Goal: Information Seeking & Learning: Check status

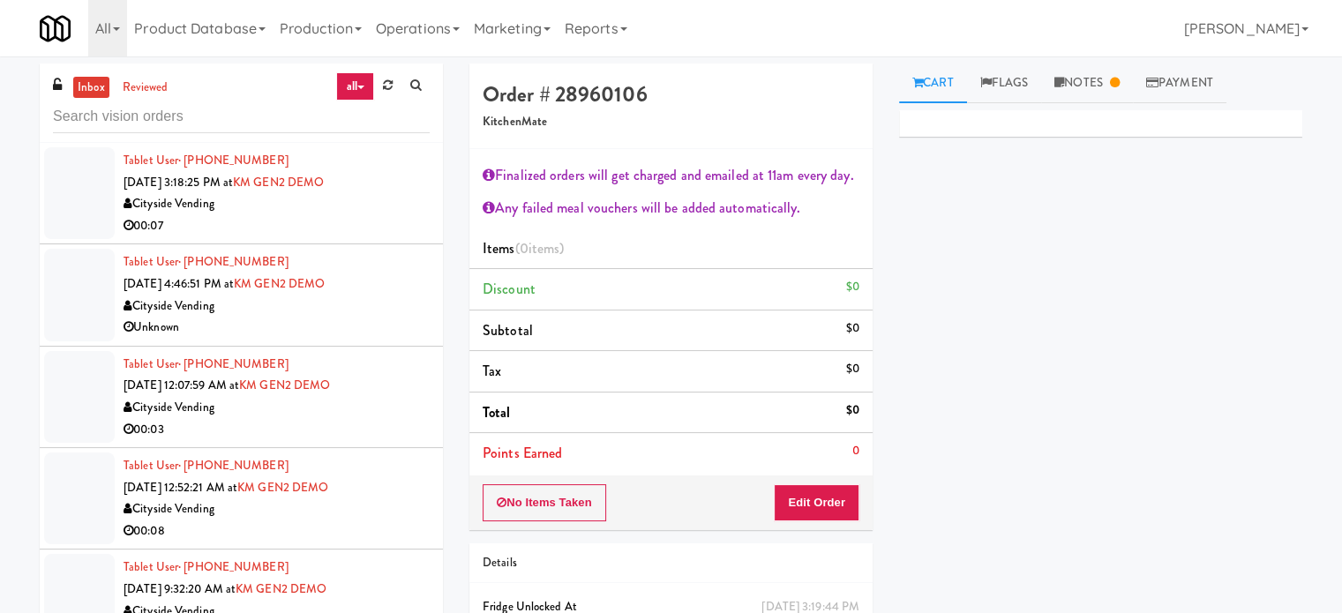
click at [633, 319] on li "Subtotal $0" at bounding box center [670, 331] width 403 height 41
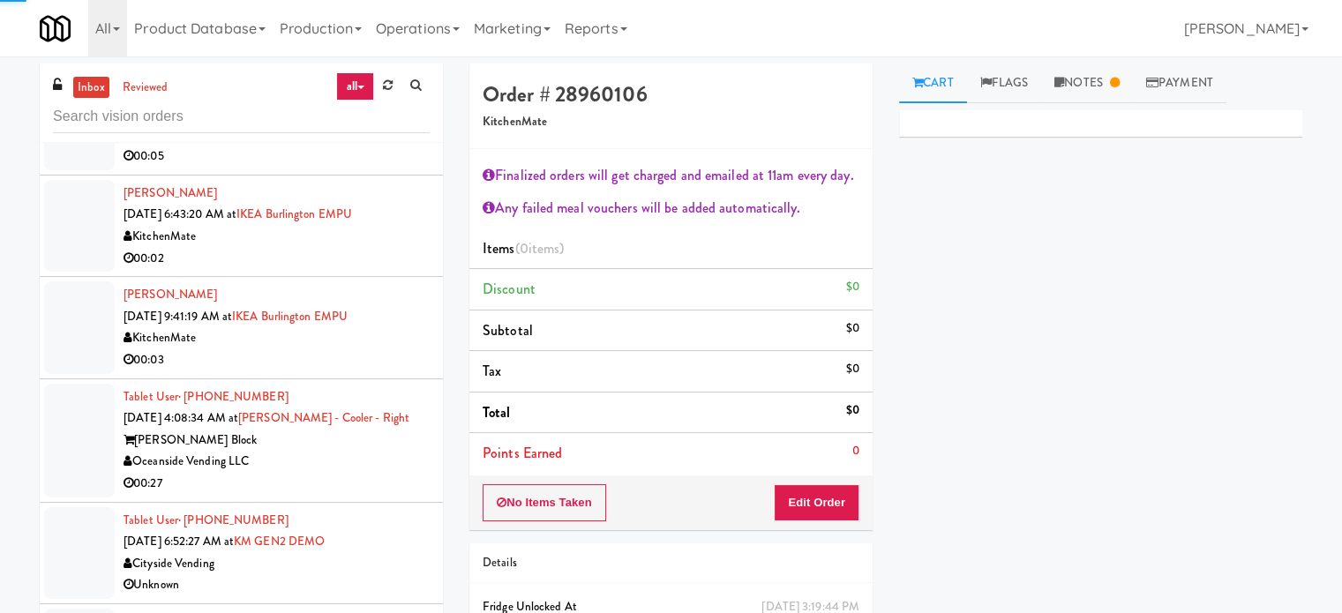
scroll to position [3624, 0]
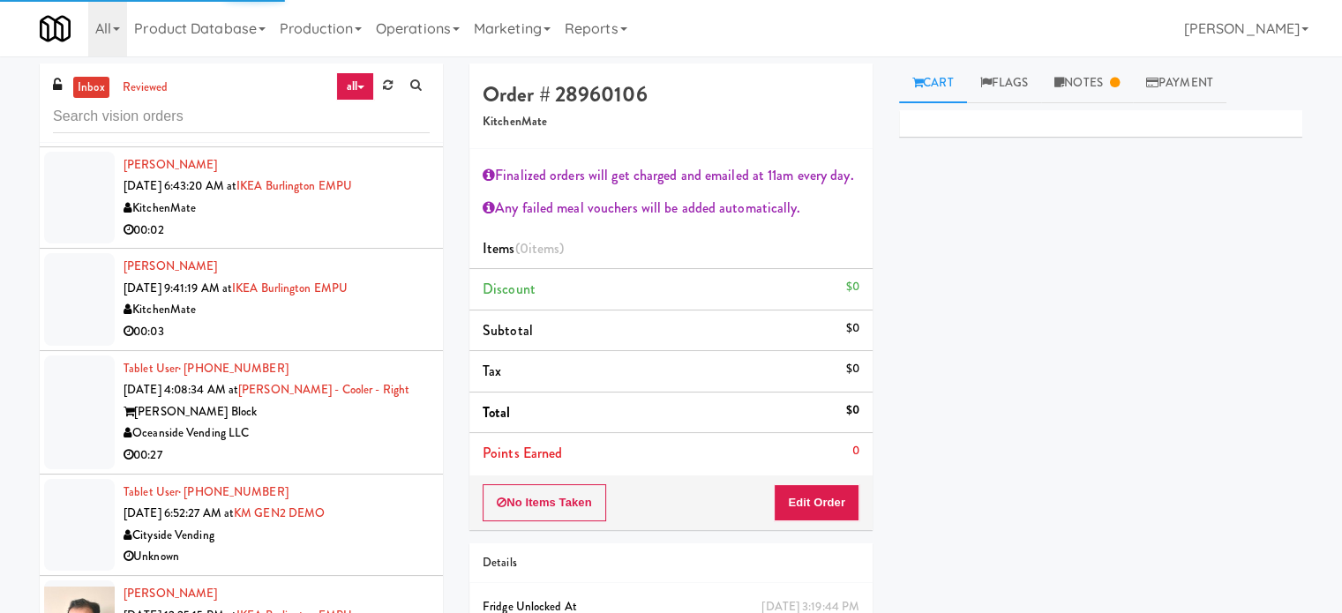
click at [406, 454] on div "00:27" at bounding box center [277, 456] width 306 height 22
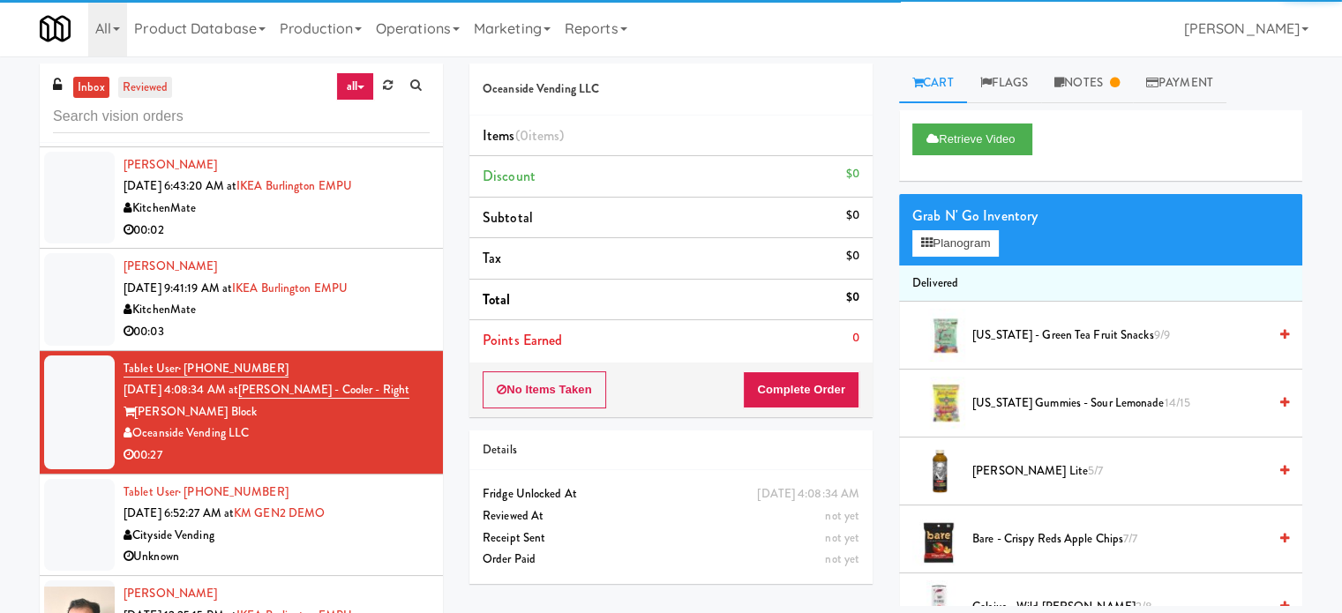
click at [136, 87] on link "reviewed" at bounding box center [145, 88] width 55 height 22
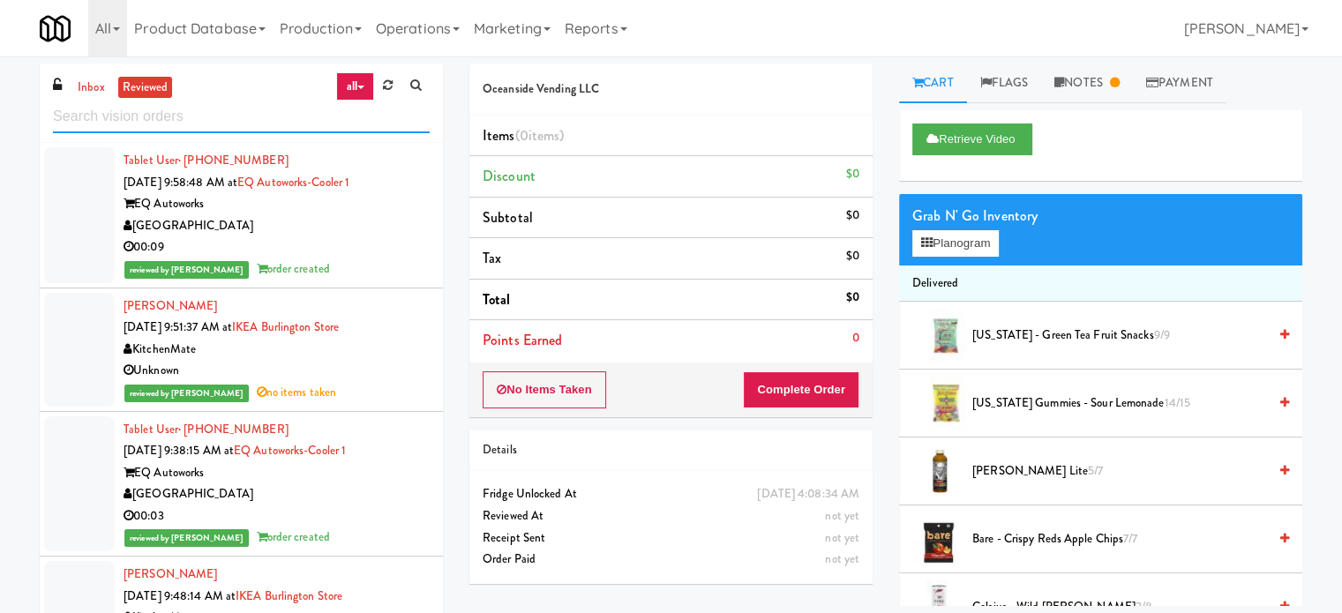
click at [223, 114] on input "text" at bounding box center [241, 117] width 377 height 33
click at [349, 238] on div "00:09" at bounding box center [277, 247] width 306 height 22
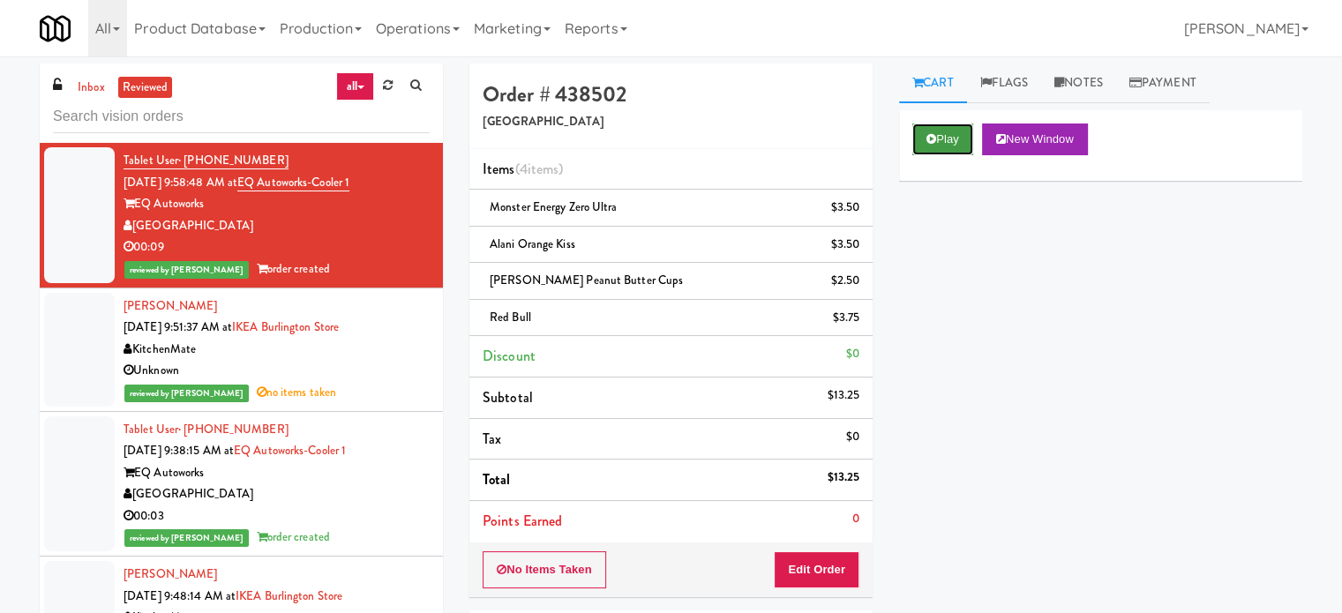
click at [948, 145] on button "Play" at bounding box center [942, 140] width 61 height 32
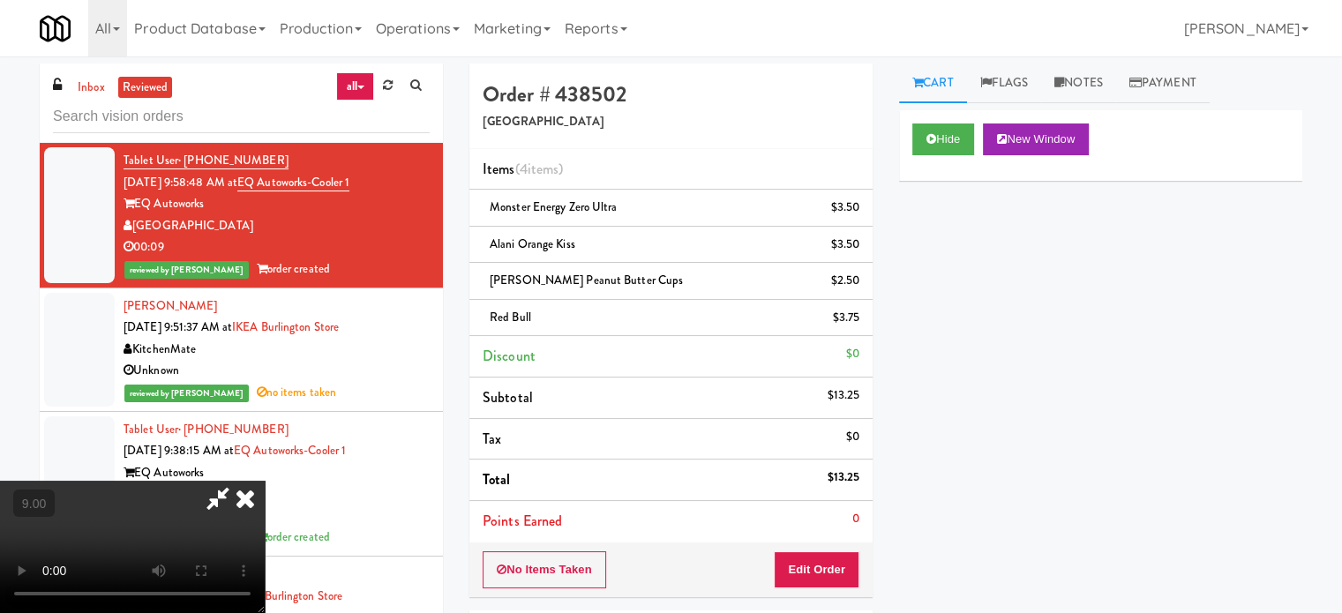
click at [265, 481] on video at bounding box center [132, 547] width 265 height 132
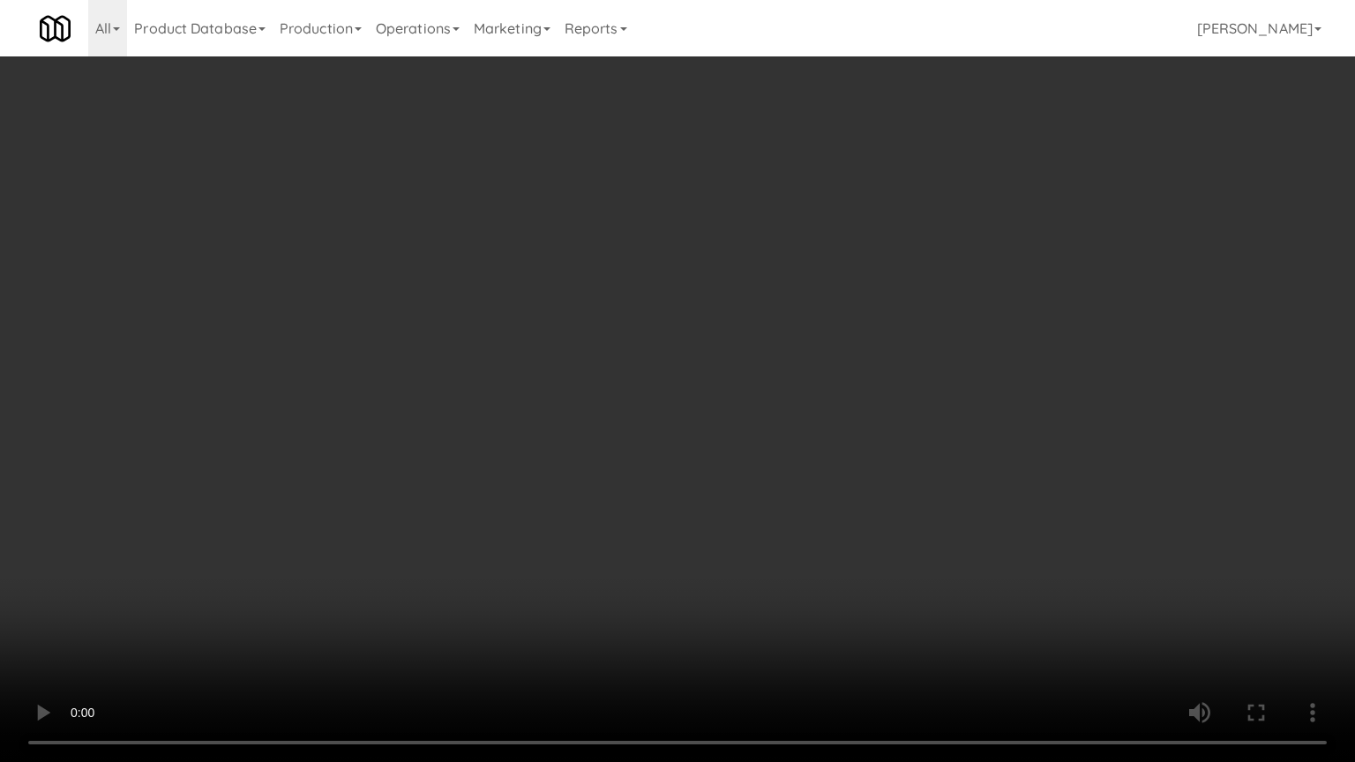
click at [654, 311] on video at bounding box center [677, 381] width 1355 height 762
click at [607, 406] on video at bounding box center [677, 381] width 1355 height 762
click at [637, 399] on video at bounding box center [677, 381] width 1355 height 762
click at [638, 399] on video at bounding box center [677, 381] width 1355 height 762
click at [691, 364] on video at bounding box center [677, 381] width 1355 height 762
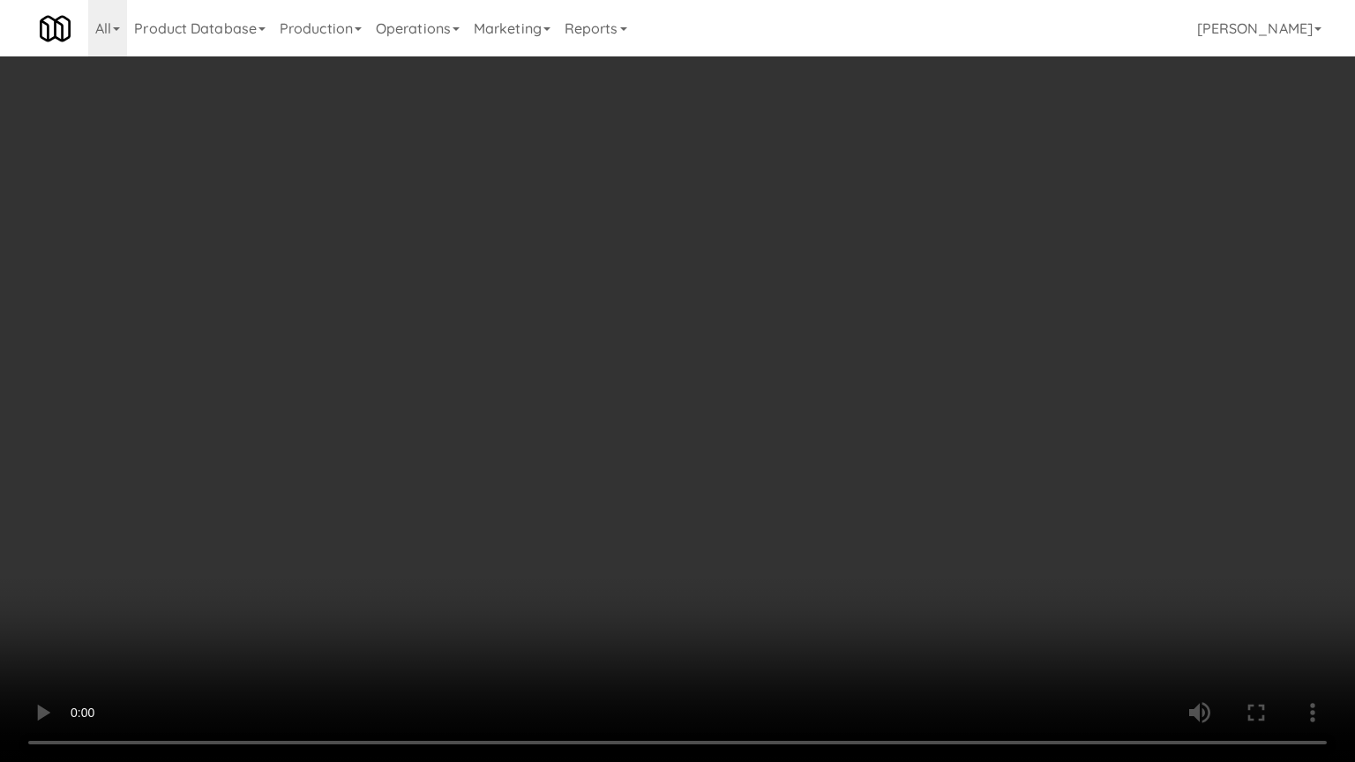
click at [691, 364] on video at bounding box center [677, 381] width 1355 height 762
click at [755, 365] on video at bounding box center [677, 381] width 1355 height 762
click at [756, 367] on video at bounding box center [677, 381] width 1355 height 762
click at [796, 357] on video at bounding box center [677, 381] width 1355 height 762
click at [798, 357] on video at bounding box center [677, 381] width 1355 height 762
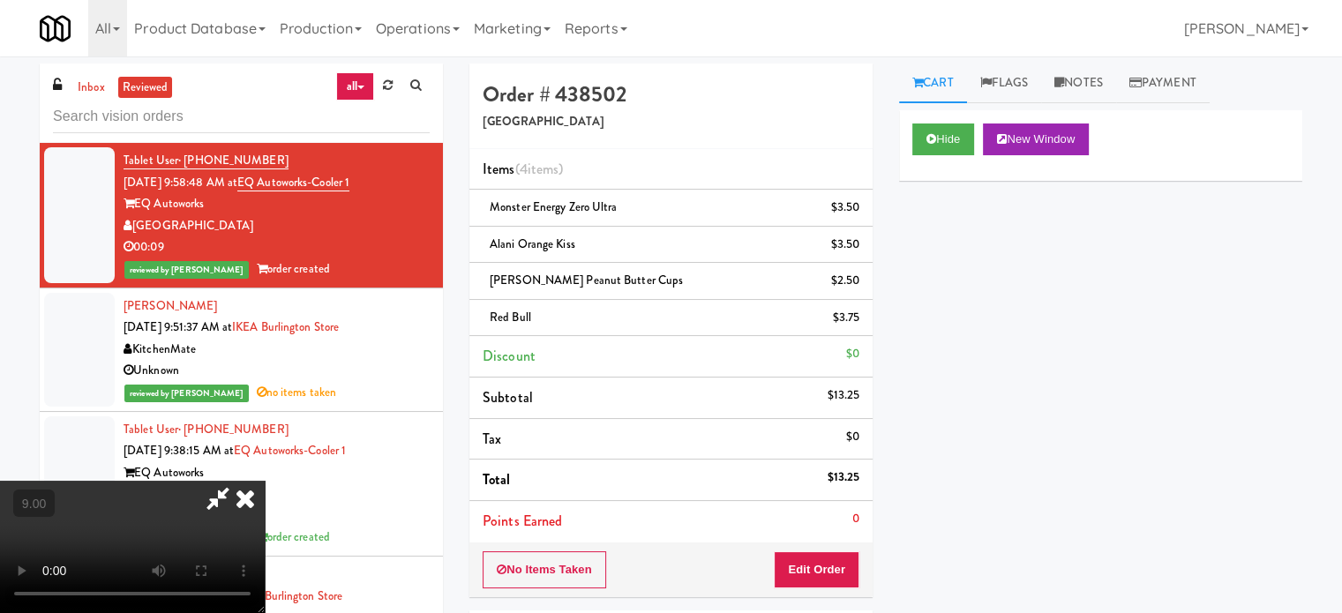
click at [265, 481] on icon at bounding box center [245, 498] width 39 height 35
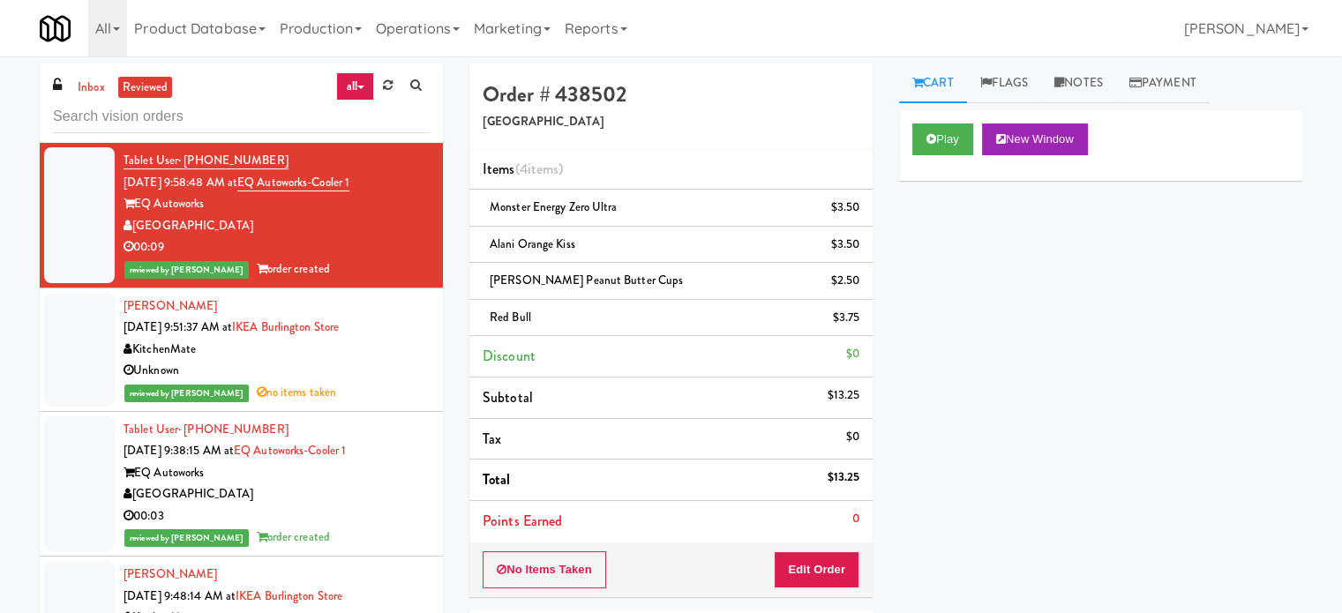
click at [353, 486] on div "[GEOGRAPHIC_DATA]" at bounding box center [277, 495] width 306 height 22
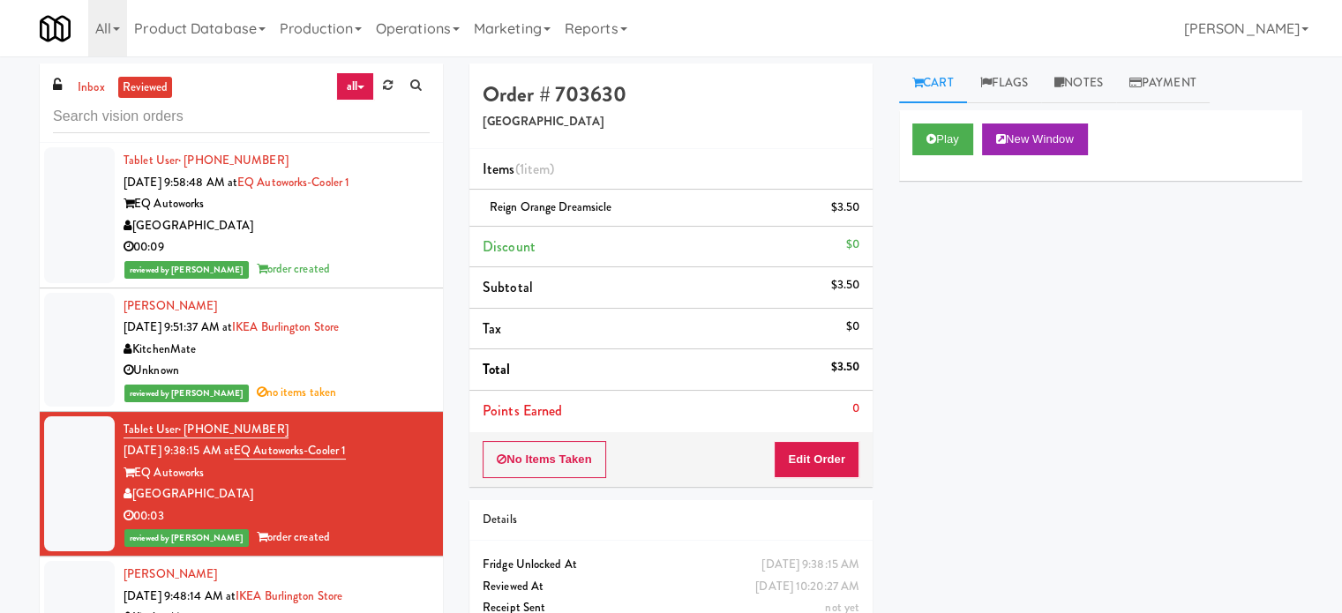
scroll to position [441, 0]
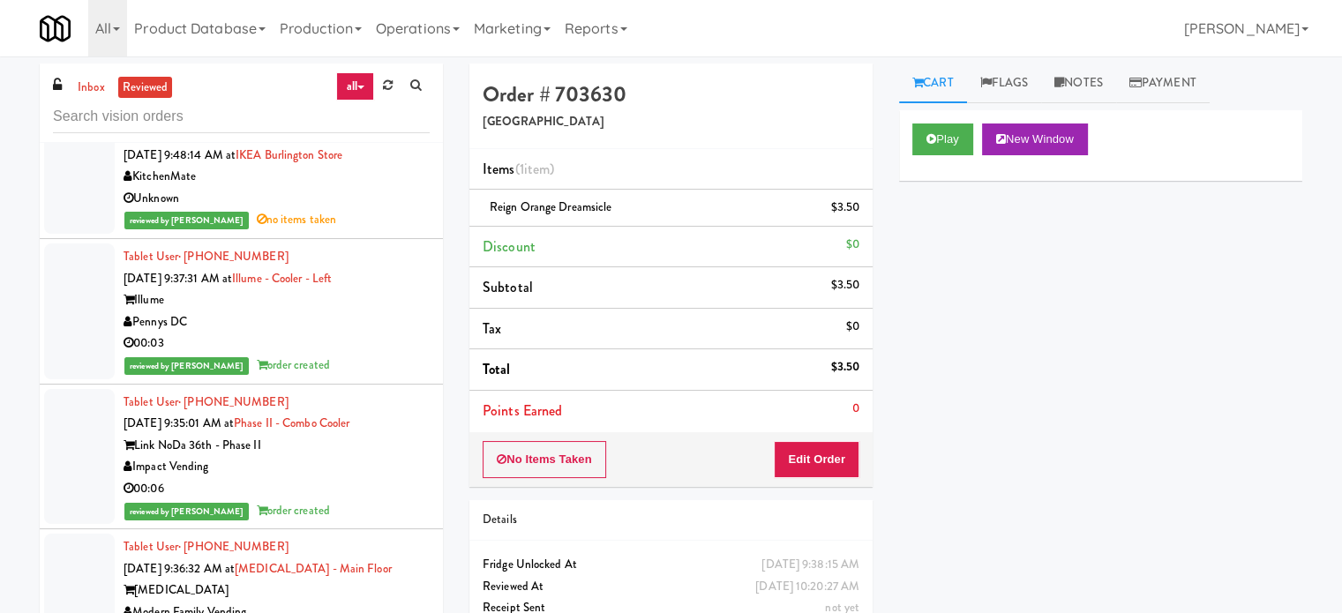
click at [347, 184] on div "KitchenMate" at bounding box center [277, 177] width 306 height 22
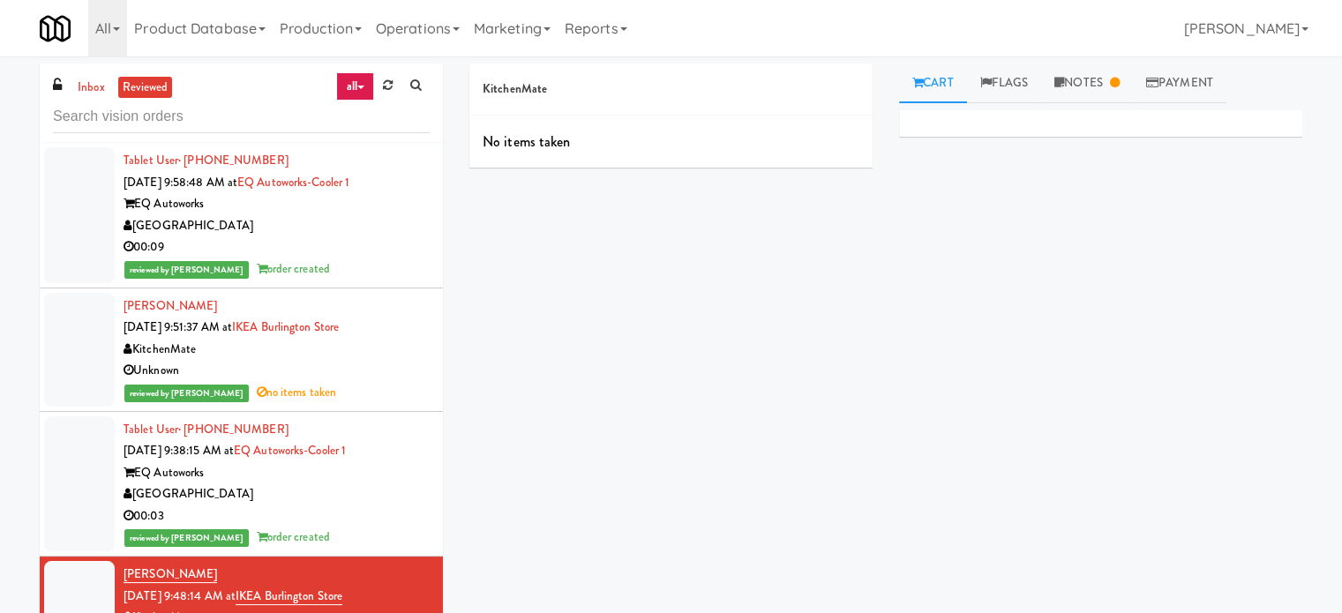
click at [369, 379] on div "Unknown" at bounding box center [277, 371] width 306 height 22
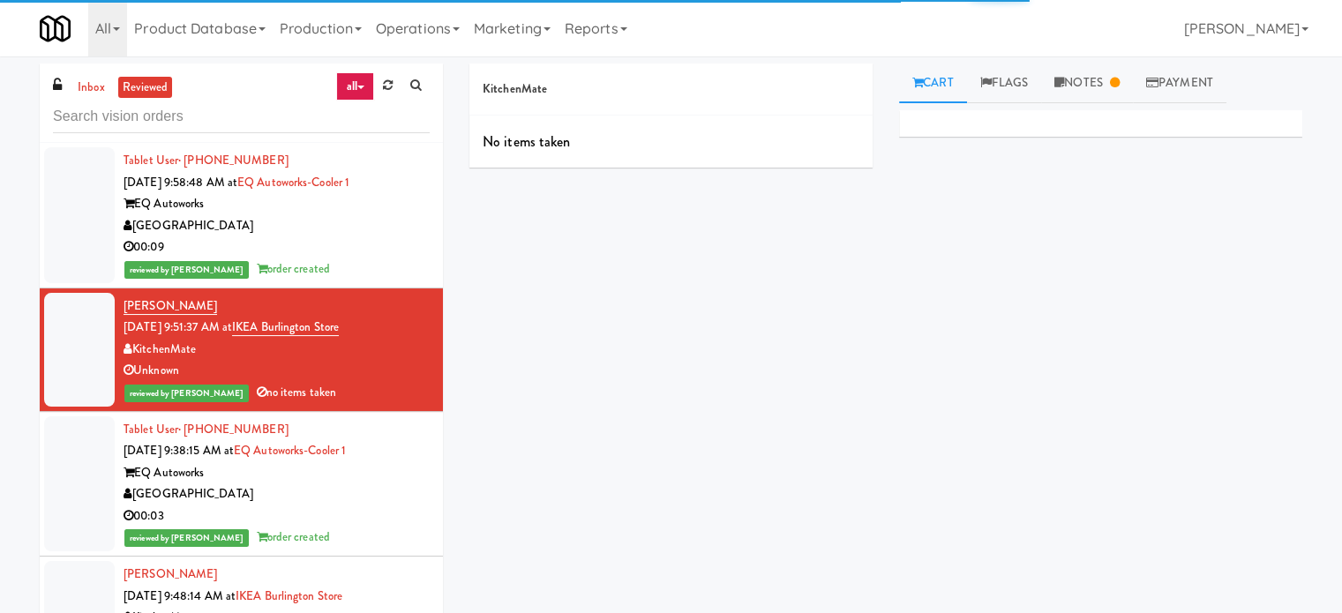
scroll to position [441, 0]
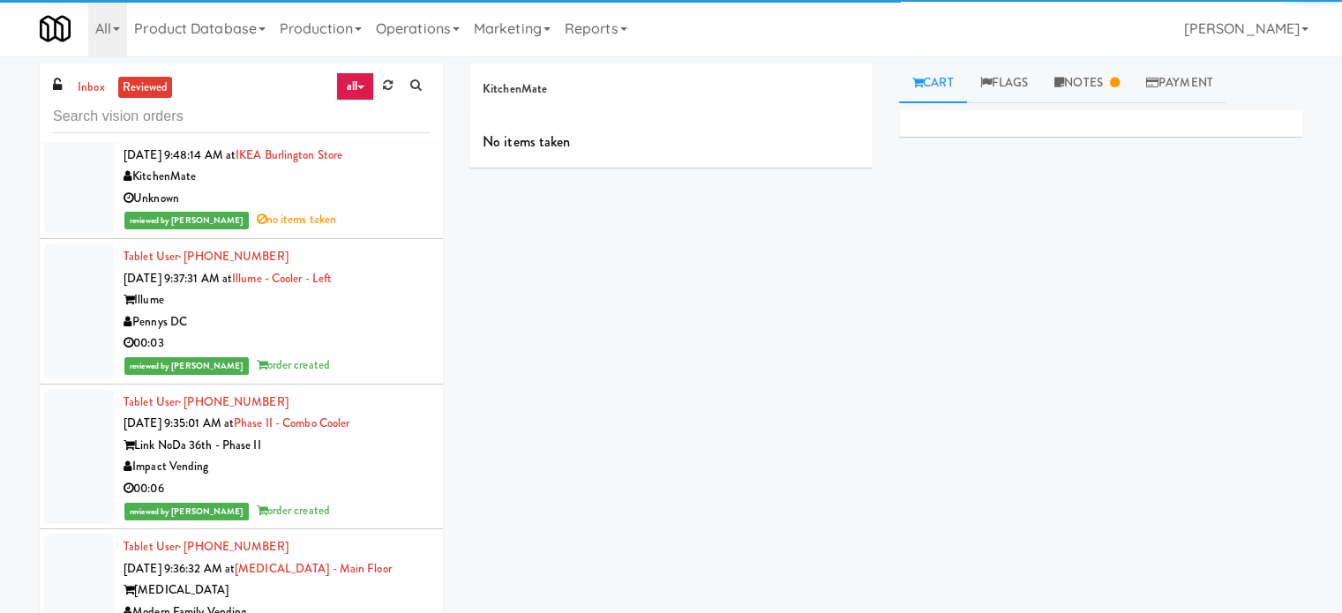
click at [395, 317] on div "Pennys DC" at bounding box center [277, 322] width 306 height 22
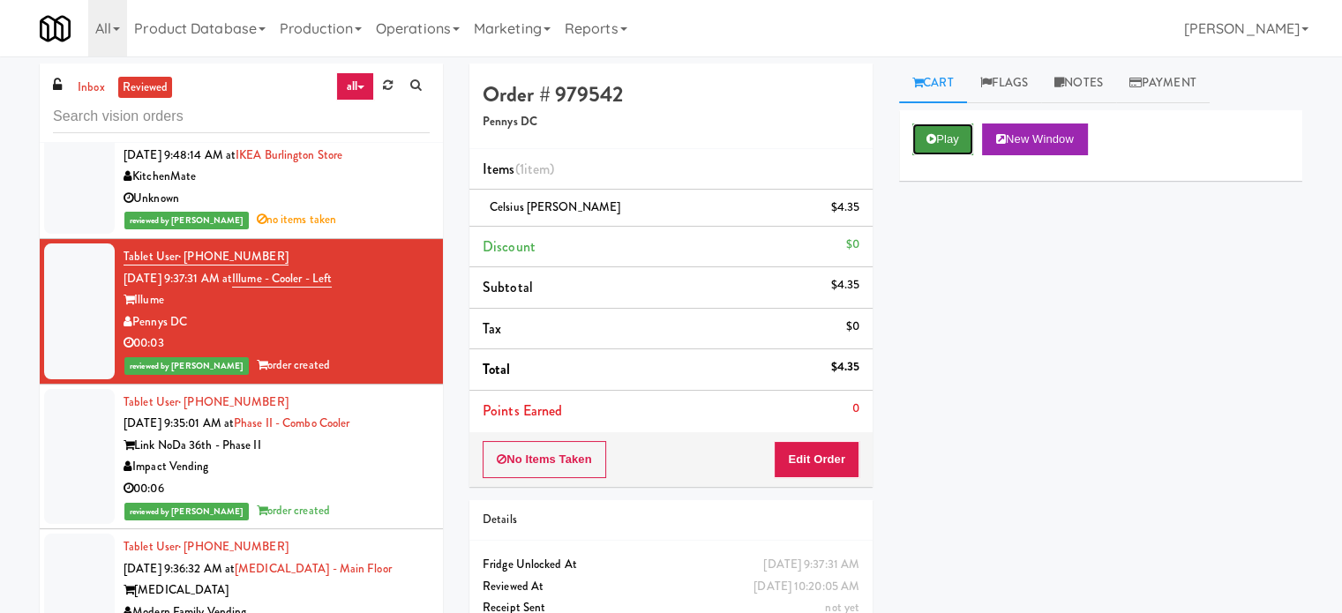
click at [941, 134] on button "Play" at bounding box center [942, 140] width 61 height 32
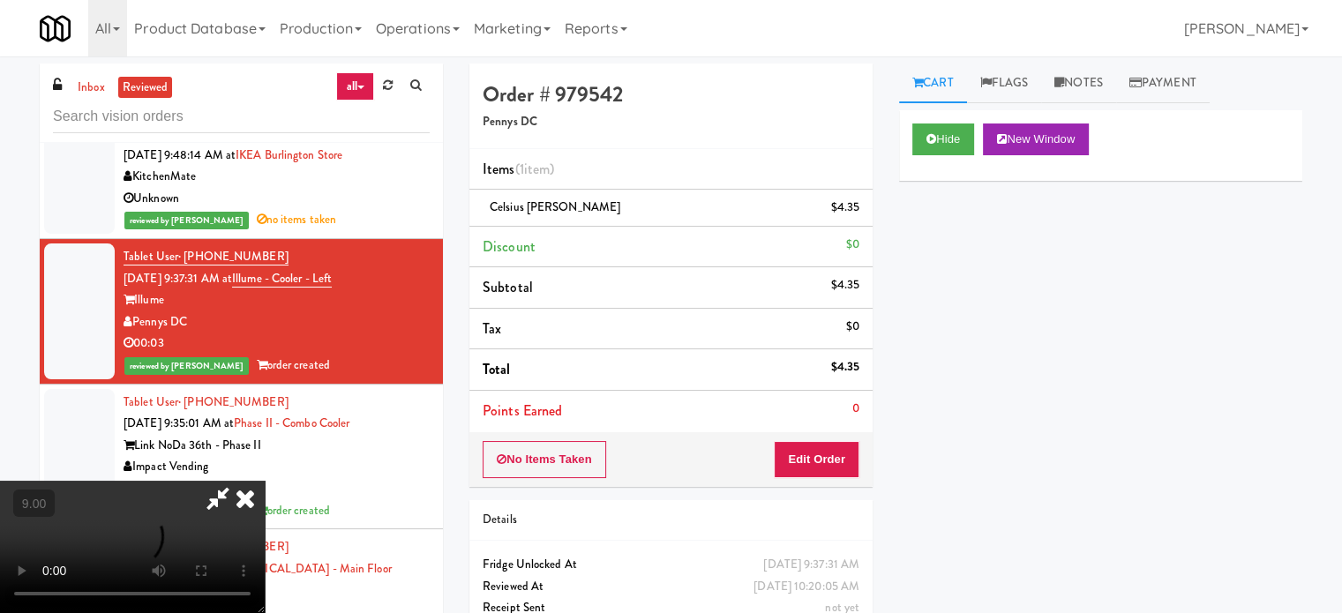
click at [265, 481] on video at bounding box center [132, 547] width 265 height 132
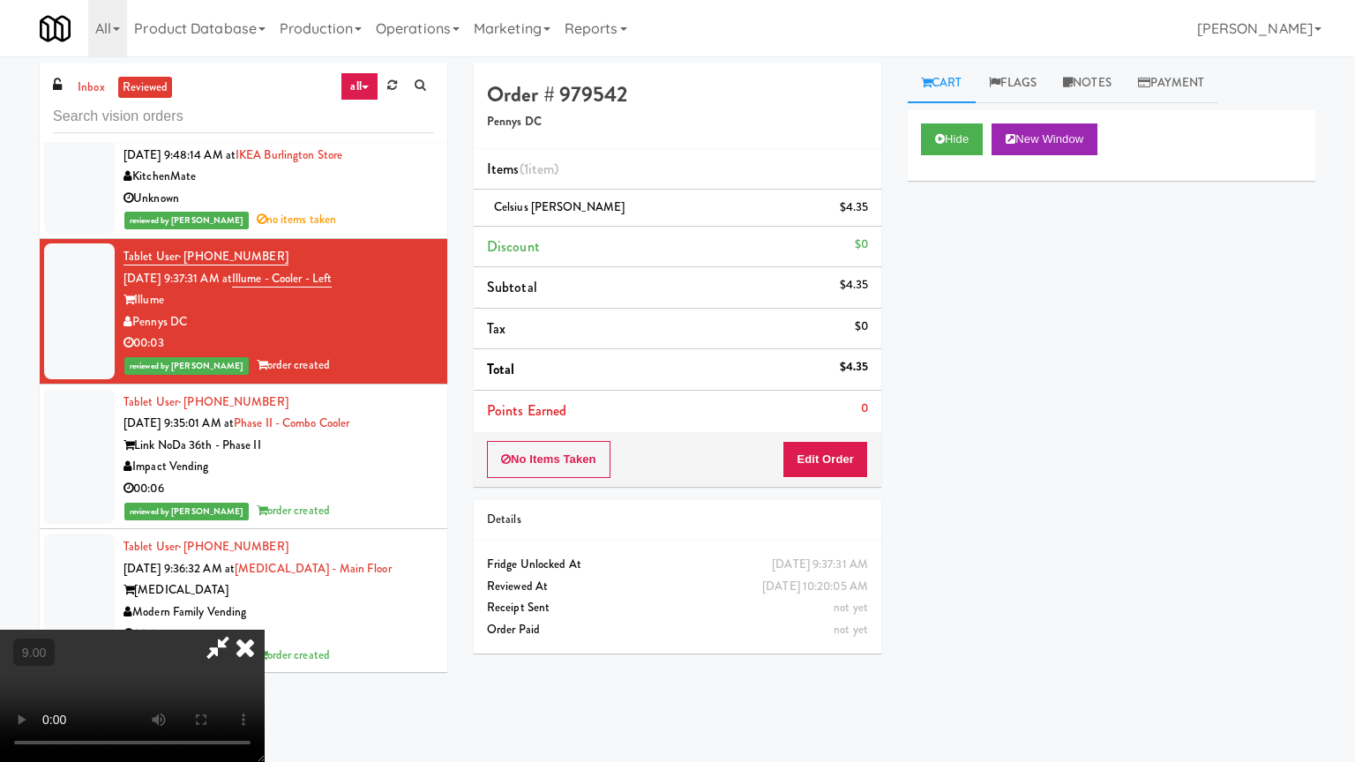
click at [265, 612] on video at bounding box center [132, 696] width 265 height 132
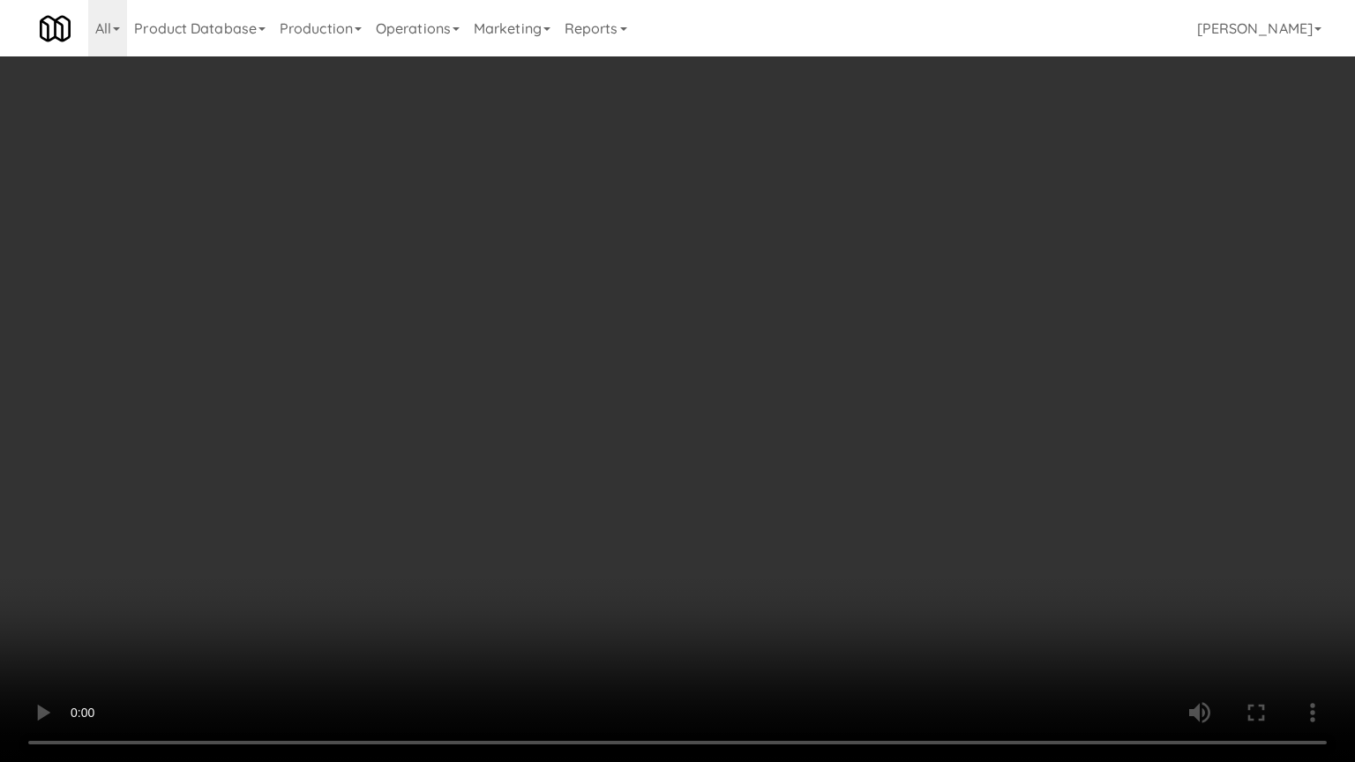
click at [628, 357] on video at bounding box center [677, 381] width 1355 height 762
click at [641, 353] on video at bounding box center [677, 381] width 1355 height 762
drag, startPoint x: 540, startPoint y: 547, endPoint x: 601, endPoint y: 484, distance: 88.0
click at [540, 545] on video at bounding box center [677, 381] width 1355 height 762
click at [621, 457] on video at bounding box center [677, 381] width 1355 height 762
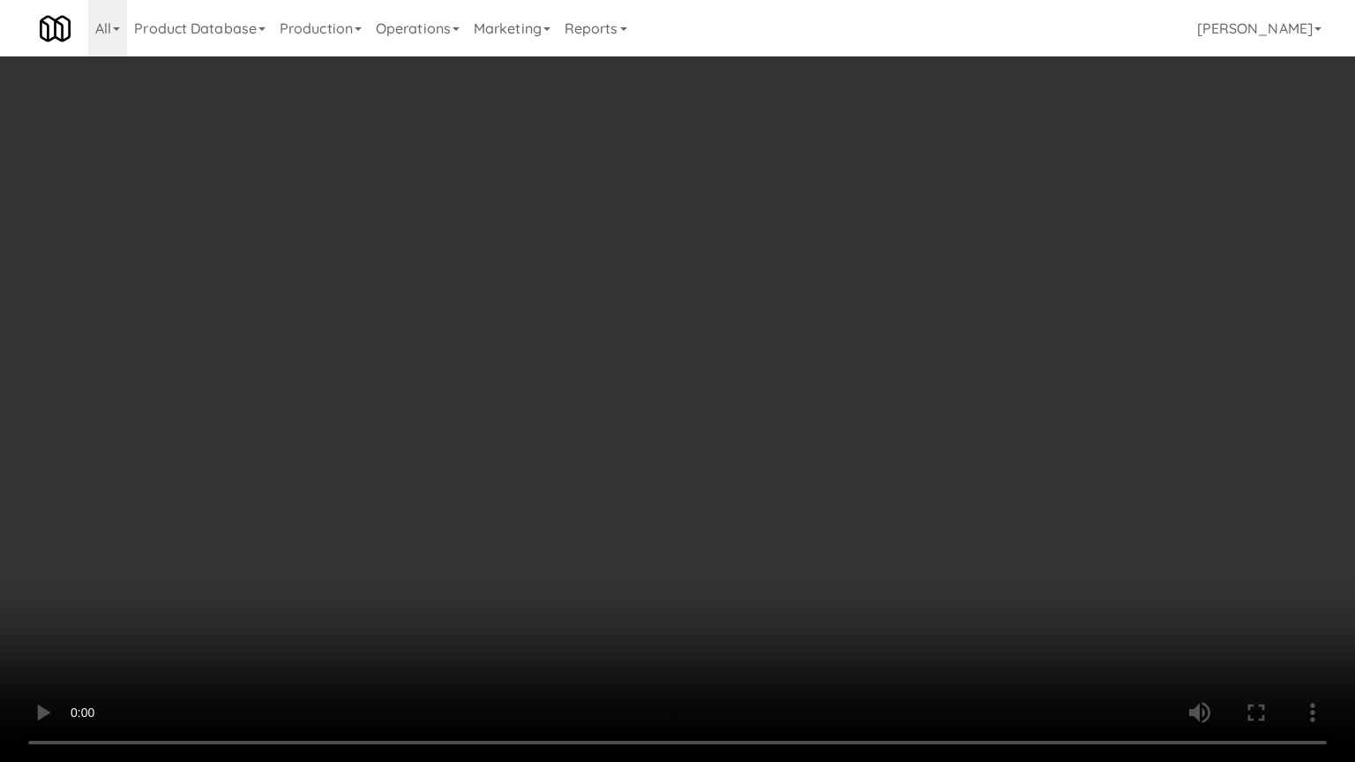
click at [620, 458] on video at bounding box center [677, 381] width 1355 height 762
click at [713, 401] on video at bounding box center [677, 381] width 1355 height 762
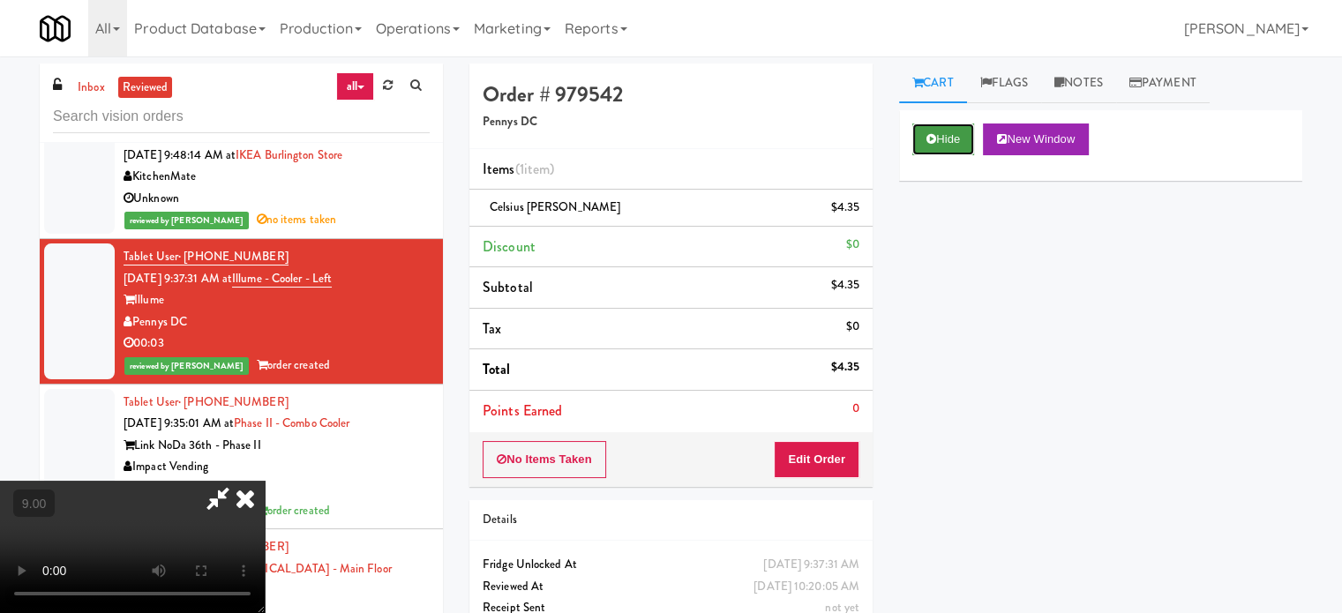
click at [929, 134] on icon at bounding box center [931, 138] width 10 height 11
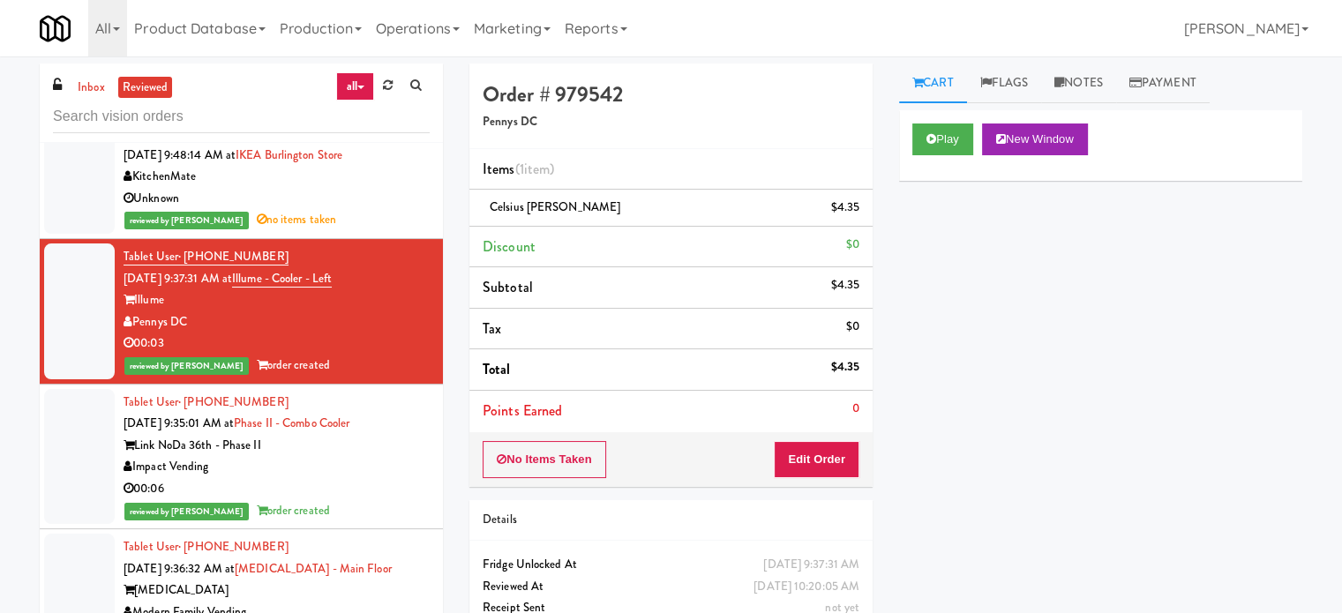
click at [338, 461] on div "Impact Vending" at bounding box center [277, 467] width 306 height 22
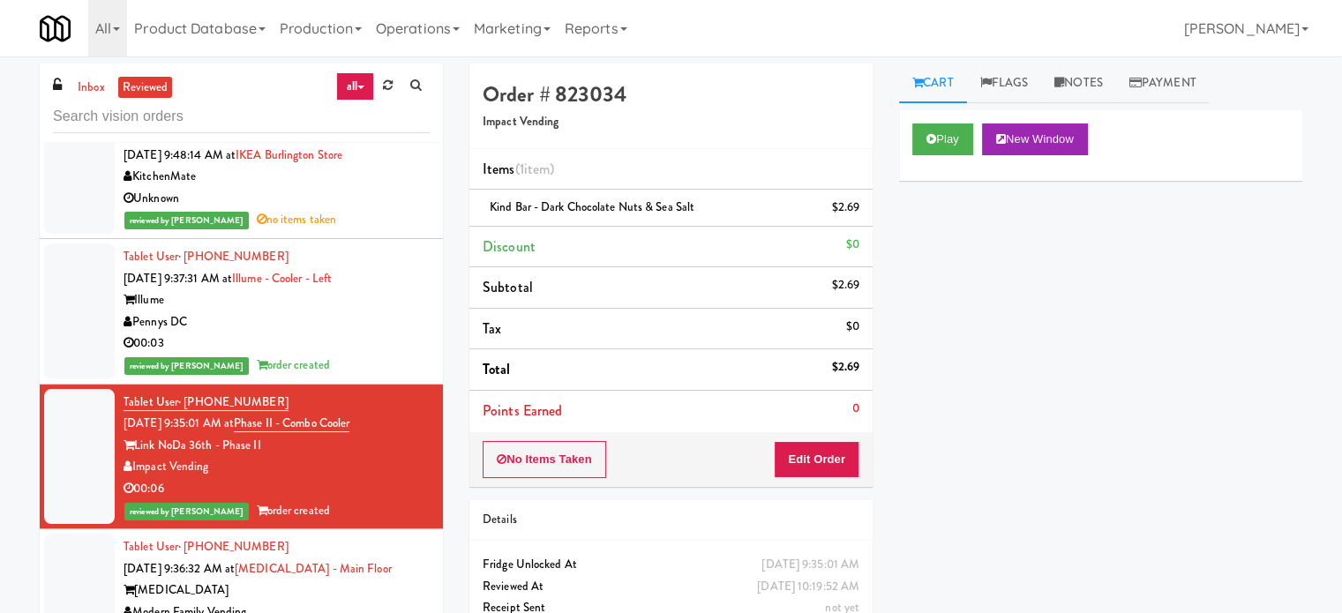
scroll to position [882, 0]
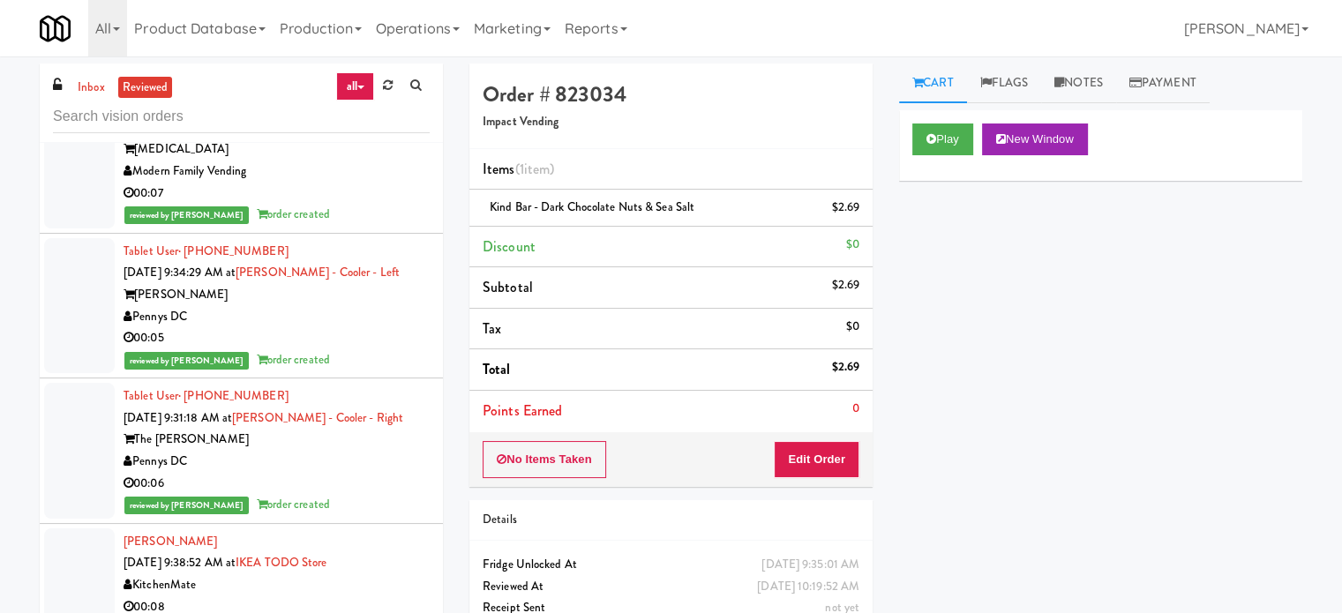
click at [352, 334] on div "00:05" at bounding box center [277, 338] width 306 height 22
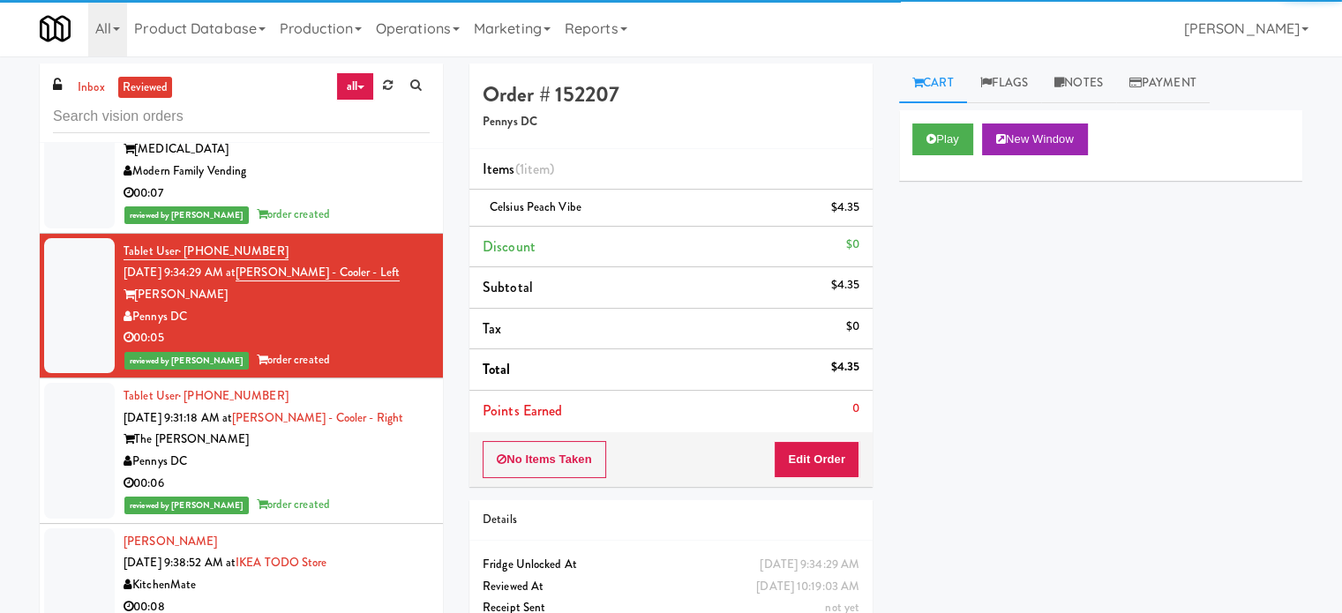
click at [321, 466] on div "Pennys DC" at bounding box center [277, 462] width 306 height 22
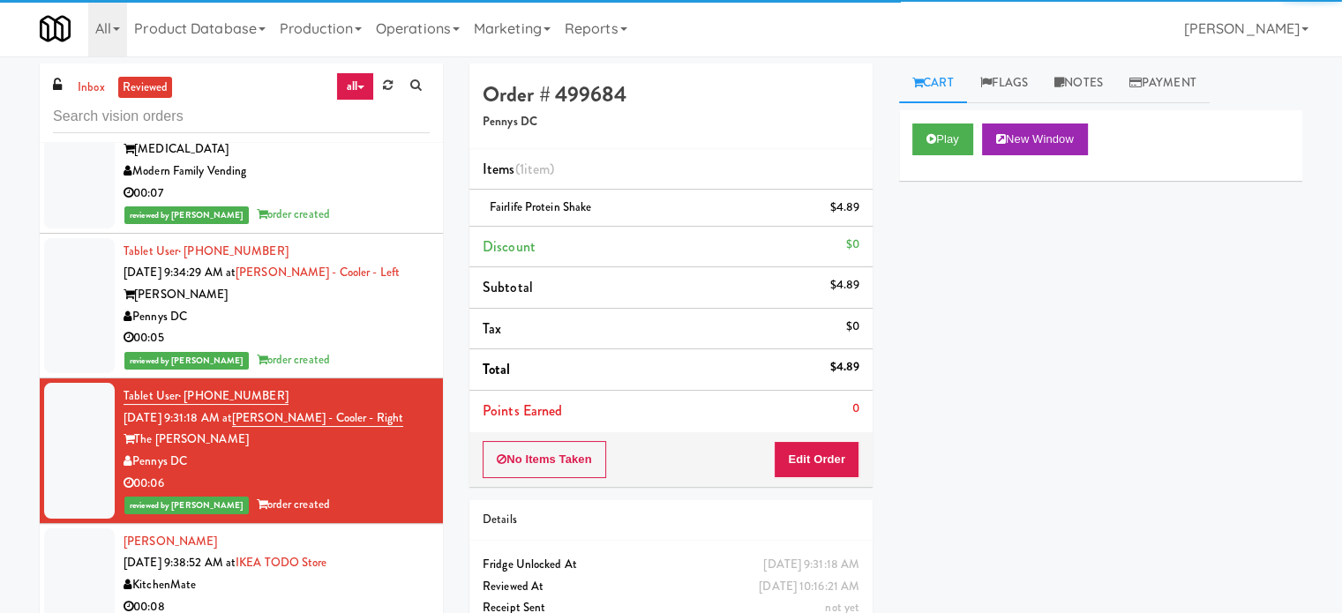
scroll to position [1323, 0]
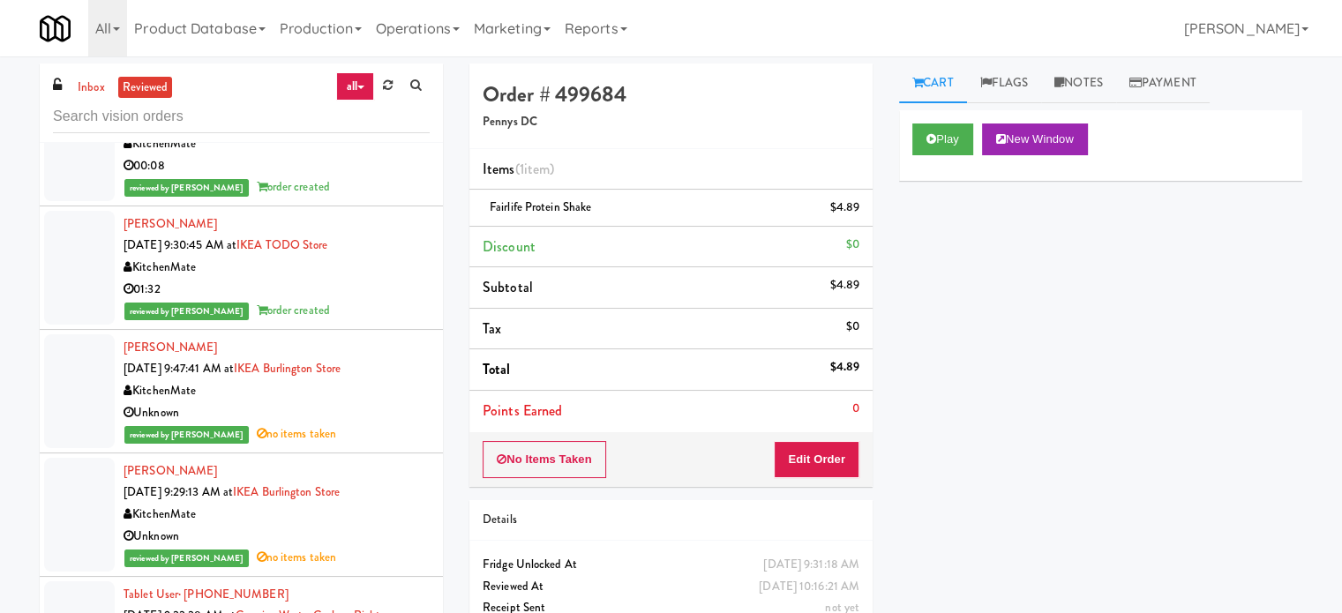
click at [364, 302] on div "reviewed by Gladys E order created" at bounding box center [277, 311] width 306 height 22
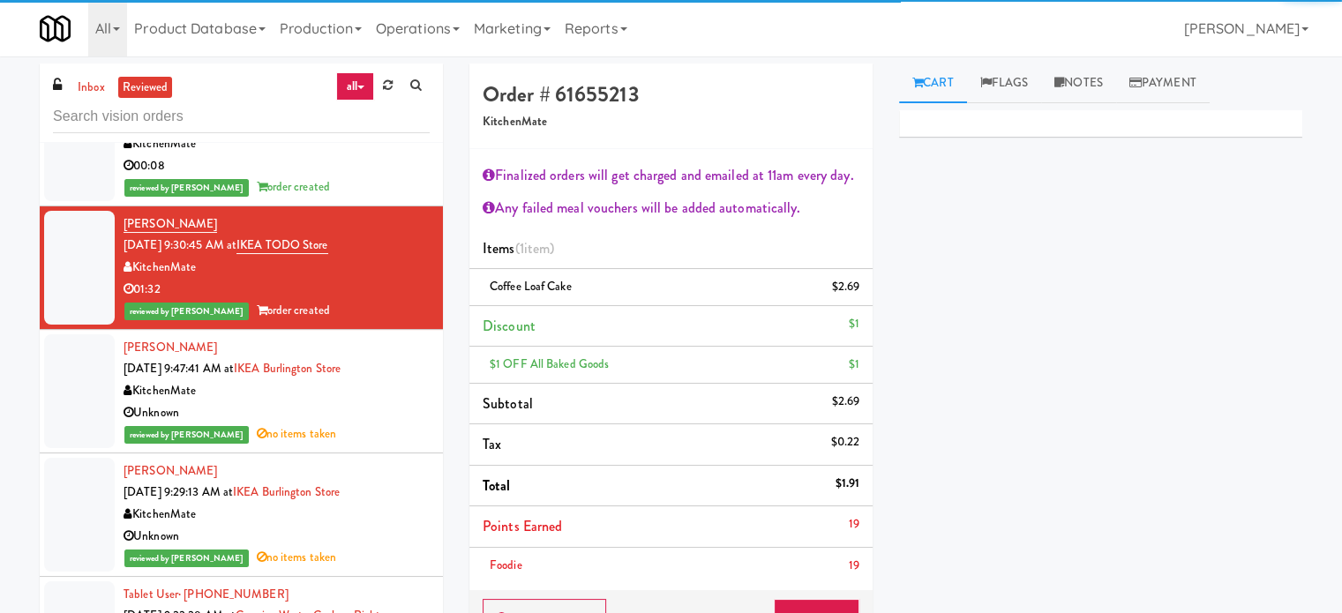
click at [392, 164] on div "00:08" at bounding box center [277, 166] width 306 height 22
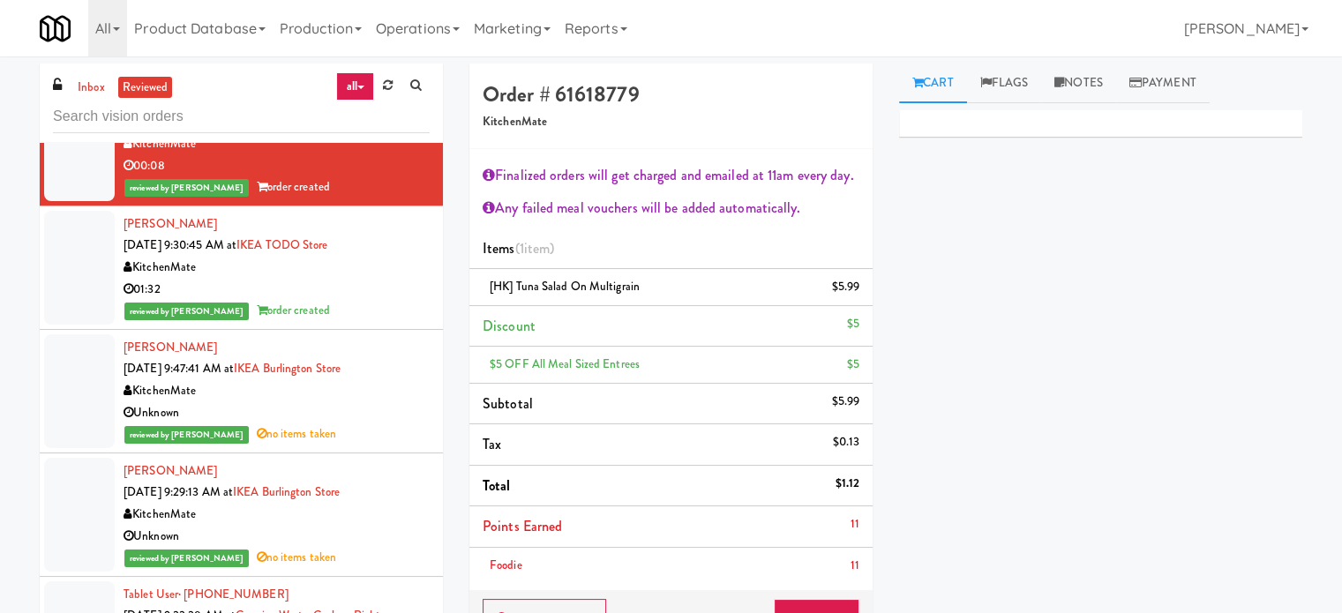
click at [399, 421] on div "Unknown" at bounding box center [277, 413] width 306 height 22
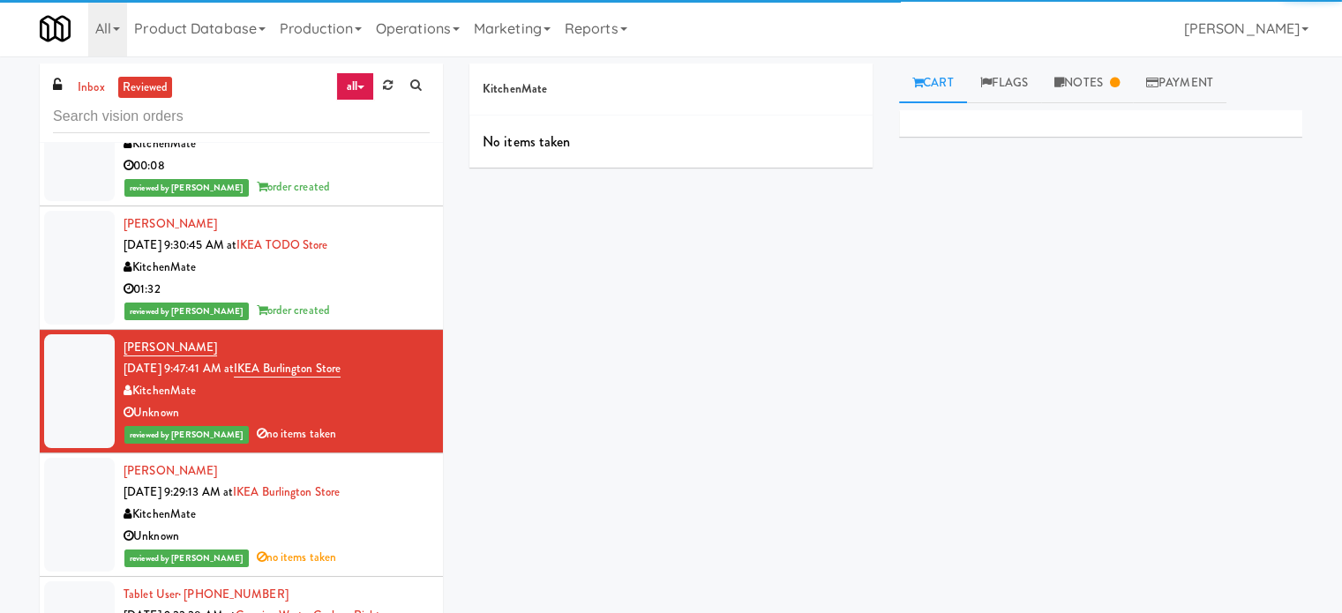
click at [394, 530] on div "Unknown" at bounding box center [277, 537] width 306 height 22
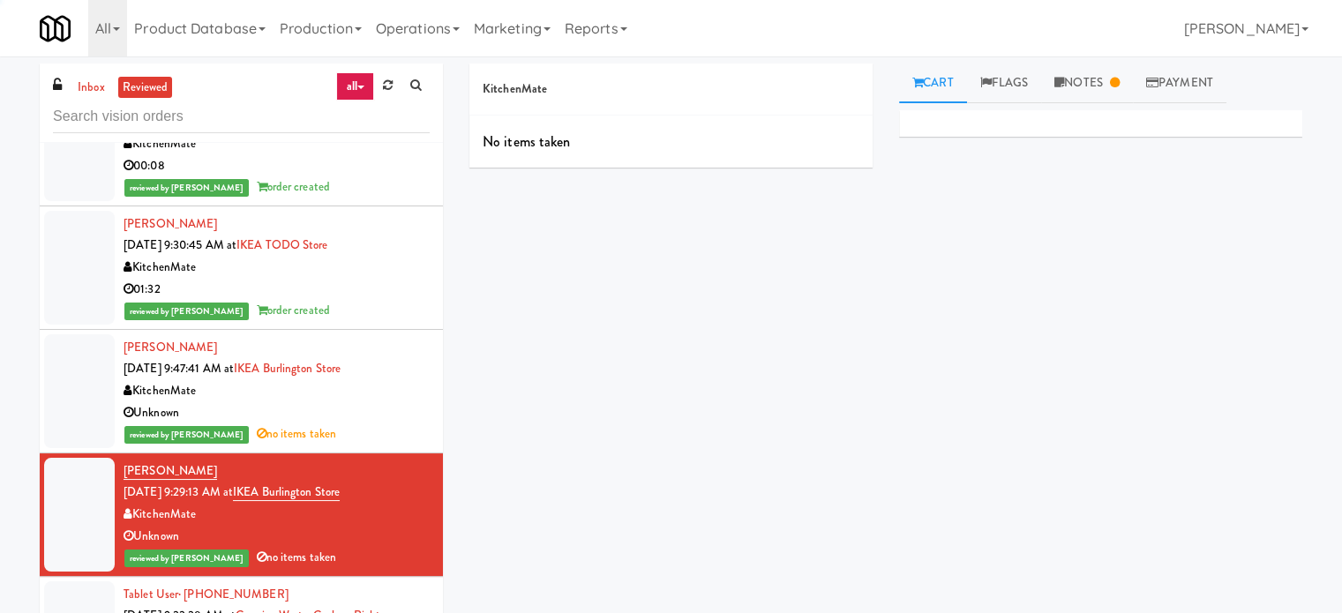
scroll to position [1765, 0]
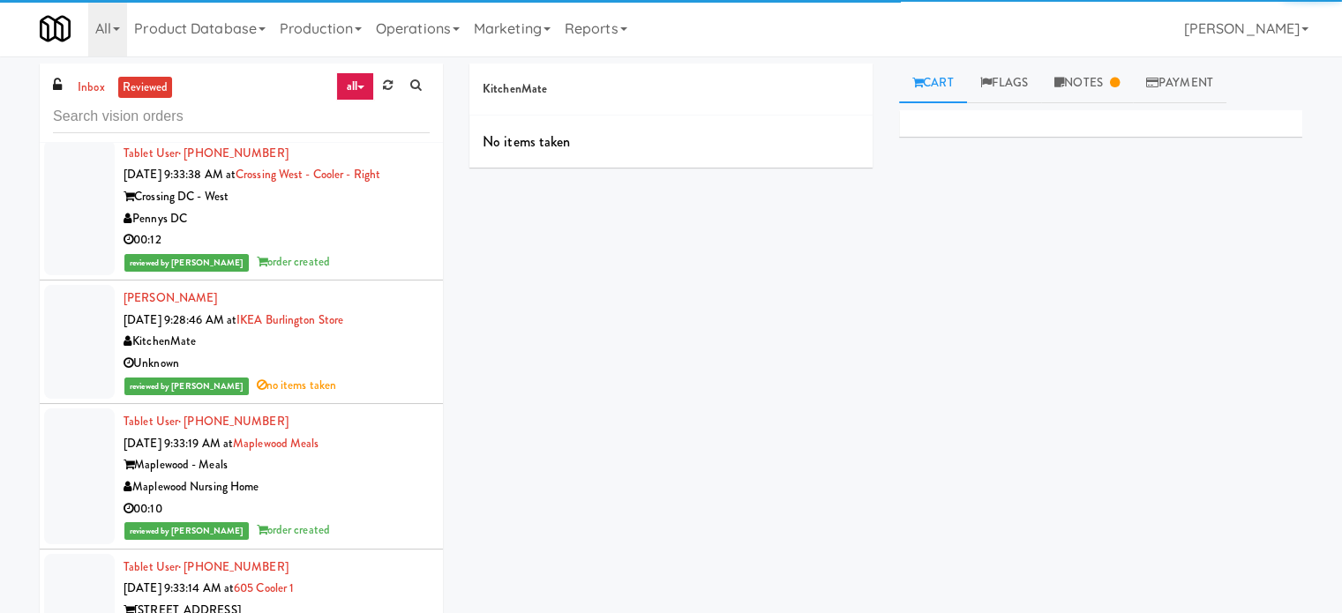
click at [363, 248] on div "00:12" at bounding box center [277, 240] width 306 height 22
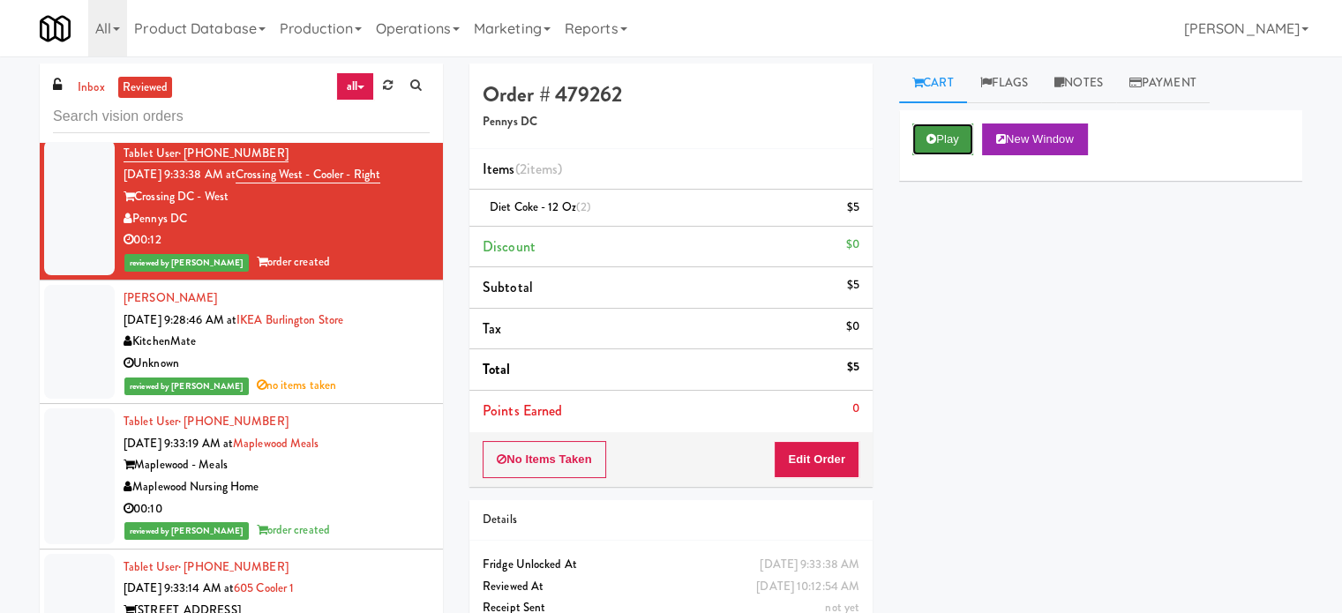
click at [947, 142] on button "Play" at bounding box center [942, 140] width 61 height 32
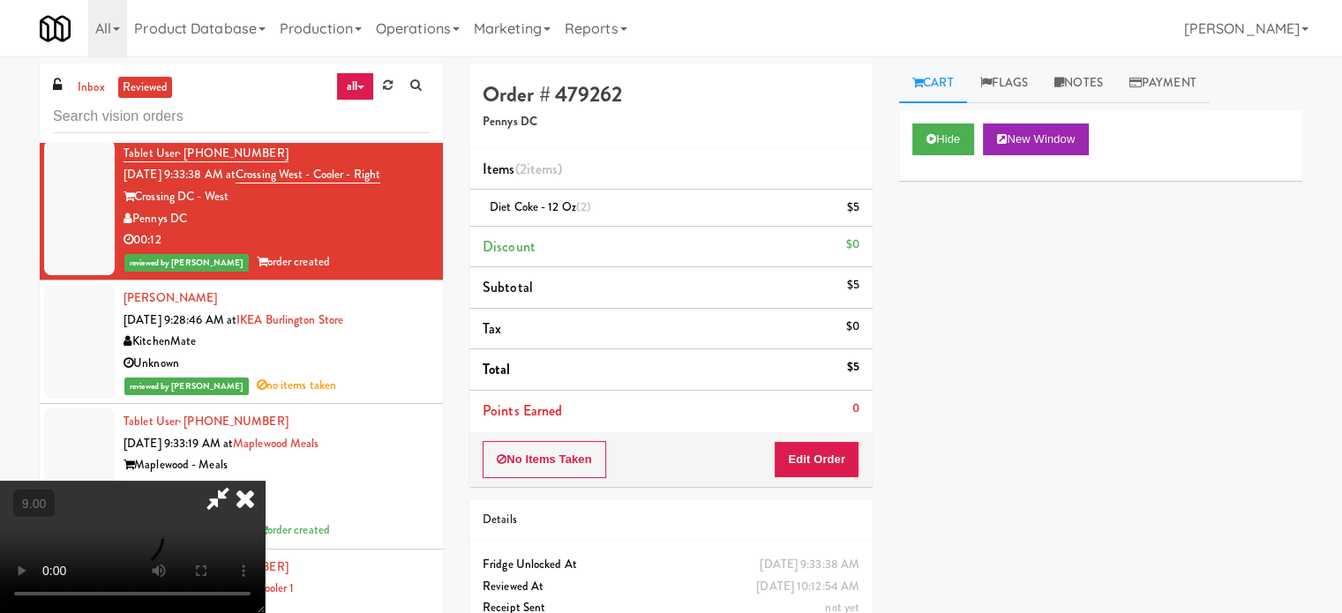
click at [265, 481] on video at bounding box center [132, 547] width 265 height 132
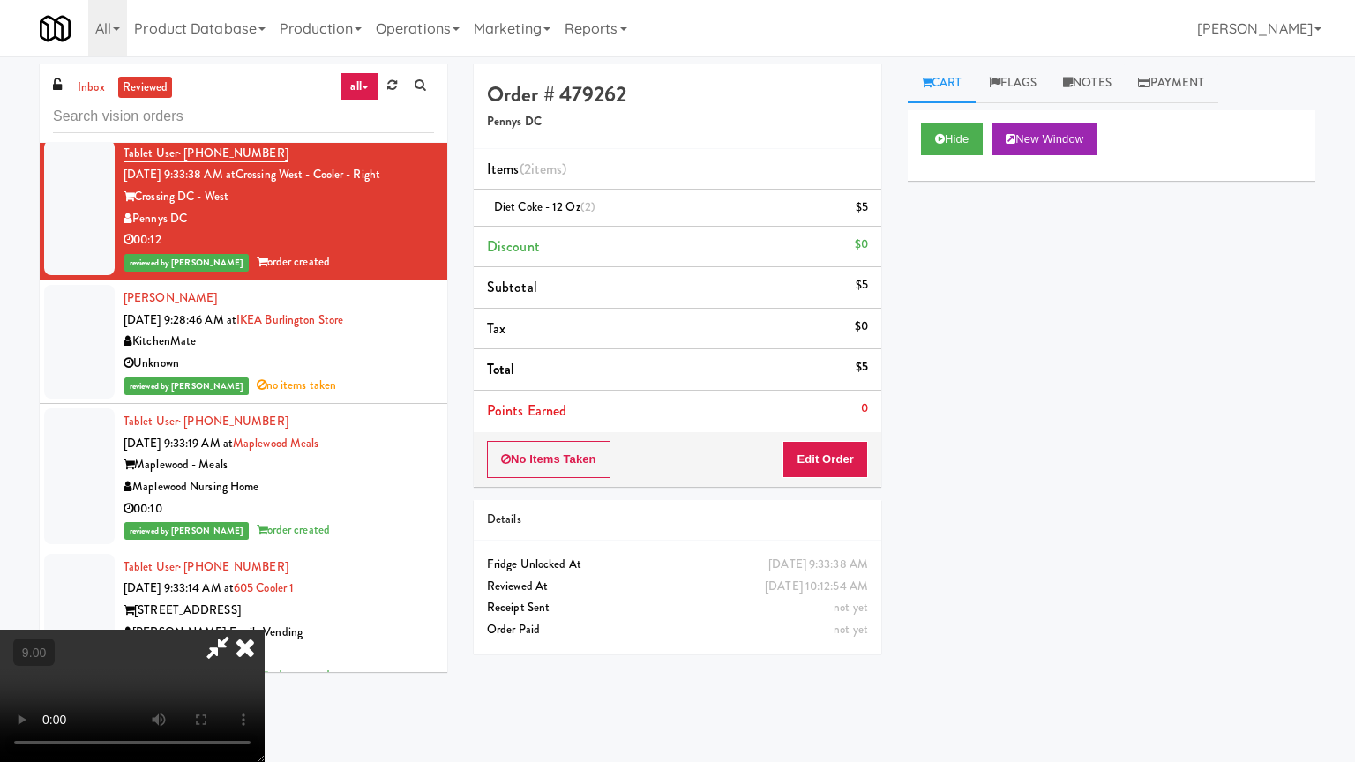
click at [265, 612] on video at bounding box center [132, 696] width 265 height 132
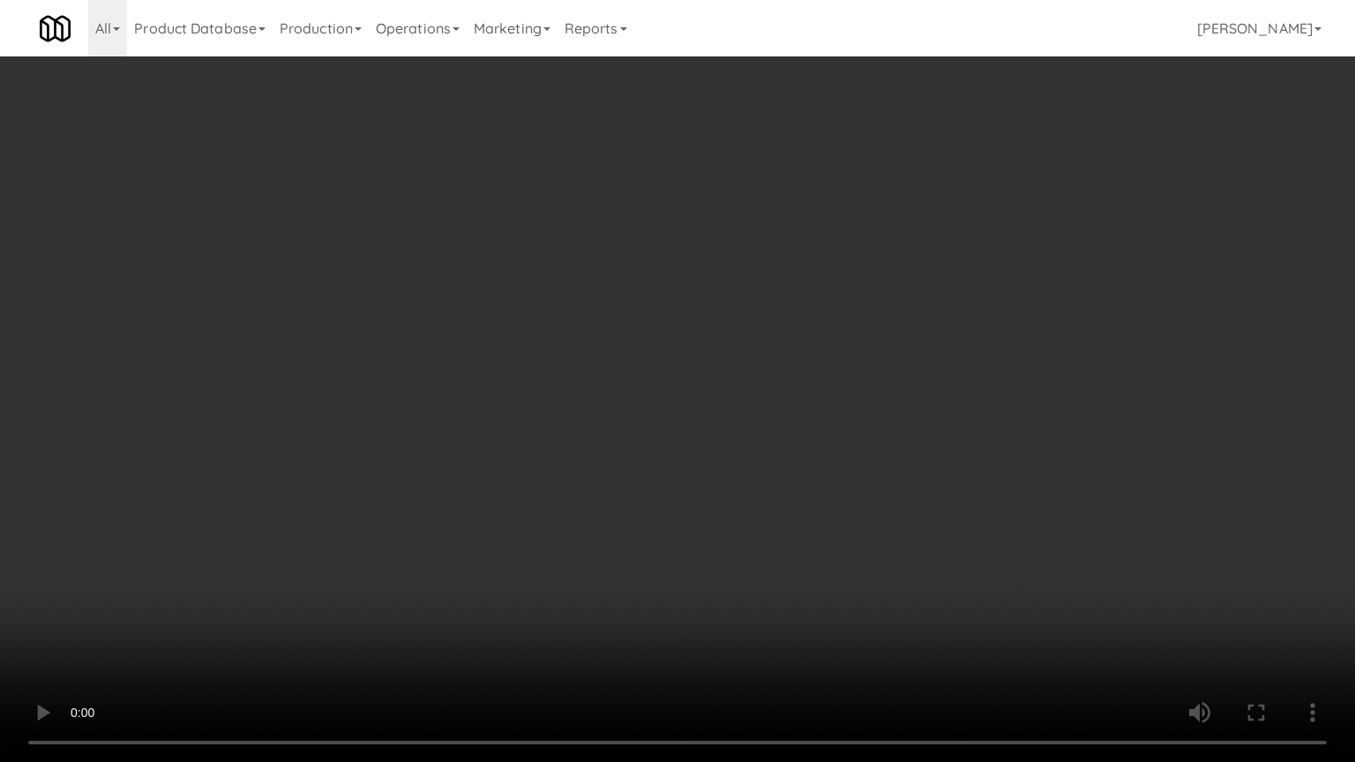
click at [638, 419] on video at bounding box center [677, 381] width 1355 height 762
click at [671, 438] on video at bounding box center [677, 381] width 1355 height 762
click at [653, 441] on video at bounding box center [677, 381] width 1355 height 762
click at [755, 461] on video at bounding box center [677, 381] width 1355 height 762
click at [716, 466] on video at bounding box center [677, 381] width 1355 height 762
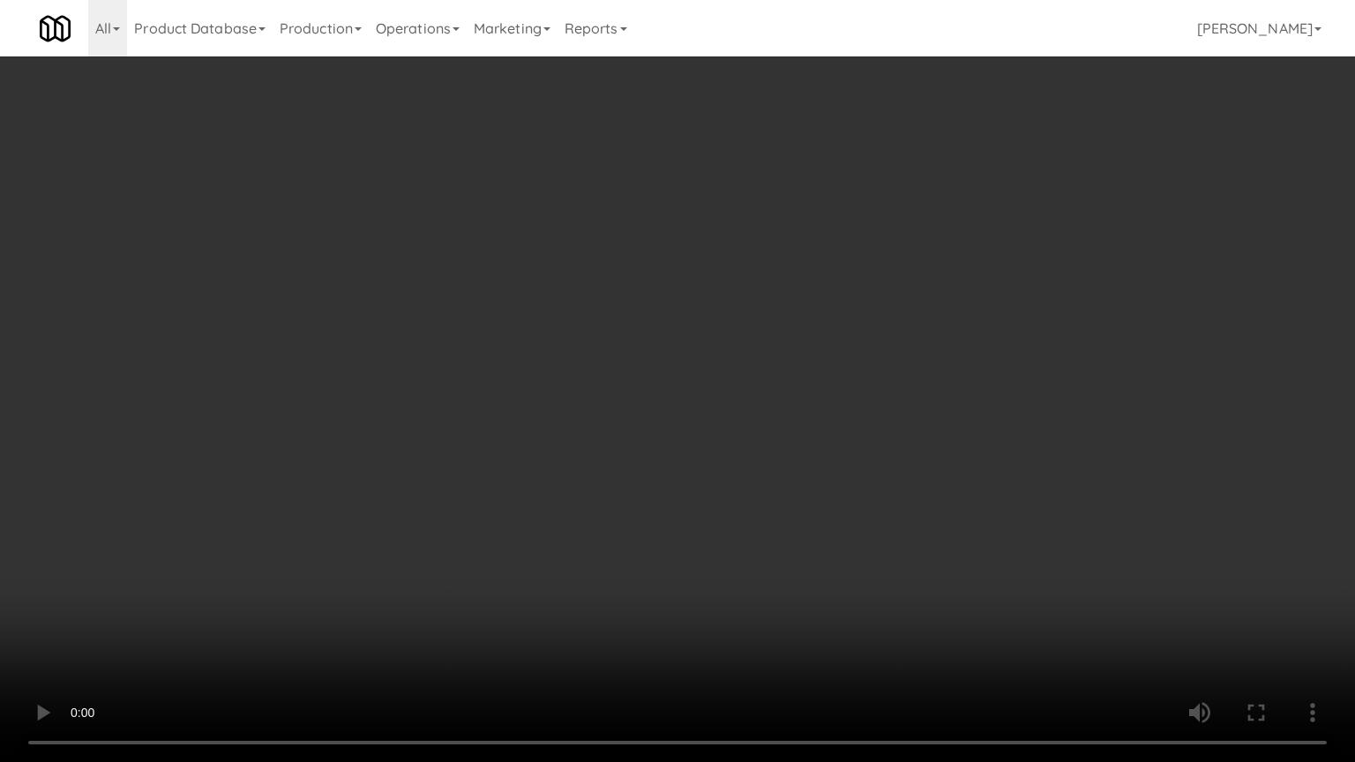
click at [731, 472] on video at bounding box center [677, 381] width 1355 height 762
click at [709, 468] on video at bounding box center [677, 381] width 1355 height 762
click at [708, 458] on video at bounding box center [677, 381] width 1355 height 762
click at [708, 460] on video at bounding box center [677, 381] width 1355 height 762
click at [738, 478] on video at bounding box center [677, 381] width 1355 height 762
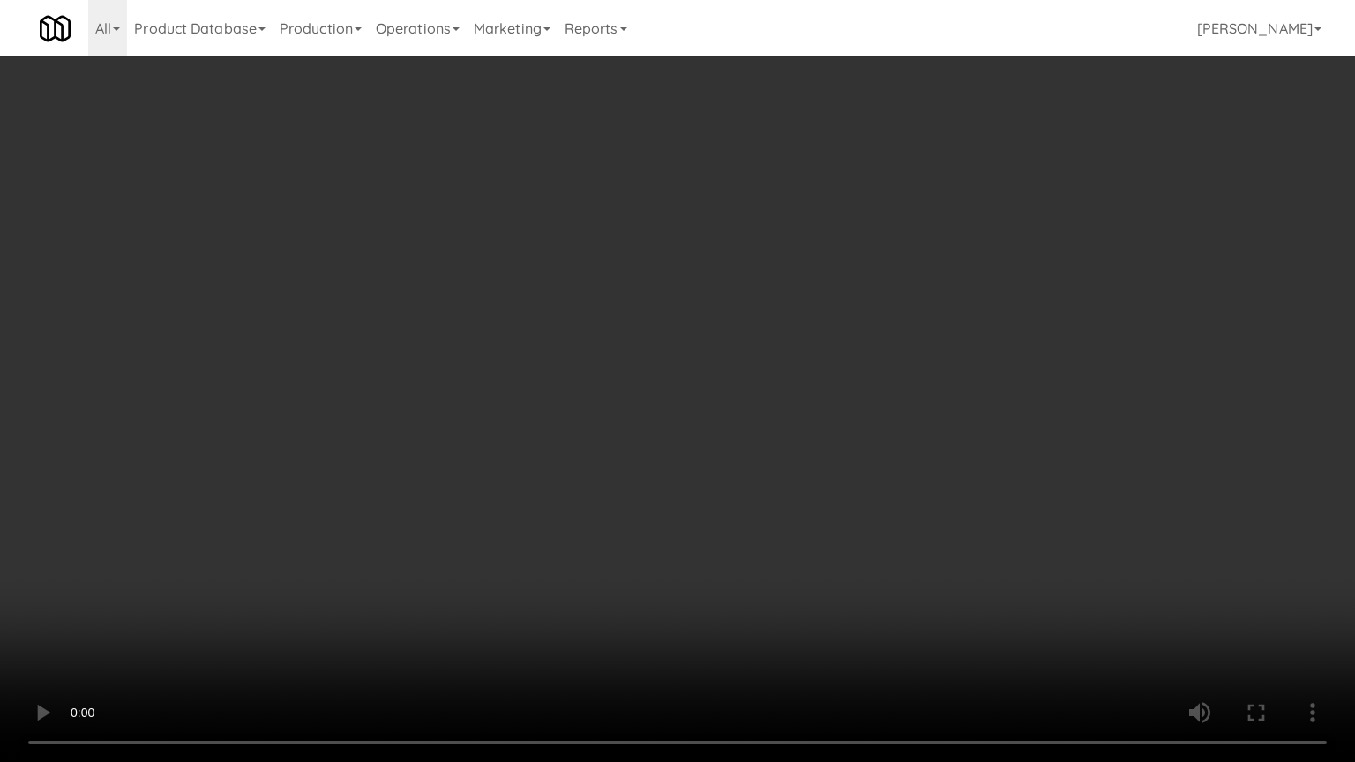
click at [706, 484] on video at bounding box center [677, 381] width 1355 height 762
click at [713, 484] on video at bounding box center [677, 381] width 1355 height 762
click at [714, 480] on video at bounding box center [677, 381] width 1355 height 762
click at [734, 469] on video at bounding box center [677, 381] width 1355 height 762
click at [716, 477] on video at bounding box center [677, 381] width 1355 height 762
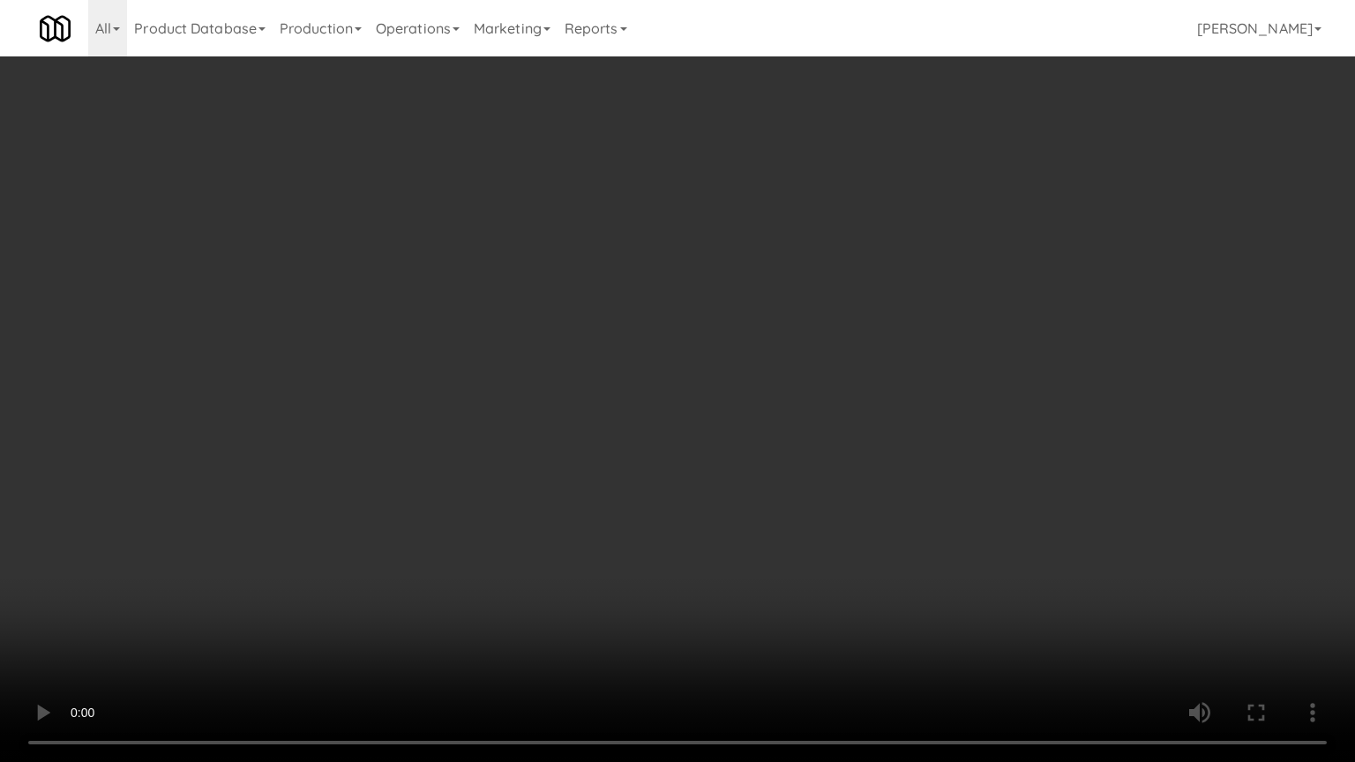
click at [737, 491] on video at bounding box center [677, 381] width 1355 height 762
click at [886, 612] on video at bounding box center [677, 381] width 1355 height 762
click at [801, 500] on video at bounding box center [677, 381] width 1355 height 762
click at [718, 487] on video at bounding box center [677, 381] width 1355 height 762
drag, startPoint x: 718, startPoint y: 486, endPoint x: 706, endPoint y: 352, distance: 134.7
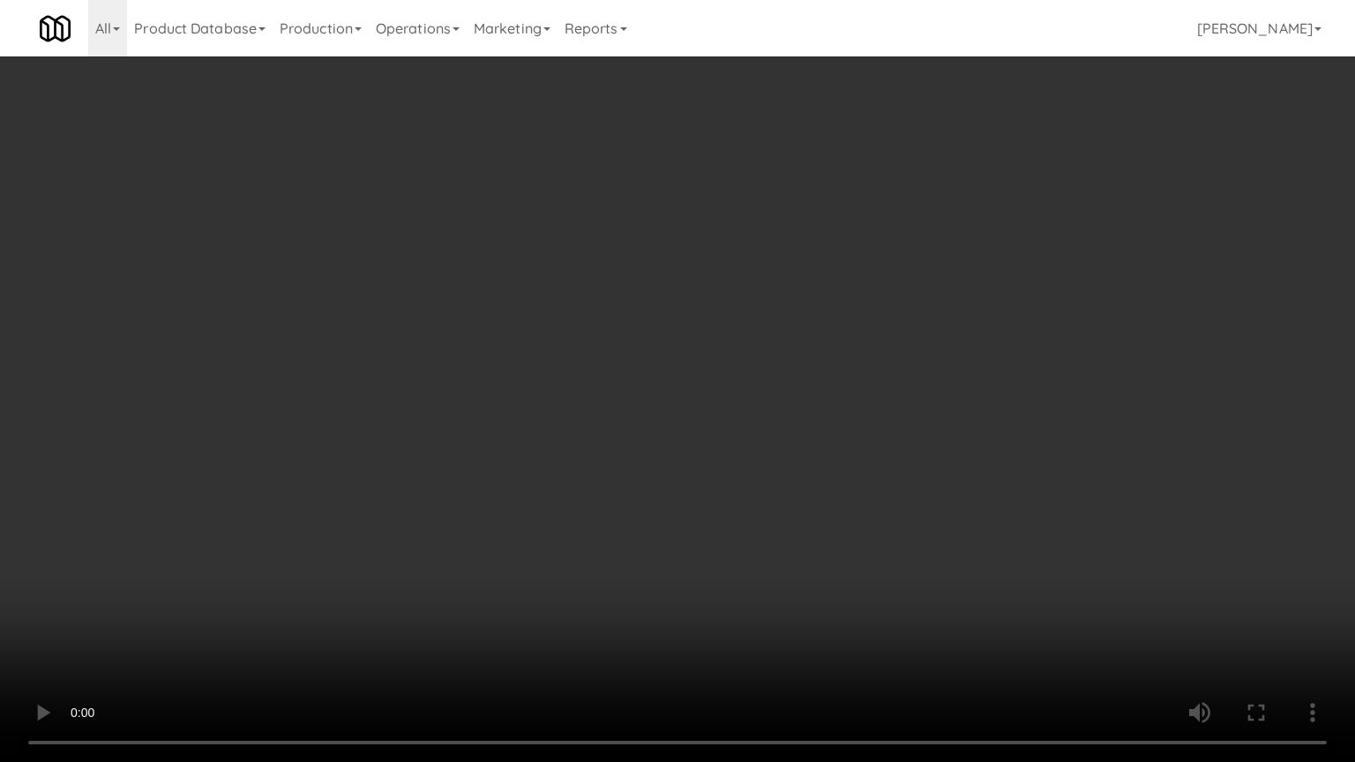
click at [716, 484] on video at bounding box center [677, 381] width 1355 height 762
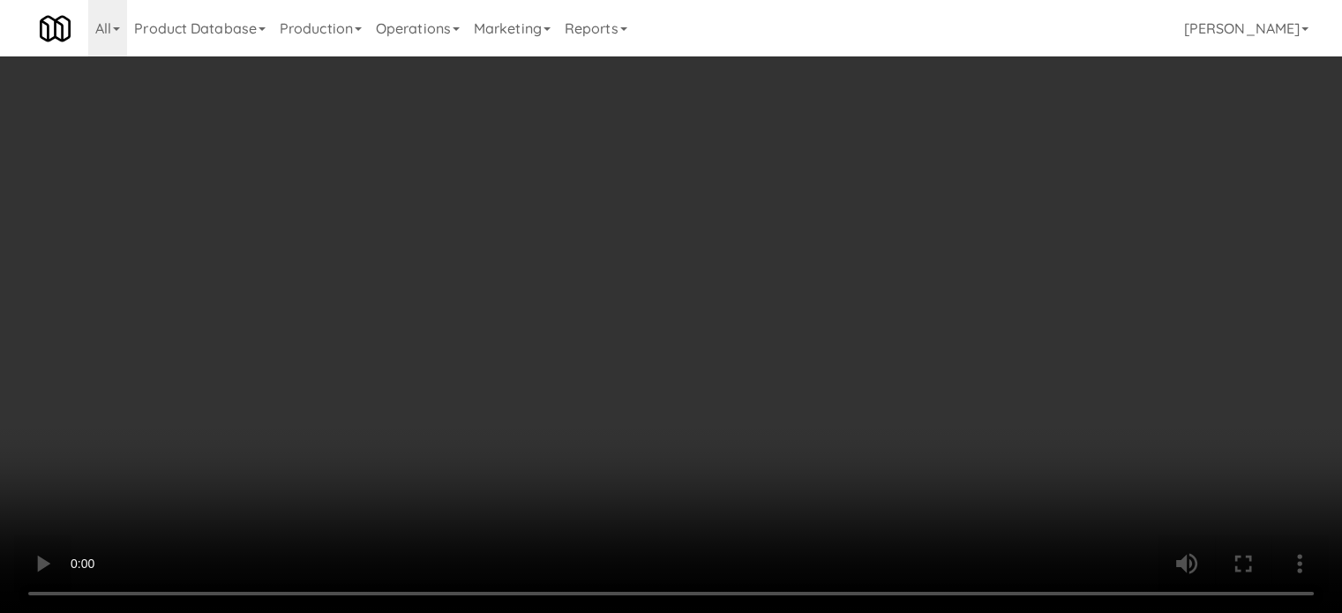
click at [602, 361] on video at bounding box center [671, 306] width 1342 height 613
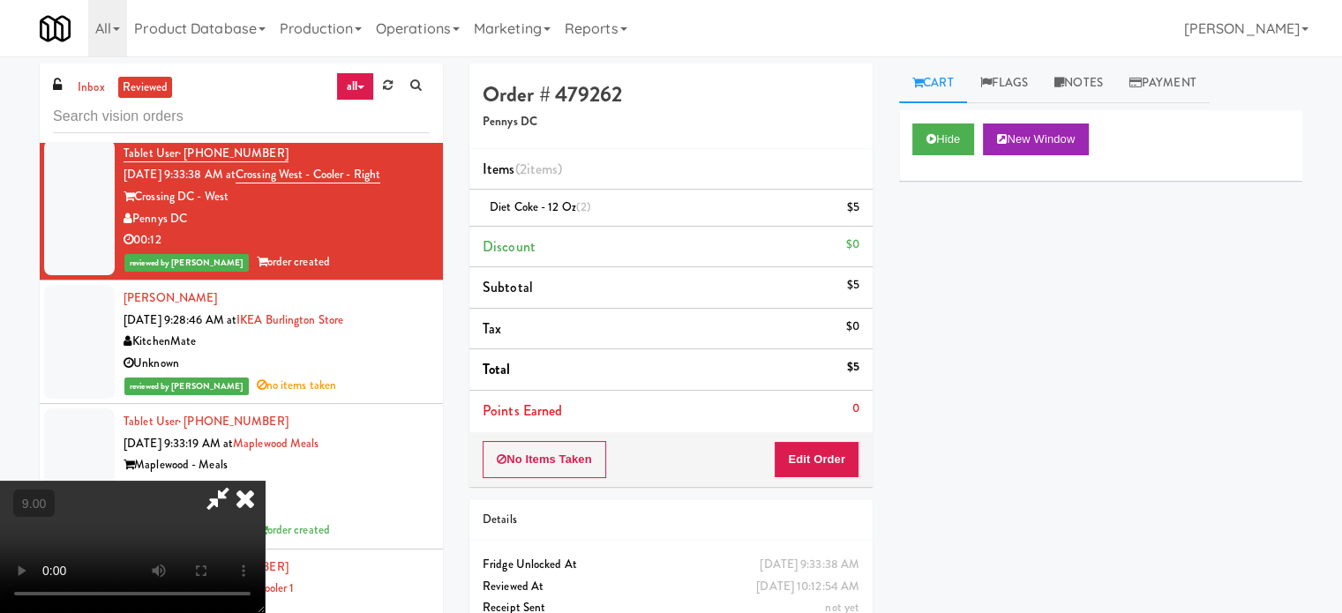
click at [265, 481] on video at bounding box center [132, 547] width 265 height 132
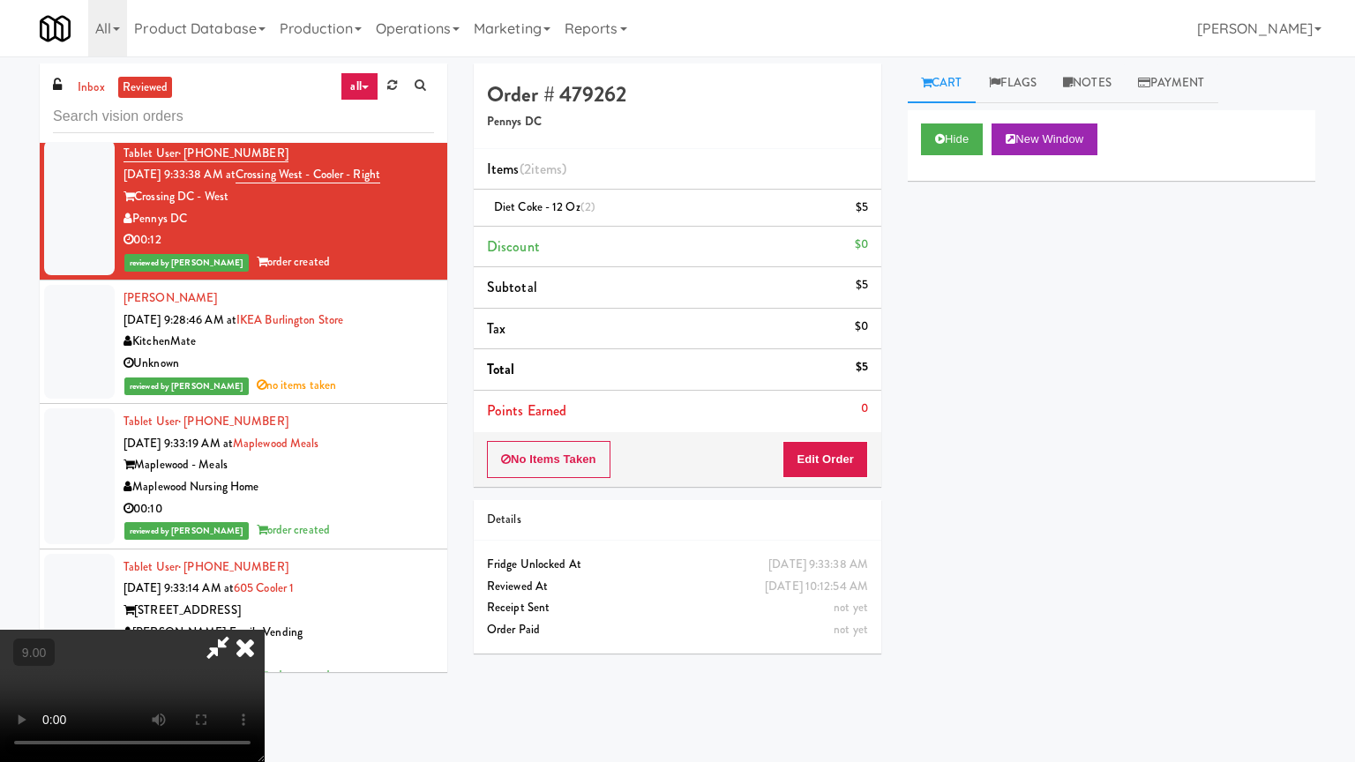
drag, startPoint x: 741, startPoint y: 601, endPoint x: 692, endPoint y: 564, distance: 61.8
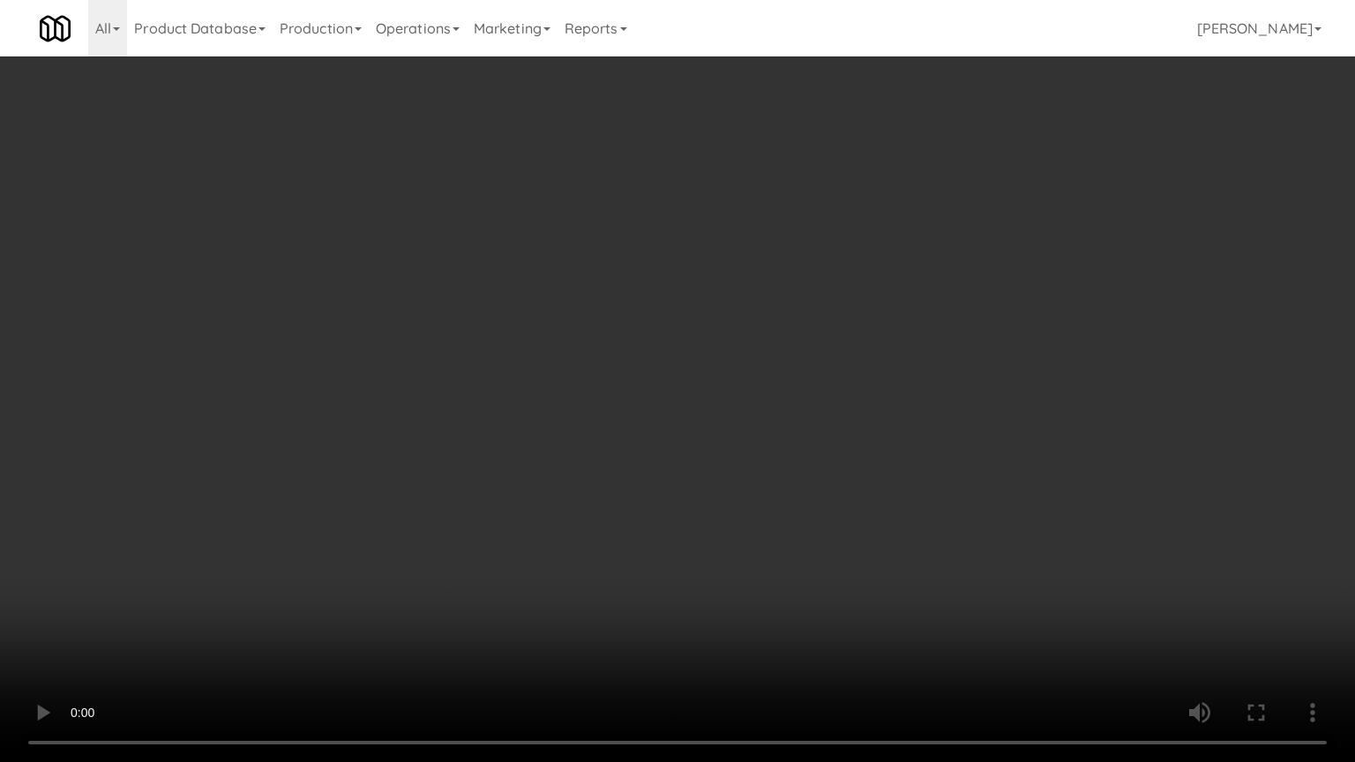
click at [739, 599] on video at bounding box center [677, 381] width 1355 height 762
click at [625, 531] on video at bounding box center [677, 381] width 1355 height 762
click at [621, 527] on video at bounding box center [677, 381] width 1355 height 762
click at [678, 534] on video at bounding box center [677, 381] width 1355 height 762
click at [642, 536] on video at bounding box center [677, 381] width 1355 height 762
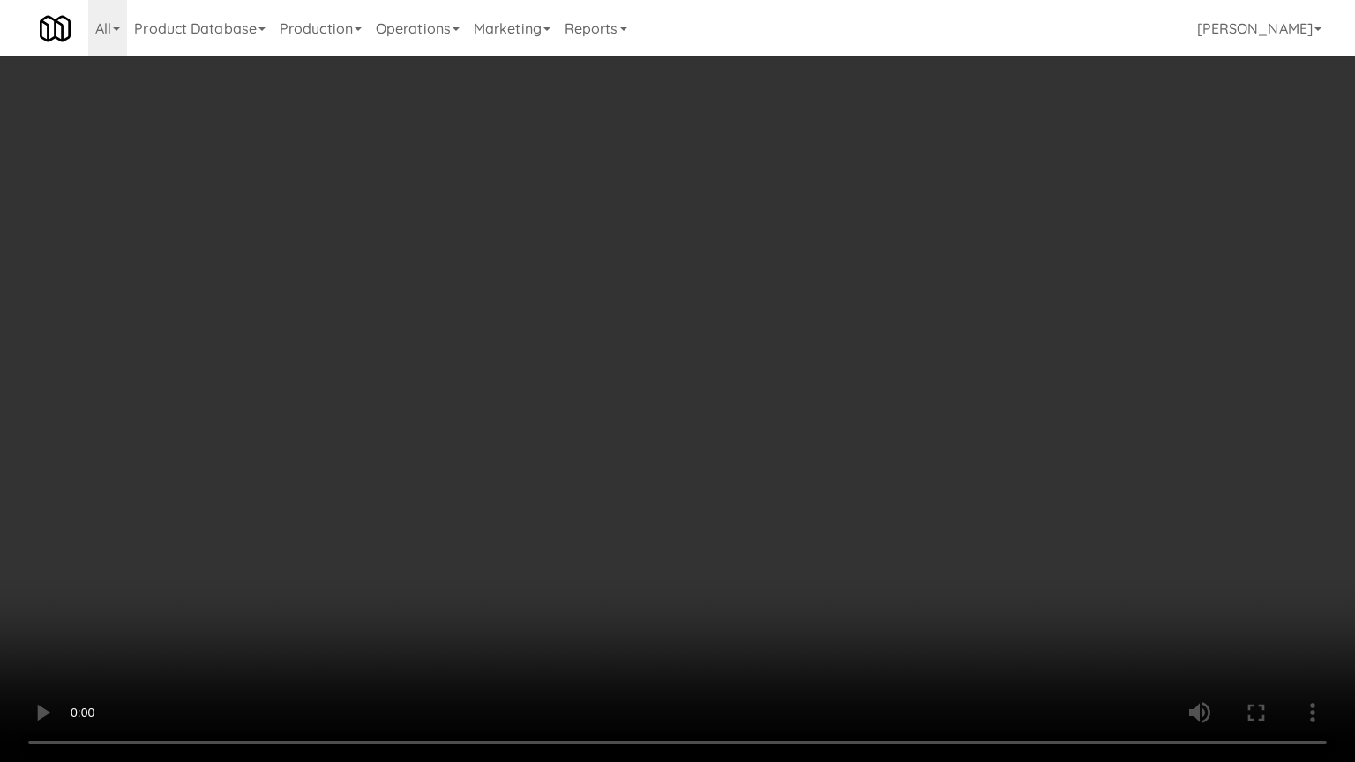
click at [792, 533] on video at bounding box center [677, 381] width 1355 height 762
click at [613, 539] on video at bounding box center [677, 381] width 1355 height 762
click at [669, 543] on video at bounding box center [677, 381] width 1355 height 762
click at [644, 544] on video at bounding box center [677, 381] width 1355 height 762
click at [671, 547] on video at bounding box center [677, 381] width 1355 height 762
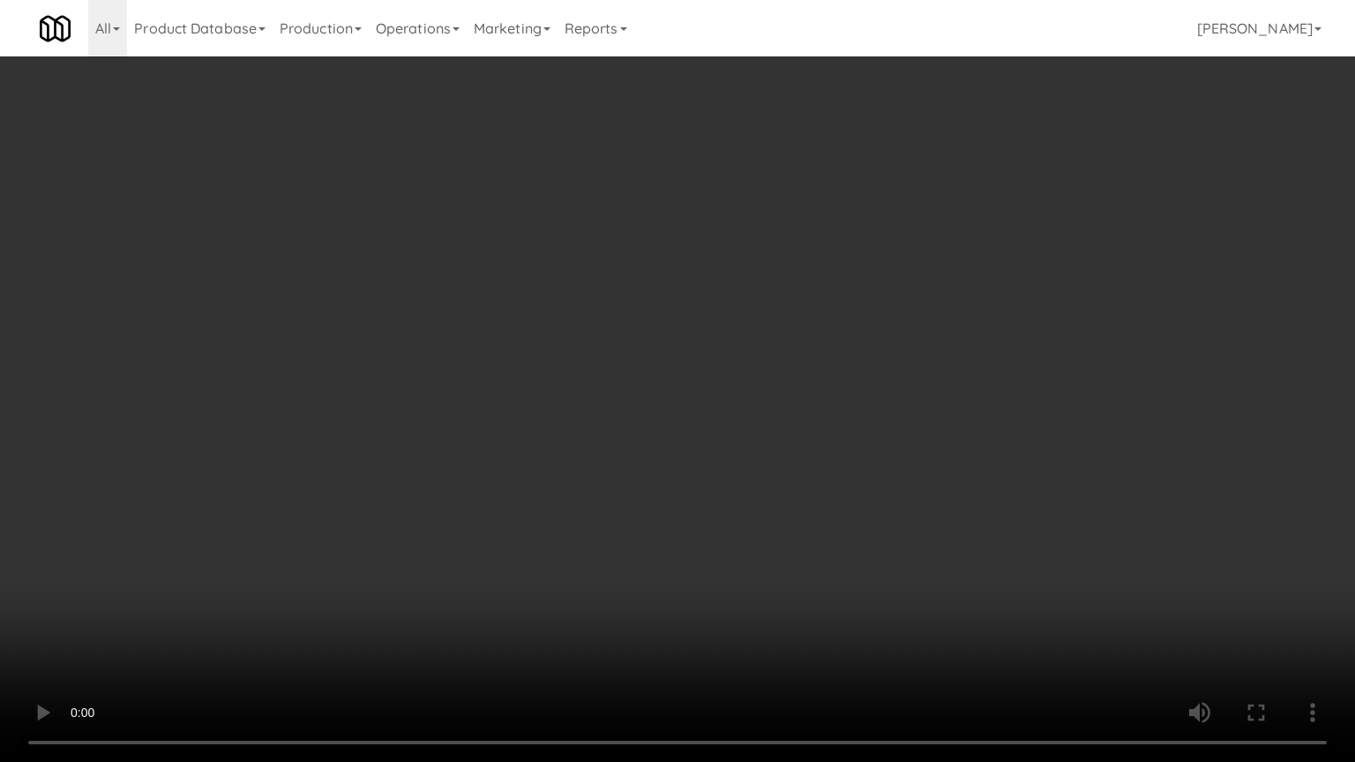
click at [632, 533] on video at bounding box center [677, 381] width 1355 height 762
click at [639, 529] on video at bounding box center [677, 381] width 1355 height 762
click at [638, 527] on video at bounding box center [677, 381] width 1355 height 762
click at [602, 448] on video at bounding box center [677, 381] width 1355 height 762
click at [609, 448] on video at bounding box center [677, 381] width 1355 height 762
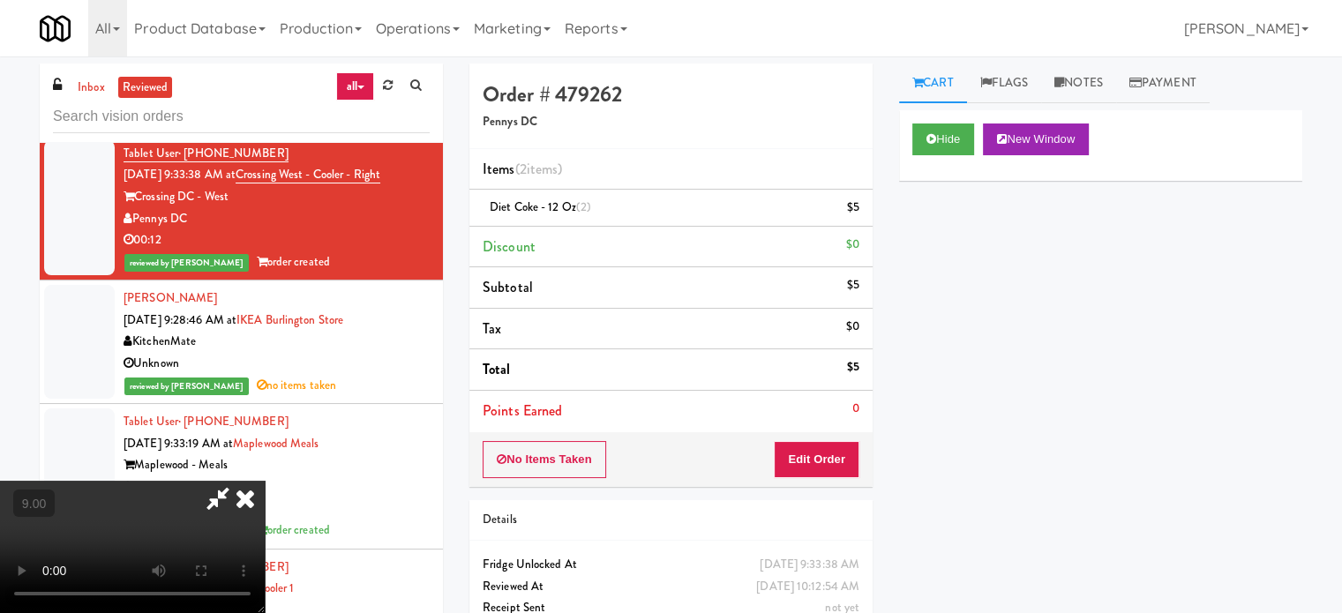
click at [265, 481] on icon at bounding box center [245, 498] width 39 height 35
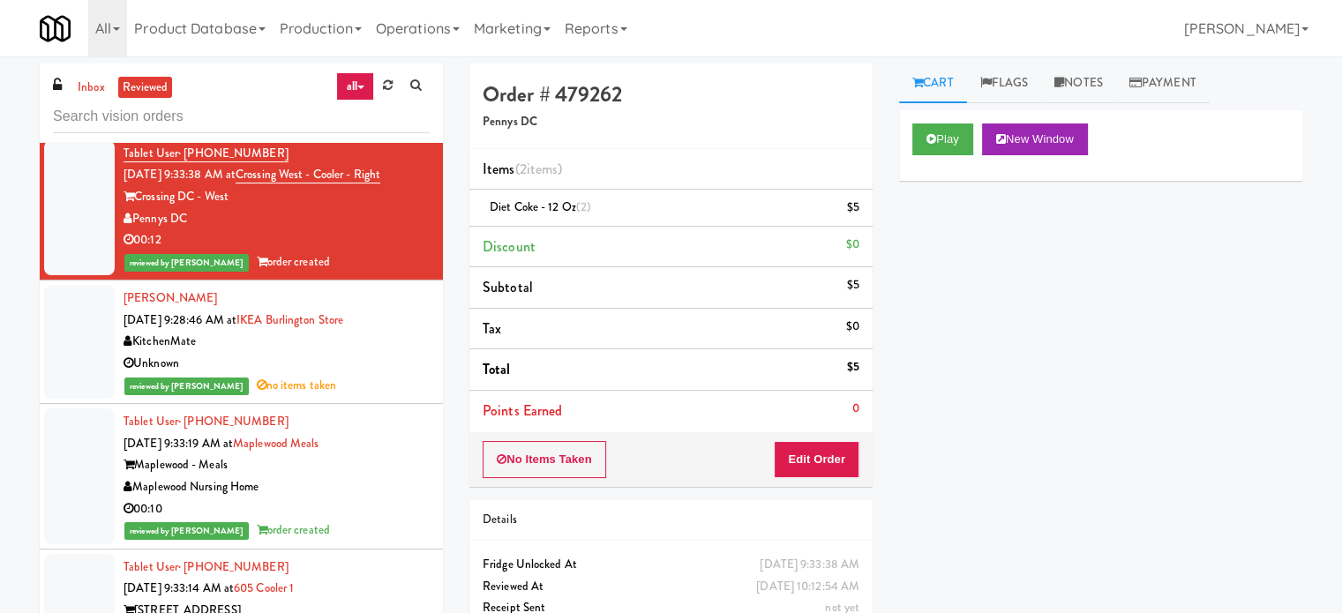
click at [386, 393] on div "reviewed by Frederick G no items taken" at bounding box center [277, 386] width 306 height 22
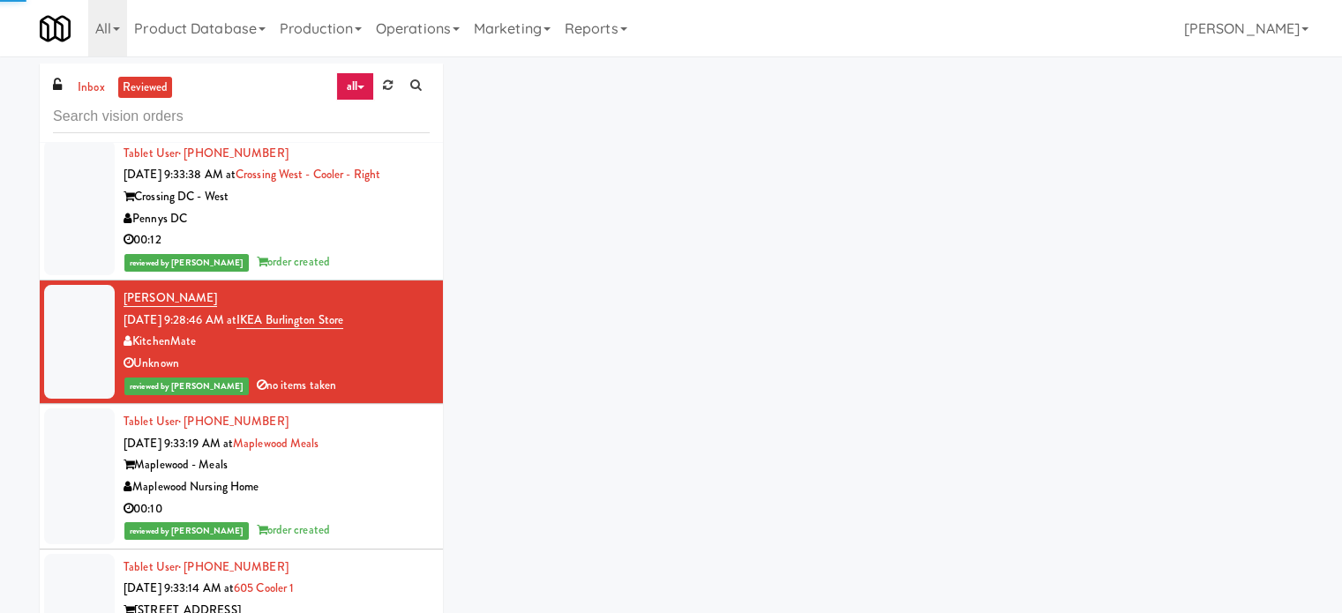
click at [384, 468] on div "Maplewood - Meals" at bounding box center [277, 465] width 306 height 22
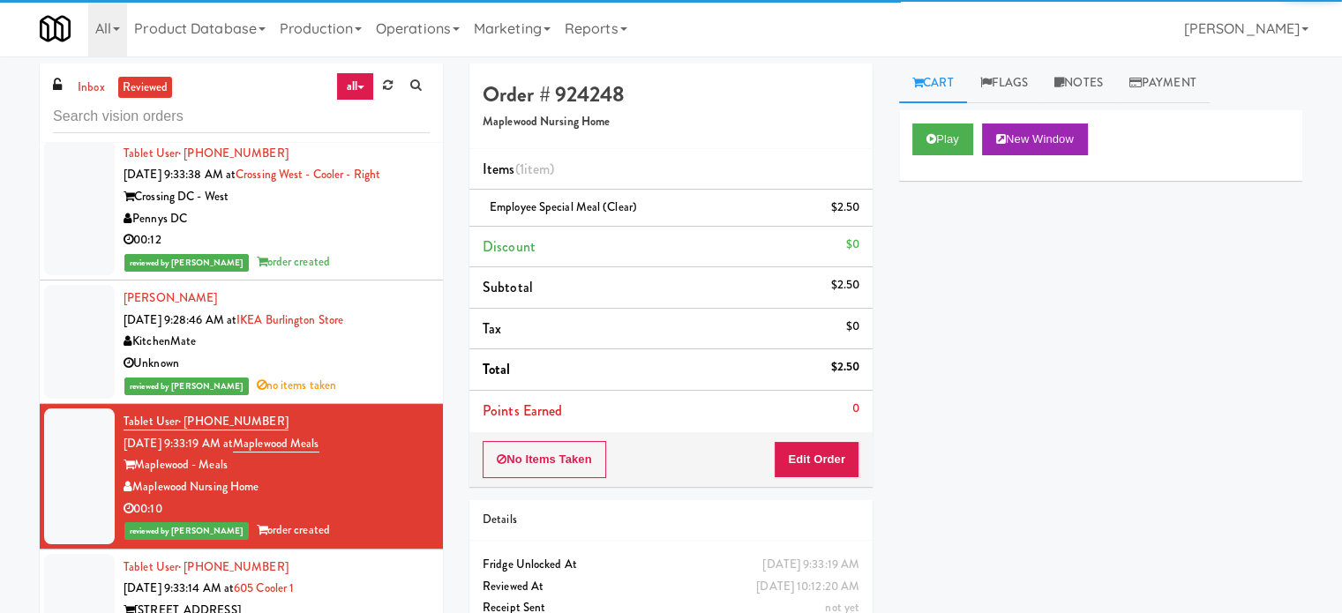
scroll to position [2206, 0]
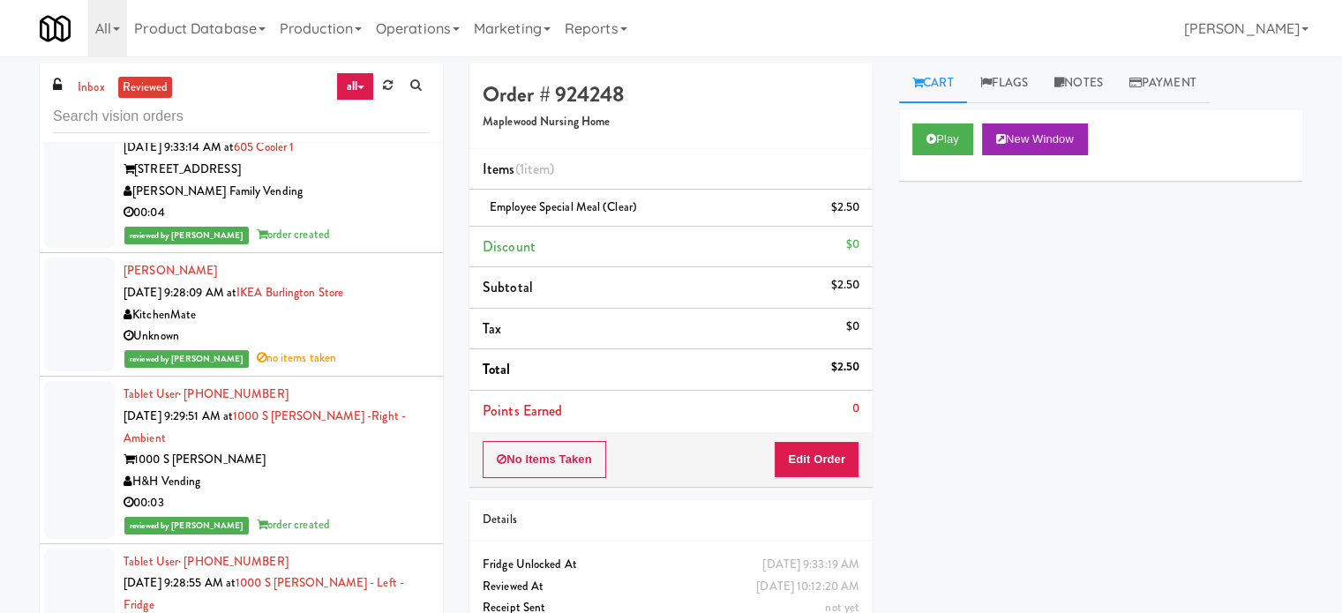
click at [376, 202] on div "00:04" at bounding box center [277, 213] width 306 height 22
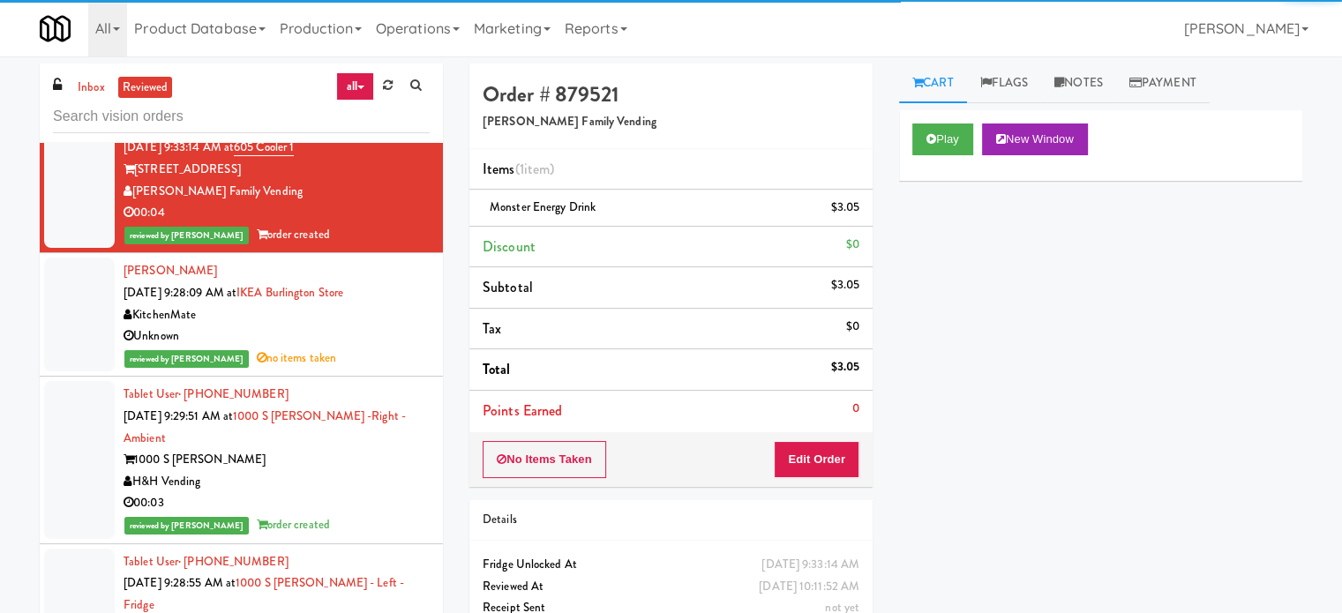
click at [388, 334] on div "Unknown" at bounding box center [277, 337] width 306 height 22
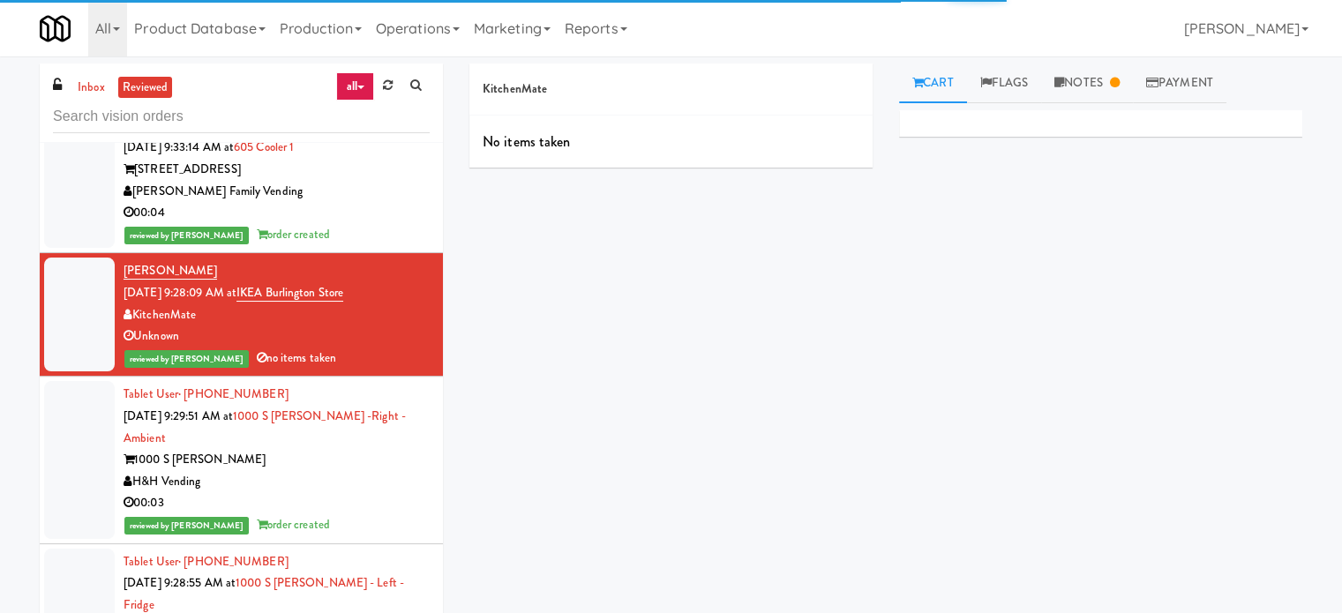
click at [390, 492] on div "00:03" at bounding box center [277, 503] width 306 height 22
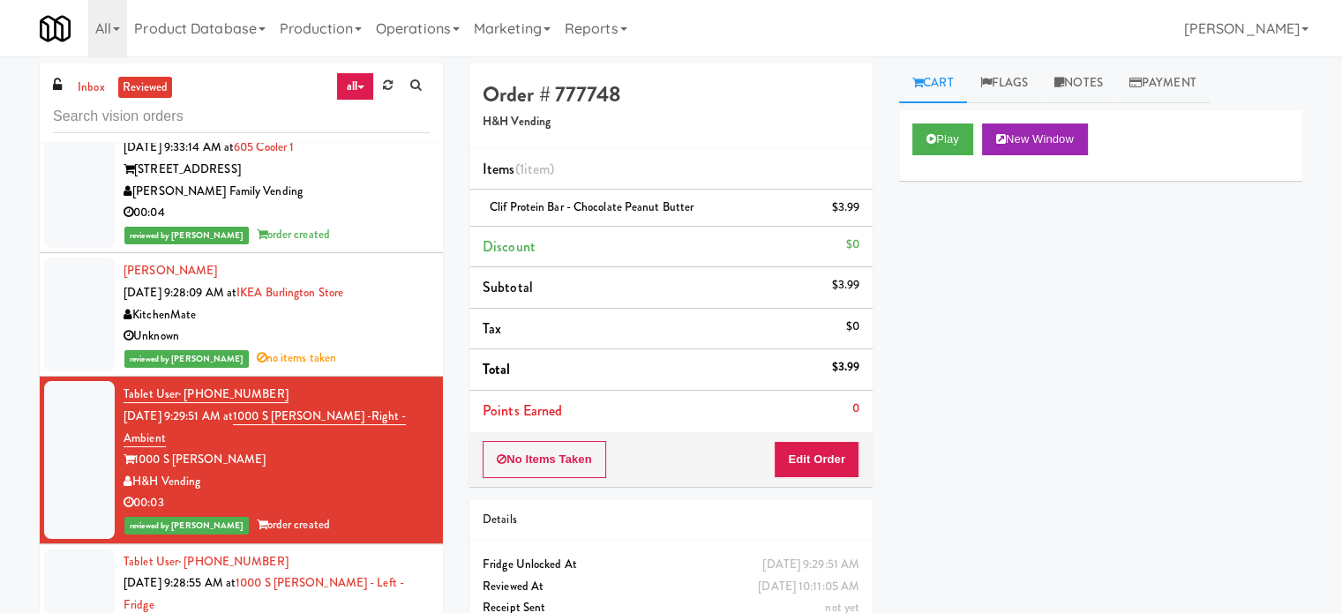
scroll to position [2647, 0]
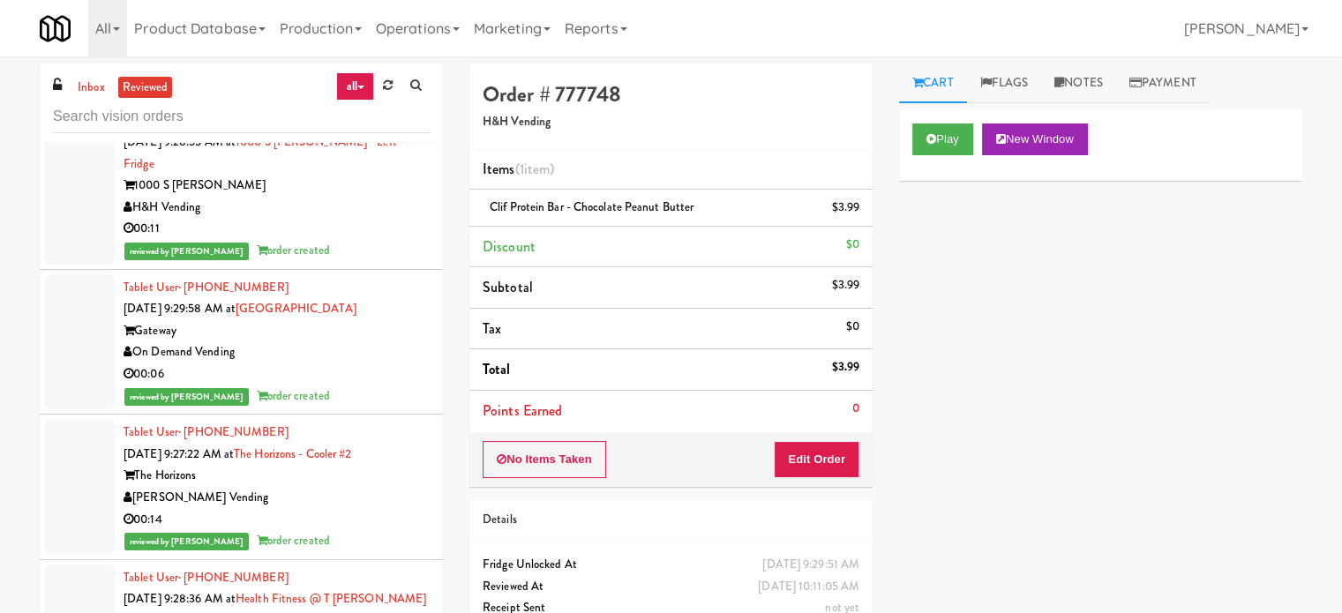
click at [390, 240] on div "reviewed by James A order created" at bounding box center [277, 251] width 306 height 22
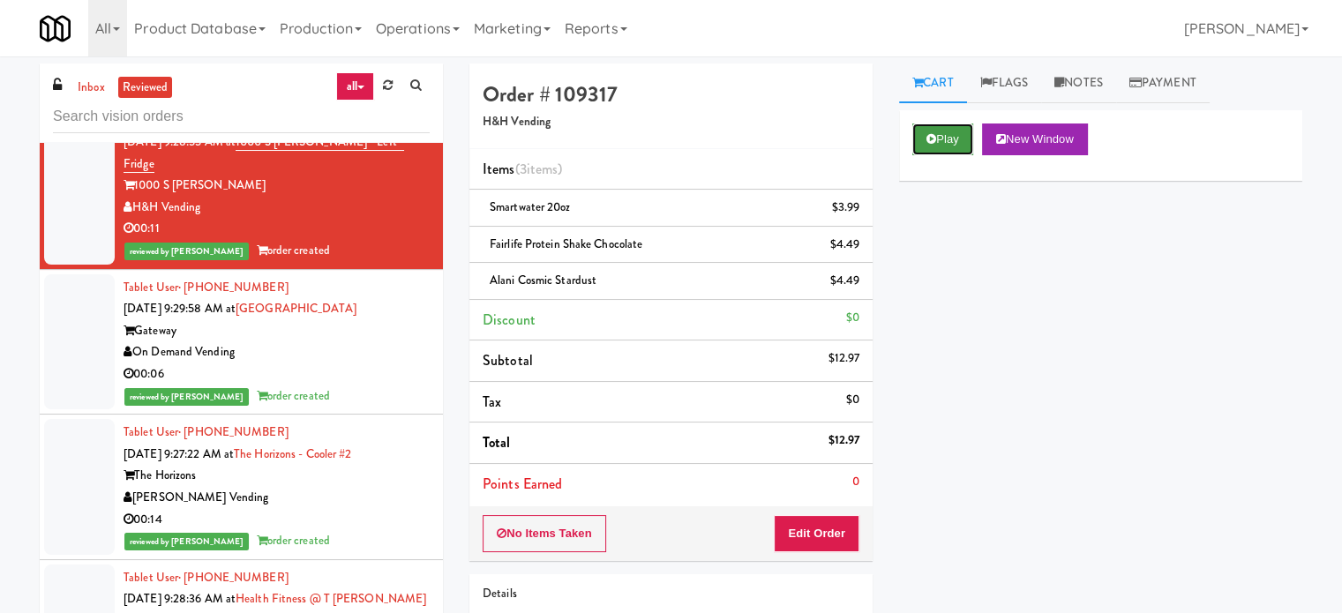
click at [960, 142] on button "Play" at bounding box center [942, 140] width 61 height 32
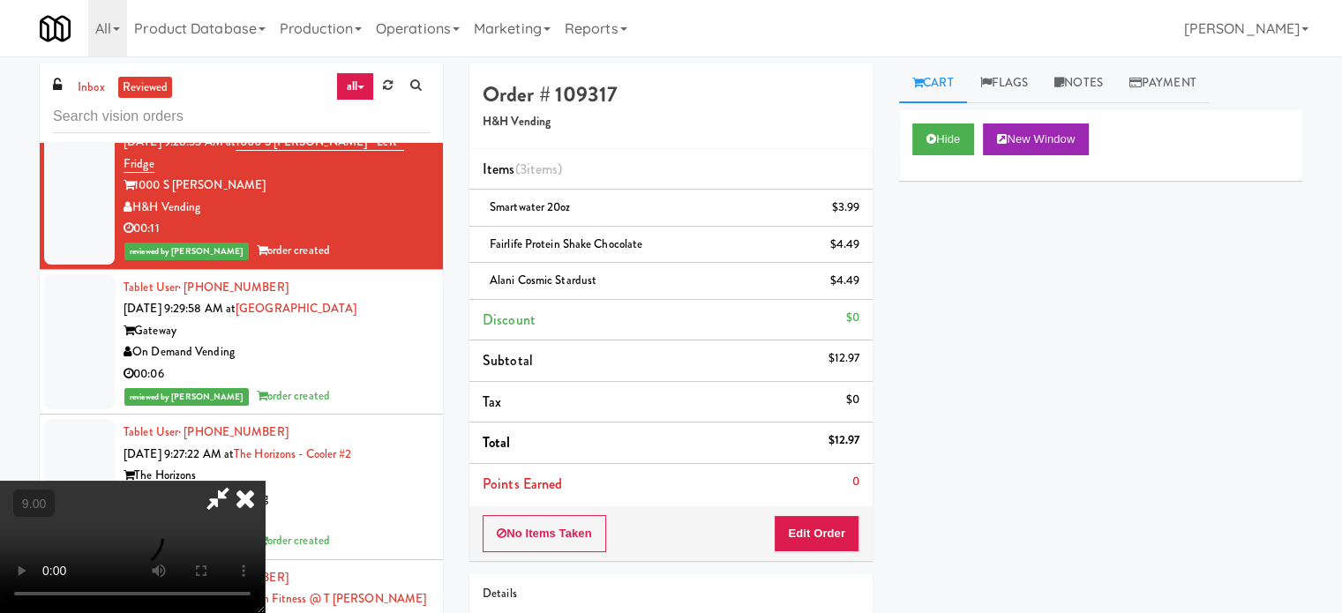
click at [265, 481] on video at bounding box center [132, 547] width 265 height 132
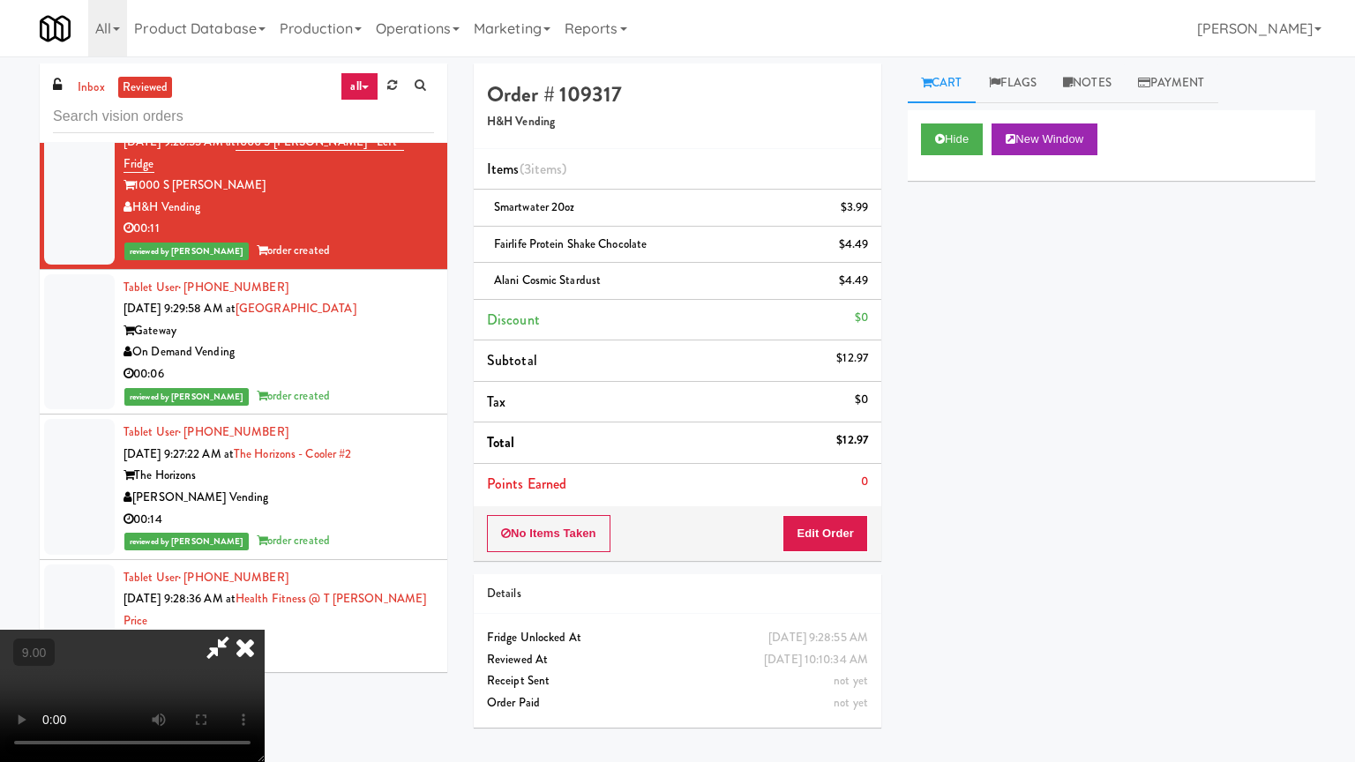
click at [265, 612] on video at bounding box center [132, 696] width 265 height 132
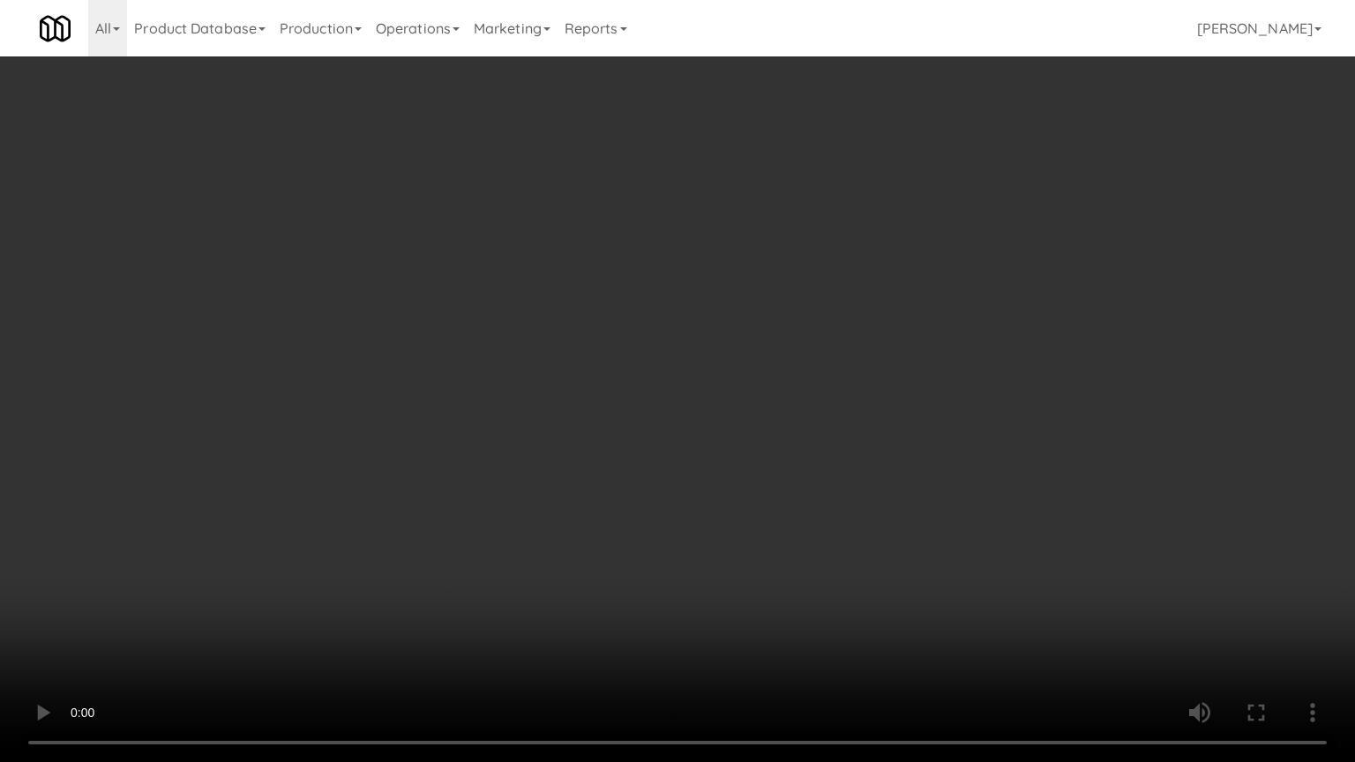
click at [624, 379] on video at bounding box center [677, 381] width 1355 height 762
click at [688, 394] on video at bounding box center [677, 381] width 1355 height 762
click at [689, 400] on video at bounding box center [677, 381] width 1355 height 762
click at [694, 390] on video at bounding box center [677, 381] width 1355 height 762
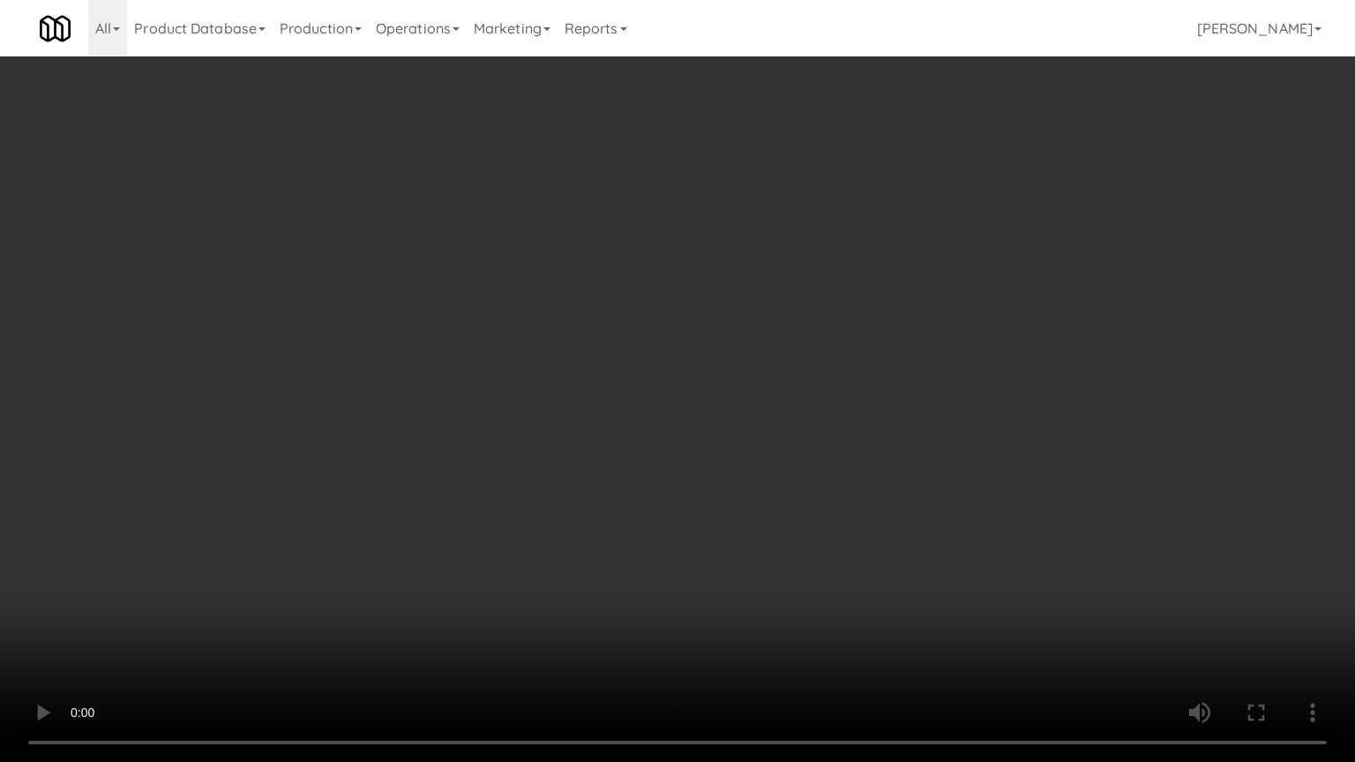
click at [694, 390] on video at bounding box center [677, 381] width 1355 height 762
click at [694, 385] on video at bounding box center [677, 381] width 1355 height 762
click at [738, 304] on video at bounding box center [677, 381] width 1355 height 762
drag, startPoint x: 751, startPoint y: 315, endPoint x: 768, endPoint y: 303, distance: 21.5
click at [751, 316] on video at bounding box center [677, 381] width 1355 height 762
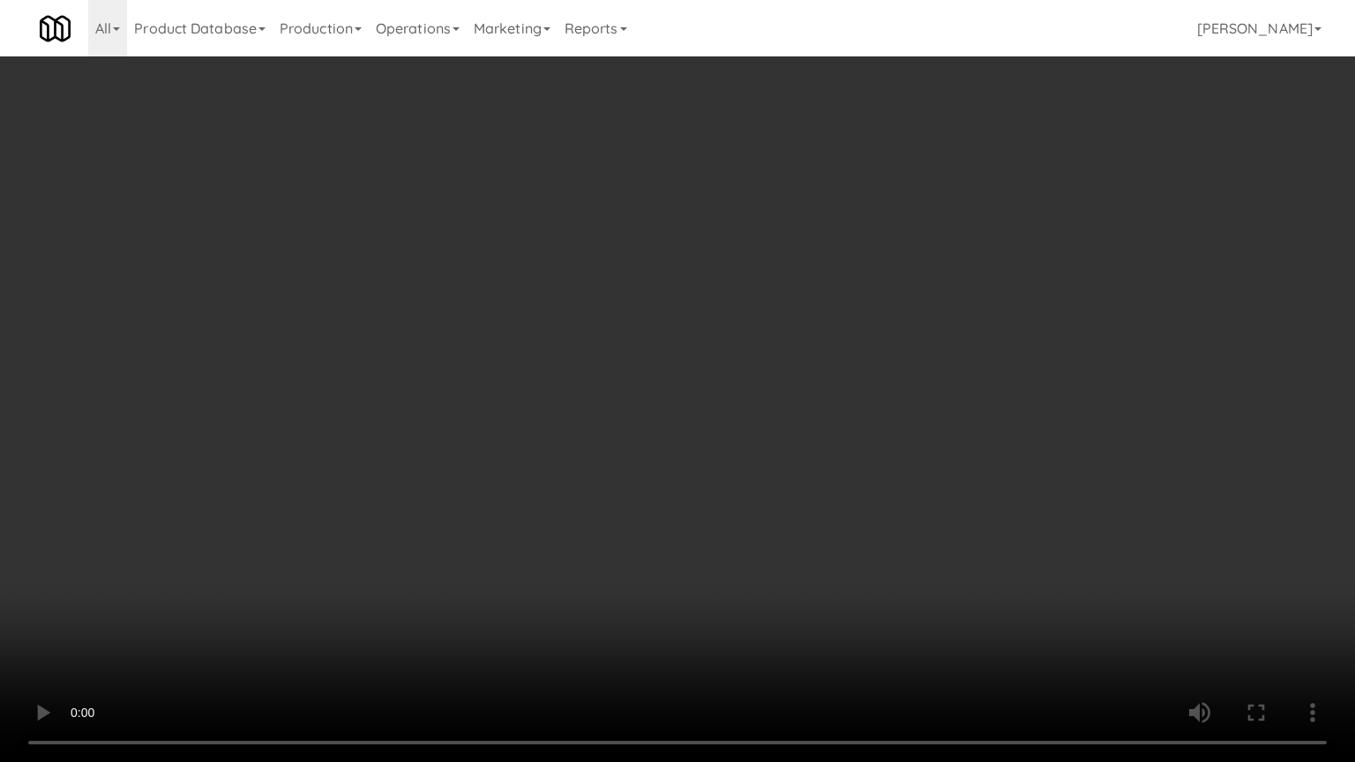
click at [776, 298] on video at bounding box center [677, 381] width 1355 height 762
click at [777, 298] on video at bounding box center [677, 381] width 1355 height 762
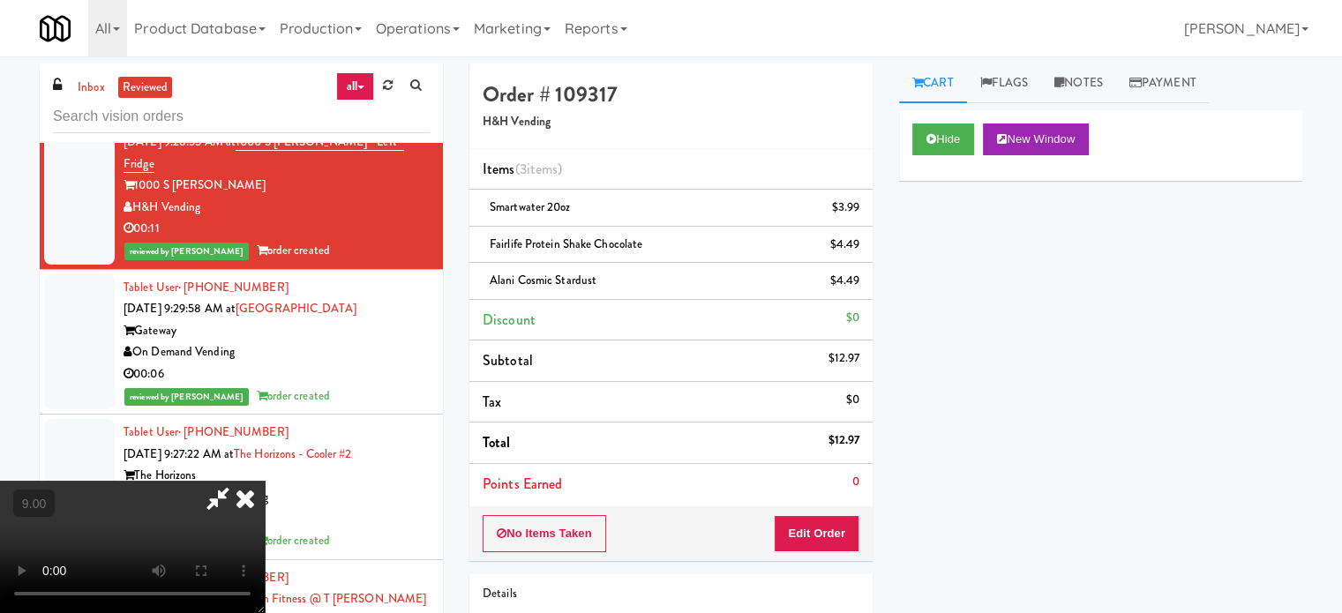
click at [265, 481] on icon at bounding box center [245, 498] width 39 height 35
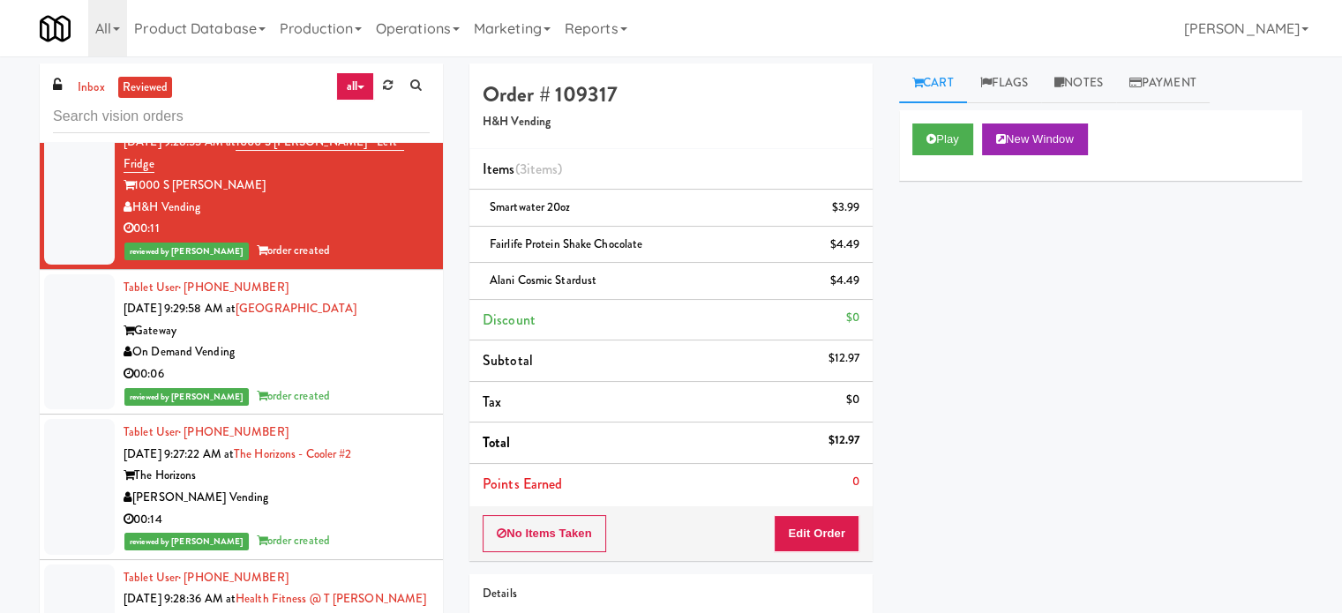
click at [335, 386] on div "reviewed by Gladys E order created" at bounding box center [277, 397] width 306 height 22
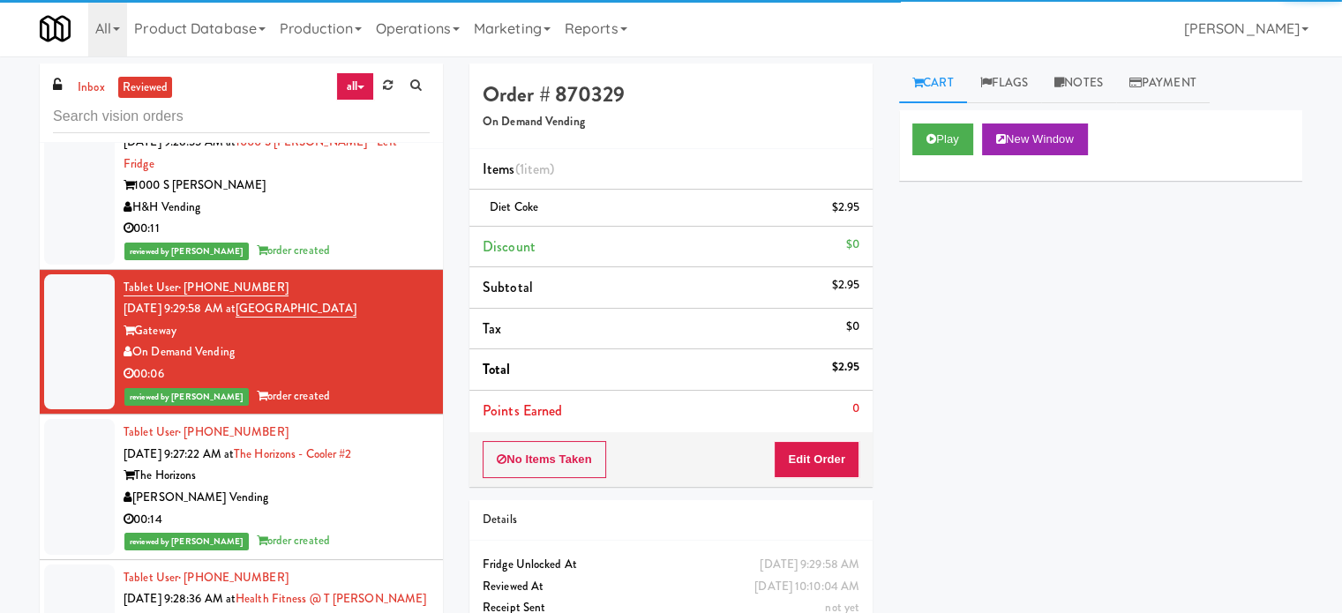
click at [338, 509] on div "00:14" at bounding box center [277, 520] width 306 height 22
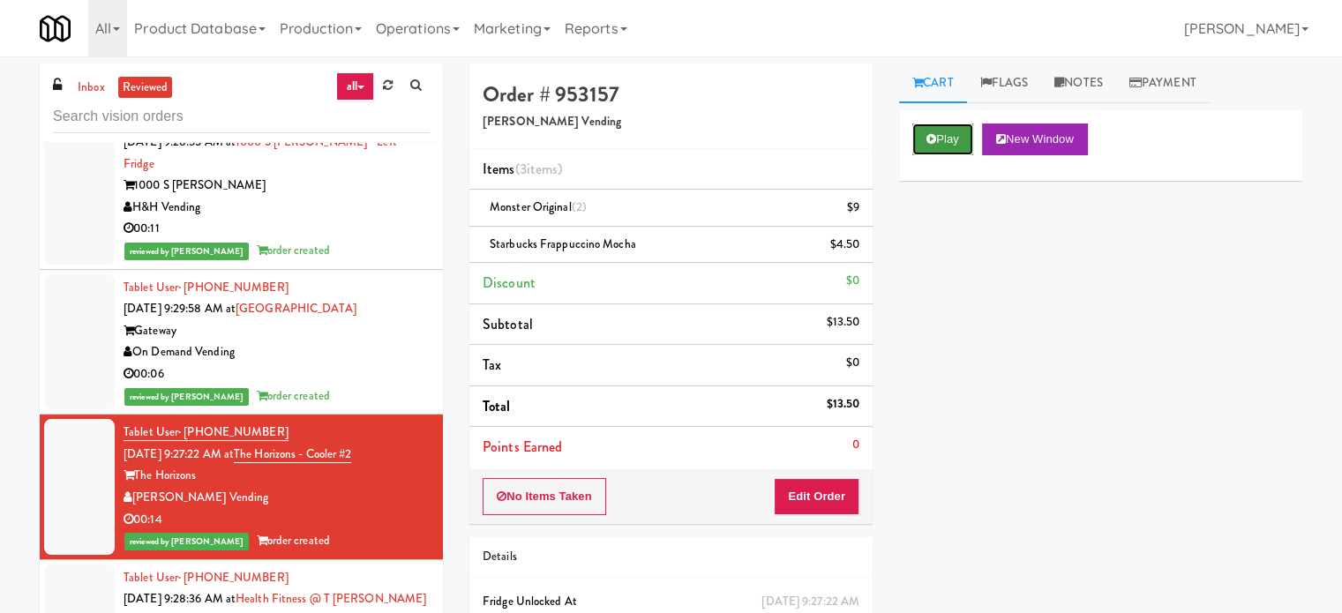
click at [945, 141] on button "Play" at bounding box center [942, 140] width 61 height 32
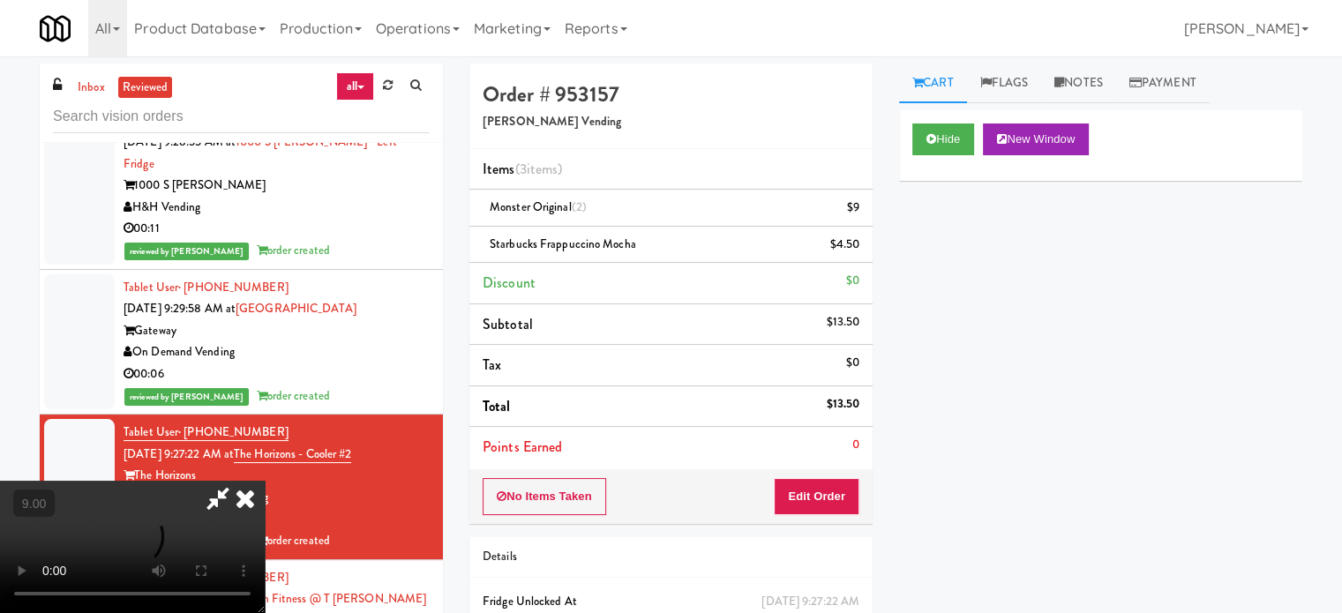
click at [265, 481] on video at bounding box center [132, 547] width 265 height 132
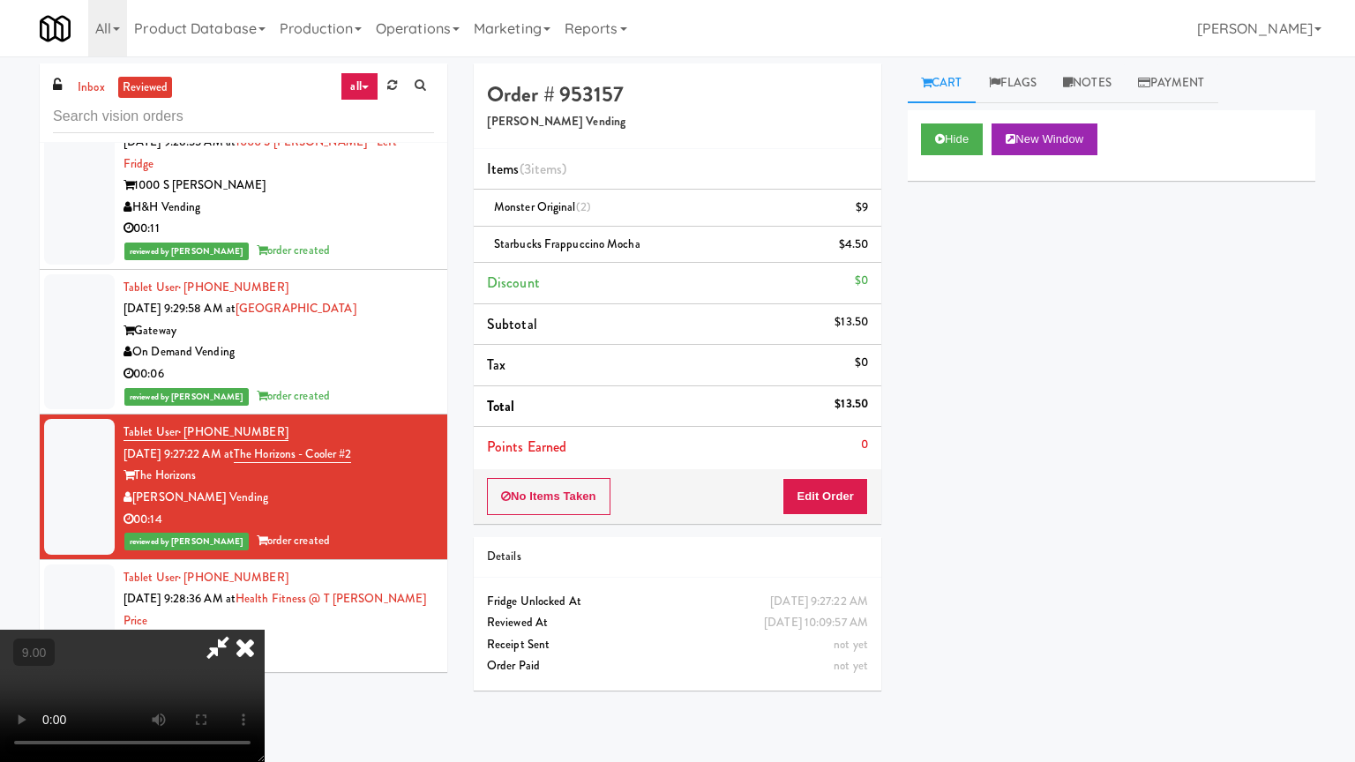
click at [265, 612] on video at bounding box center [132, 696] width 265 height 132
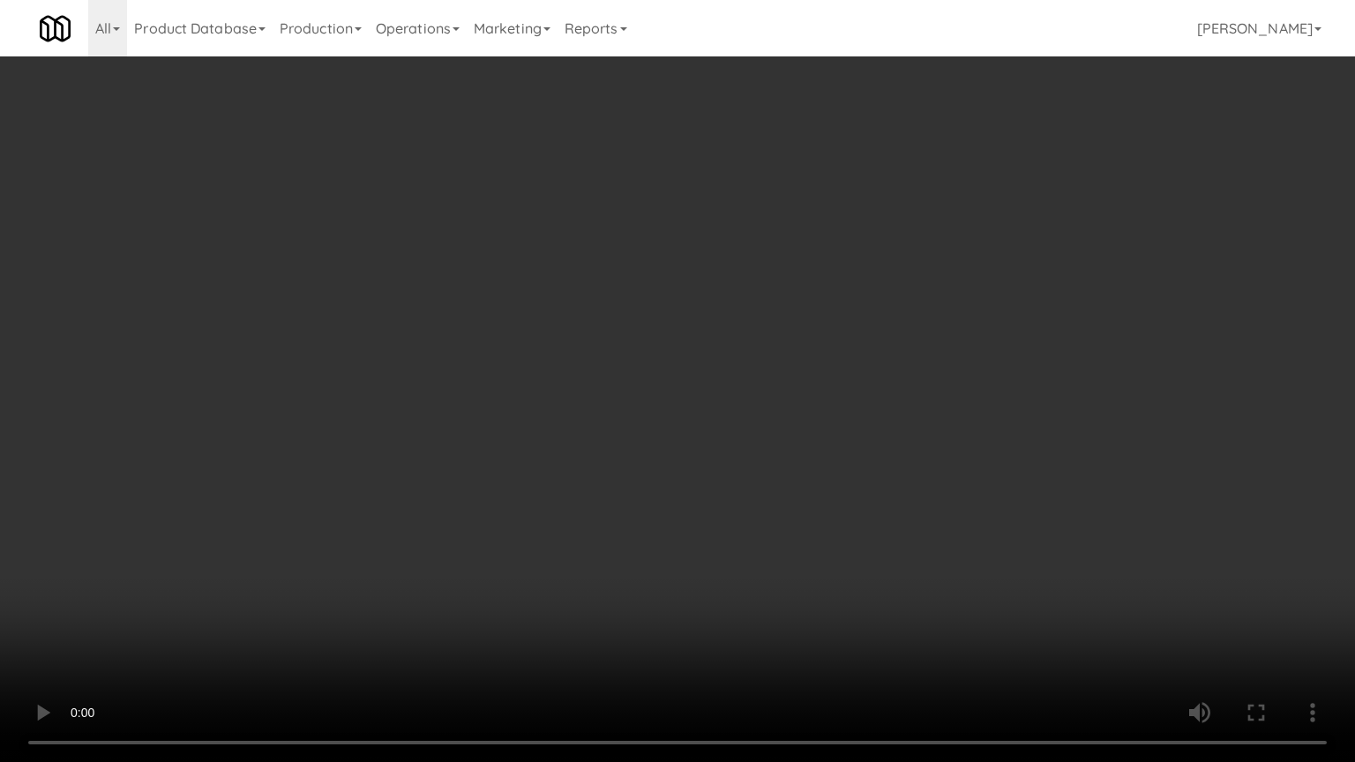
click at [582, 394] on video at bounding box center [677, 381] width 1355 height 762
click at [583, 395] on video at bounding box center [677, 381] width 1355 height 762
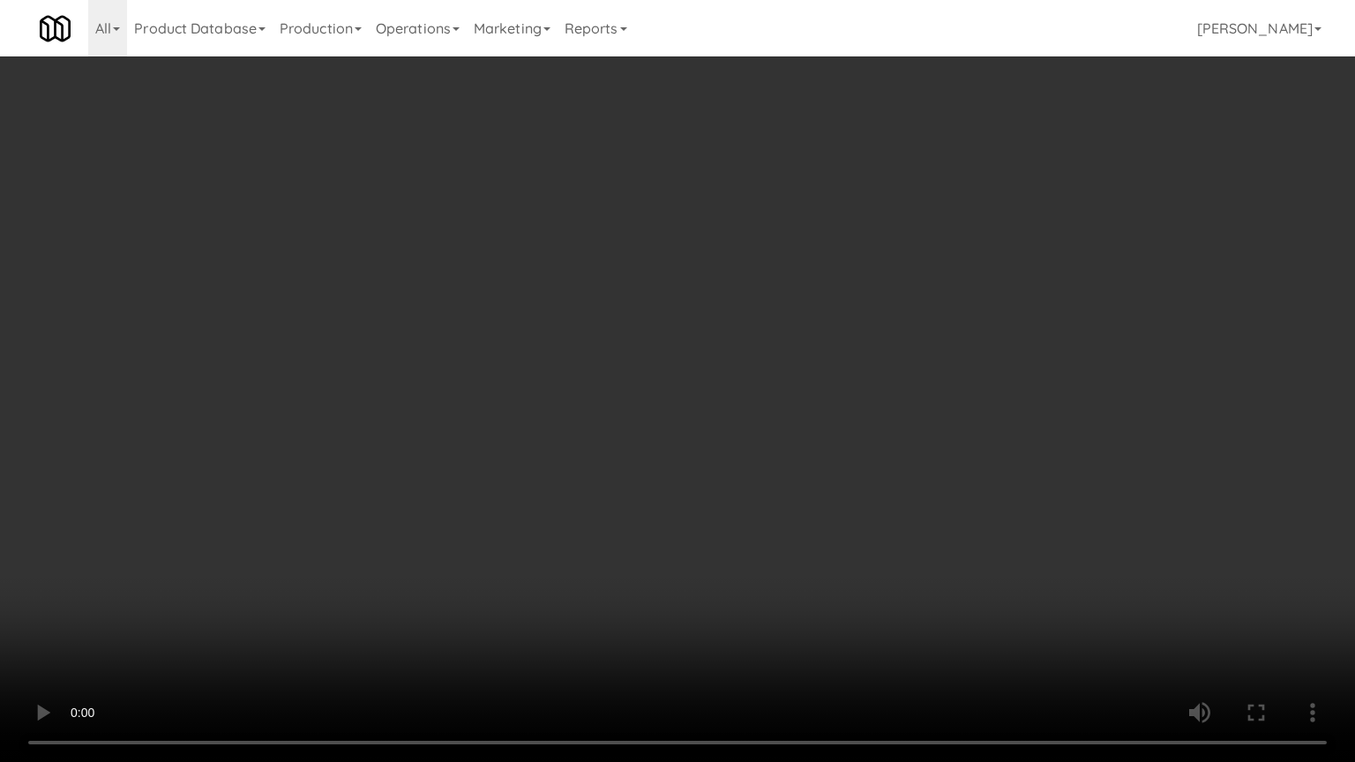
click at [583, 395] on video at bounding box center [677, 381] width 1355 height 762
click at [589, 399] on video at bounding box center [677, 381] width 1355 height 762
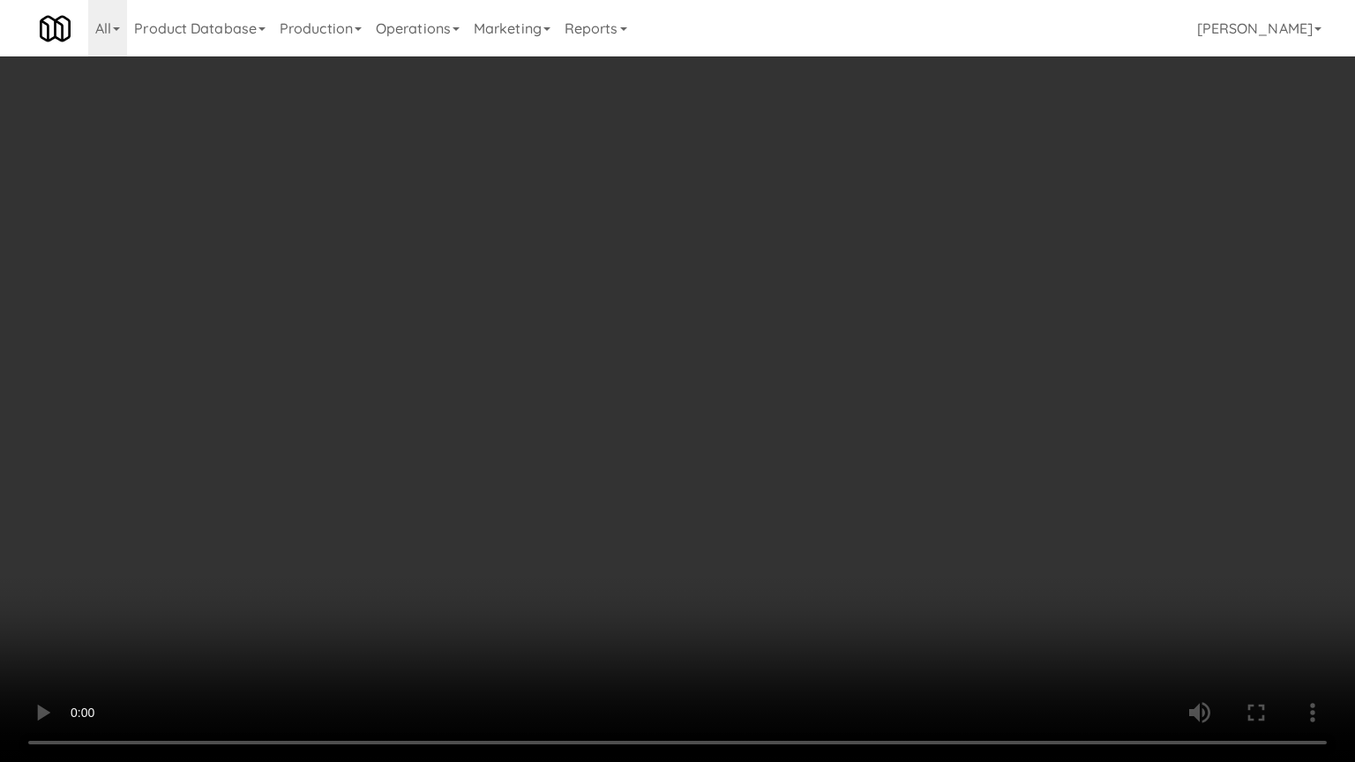
click at [589, 399] on video at bounding box center [677, 381] width 1355 height 762
drag, startPoint x: 611, startPoint y: 379, endPoint x: 625, endPoint y: 371, distance: 15.8
click at [611, 379] on video at bounding box center [677, 381] width 1355 height 762
click at [627, 369] on video at bounding box center [677, 381] width 1355 height 762
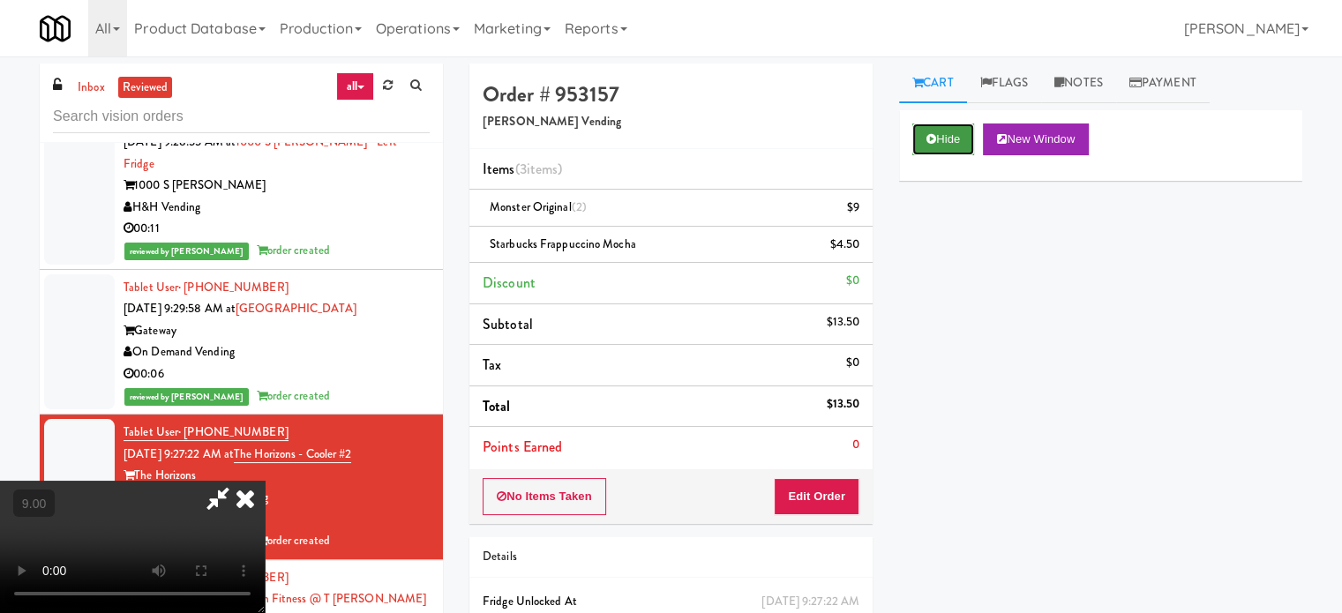
click at [956, 139] on button "Hide" at bounding box center [943, 140] width 62 height 32
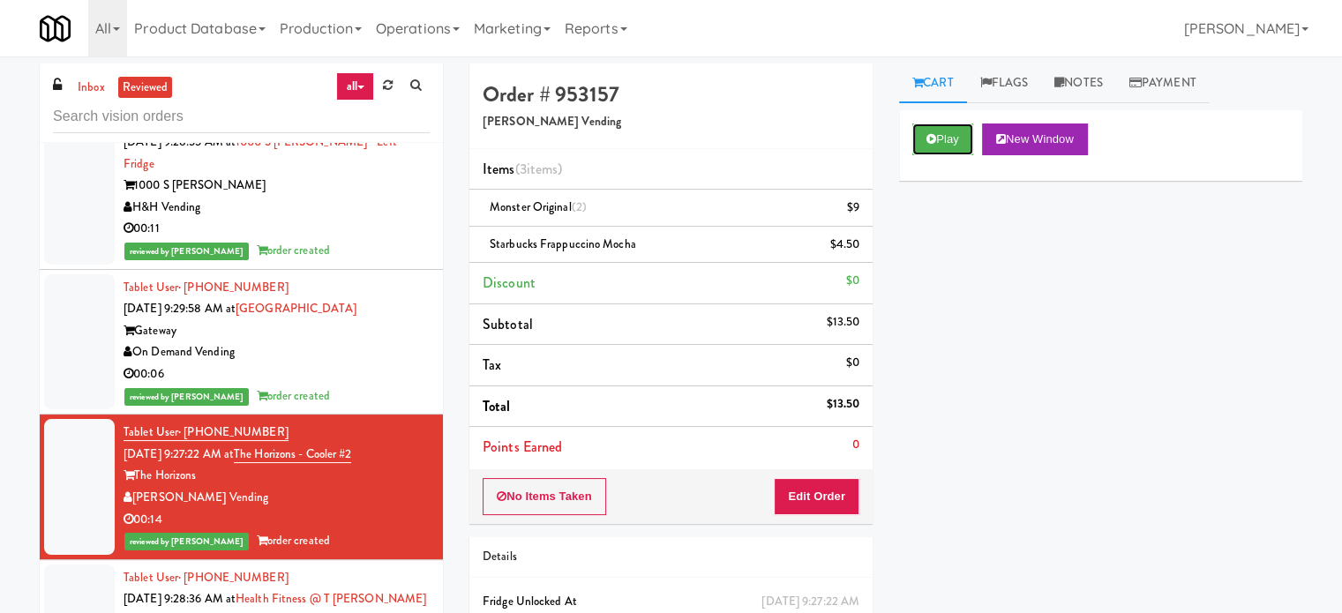
scroll to position [3088, 0]
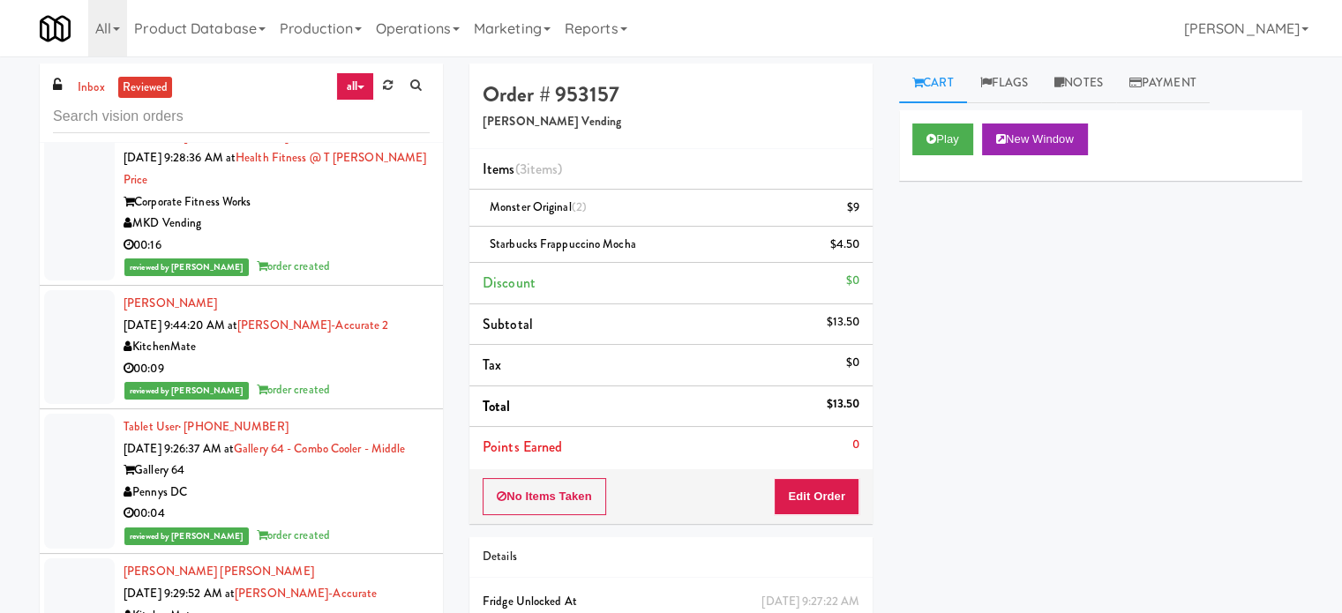
click at [367, 358] on div "00:09" at bounding box center [277, 369] width 306 height 22
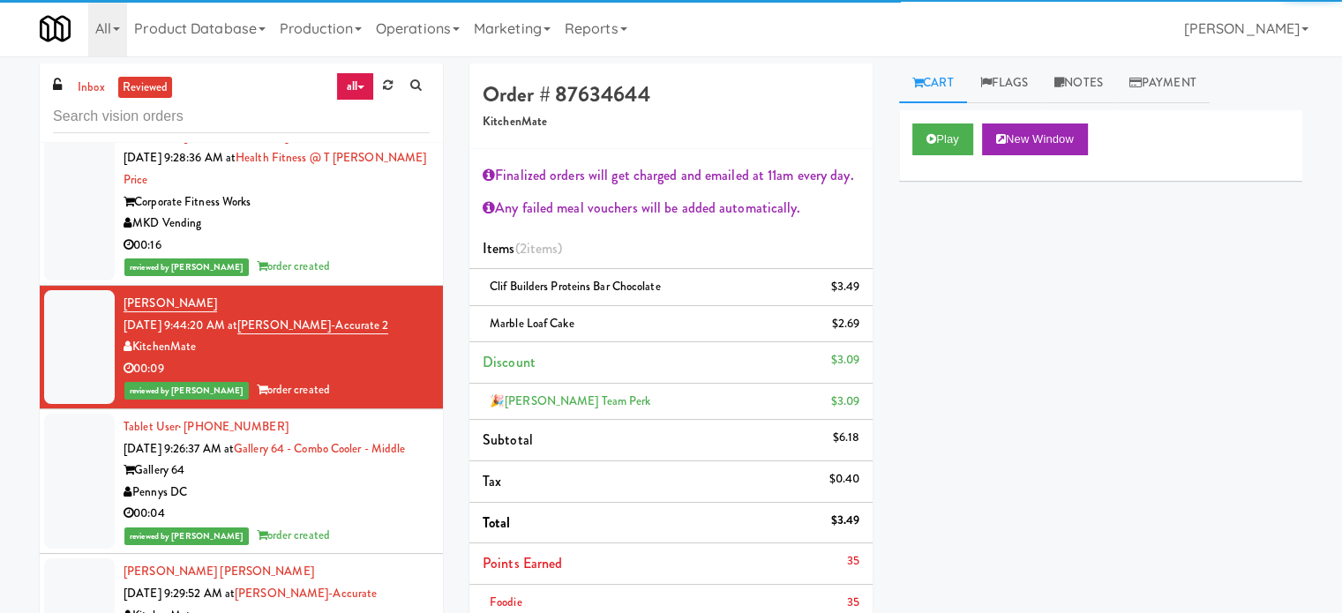
click at [374, 256] on div "reviewed by James A order created" at bounding box center [277, 267] width 306 height 22
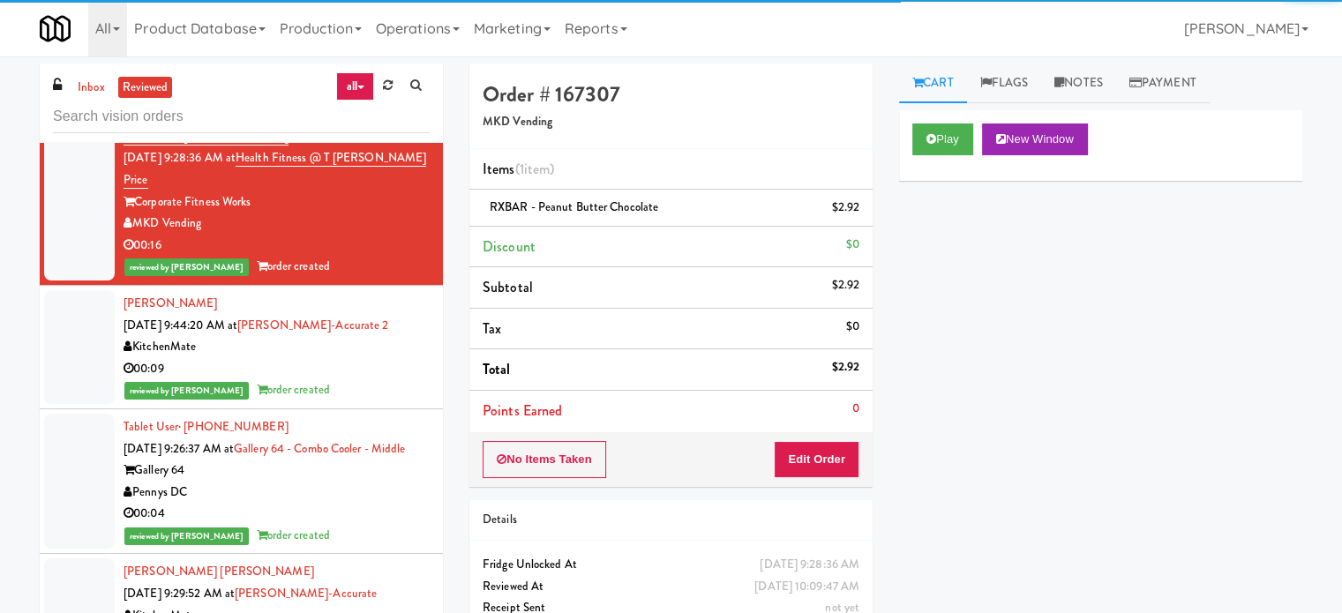
click at [381, 503] on div "00:04" at bounding box center [277, 514] width 306 height 22
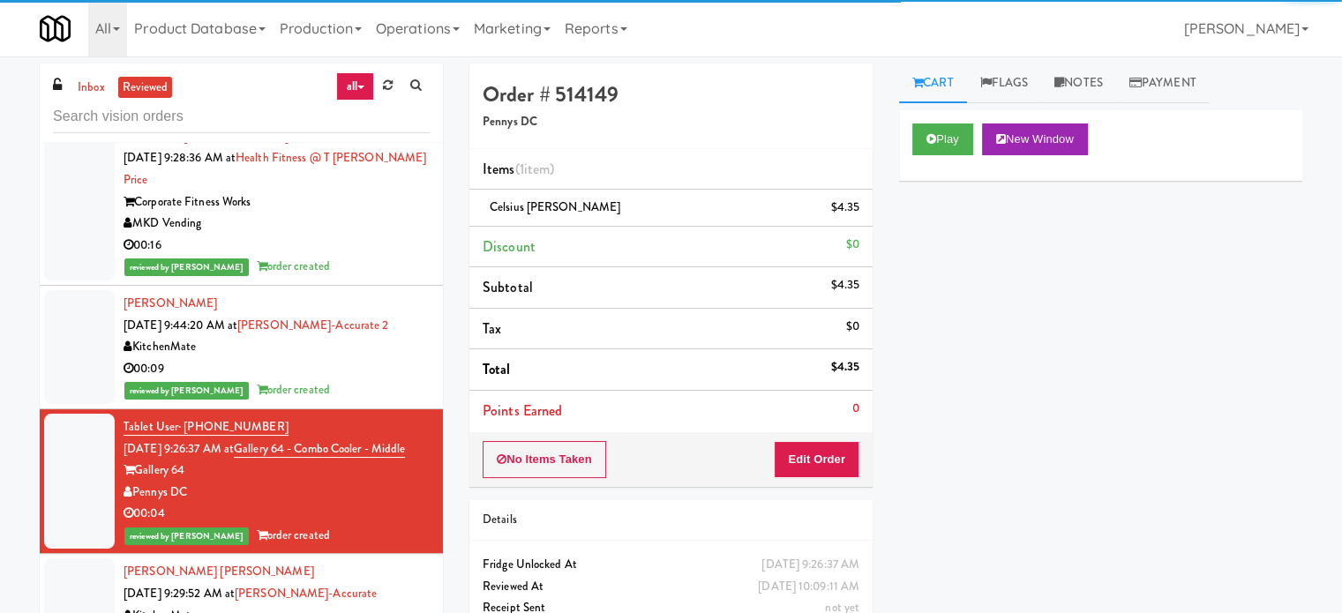
scroll to position [3529, 0]
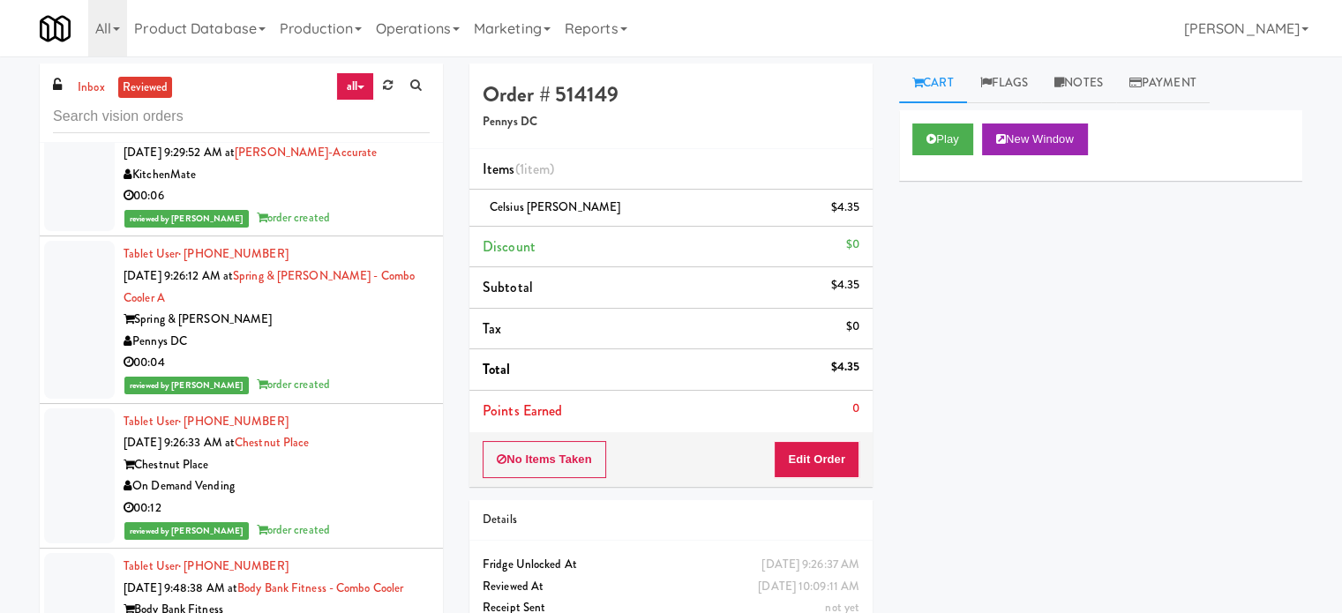
click at [353, 374] on div "reviewed by Reynalyn L order created" at bounding box center [277, 385] width 306 height 22
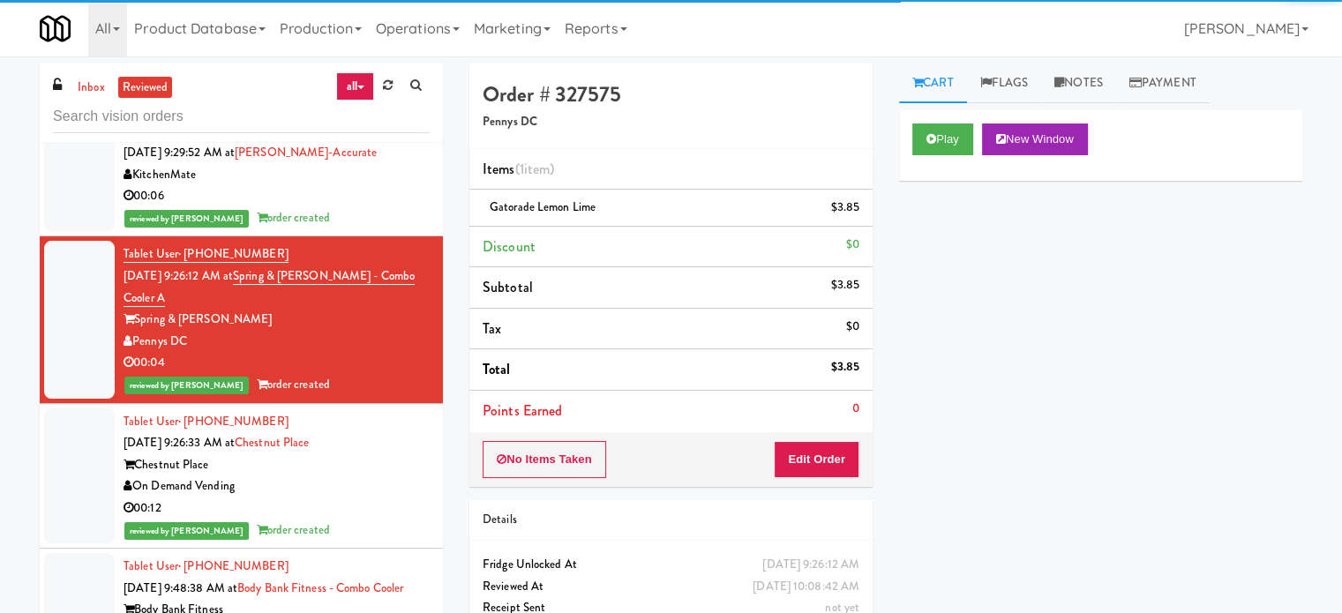
click at [363, 498] on div "00:12" at bounding box center [277, 509] width 306 height 22
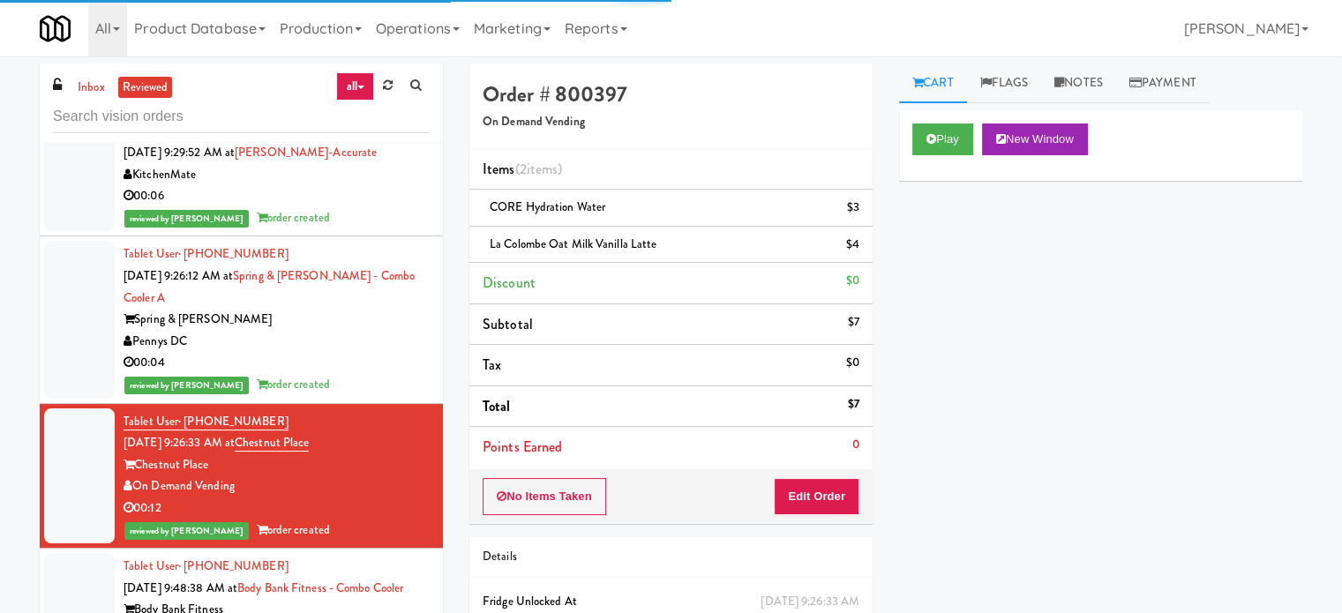
scroll to position [3970, 0]
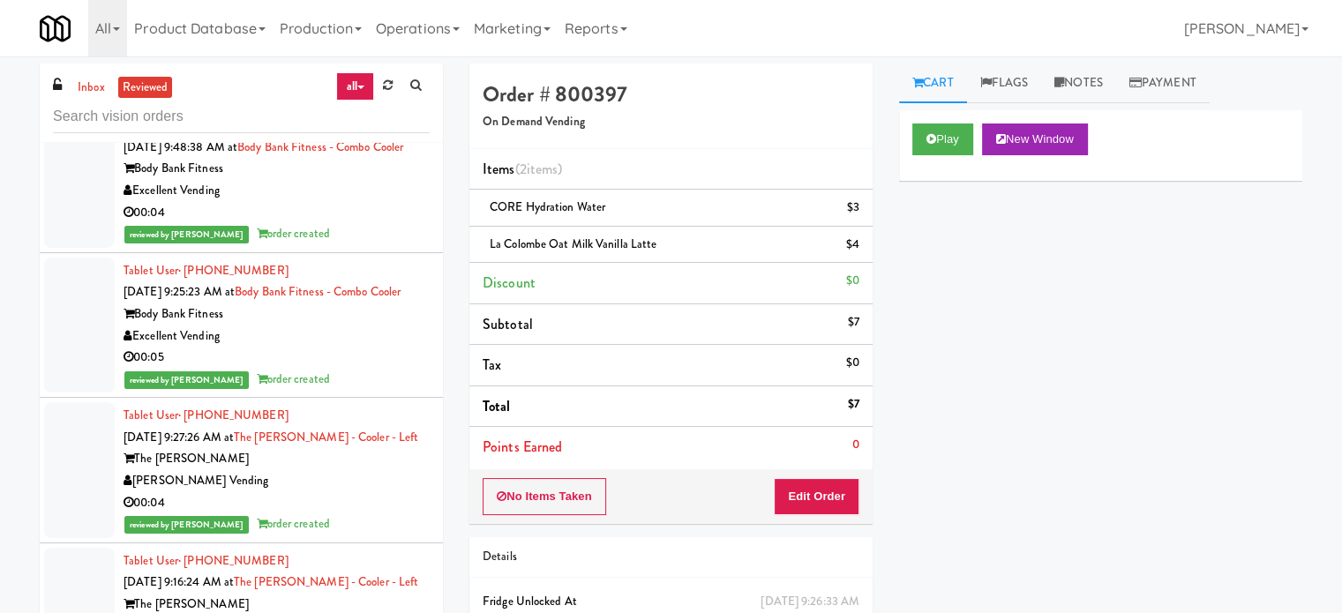
click at [349, 277] on div "Tablet User · (845) 641-5857 Aug 18, 2025 9:25:23 AM at Body Bank Fitness - Com…" at bounding box center [277, 325] width 306 height 131
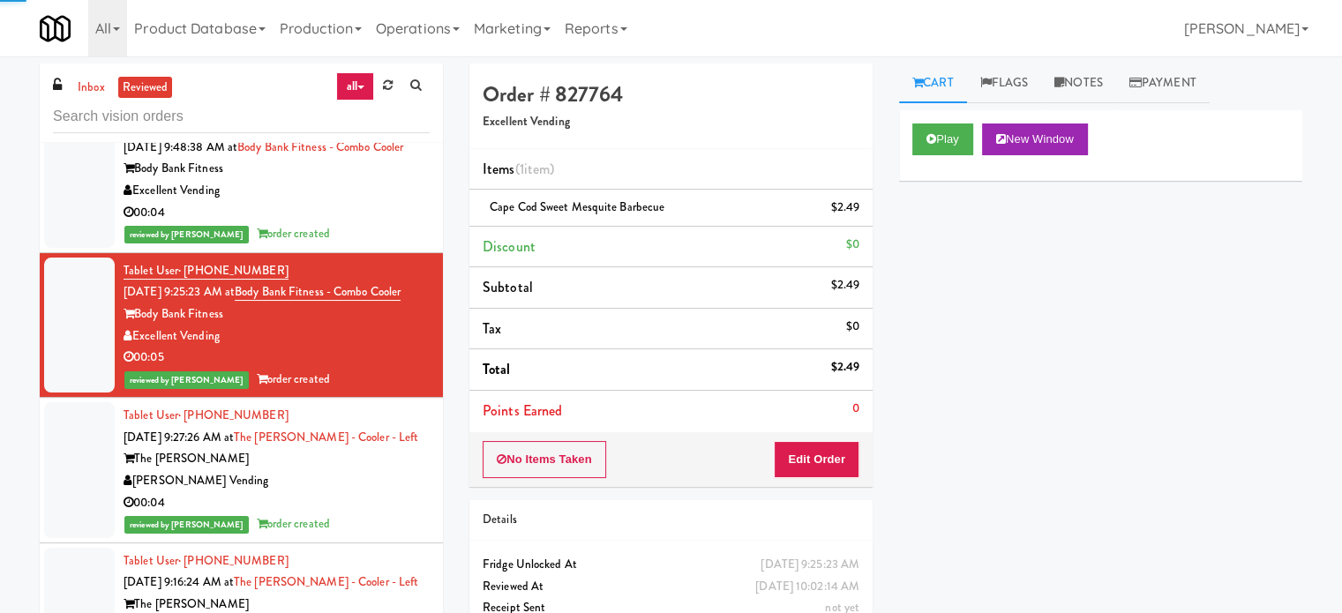
click at [365, 485] on div "[PERSON_NAME] Vending" at bounding box center [277, 481] width 306 height 22
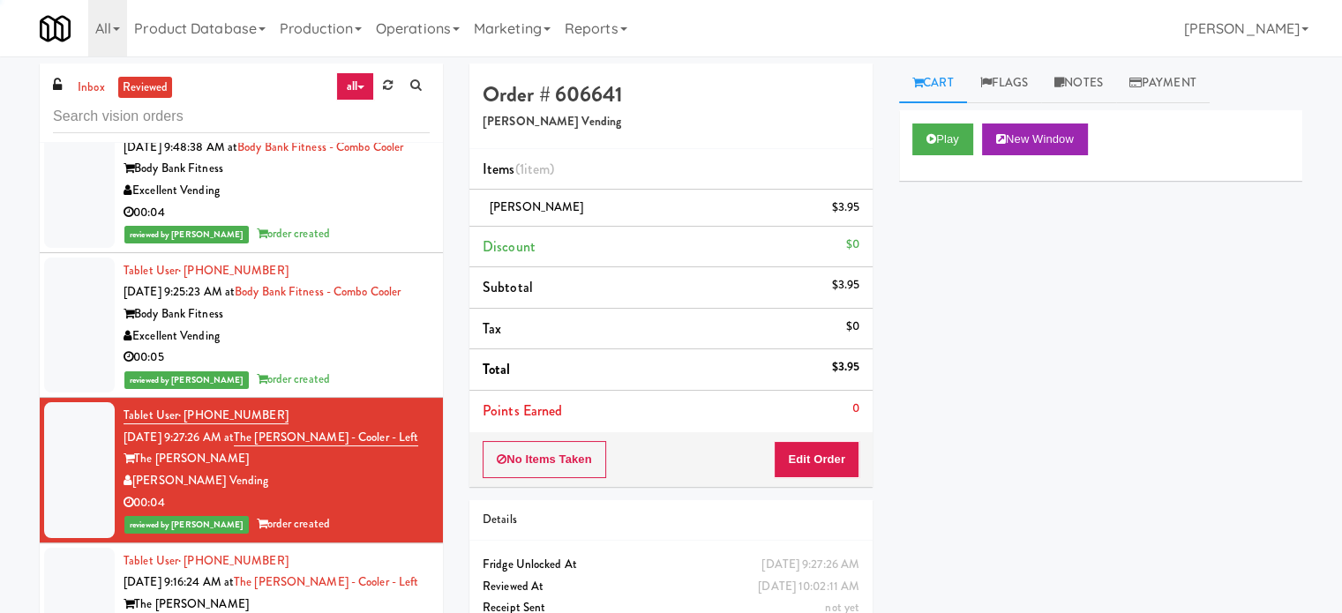
scroll to position [4412, 0]
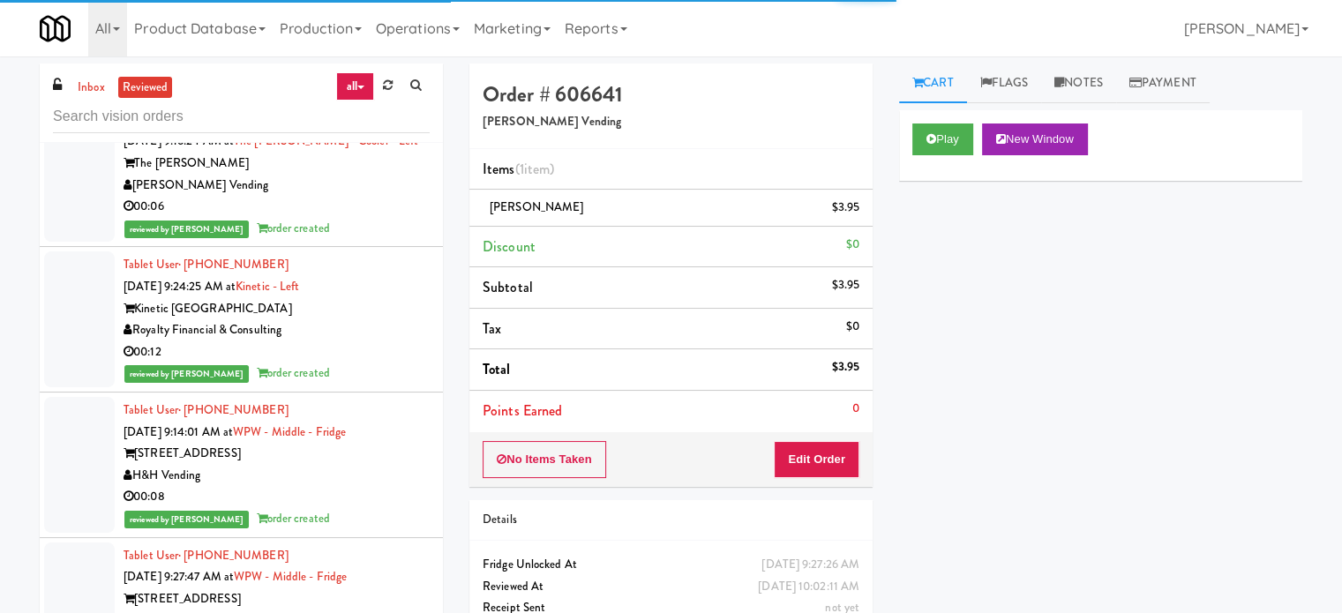
click at [361, 358] on div "00:12" at bounding box center [277, 352] width 306 height 22
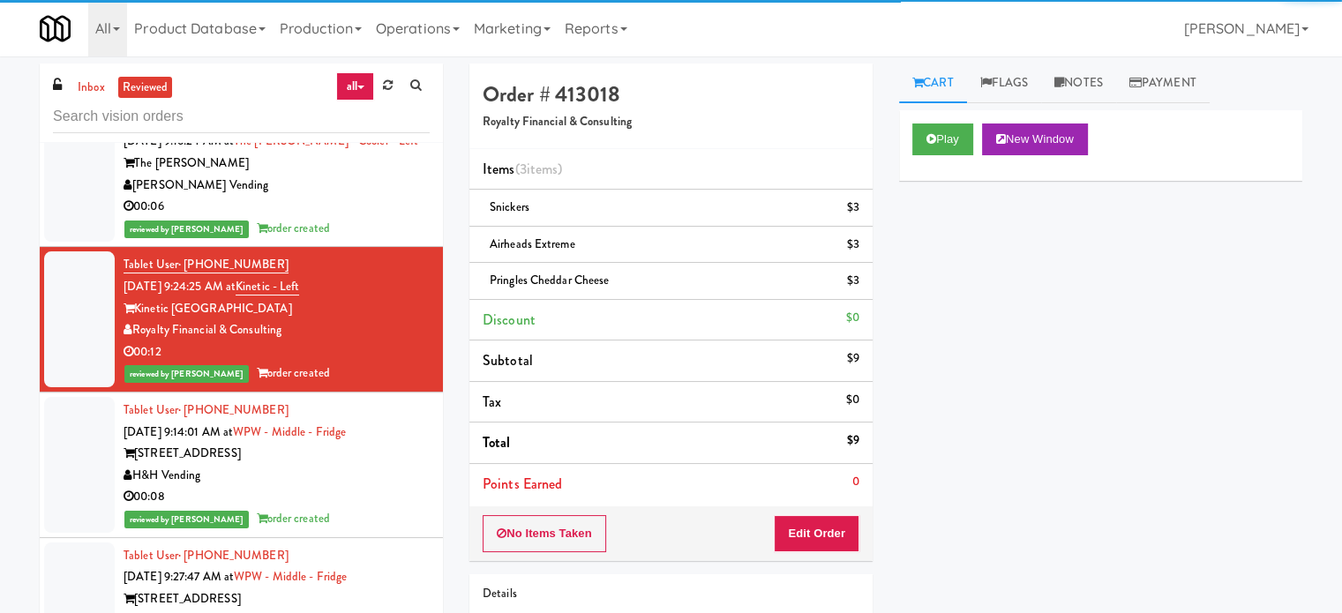
click at [378, 218] on div "reviewed by Reynalyn L order created" at bounding box center [277, 229] width 306 height 22
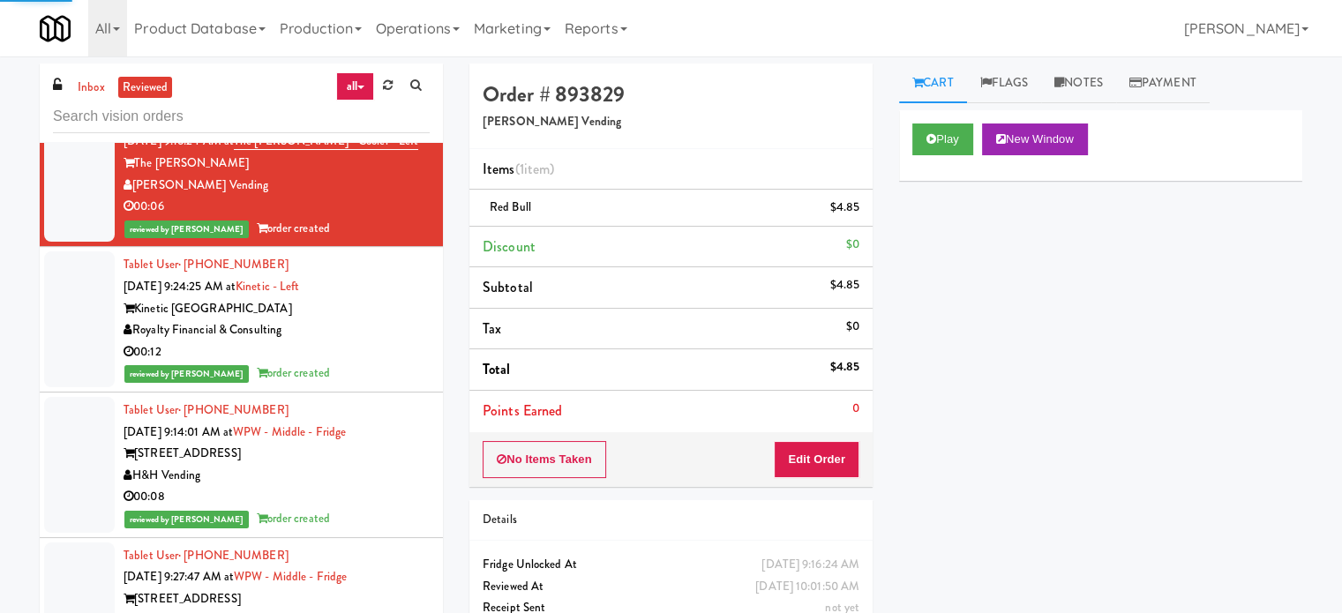
click at [368, 486] on div "00:08" at bounding box center [277, 497] width 306 height 22
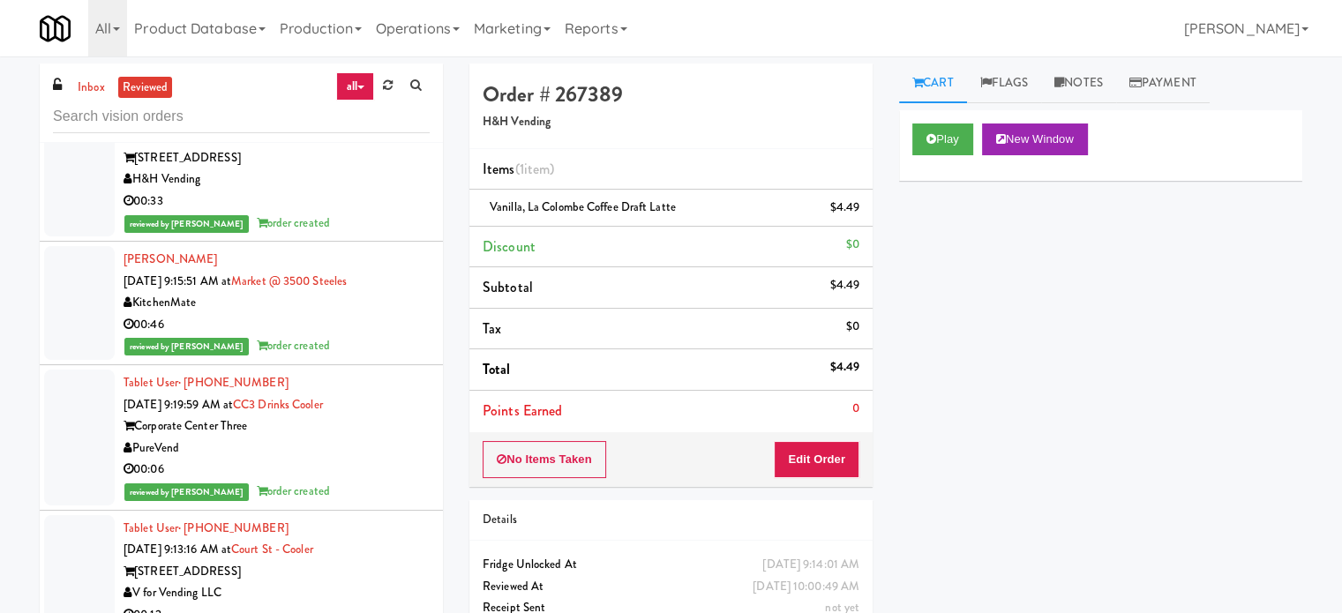
click at [376, 345] on div "reviewed by Reynalyn L order created" at bounding box center [277, 346] width 306 height 22
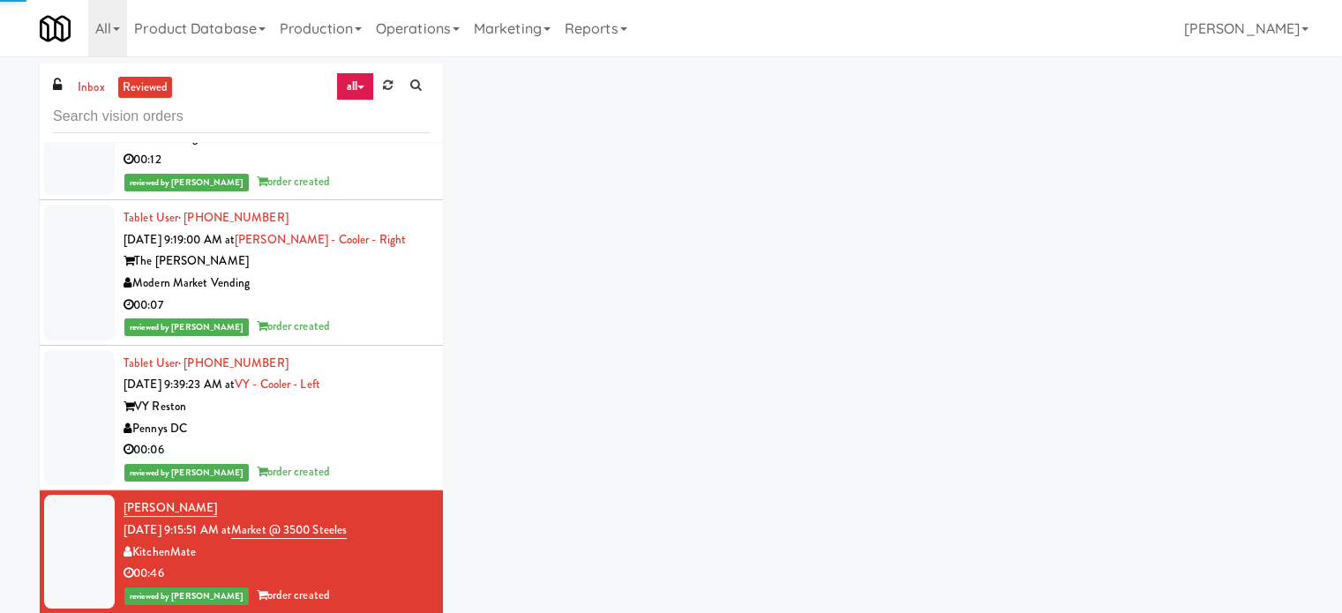
scroll to position [5634, 0]
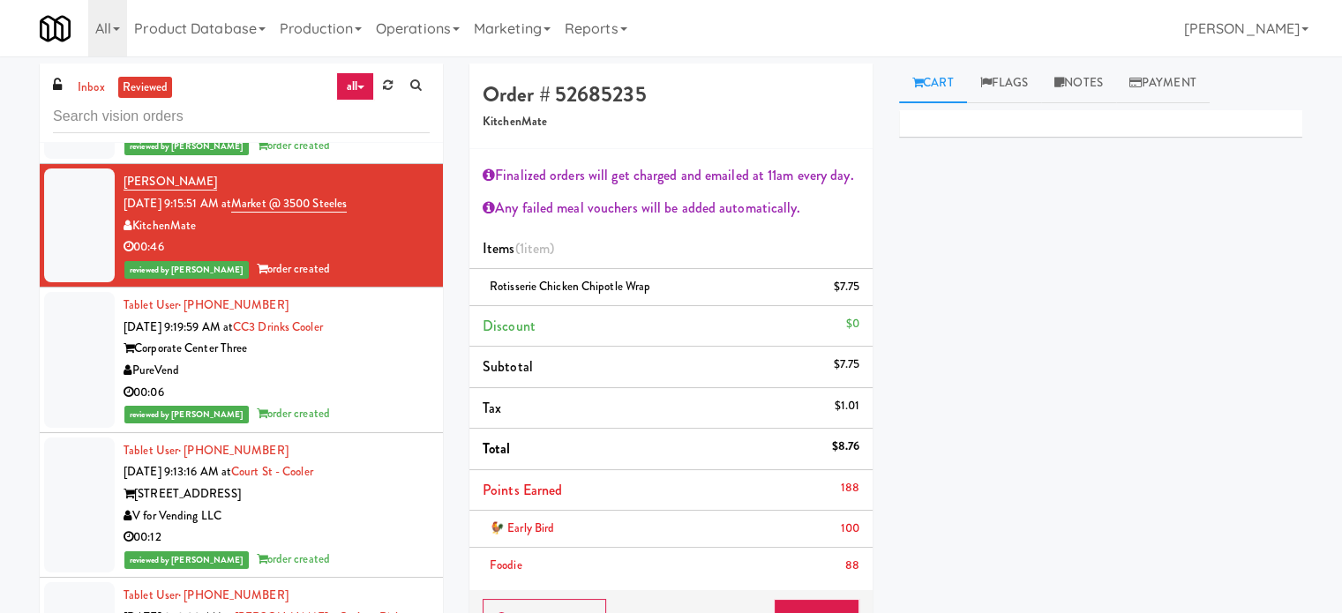
click at [309, 364] on div "PureVend" at bounding box center [277, 371] width 306 height 22
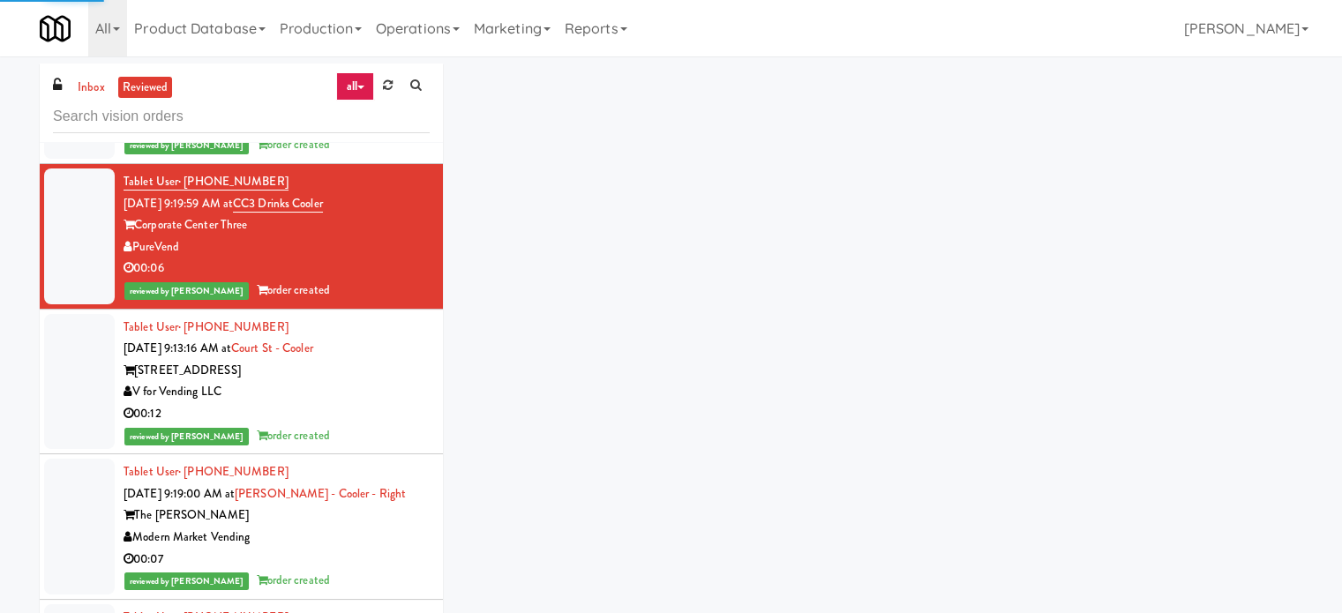
scroll to position [5054, 0]
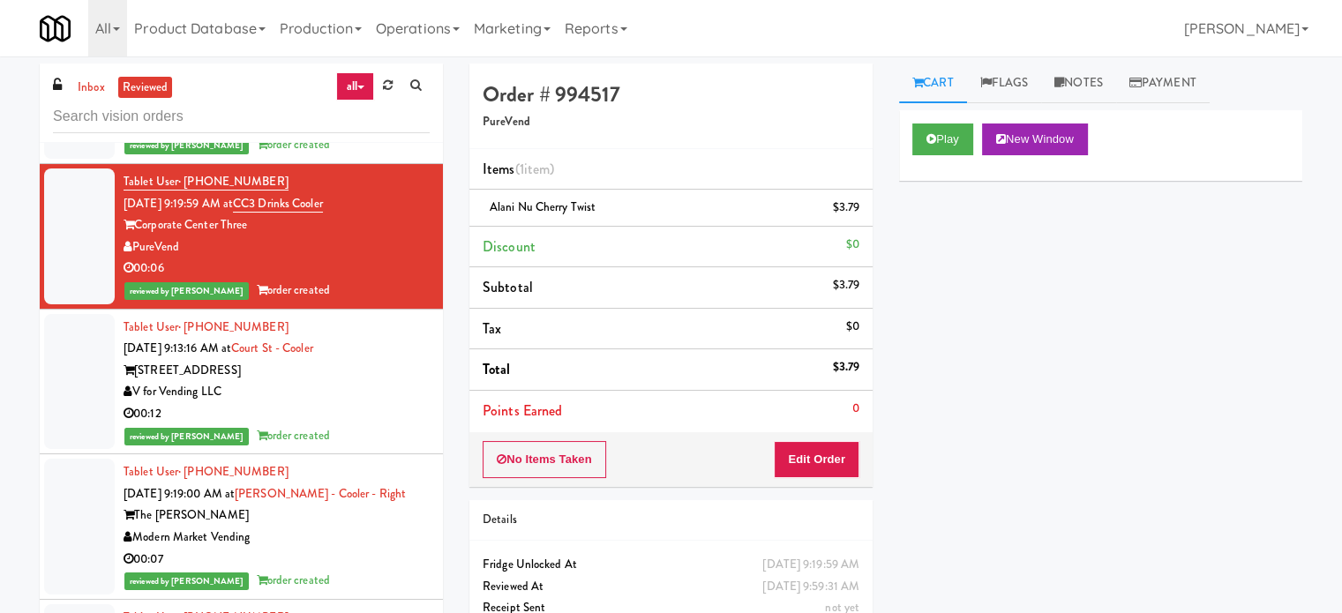
click at [360, 411] on div "00:12" at bounding box center [277, 414] width 306 height 22
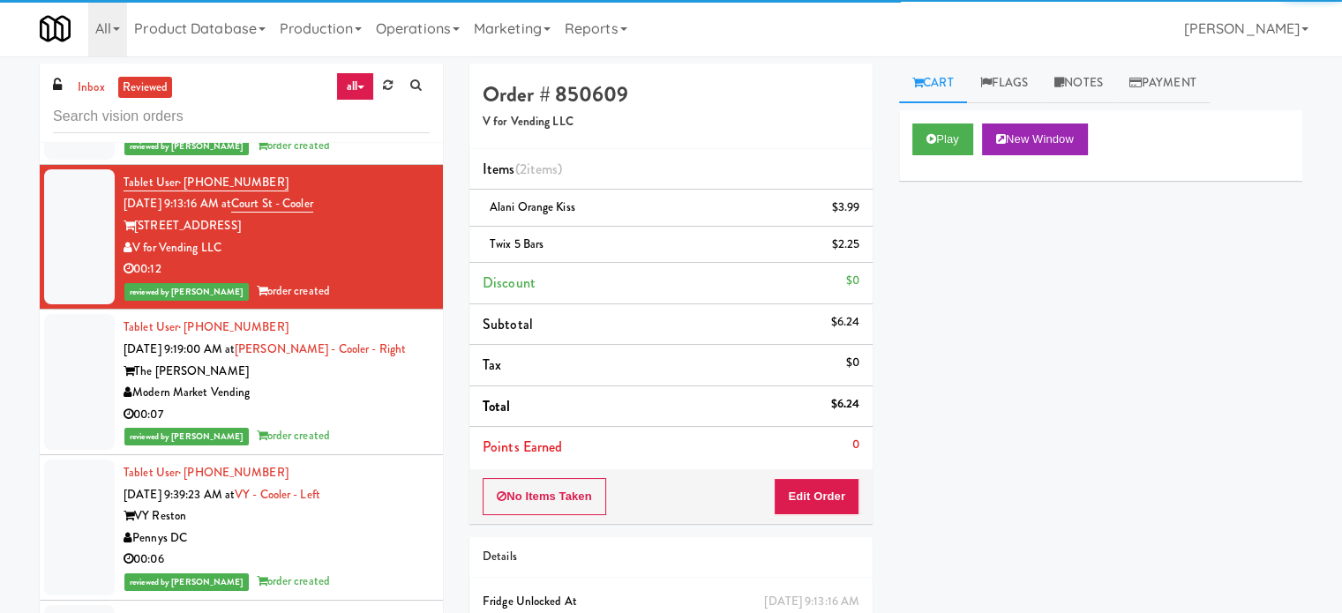
click at [338, 550] on div "00:06" at bounding box center [277, 560] width 306 height 22
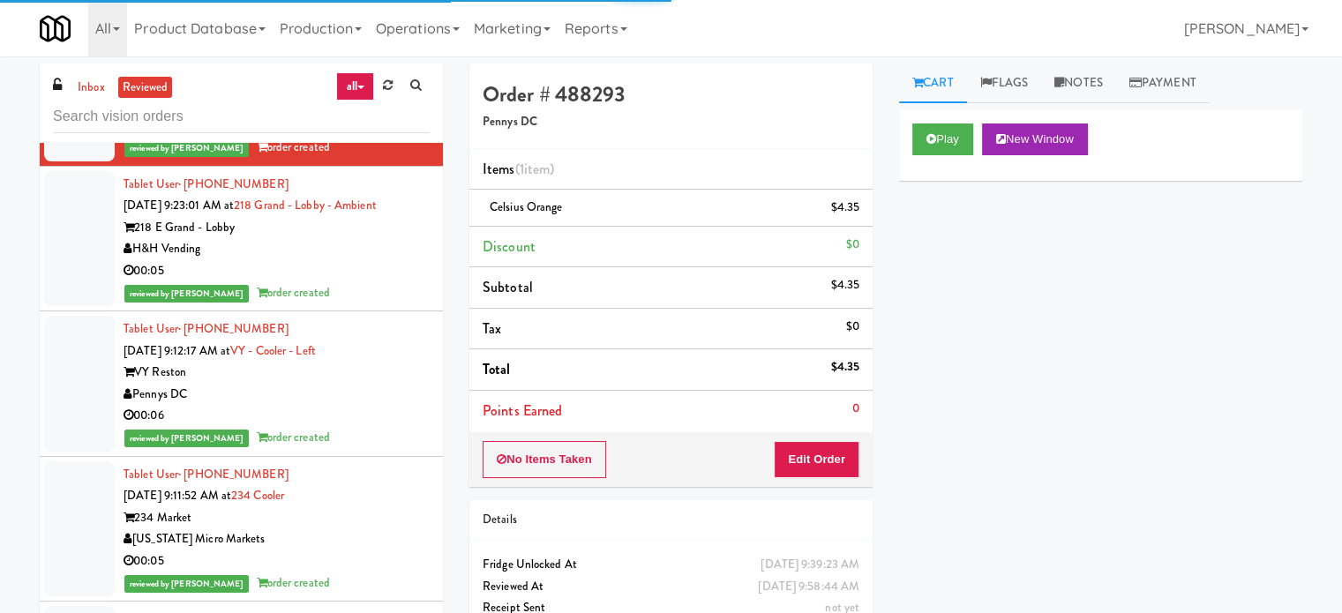
scroll to position [6371, 0]
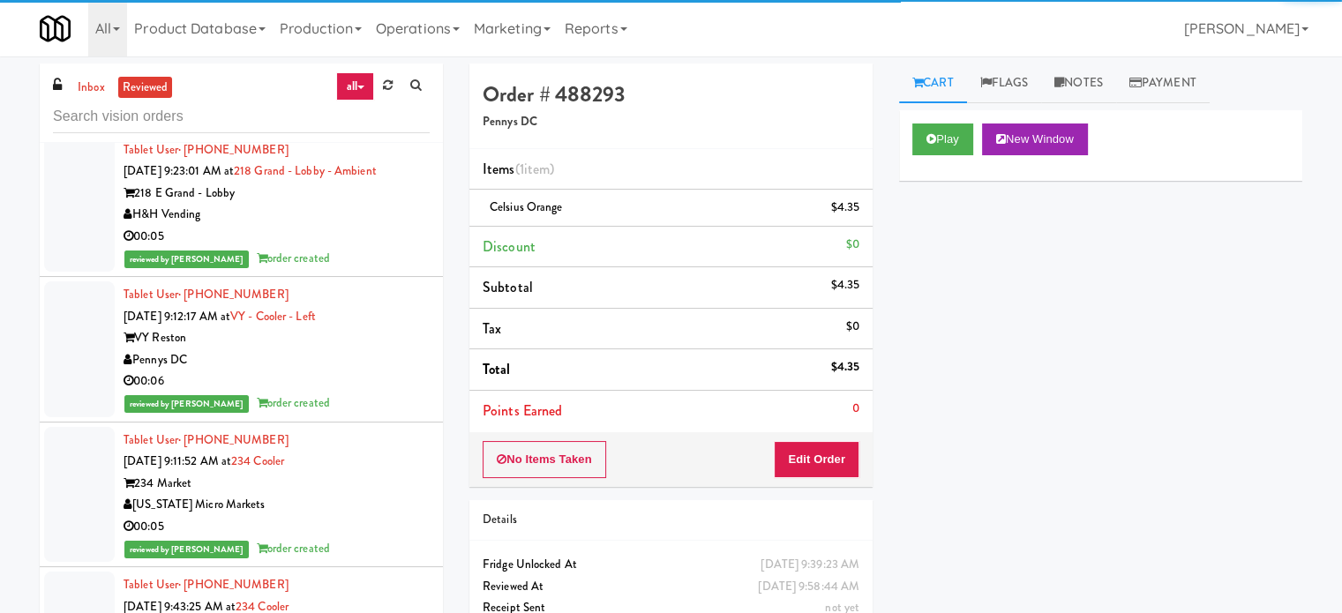
click at [328, 511] on div "Tablet User · (248) 977-9411 Aug 18, 2025 9:11:52 AM at 234 Cooler 234 Market M…" at bounding box center [277, 495] width 306 height 131
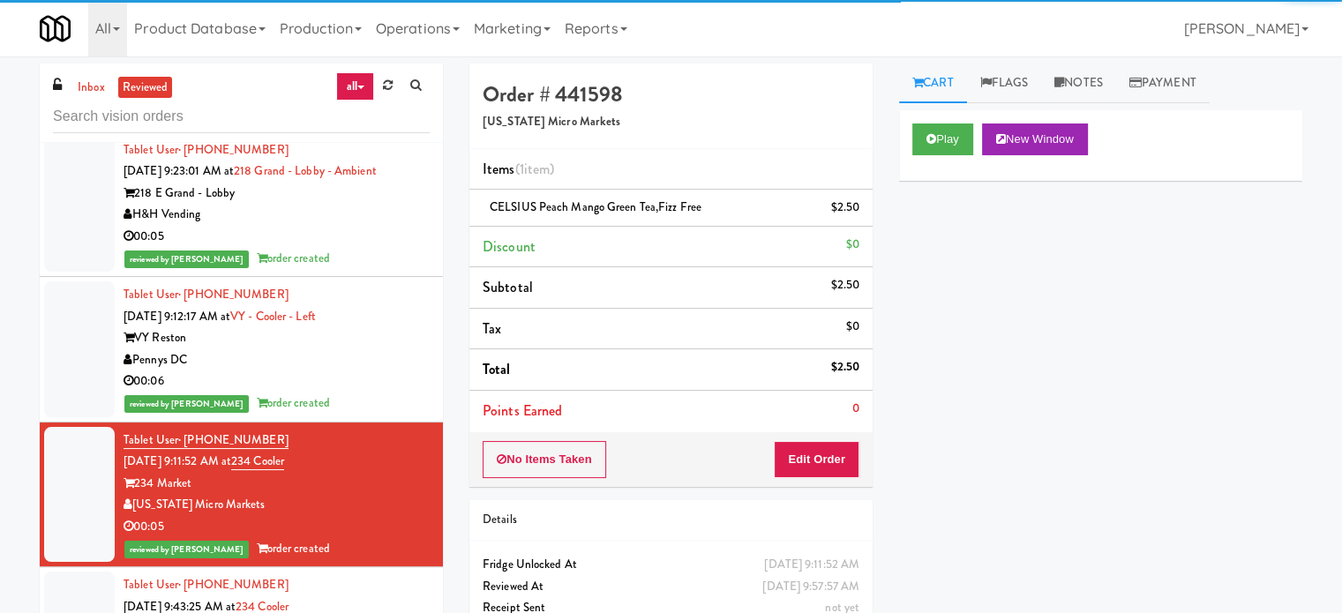
click at [348, 371] on div "00:06" at bounding box center [277, 382] width 306 height 22
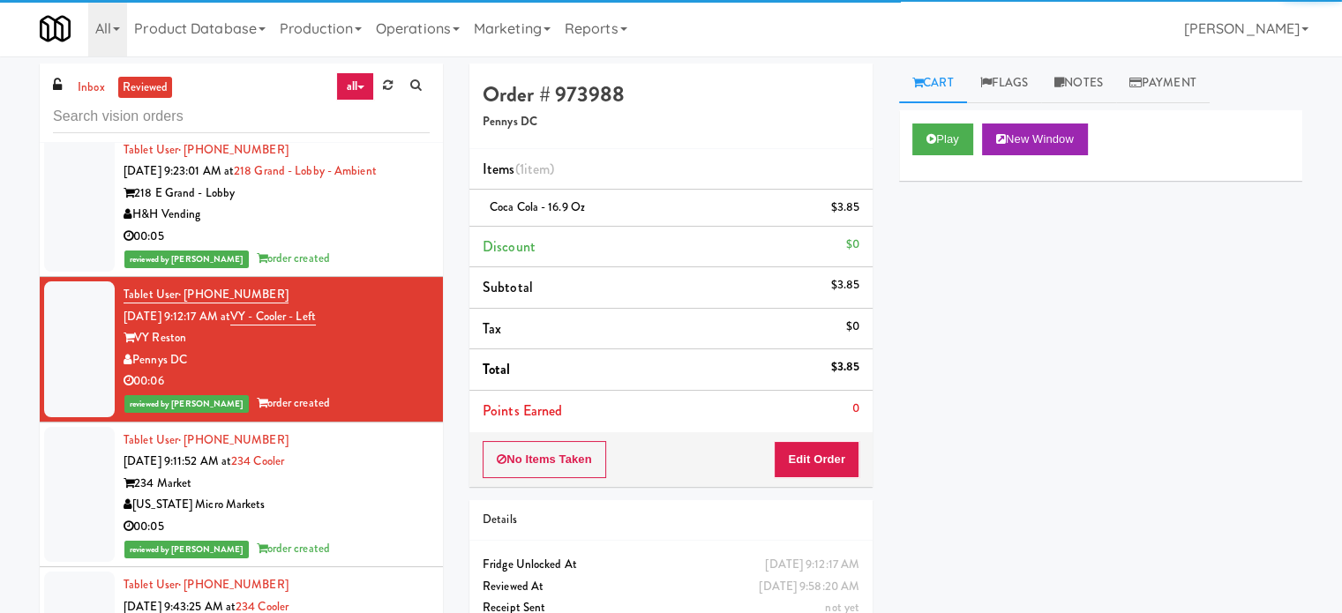
click at [371, 248] on div "reviewed by James A order created" at bounding box center [277, 259] width 306 height 22
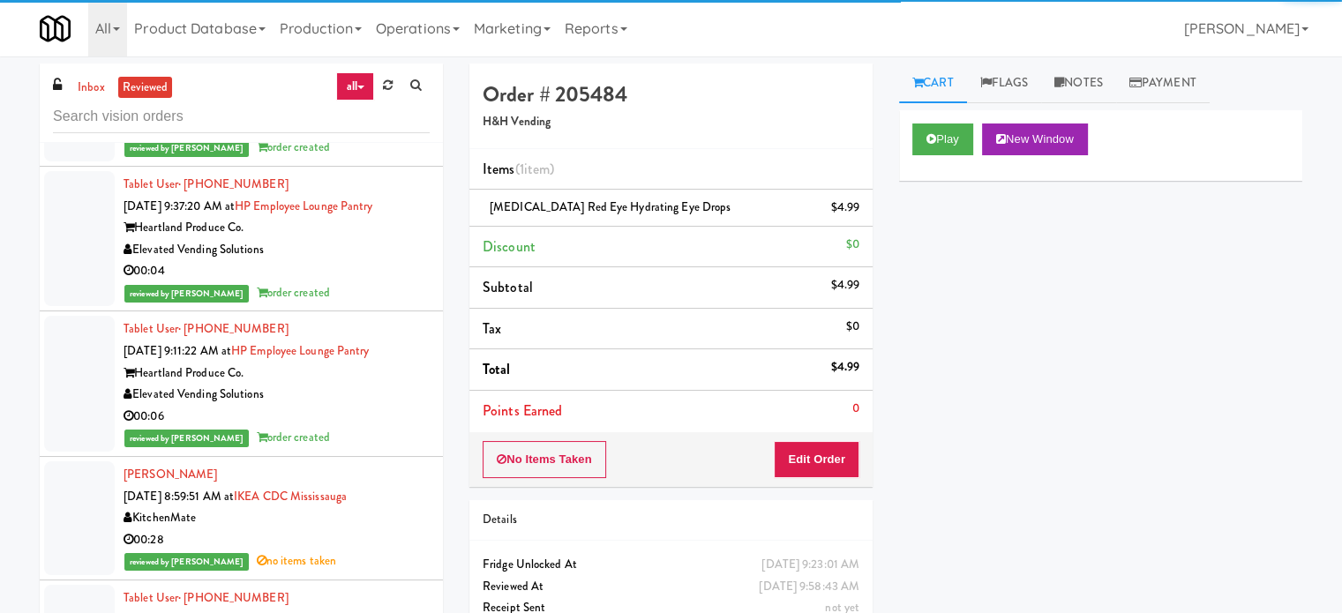
scroll to position [8577, 0]
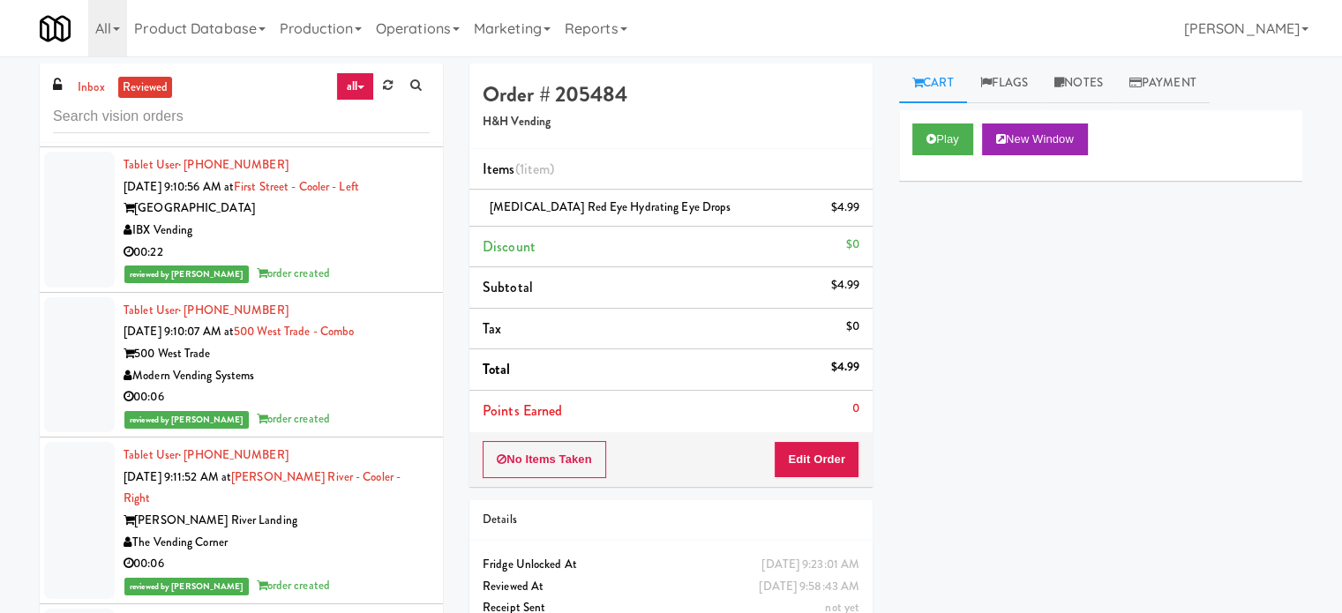
click at [358, 394] on div "00:06" at bounding box center [277, 397] width 306 height 22
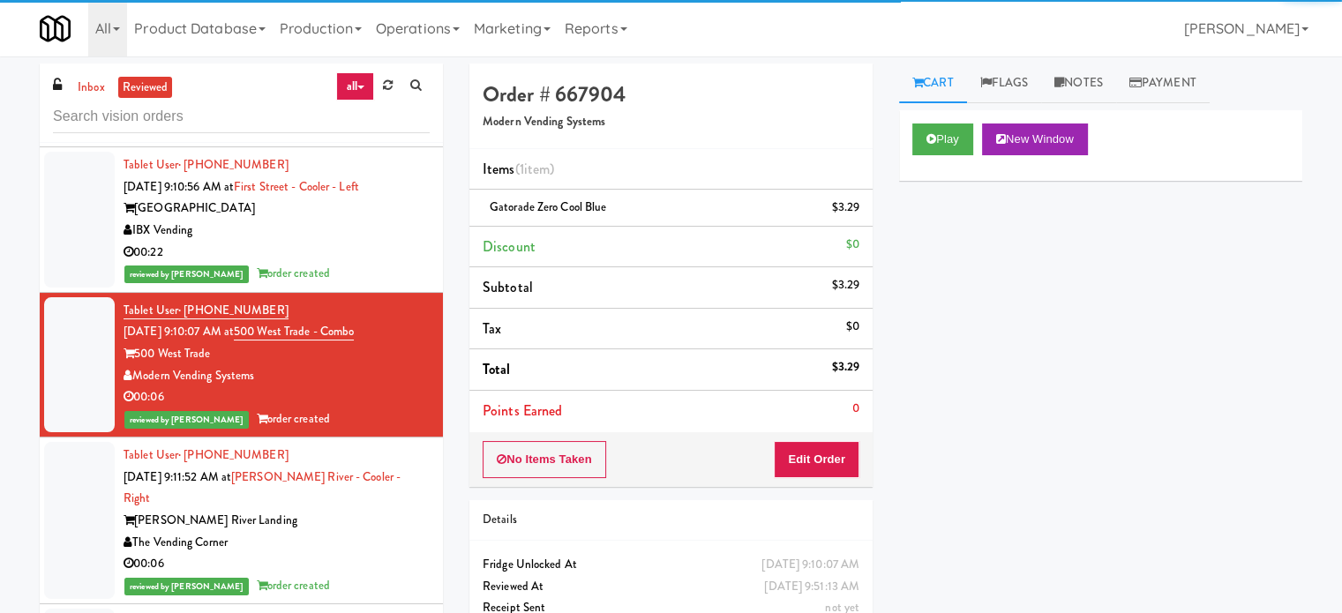
click at [359, 553] on div "00:06" at bounding box center [277, 564] width 306 height 22
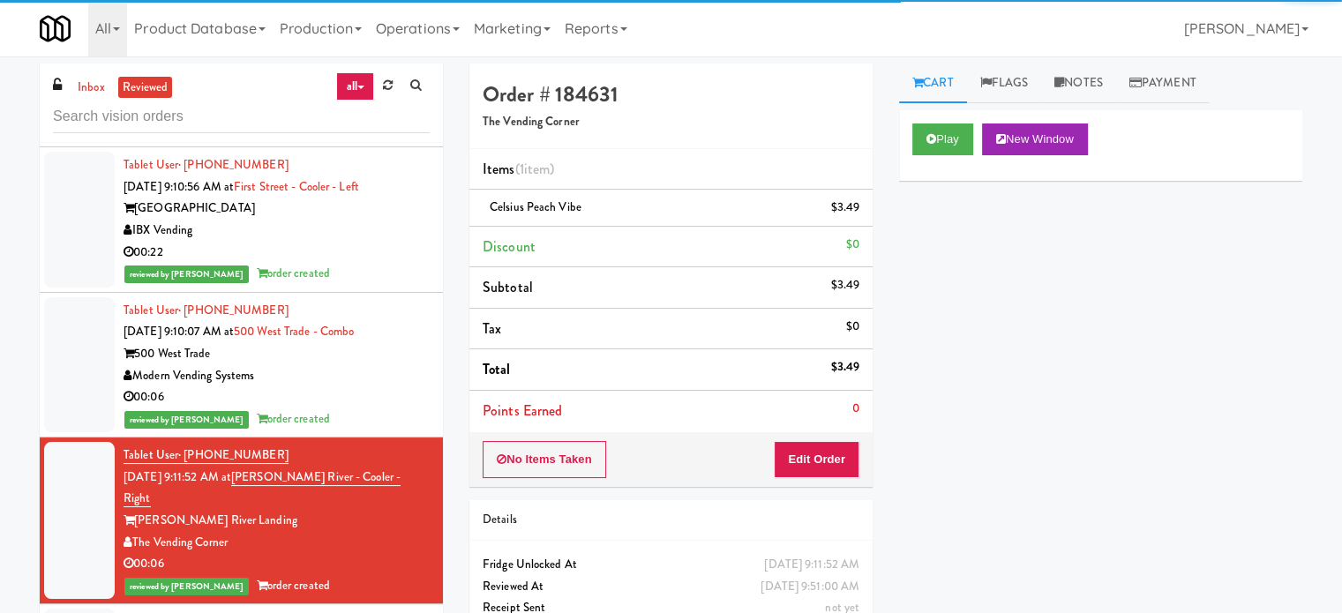
scroll to position [9018, 0]
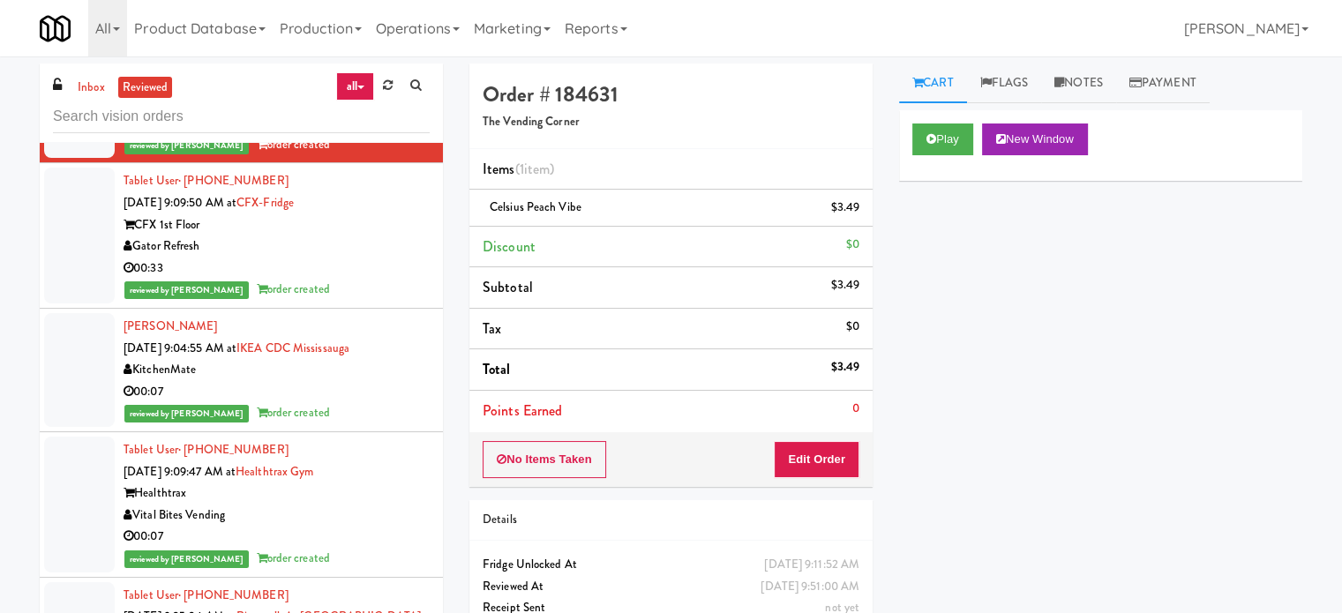
click at [371, 402] on div "reviewed by Frederick G order created" at bounding box center [277, 413] width 306 height 22
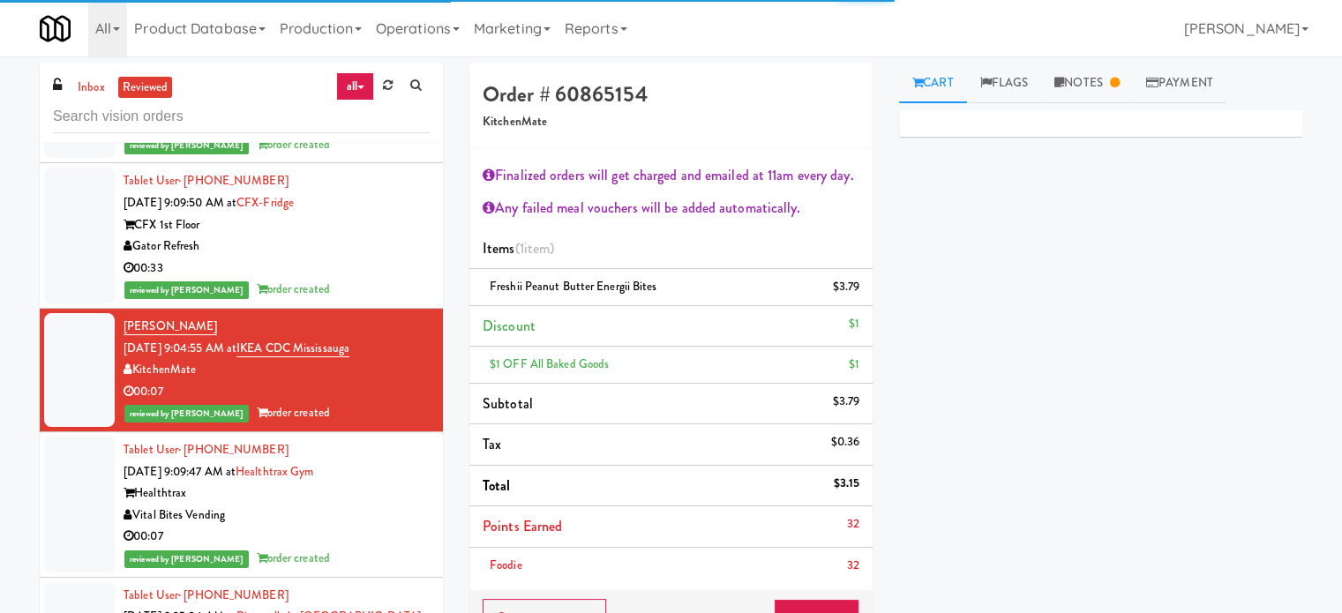
click at [371, 505] on div "Vital Bites Vending" at bounding box center [277, 516] width 306 height 22
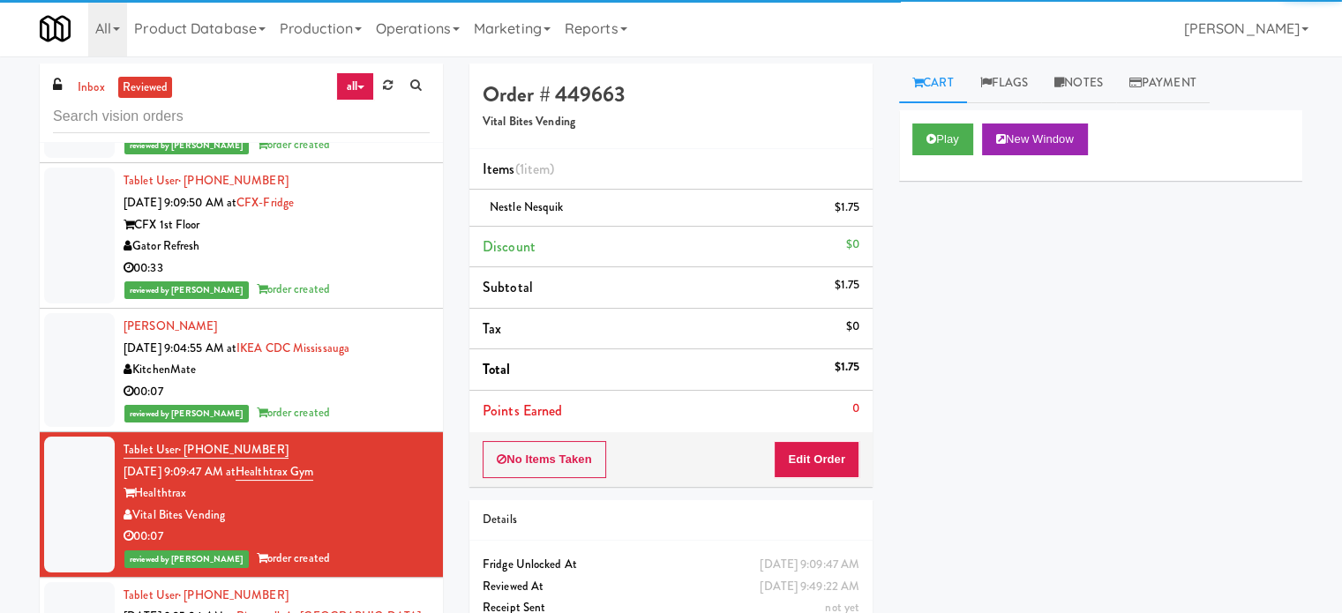
click at [371, 258] on div "00:33" at bounding box center [277, 269] width 306 height 22
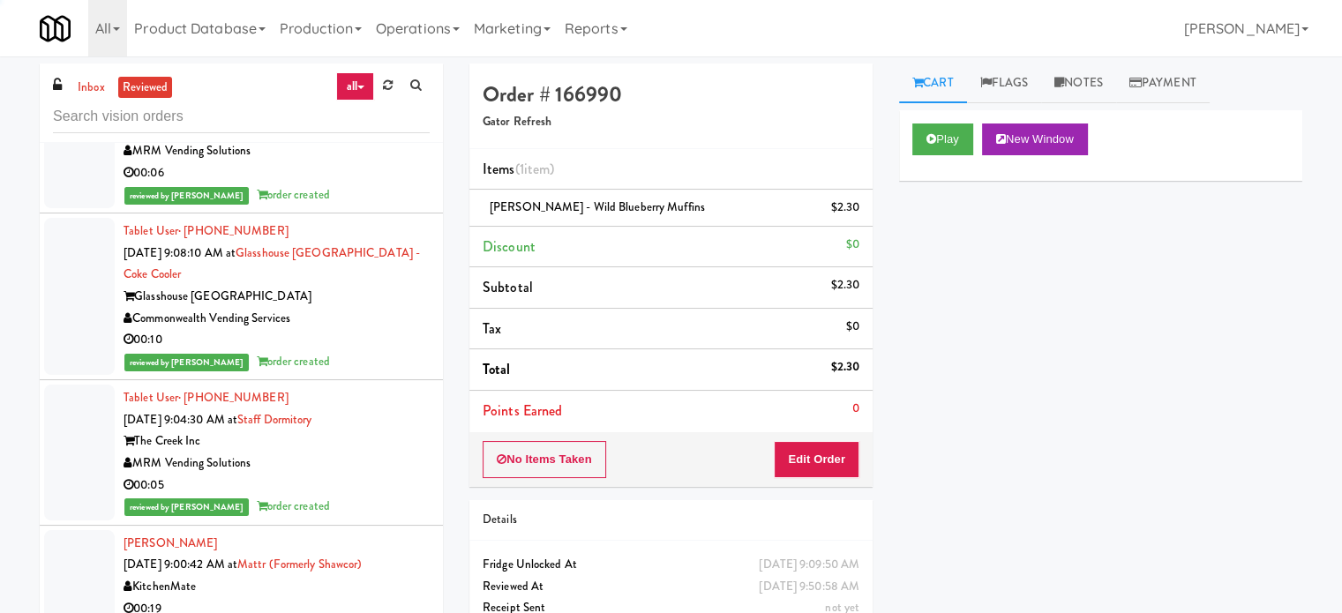
scroll to position [10342, 0]
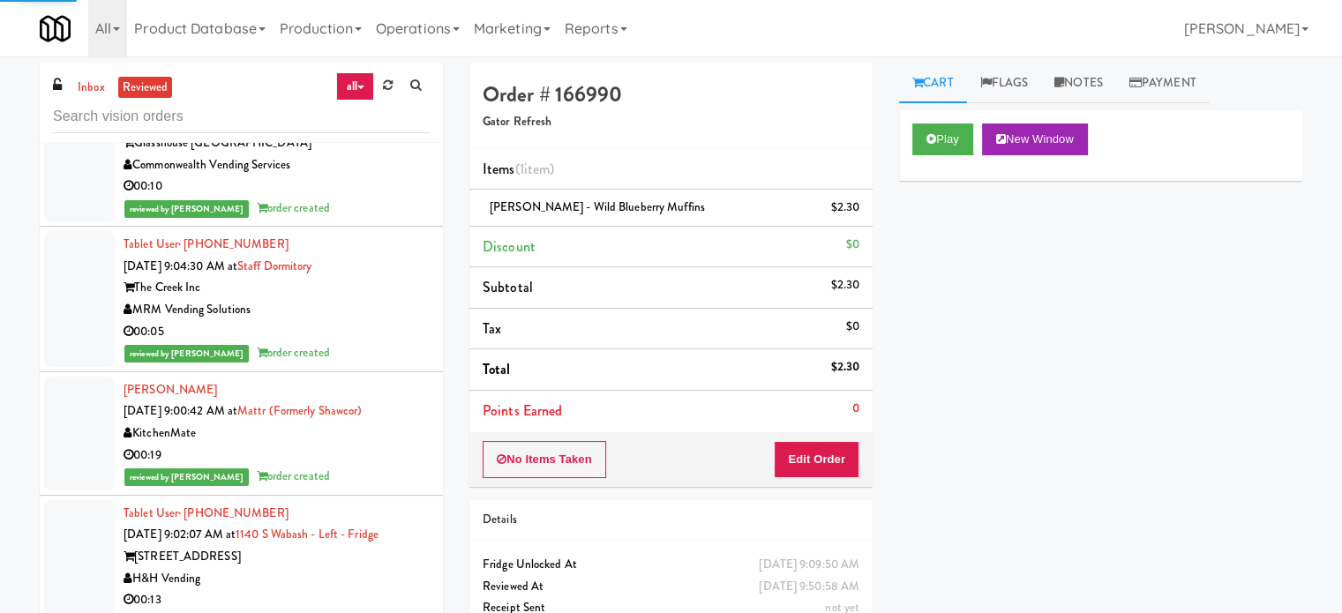
click at [370, 394] on div "Asad Qadir Aug 18, 2025 9:00:42 AM at Mattr (formerly Shawcor) KitchenMate 00:1…" at bounding box center [277, 433] width 306 height 109
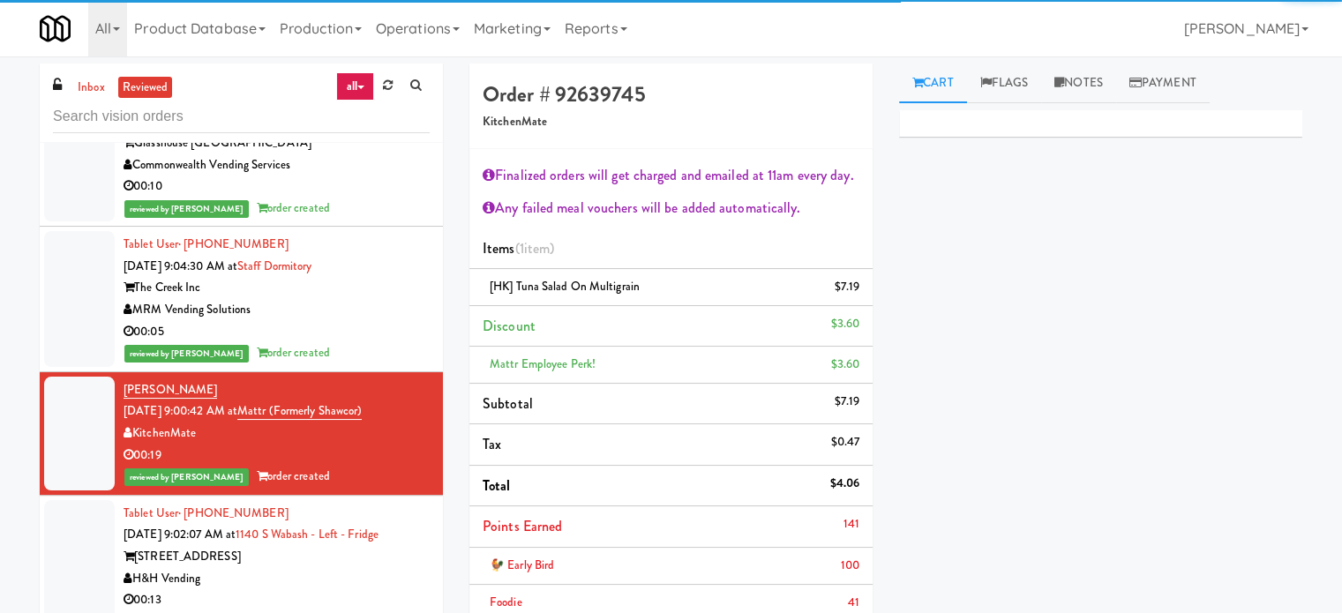
click at [392, 321] on div "MRM Vending Solutions" at bounding box center [277, 310] width 306 height 22
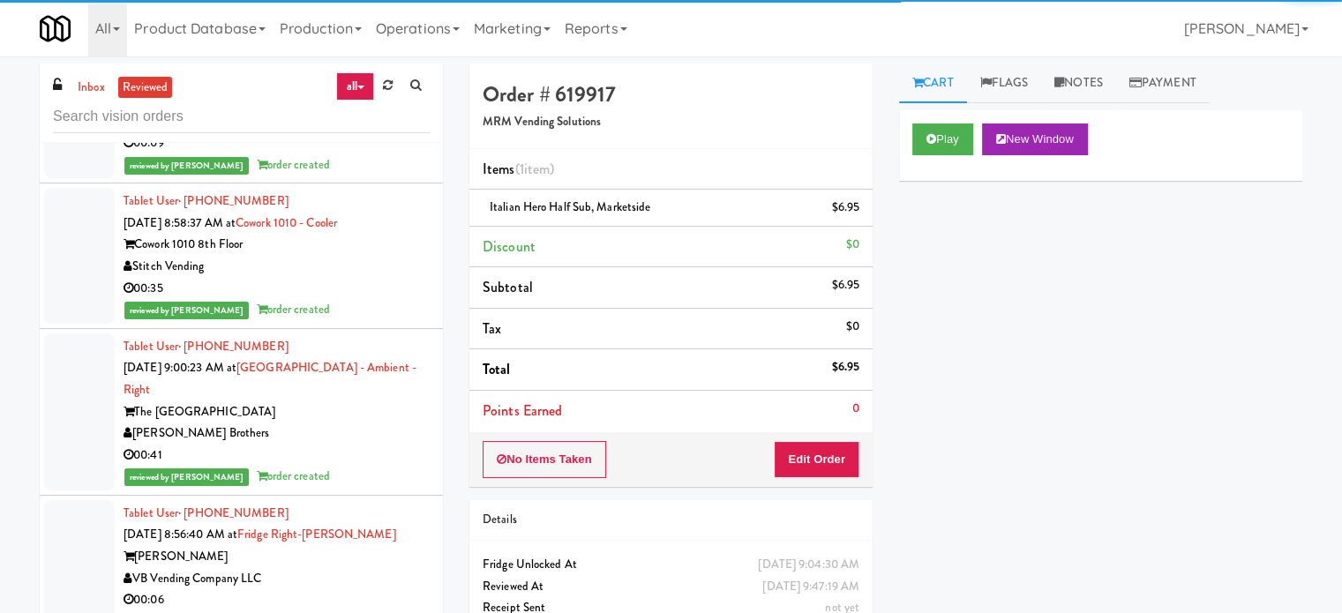
scroll to position [11665, 0]
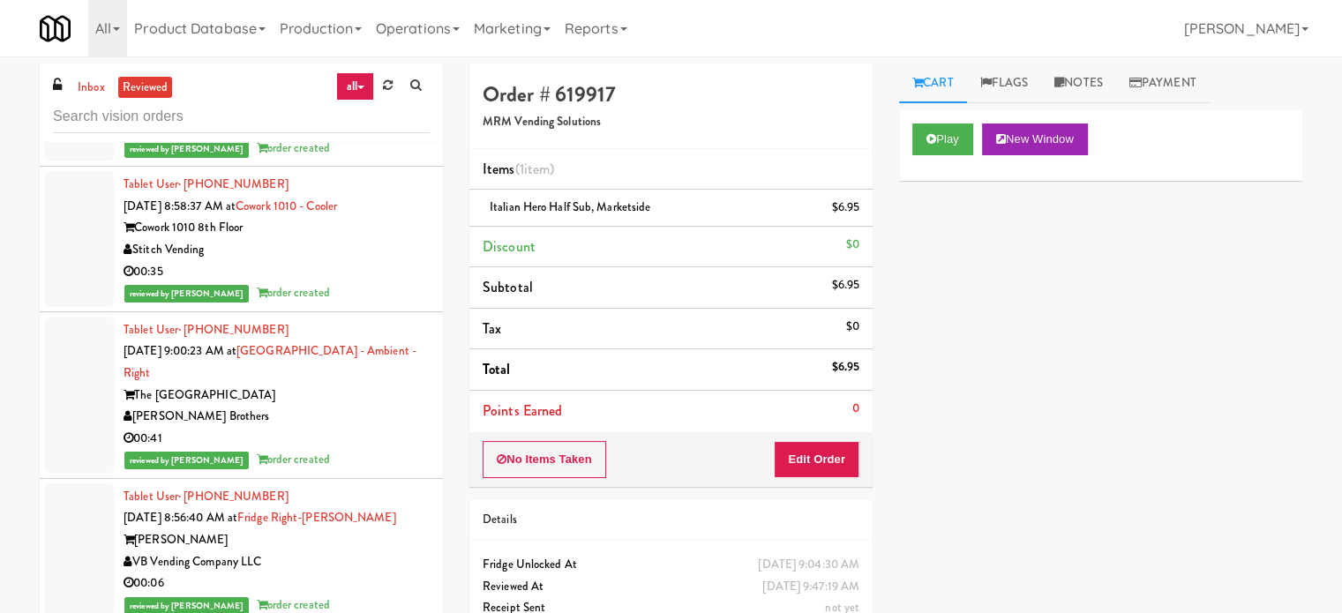
click at [381, 428] on div "[PERSON_NAME] Brothers" at bounding box center [277, 417] width 306 height 22
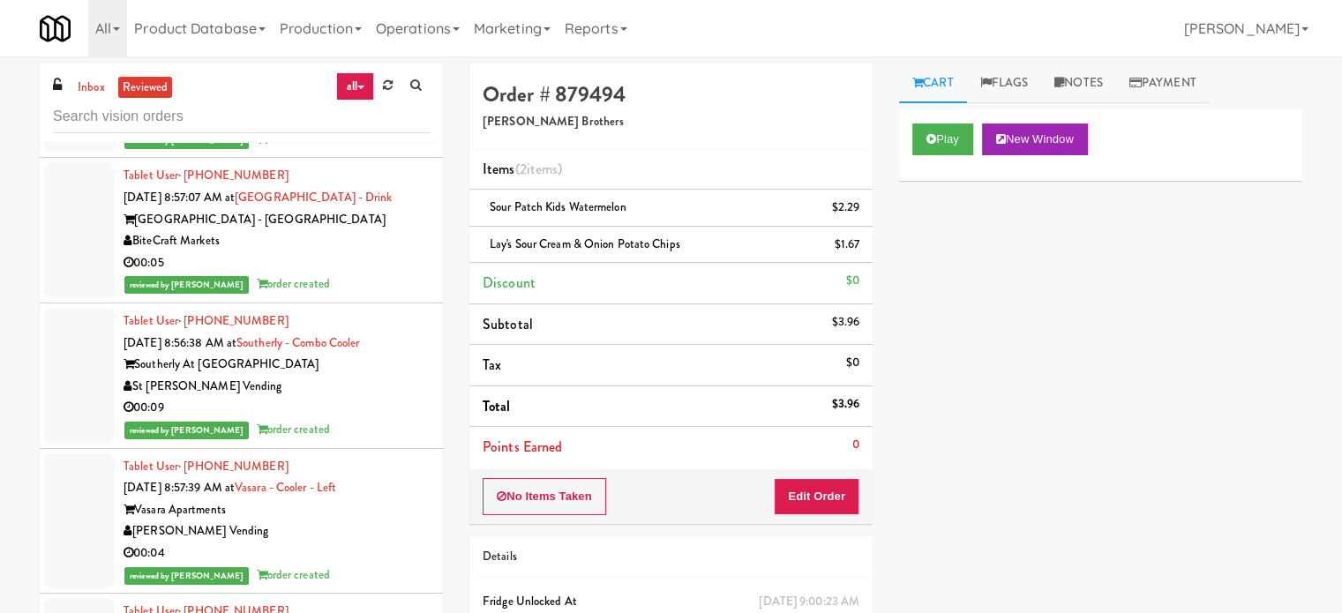
scroll to position [12106, 0]
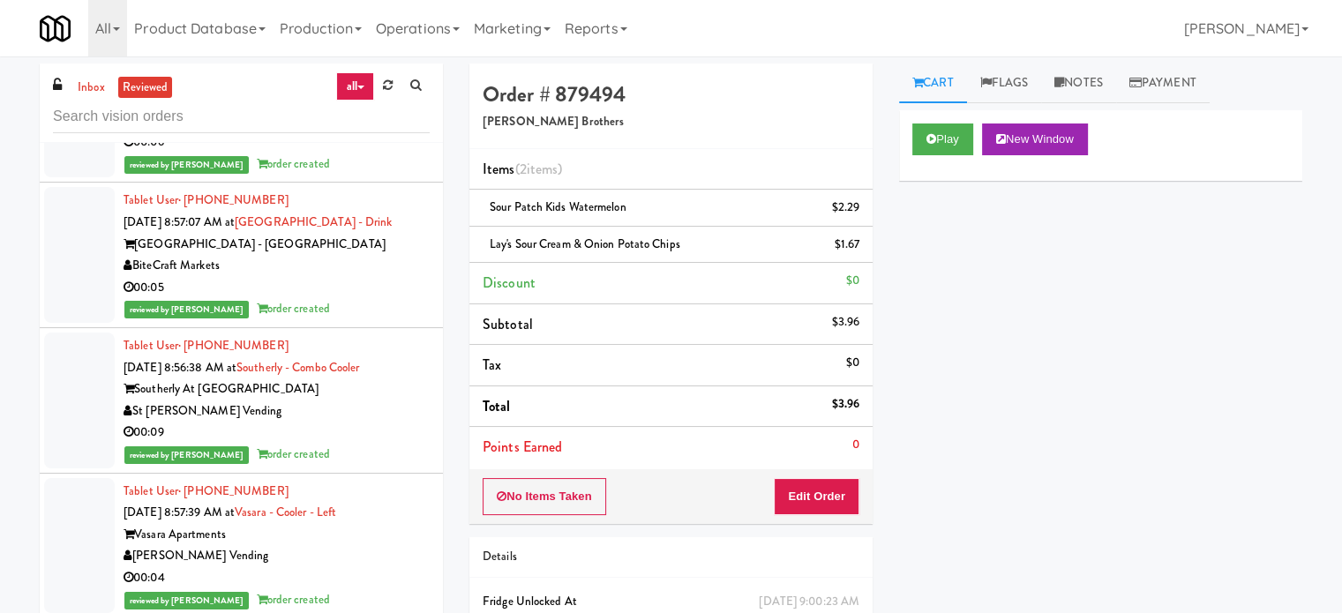
click at [371, 316] on div "reviewed by James A order created" at bounding box center [277, 309] width 306 height 22
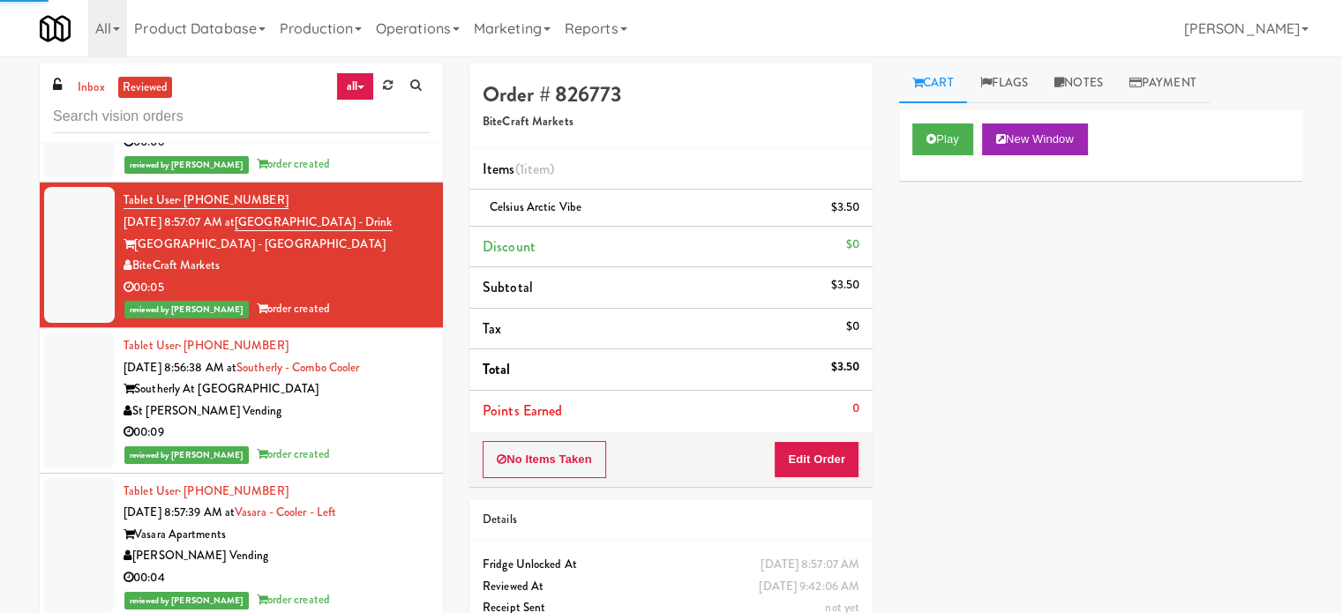
click at [365, 423] on div "St [PERSON_NAME] Vending" at bounding box center [277, 412] width 306 height 22
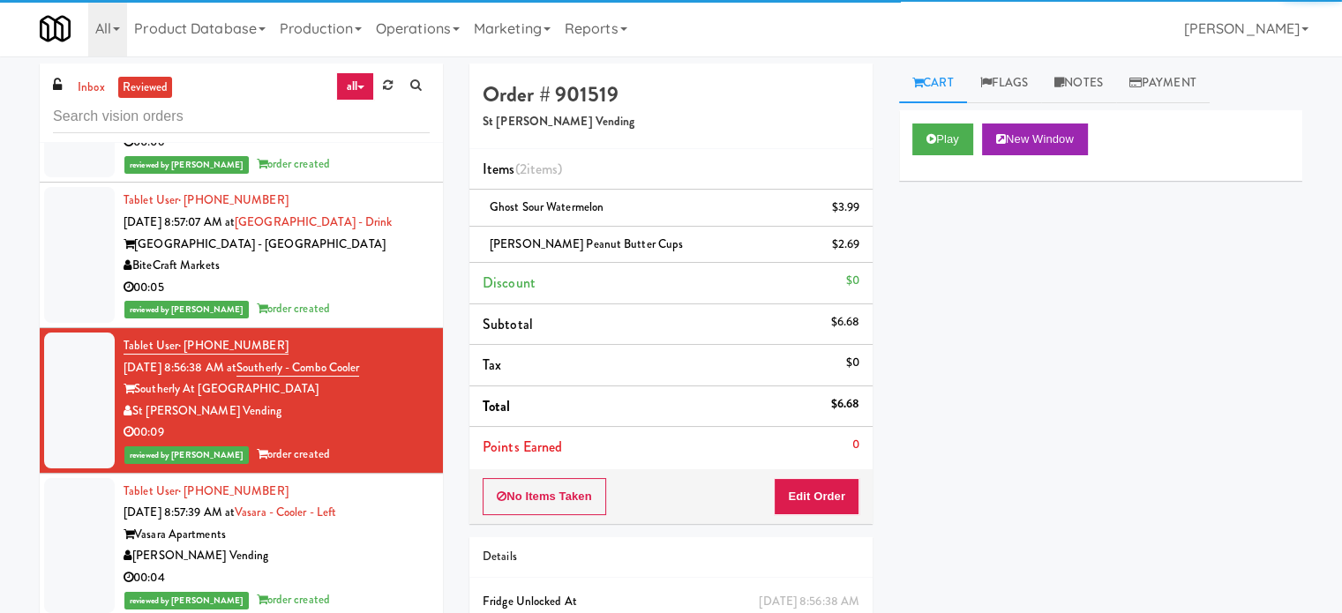
scroll to position [13871, 0]
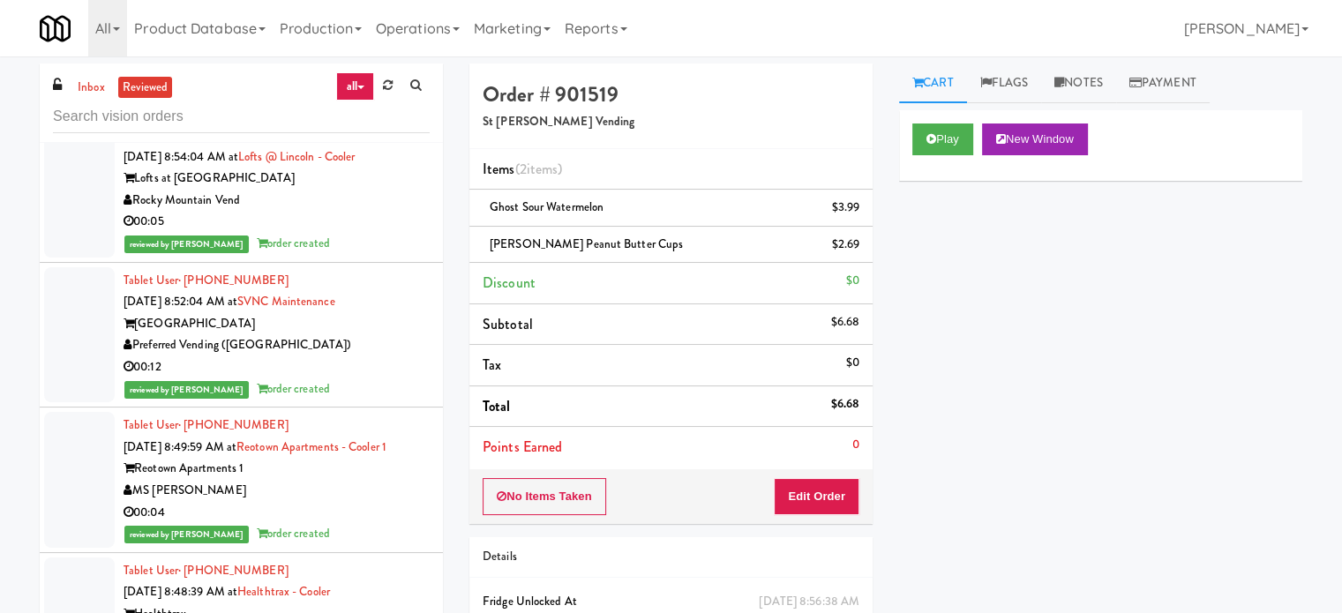
click at [371, 356] on div "Preferred Vending ([GEOGRAPHIC_DATA])" at bounding box center [277, 345] width 306 height 22
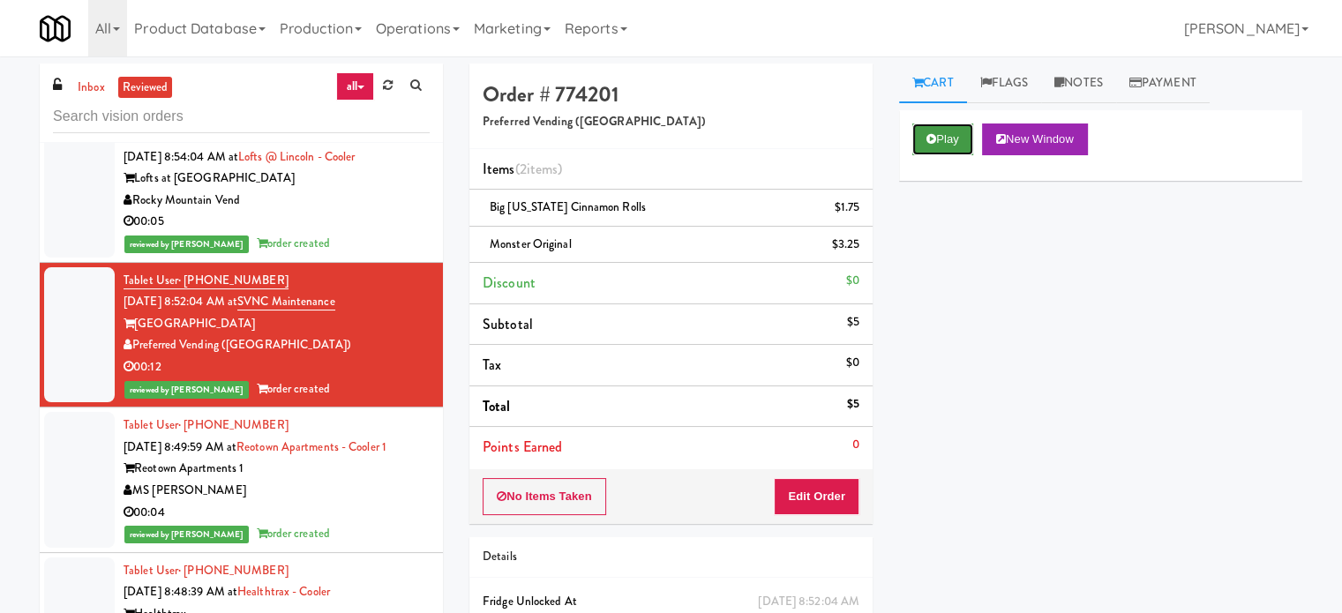
click at [955, 135] on button "Play" at bounding box center [942, 140] width 61 height 32
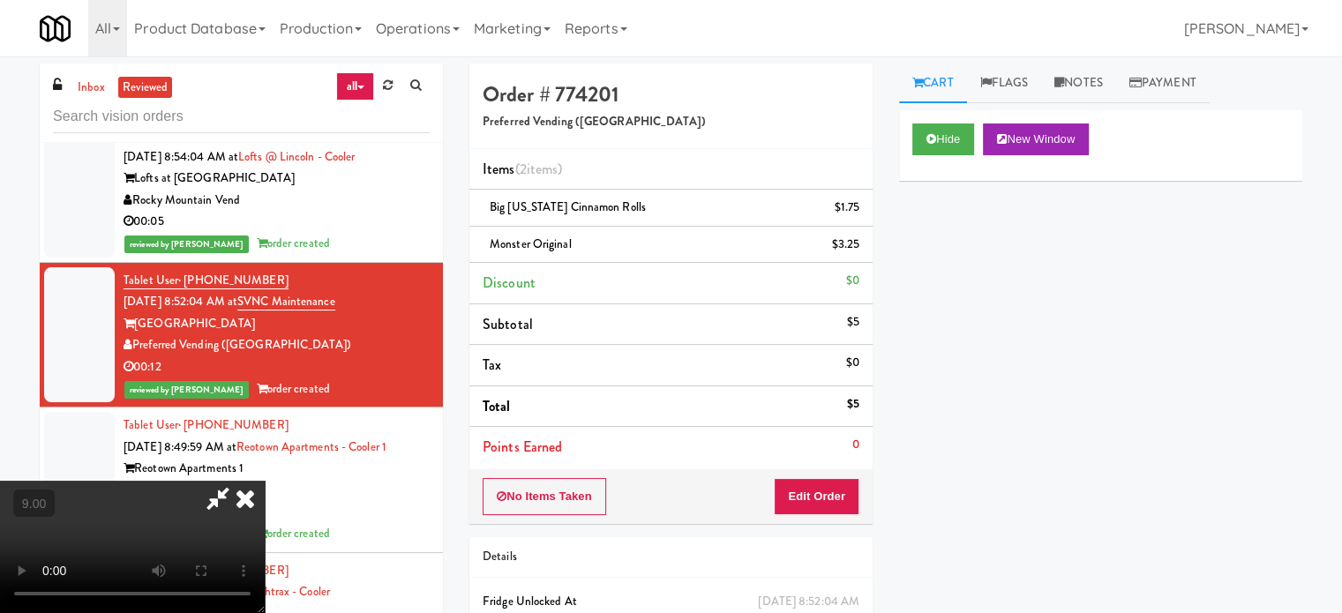
click at [265, 481] on video at bounding box center [132, 547] width 265 height 132
drag, startPoint x: 515, startPoint y: 419, endPoint x: 558, endPoint y: 395, distance: 48.6
click at [265, 481] on video at bounding box center [132, 547] width 265 height 132
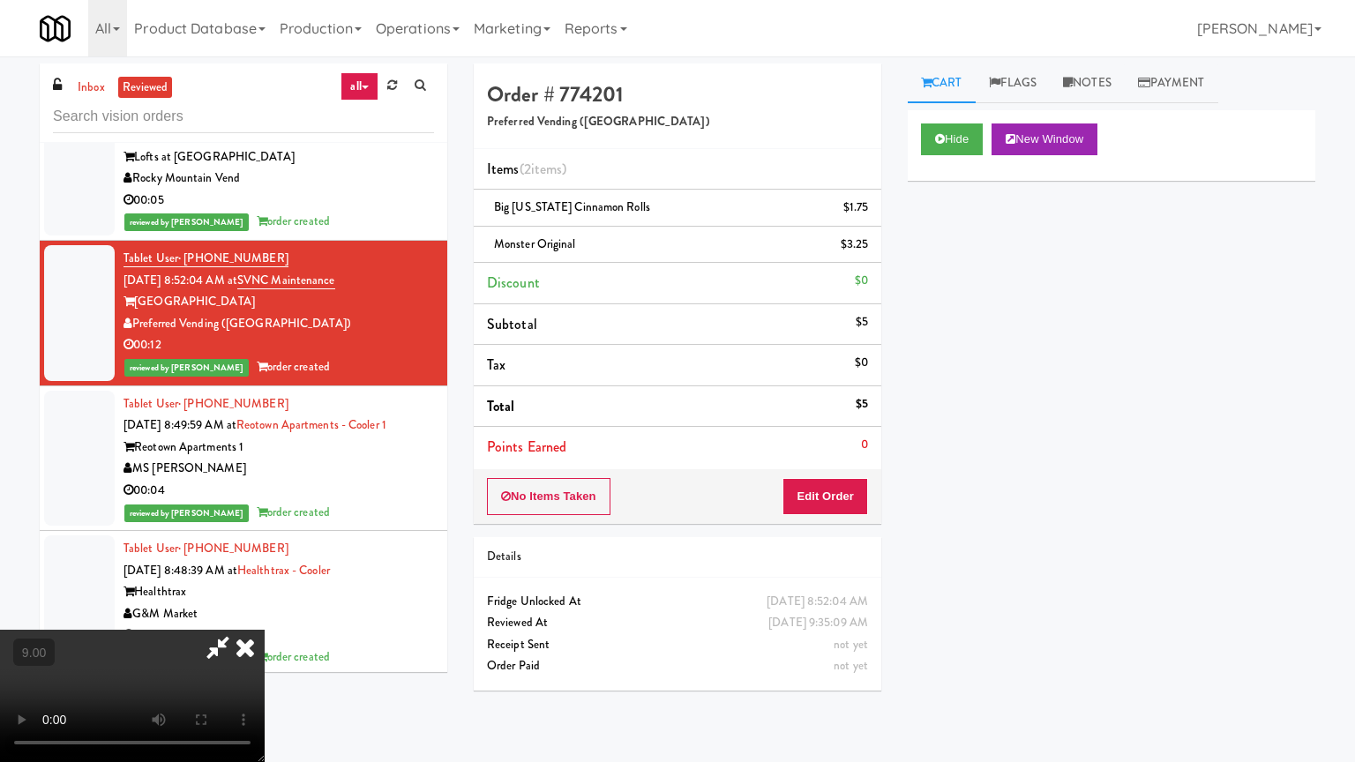
click at [265, 612] on video at bounding box center [132, 696] width 265 height 132
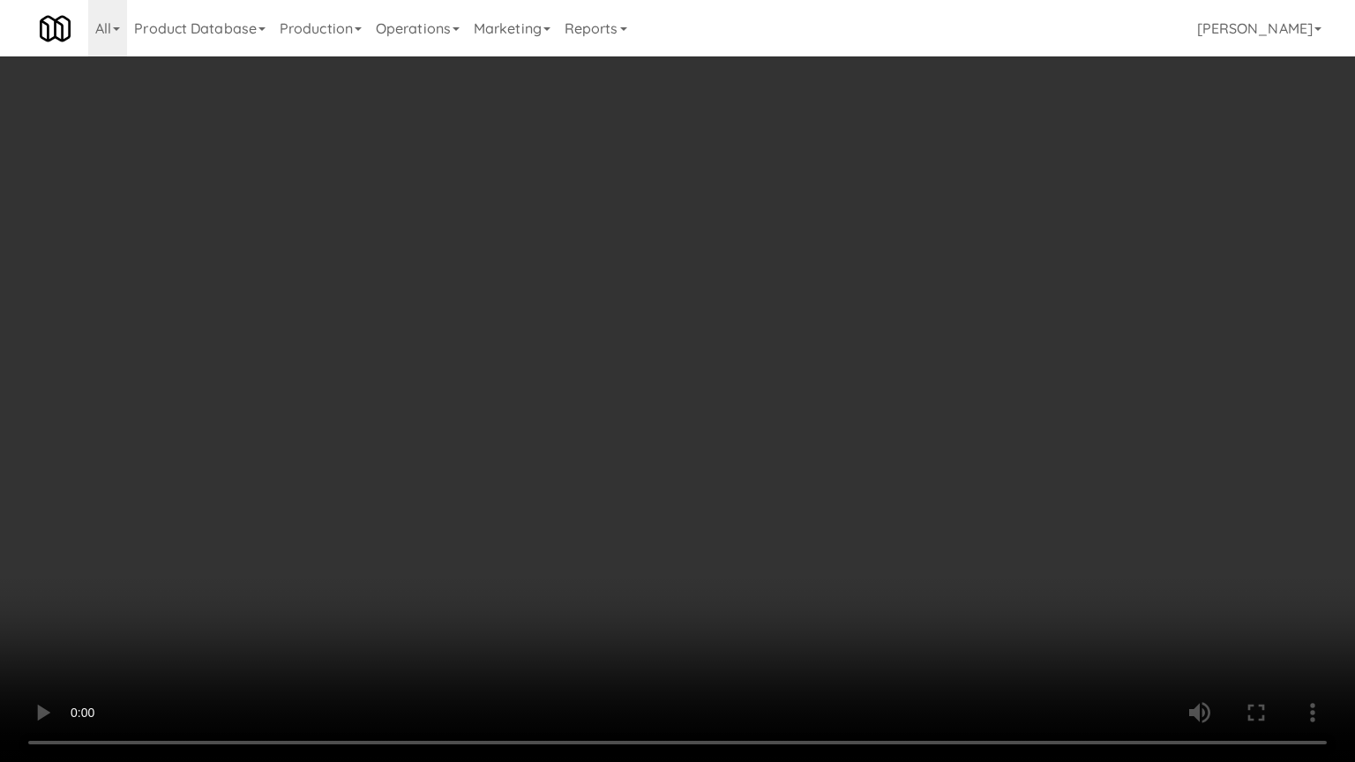
click at [560, 453] on video at bounding box center [677, 381] width 1355 height 762
click at [575, 438] on video at bounding box center [677, 381] width 1355 height 762
click at [577, 439] on video at bounding box center [677, 381] width 1355 height 762
click at [618, 438] on video at bounding box center [677, 381] width 1355 height 762
click at [620, 444] on video at bounding box center [677, 381] width 1355 height 762
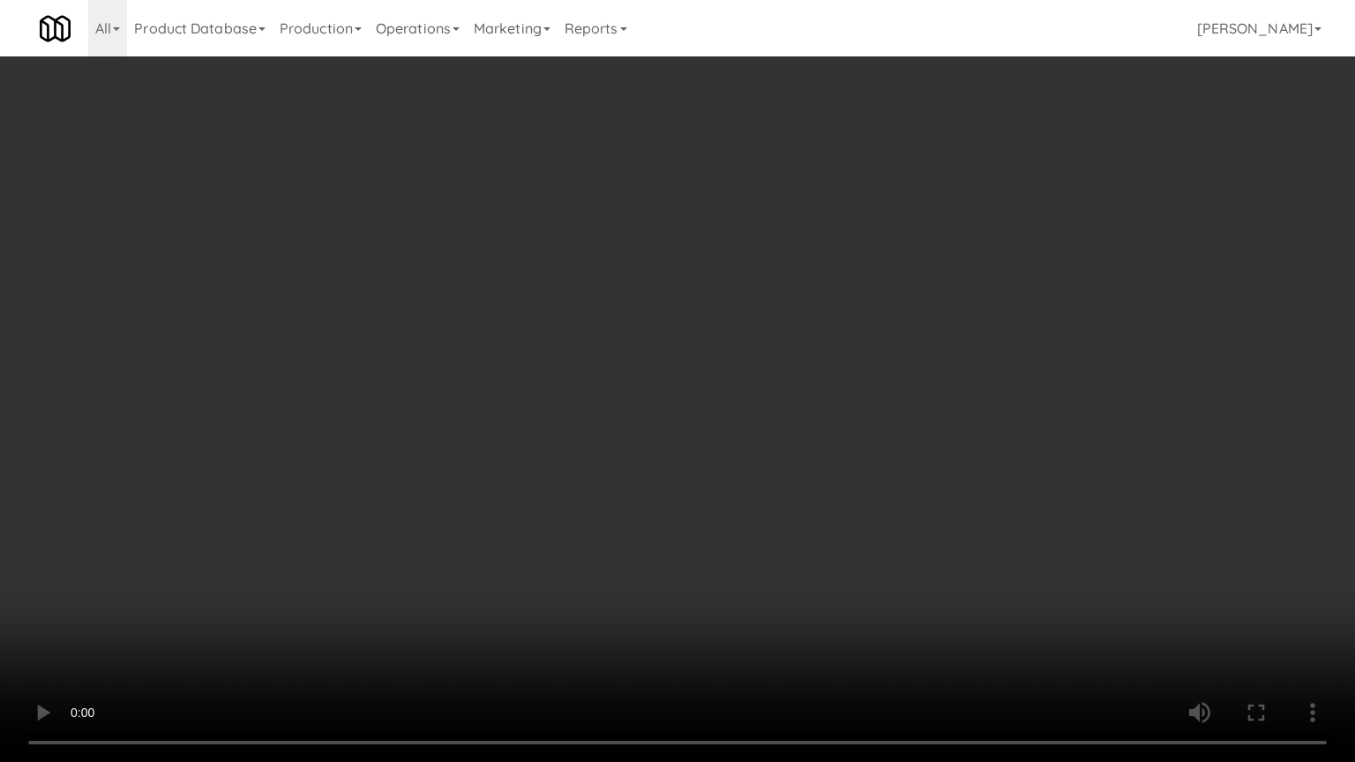
click at [649, 449] on video at bounding box center [677, 381] width 1355 height 762
click at [650, 445] on video at bounding box center [677, 381] width 1355 height 762
click at [681, 450] on video at bounding box center [677, 381] width 1355 height 762
click at [681, 454] on video at bounding box center [677, 381] width 1355 height 762
click at [681, 452] on video at bounding box center [677, 381] width 1355 height 762
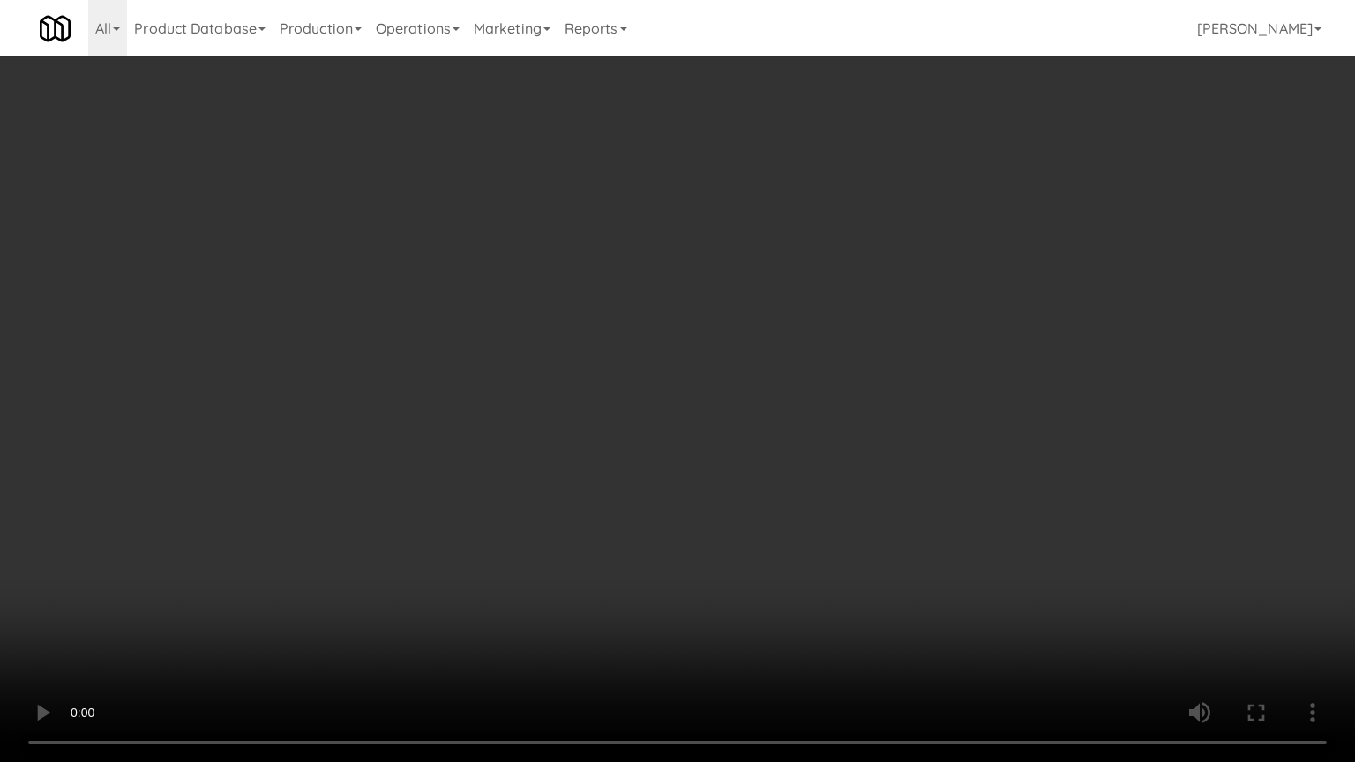
click at [683, 449] on video at bounding box center [677, 381] width 1355 height 762
click at [688, 439] on video at bounding box center [677, 381] width 1355 height 762
click at [674, 452] on video at bounding box center [677, 381] width 1355 height 762
click at [689, 442] on video at bounding box center [677, 381] width 1355 height 762
drag, startPoint x: 691, startPoint y: 442, endPoint x: 783, endPoint y: 201, distance: 258.1
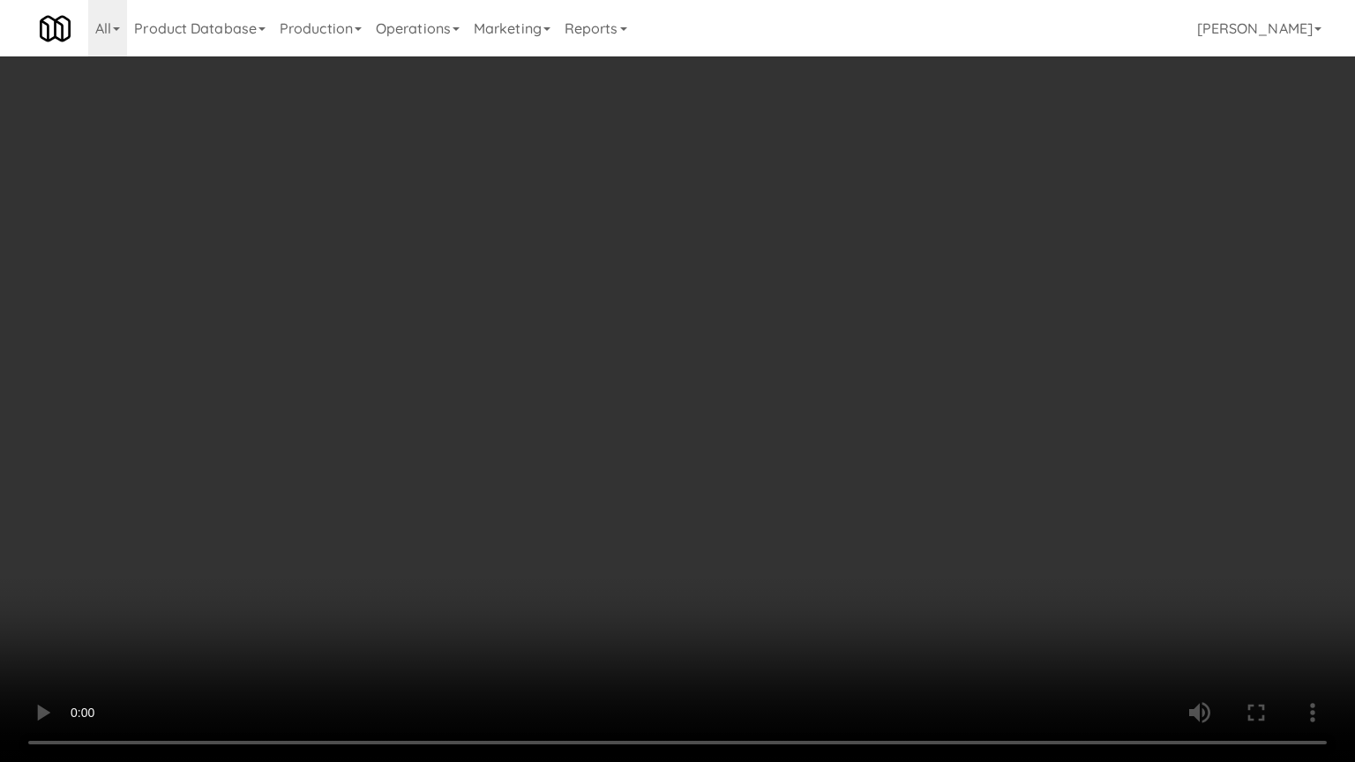
click at [692, 439] on video at bounding box center [677, 381] width 1355 height 762
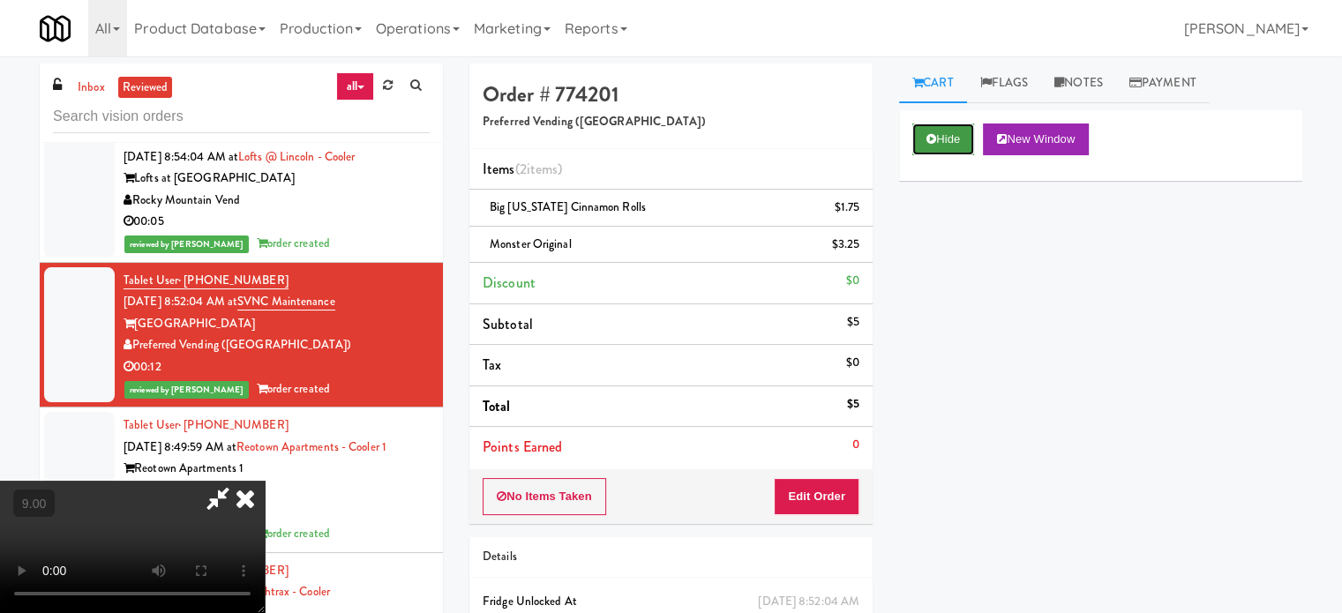
click at [940, 143] on button "Hide" at bounding box center [943, 140] width 62 height 32
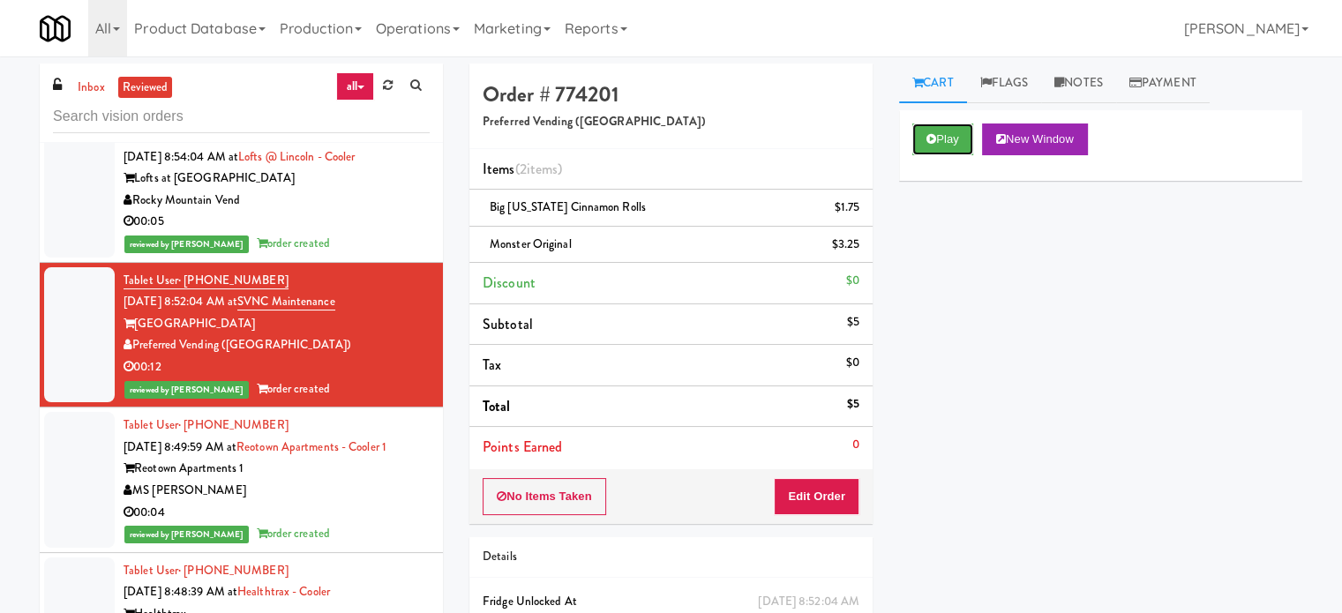
scroll to position [14312, 0]
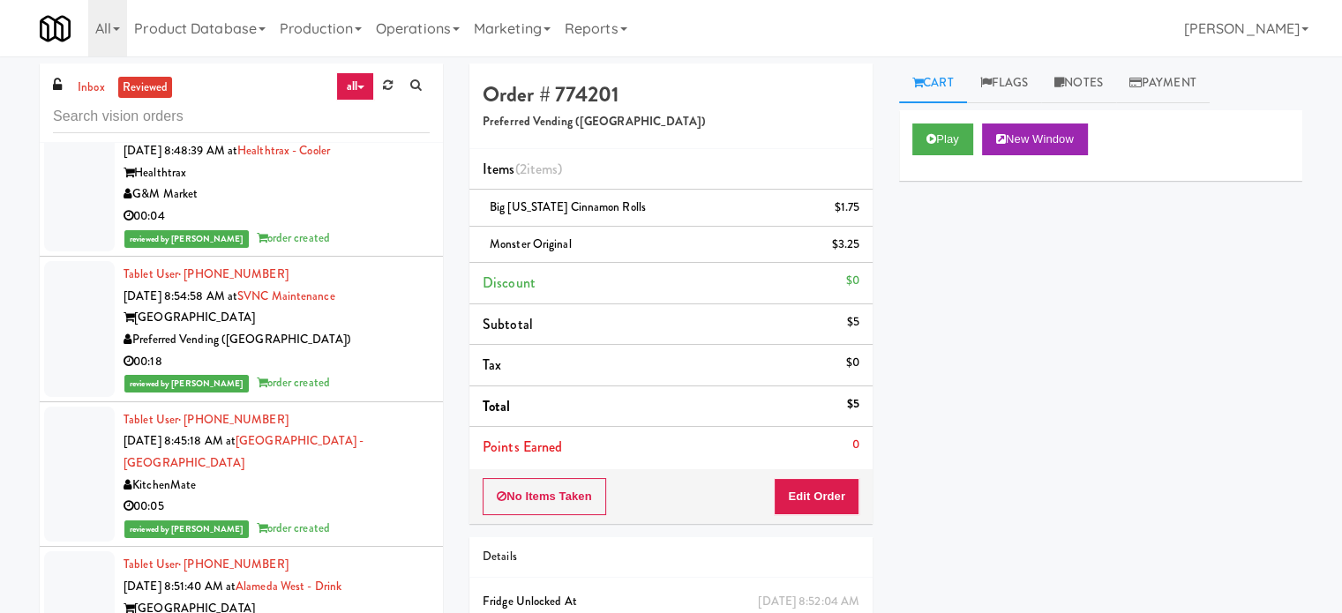
click at [386, 228] on div "00:04" at bounding box center [277, 217] width 306 height 22
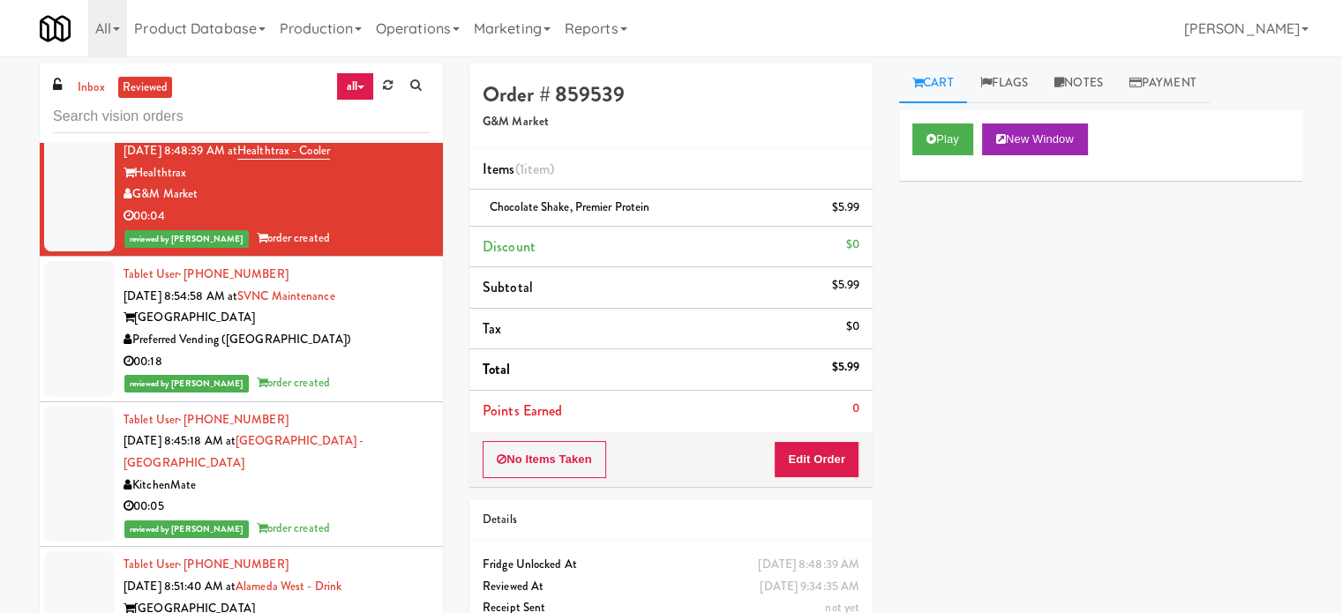
click at [386, 329] on div "Sacramento Valley National Cemetery" at bounding box center [277, 318] width 306 height 22
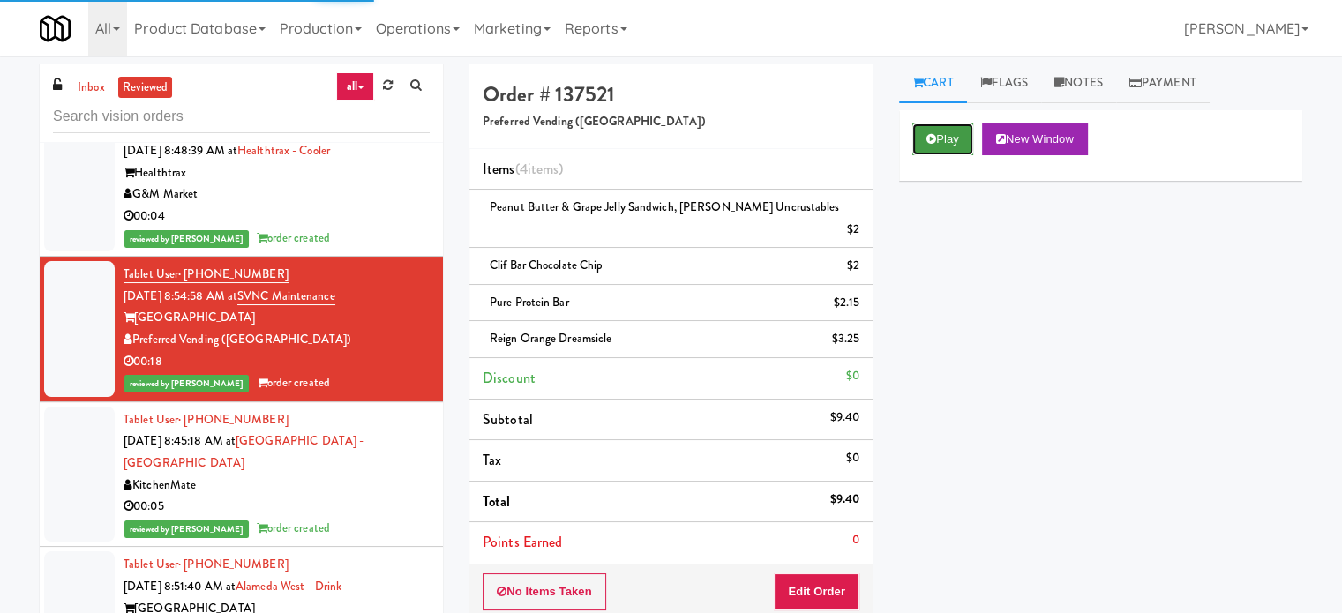
click at [945, 130] on button "Play" at bounding box center [942, 140] width 61 height 32
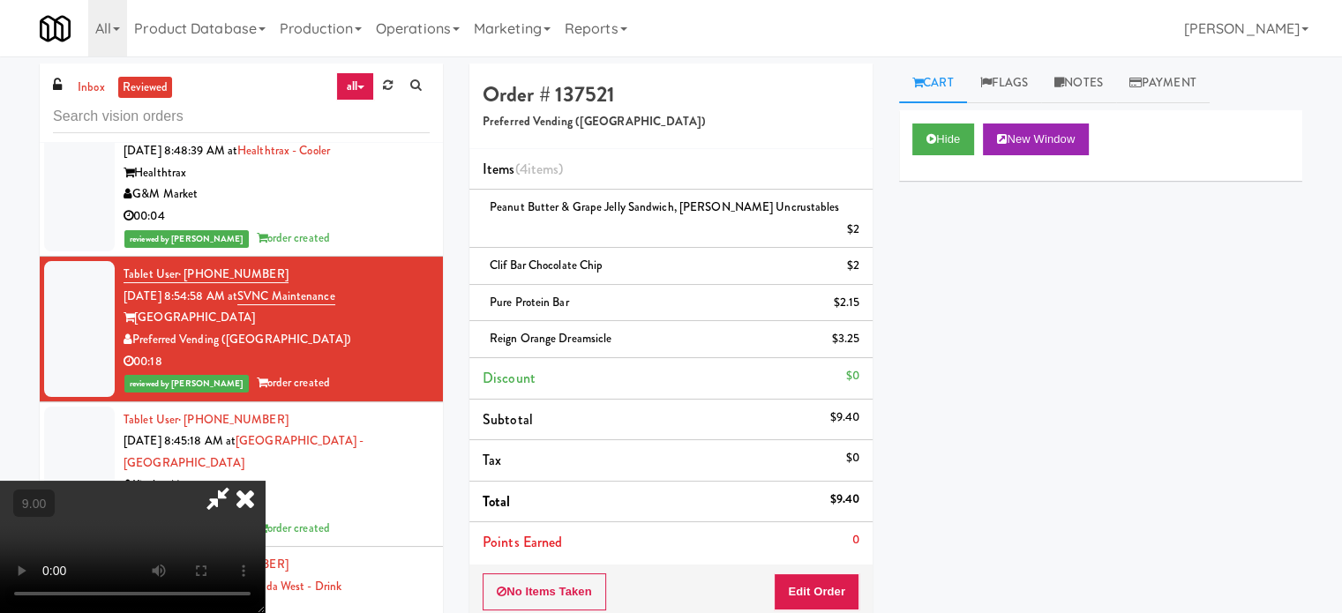
click at [265, 481] on video at bounding box center [132, 547] width 265 height 132
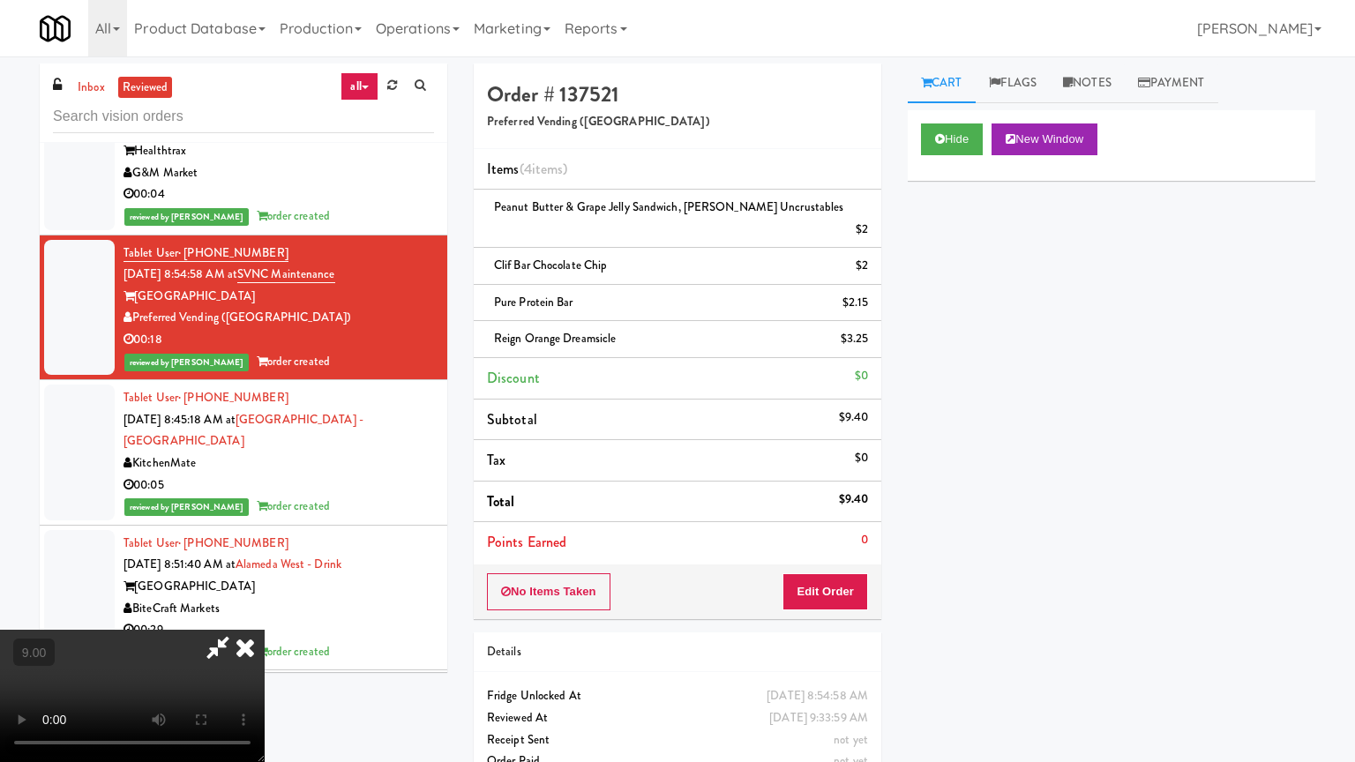
click at [265, 612] on video at bounding box center [132, 696] width 265 height 132
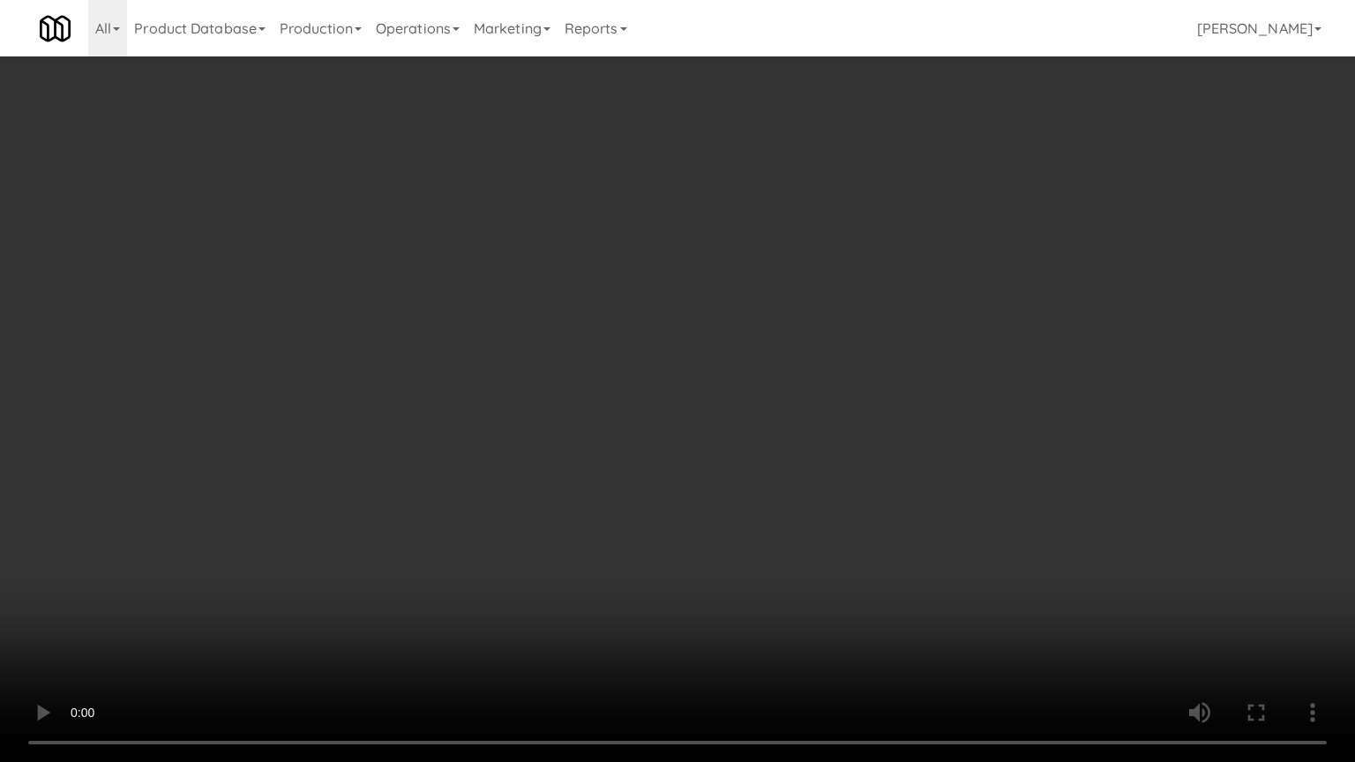
click at [573, 388] on video at bounding box center [677, 381] width 1355 height 762
click at [385, 487] on video at bounding box center [677, 381] width 1355 height 762
click at [472, 430] on video at bounding box center [677, 381] width 1355 height 762
click at [494, 431] on video at bounding box center [677, 381] width 1355 height 762
click at [547, 435] on video at bounding box center [677, 381] width 1355 height 762
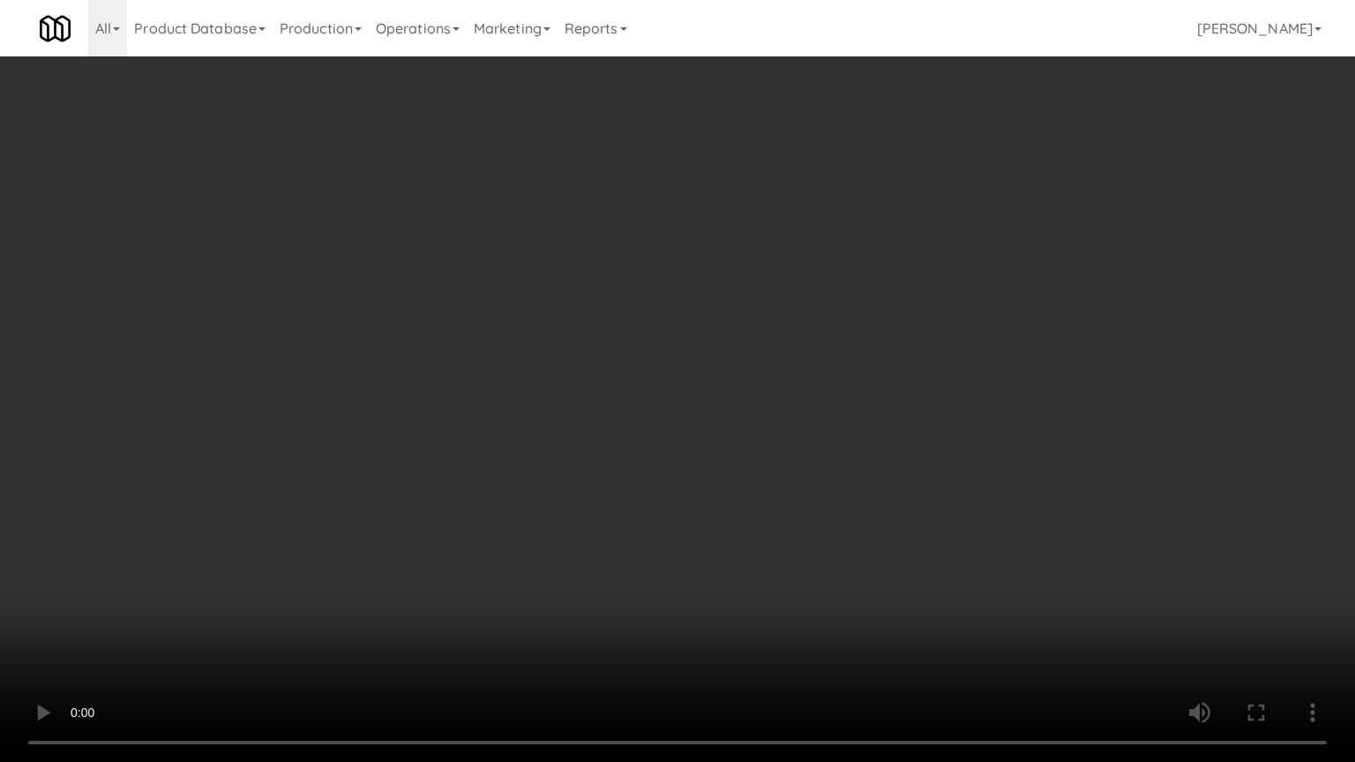
click at [547, 438] on video at bounding box center [677, 381] width 1355 height 762
click at [549, 441] on video at bounding box center [677, 381] width 1355 height 762
click at [548, 441] on video at bounding box center [677, 381] width 1355 height 762
click at [587, 404] on video at bounding box center [677, 381] width 1355 height 762
click at [587, 406] on video at bounding box center [677, 381] width 1355 height 762
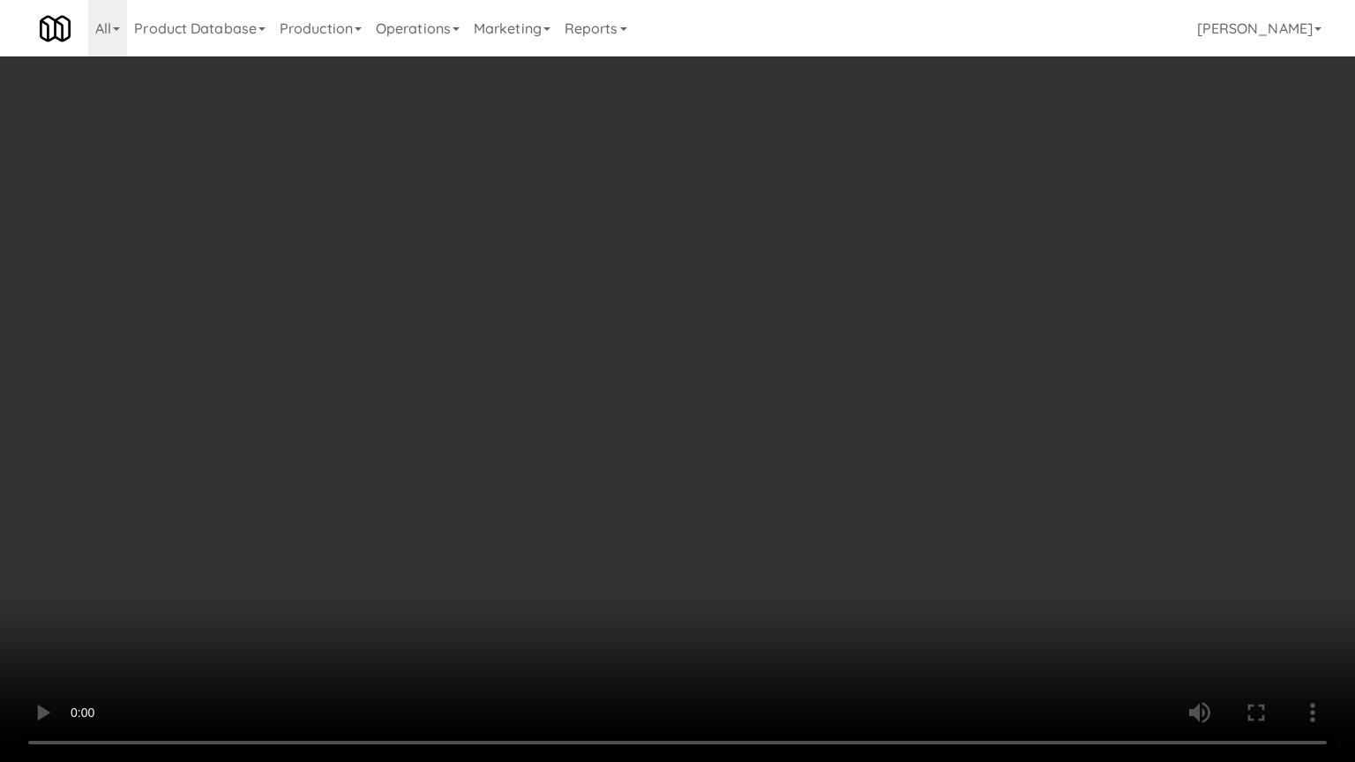
click at [612, 416] on video at bounding box center [677, 381] width 1355 height 762
click at [613, 416] on video at bounding box center [677, 381] width 1355 height 762
click at [631, 417] on video at bounding box center [677, 381] width 1355 height 762
click at [614, 424] on video at bounding box center [677, 381] width 1355 height 762
click at [614, 423] on video at bounding box center [677, 381] width 1355 height 762
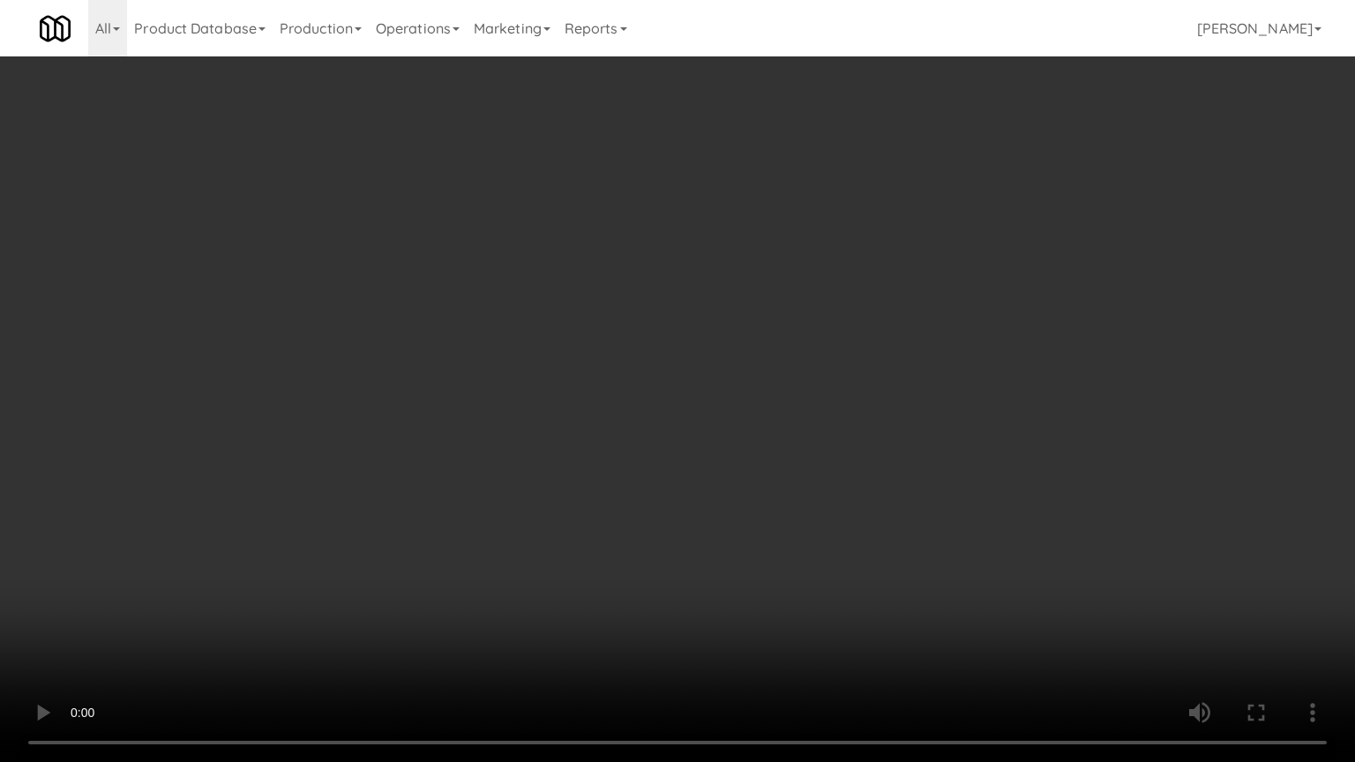
click at [615, 429] on video at bounding box center [677, 381] width 1355 height 762
click at [618, 435] on video at bounding box center [677, 381] width 1355 height 762
click at [630, 439] on video at bounding box center [677, 381] width 1355 height 762
click at [403, 423] on video at bounding box center [677, 381] width 1355 height 762
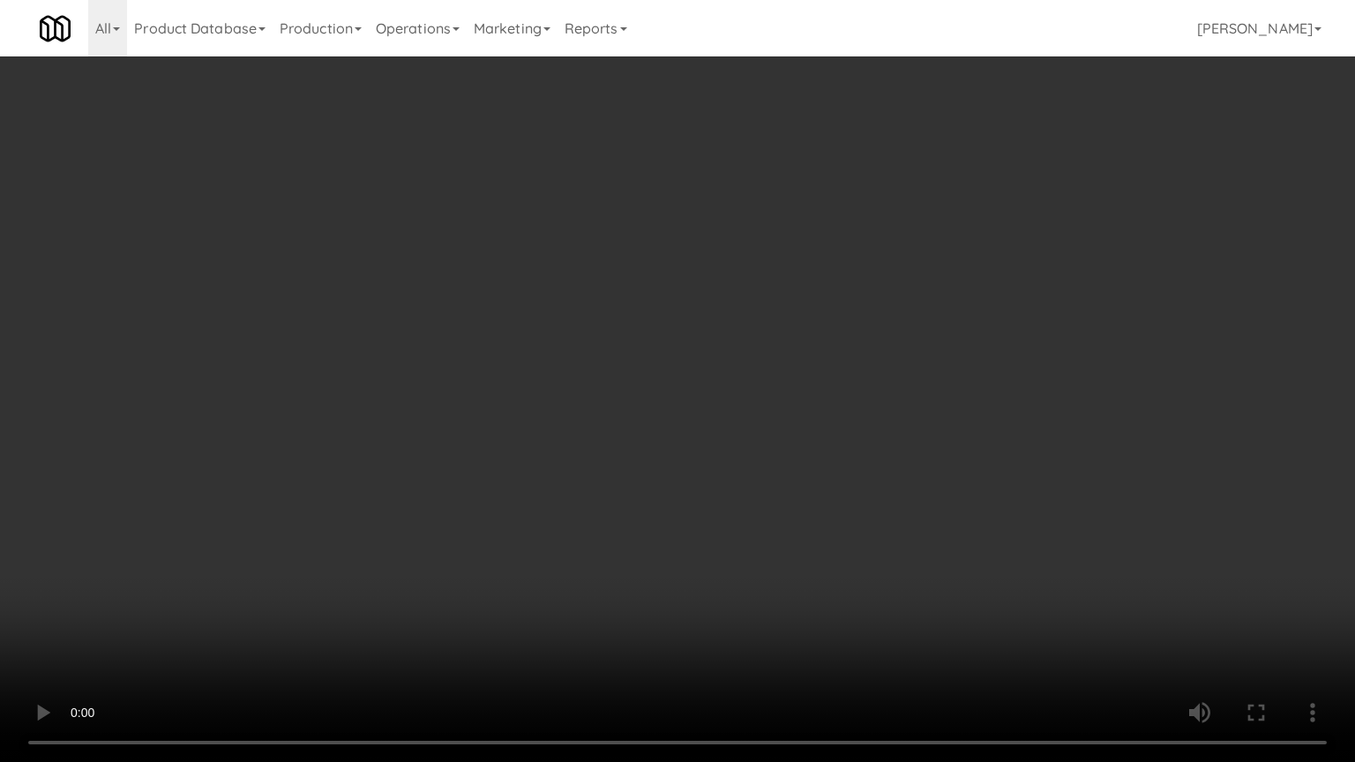
click at [607, 378] on video at bounding box center [677, 381] width 1355 height 762
click at [611, 374] on video at bounding box center [677, 381] width 1355 height 762
click at [630, 371] on video at bounding box center [677, 381] width 1355 height 762
click at [631, 372] on video at bounding box center [677, 381] width 1355 height 762
click at [643, 366] on video at bounding box center [677, 381] width 1355 height 762
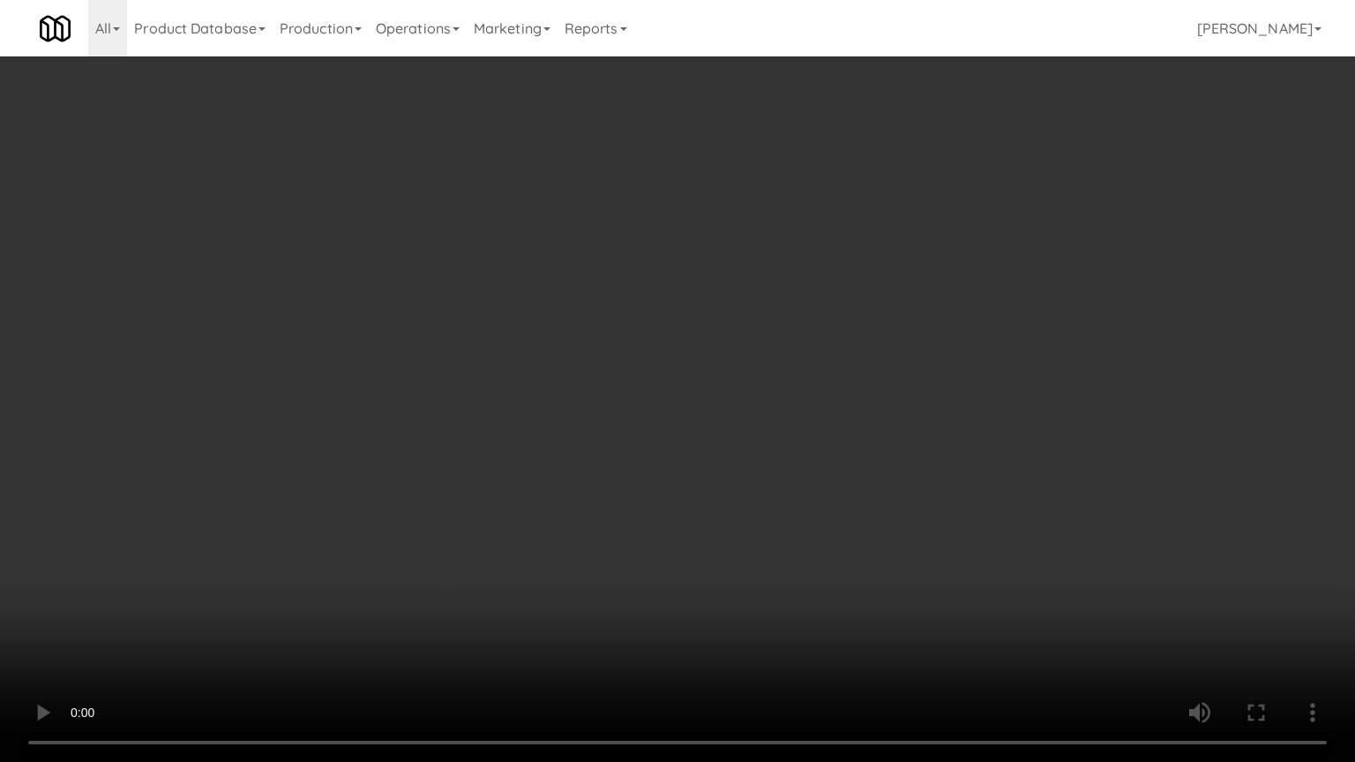
click at [468, 451] on video at bounding box center [677, 381] width 1355 height 762
click at [585, 363] on video at bounding box center [677, 381] width 1355 height 762
click at [586, 364] on video at bounding box center [677, 381] width 1355 height 762
click at [595, 353] on video at bounding box center [677, 381] width 1355 height 762
click at [597, 360] on video at bounding box center [677, 381] width 1355 height 762
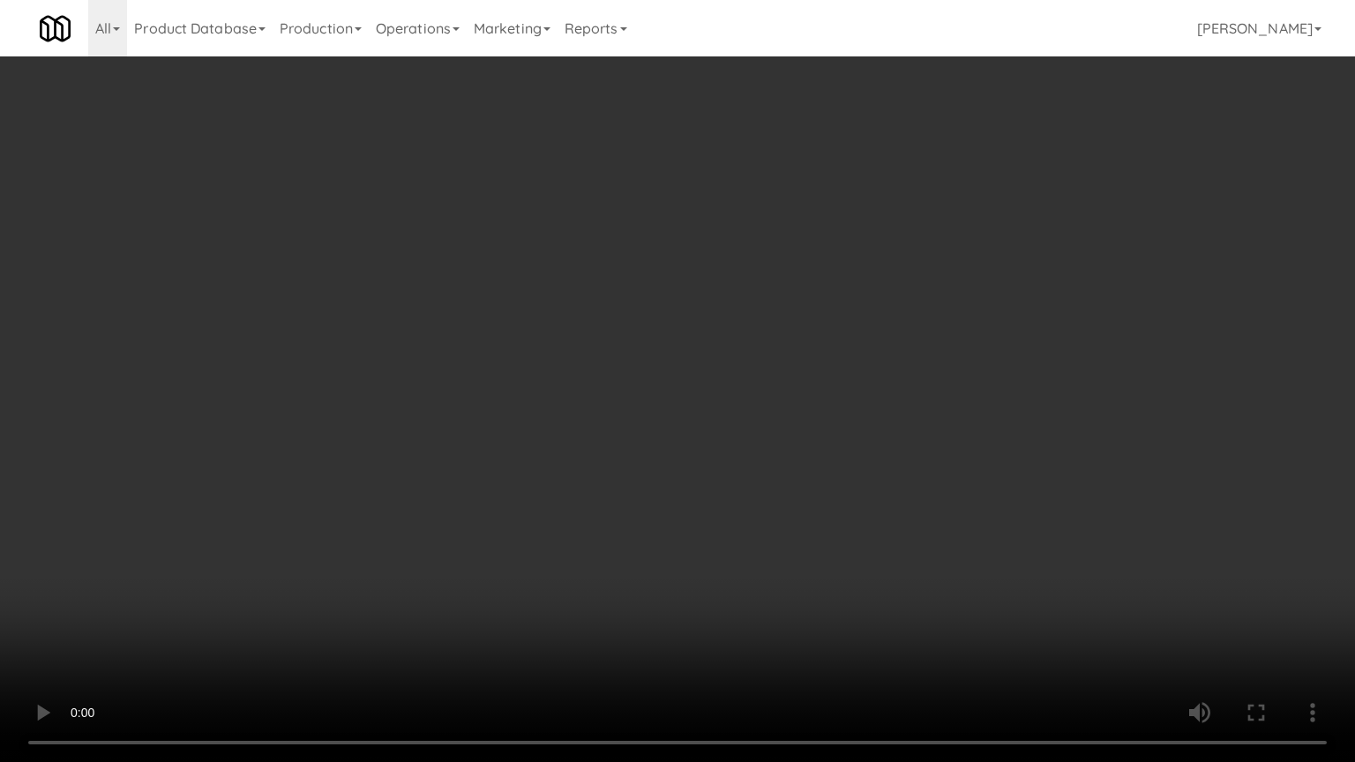
click at [624, 364] on video at bounding box center [677, 381] width 1355 height 762
click at [630, 356] on video at bounding box center [677, 381] width 1355 height 762
click at [783, 443] on video at bounding box center [677, 381] width 1355 height 762
click at [760, 368] on video at bounding box center [677, 381] width 1355 height 762
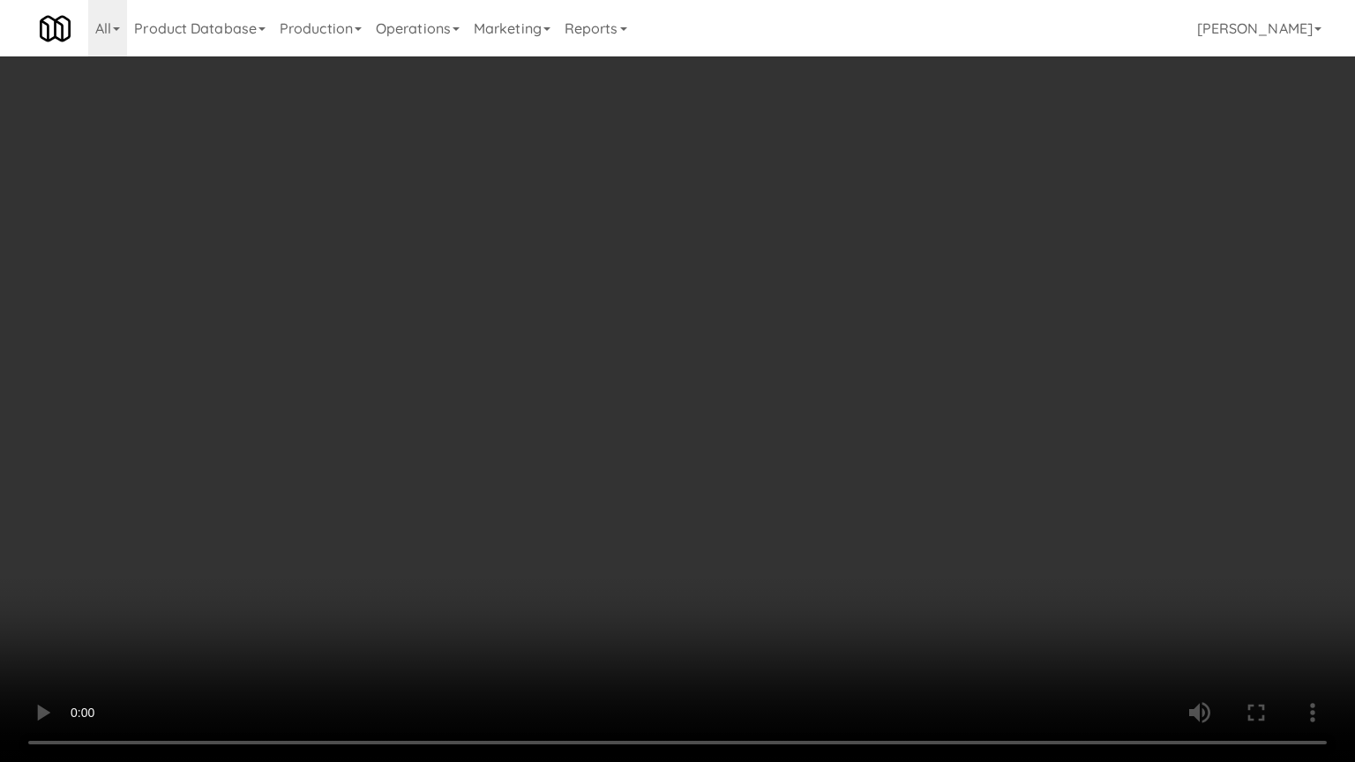
click at [761, 368] on video at bounding box center [677, 381] width 1355 height 762
click at [741, 371] on video at bounding box center [677, 381] width 1355 height 762
click at [742, 369] on video at bounding box center [677, 381] width 1355 height 762
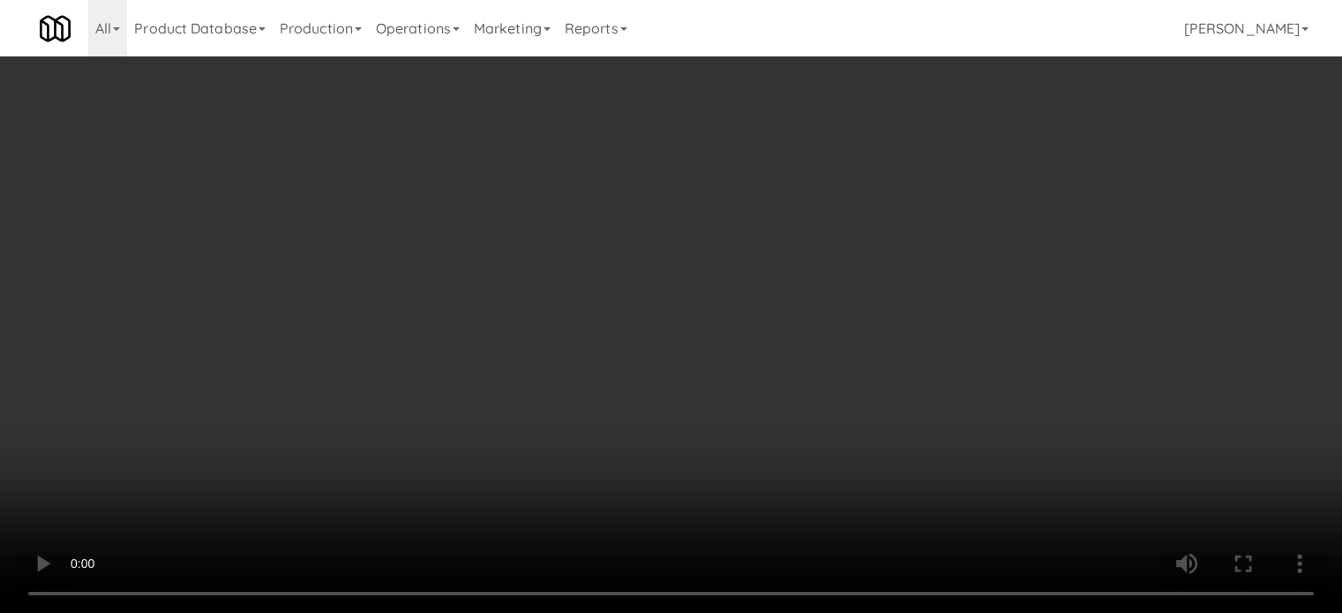
click at [515, 311] on video at bounding box center [671, 306] width 1342 height 613
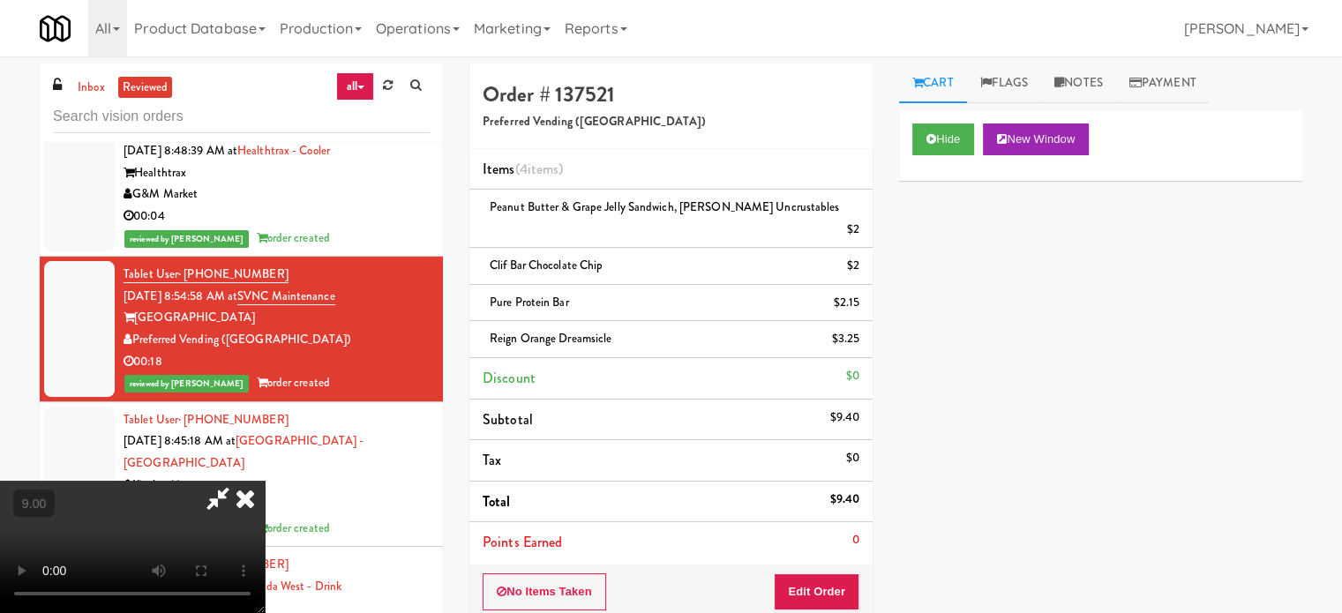
click at [265, 481] on video at bounding box center [132, 547] width 265 height 132
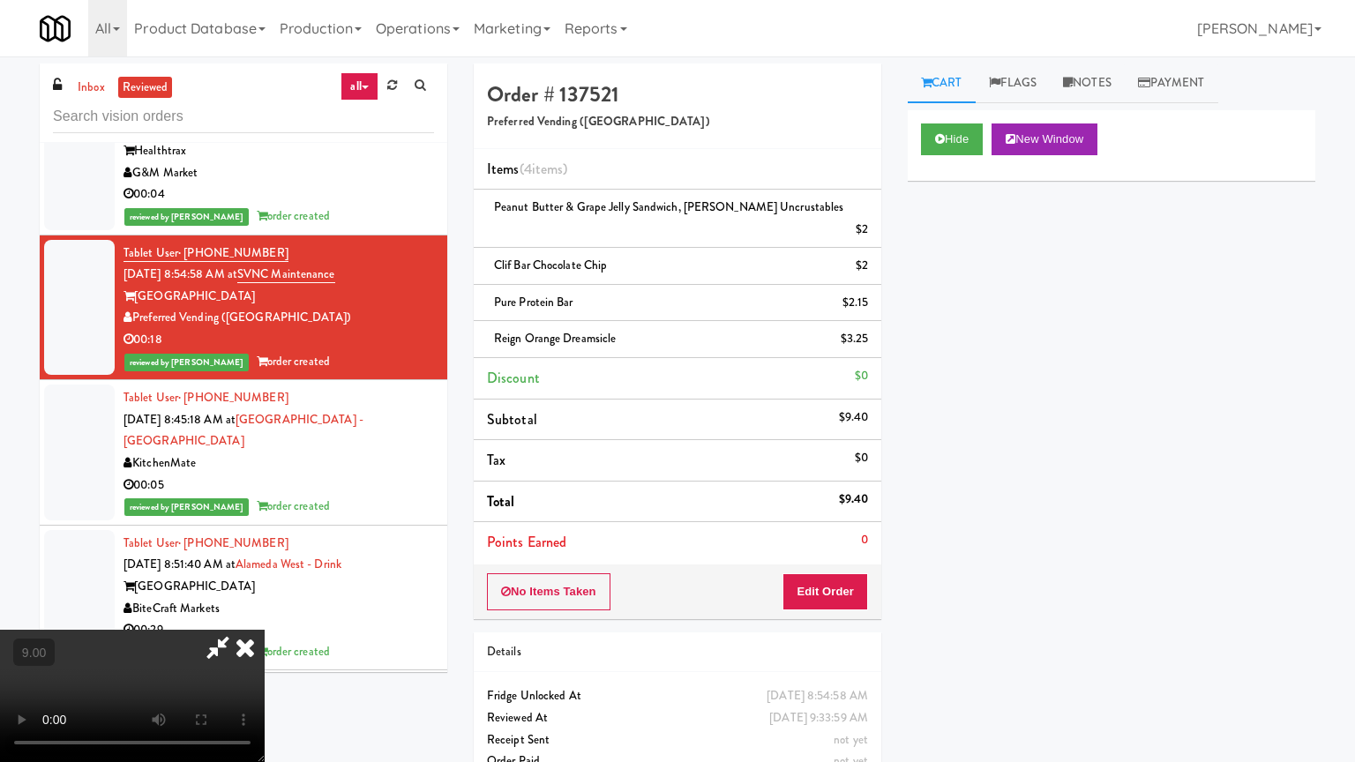
click at [265, 612] on video at bounding box center [132, 696] width 265 height 132
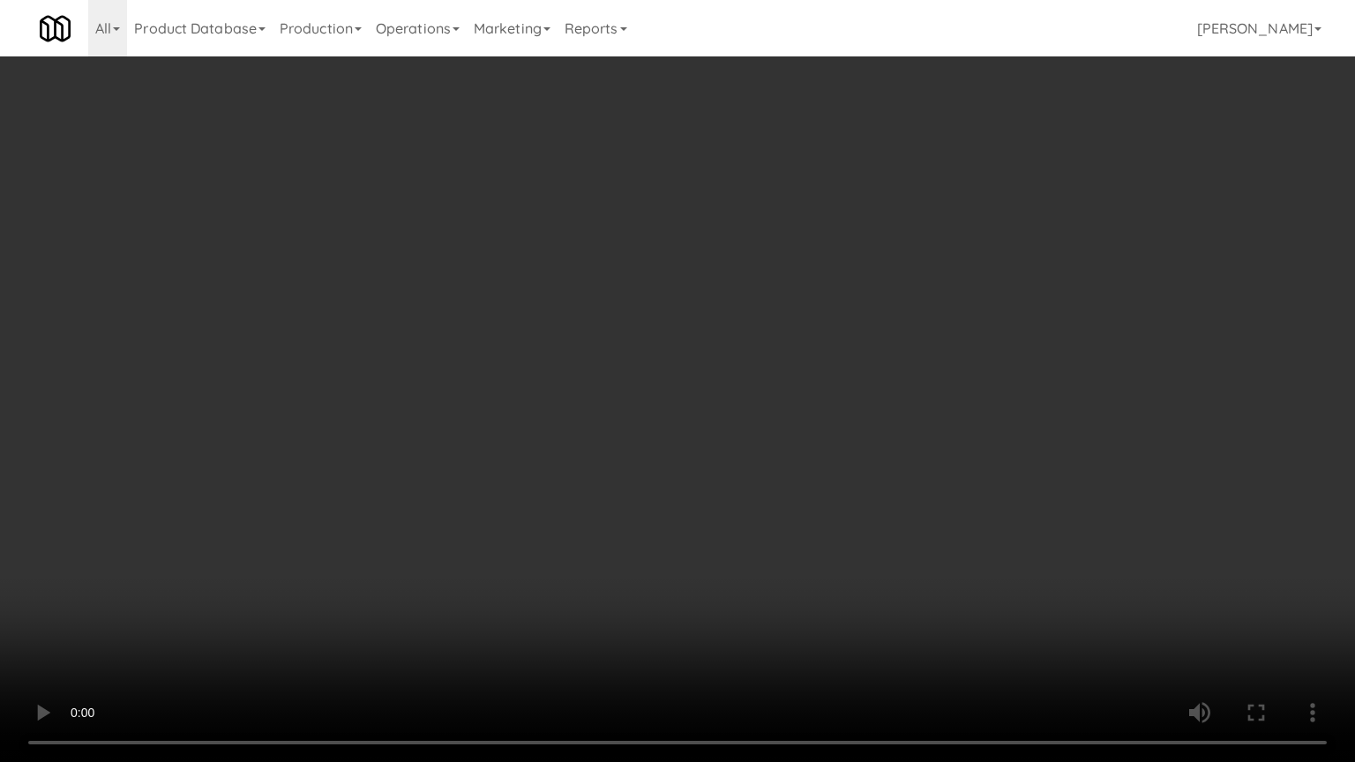
click at [490, 457] on video at bounding box center [677, 381] width 1355 height 762
click at [492, 455] on video at bounding box center [677, 381] width 1355 height 762
click at [533, 455] on video at bounding box center [677, 381] width 1355 height 762
click at [534, 455] on video at bounding box center [677, 381] width 1355 height 762
click at [533, 455] on video at bounding box center [677, 381] width 1355 height 762
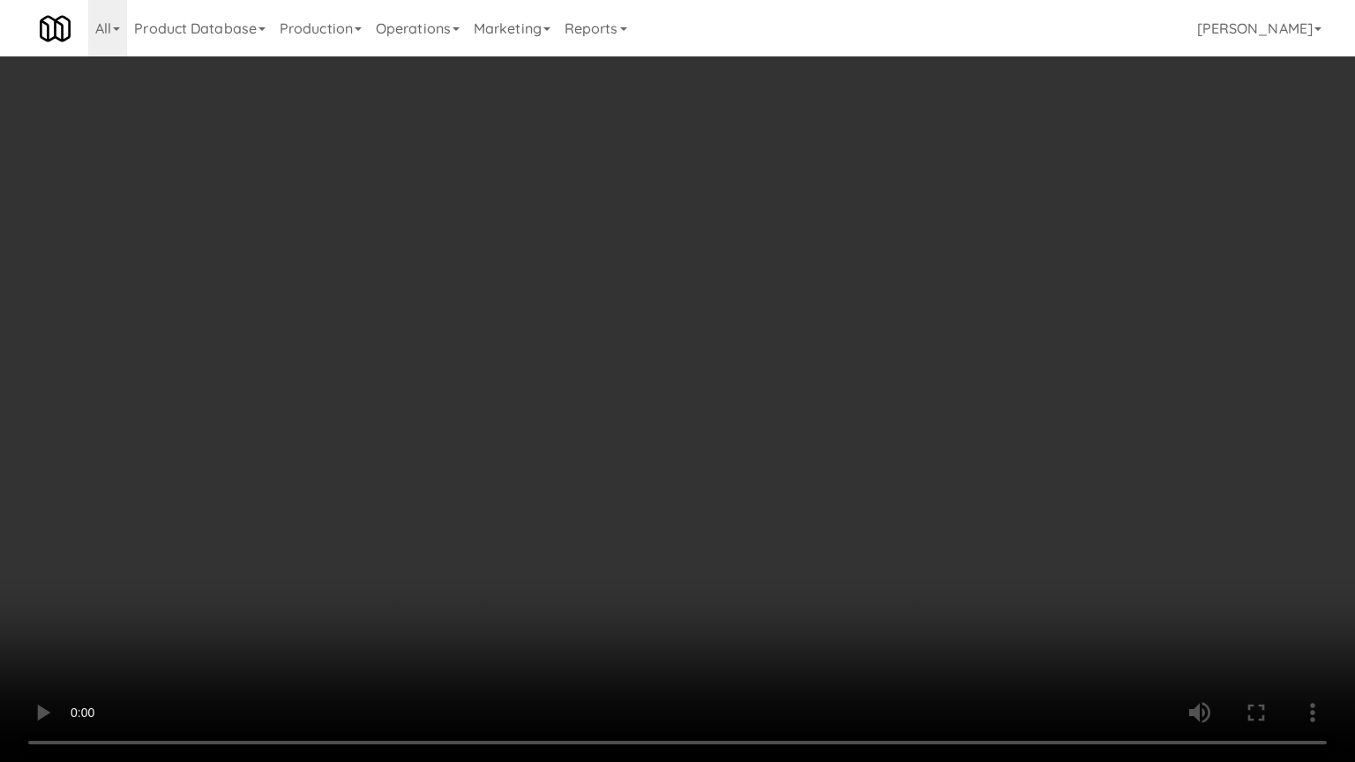
click at [533, 454] on video at bounding box center [677, 381] width 1355 height 762
click at [533, 455] on video at bounding box center [677, 381] width 1355 height 762
click at [536, 455] on video at bounding box center [677, 381] width 1355 height 762
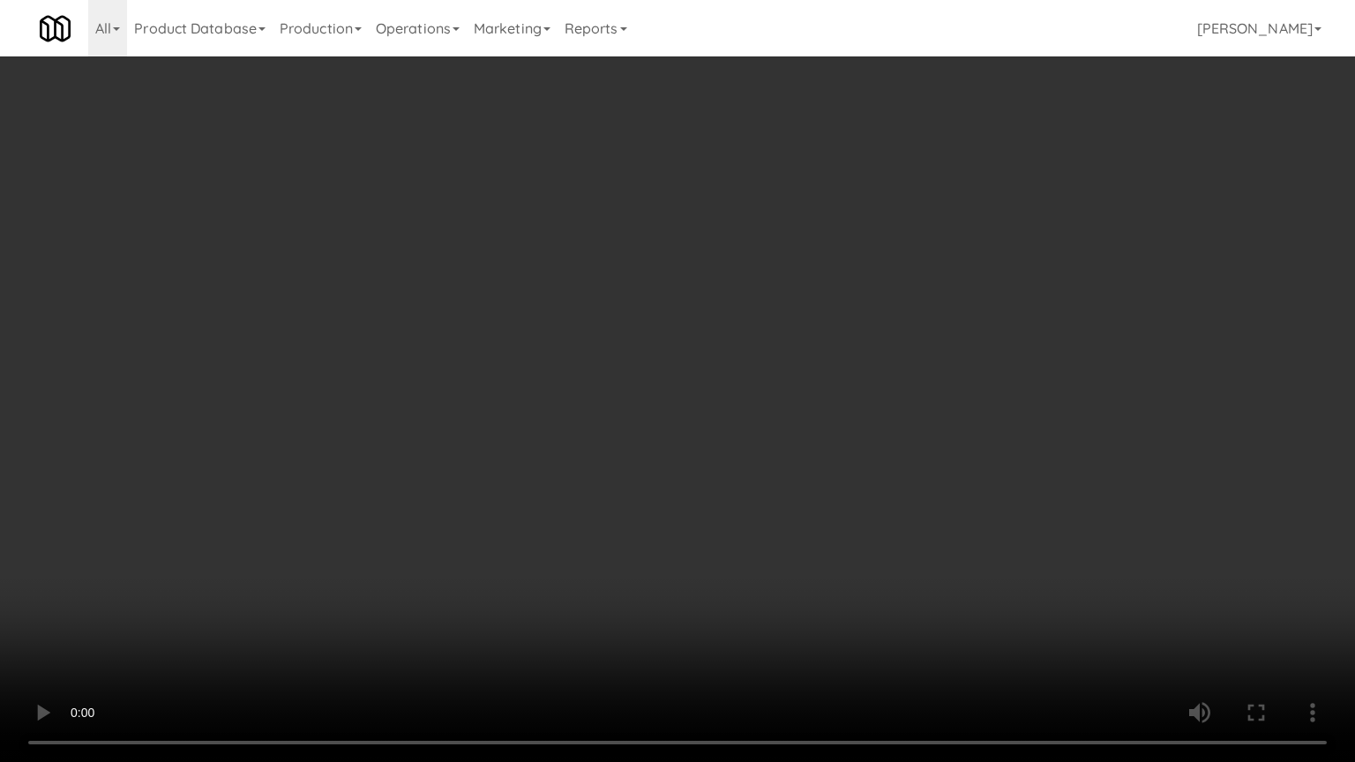
click at [563, 459] on video at bounding box center [677, 381] width 1355 height 762
click at [561, 457] on video at bounding box center [677, 381] width 1355 height 762
click at [586, 473] on video at bounding box center [677, 381] width 1355 height 762
click at [586, 461] on video at bounding box center [677, 381] width 1355 height 762
click at [614, 461] on video at bounding box center [677, 381] width 1355 height 762
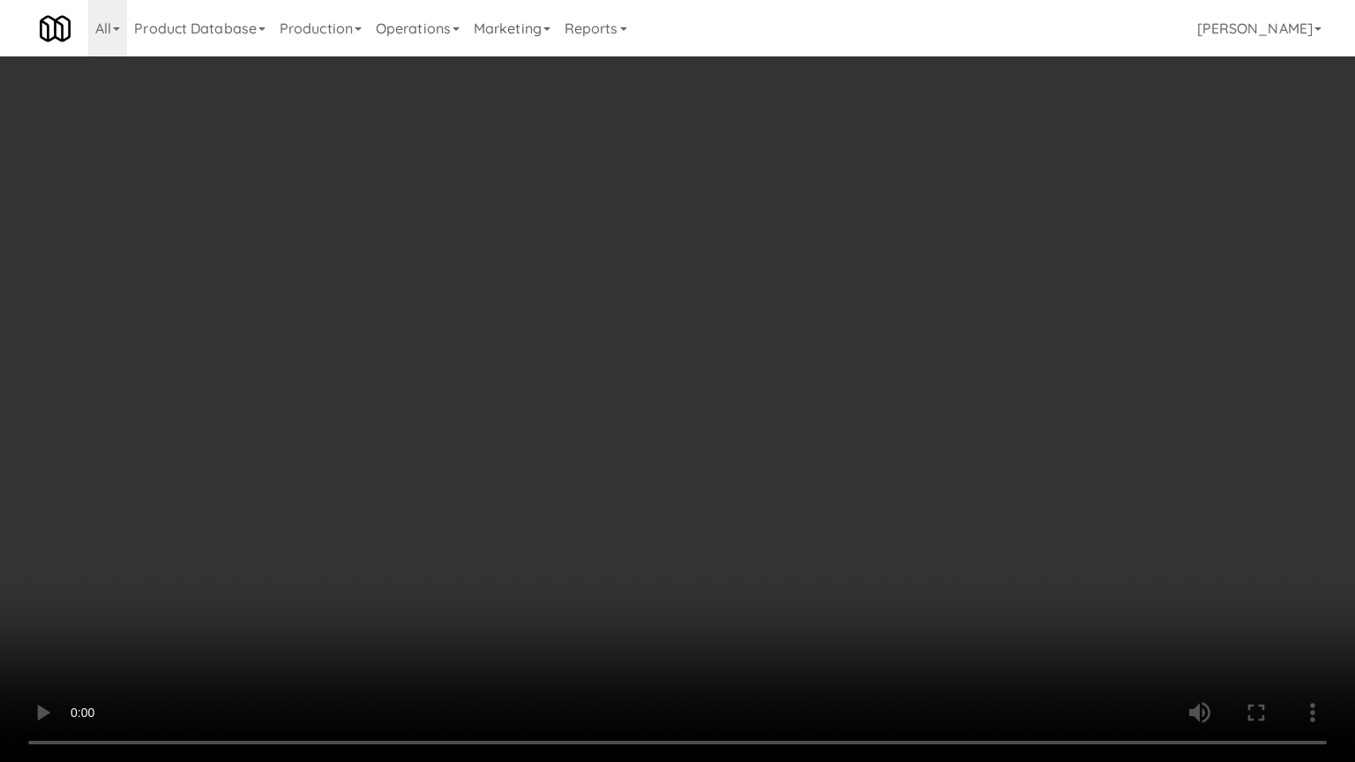
click at [694, 612] on video at bounding box center [677, 381] width 1355 height 762
click at [683, 594] on video at bounding box center [677, 381] width 1355 height 762
click at [634, 612] on video at bounding box center [677, 381] width 1355 height 762
click at [628, 611] on video at bounding box center [677, 381] width 1355 height 762
click at [565, 531] on video at bounding box center [677, 381] width 1355 height 762
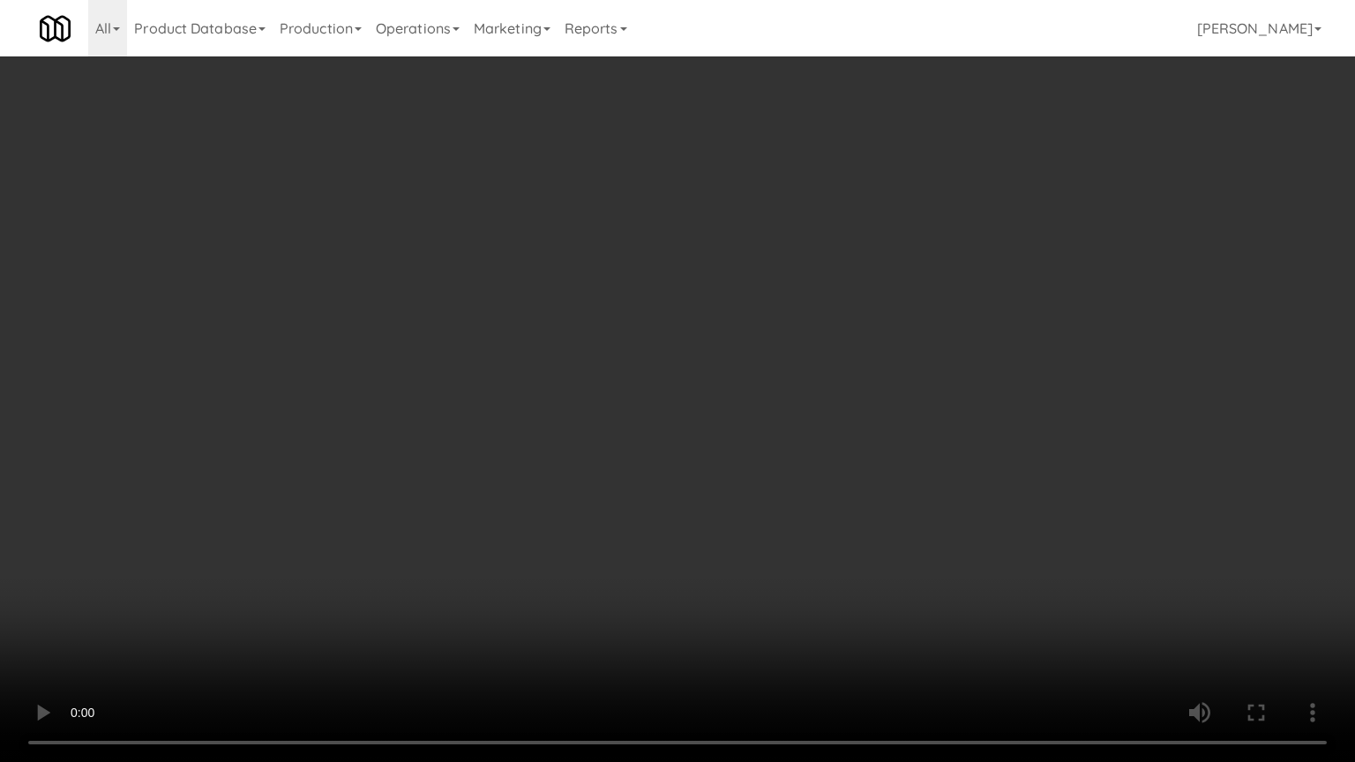
click at [572, 512] on video at bounding box center [677, 381] width 1355 height 762
click at [578, 517] on video at bounding box center [677, 381] width 1355 height 762
click at [575, 512] on video at bounding box center [677, 381] width 1355 height 762
click at [596, 512] on video at bounding box center [677, 381] width 1355 height 762
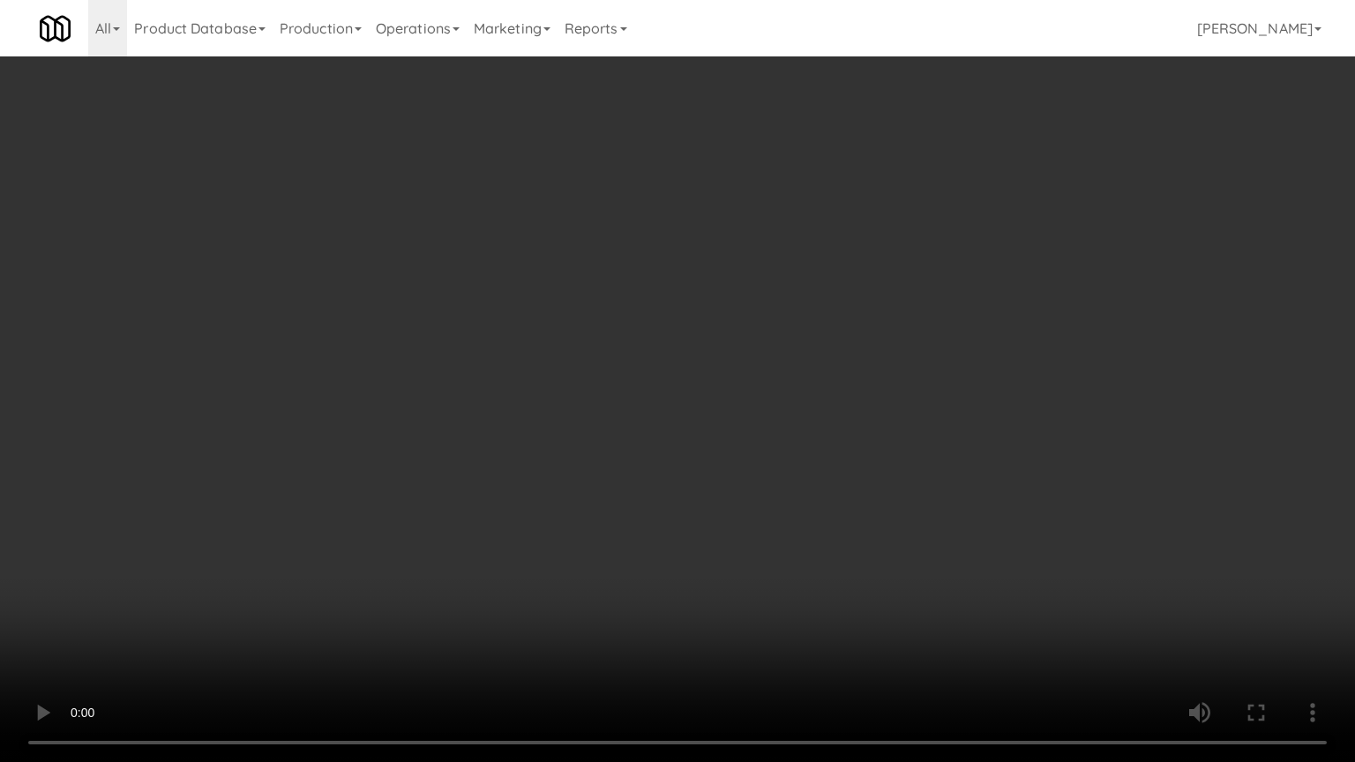
click at [594, 509] on video at bounding box center [677, 381] width 1355 height 762
click at [623, 505] on video at bounding box center [677, 381] width 1355 height 762
click at [622, 501] on video at bounding box center [677, 381] width 1355 height 762
click at [621, 499] on video at bounding box center [677, 381] width 1355 height 762
click at [617, 487] on video at bounding box center [677, 381] width 1355 height 762
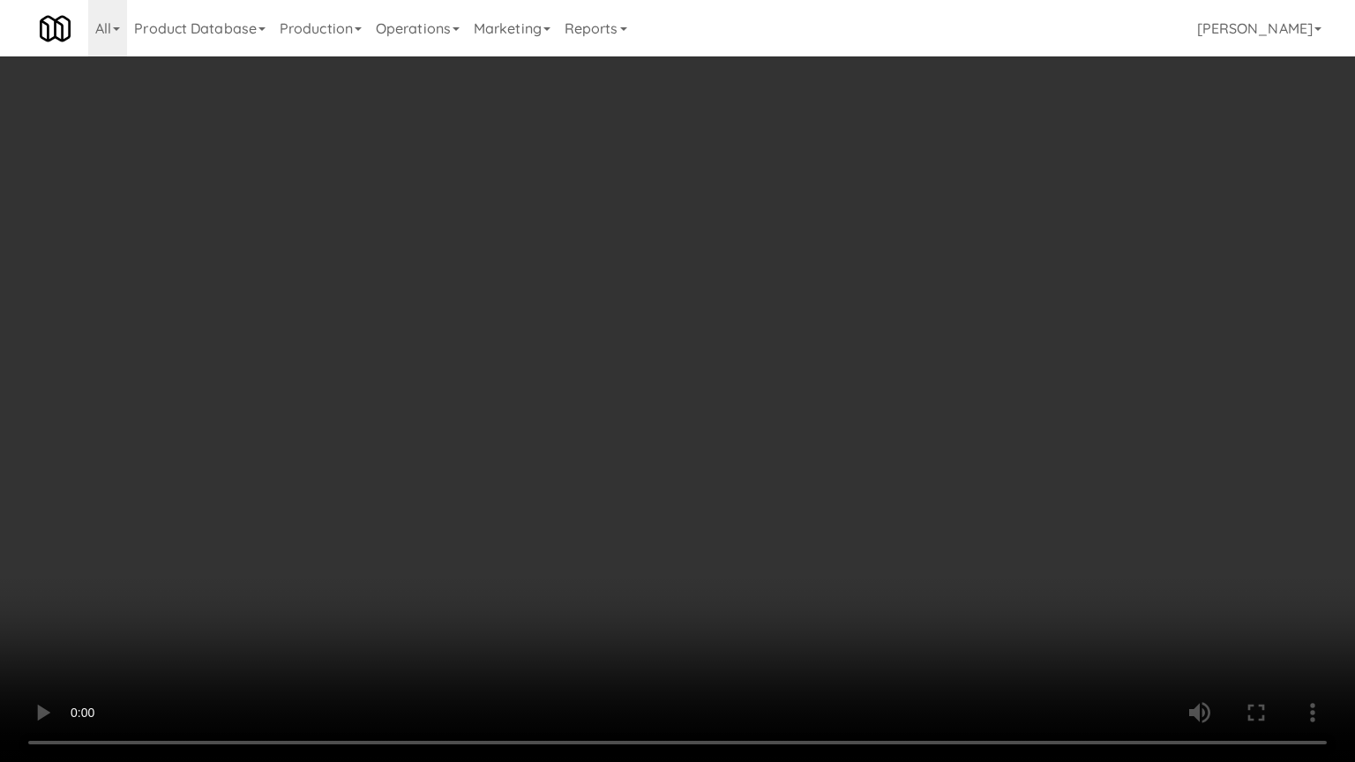
click at [619, 491] on video at bounding box center [677, 381] width 1355 height 762
click at [615, 581] on video at bounding box center [677, 381] width 1355 height 762
click at [607, 564] on video at bounding box center [677, 381] width 1355 height 762
click at [585, 586] on video at bounding box center [677, 381] width 1355 height 762
click at [603, 472] on video at bounding box center [677, 381] width 1355 height 762
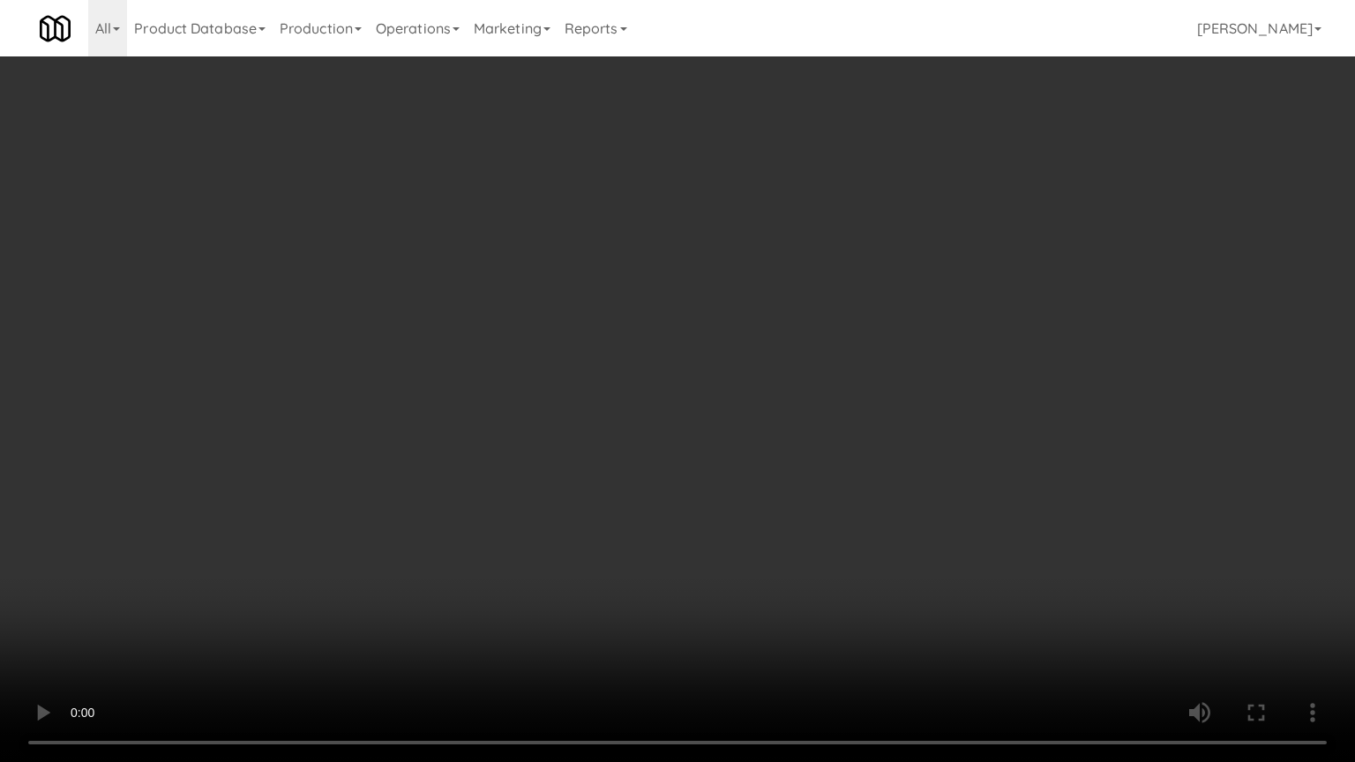
click at [632, 585] on video at bounding box center [677, 381] width 1355 height 762
click at [639, 544] on video at bounding box center [677, 381] width 1355 height 762
click at [648, 535] on video at bounding box center [677, 381] width 1355 height 762
click at [658, 537] on video at bounding box center [677, 381] width 1355 height 762
click at [696, 540] on video at bounding box center [677, 381] width 1355 height 762
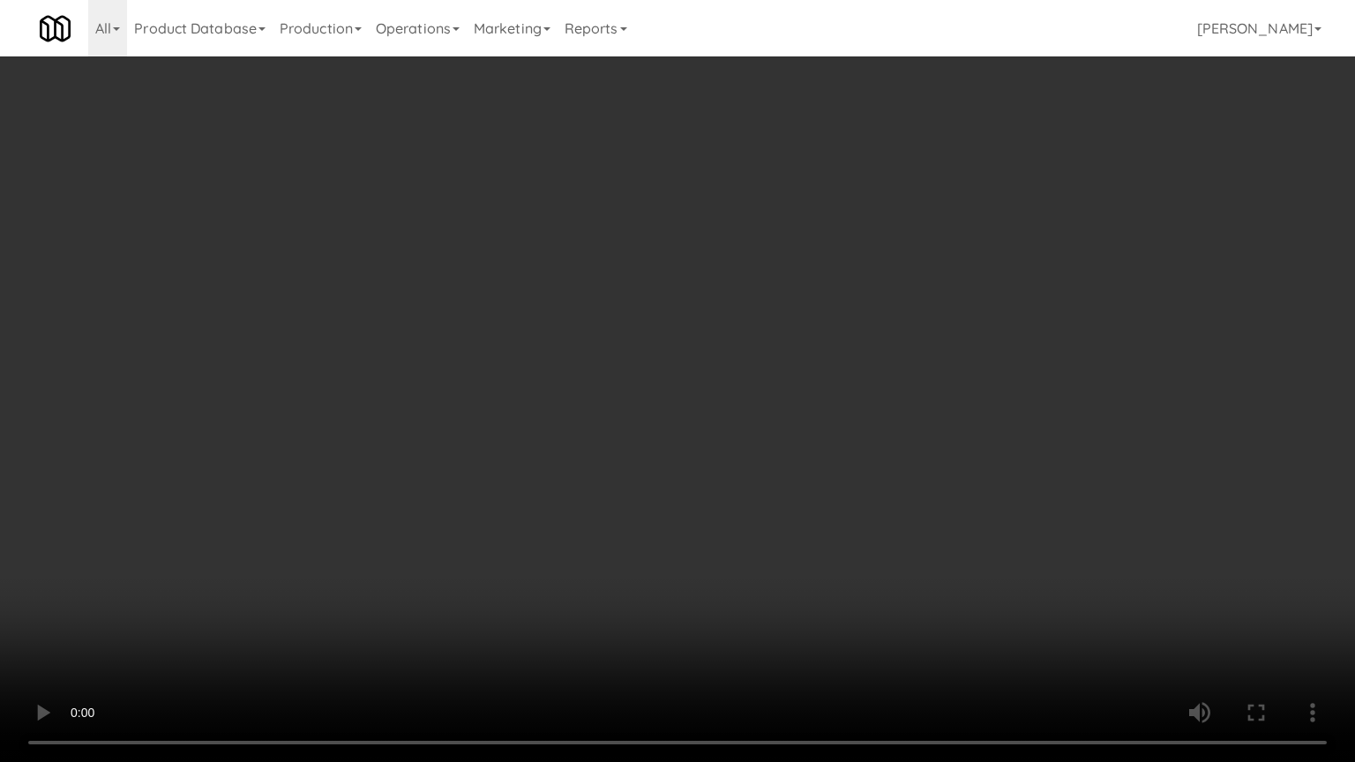
click at [709, 498] on video at bounding box center [677, 381] width 1355 height 762
click at [709, 504] on video at bounding box center [677, 381] width 1355 height 762
click at [761, 514] on video at bounding box center [677, 381] width 1355 height 762
click at [760, 511] on video at bounding box center [677, 381] width 1355 height 762
click at [804, 505] on video at bounding box center [677, 381] width 1355 height 762
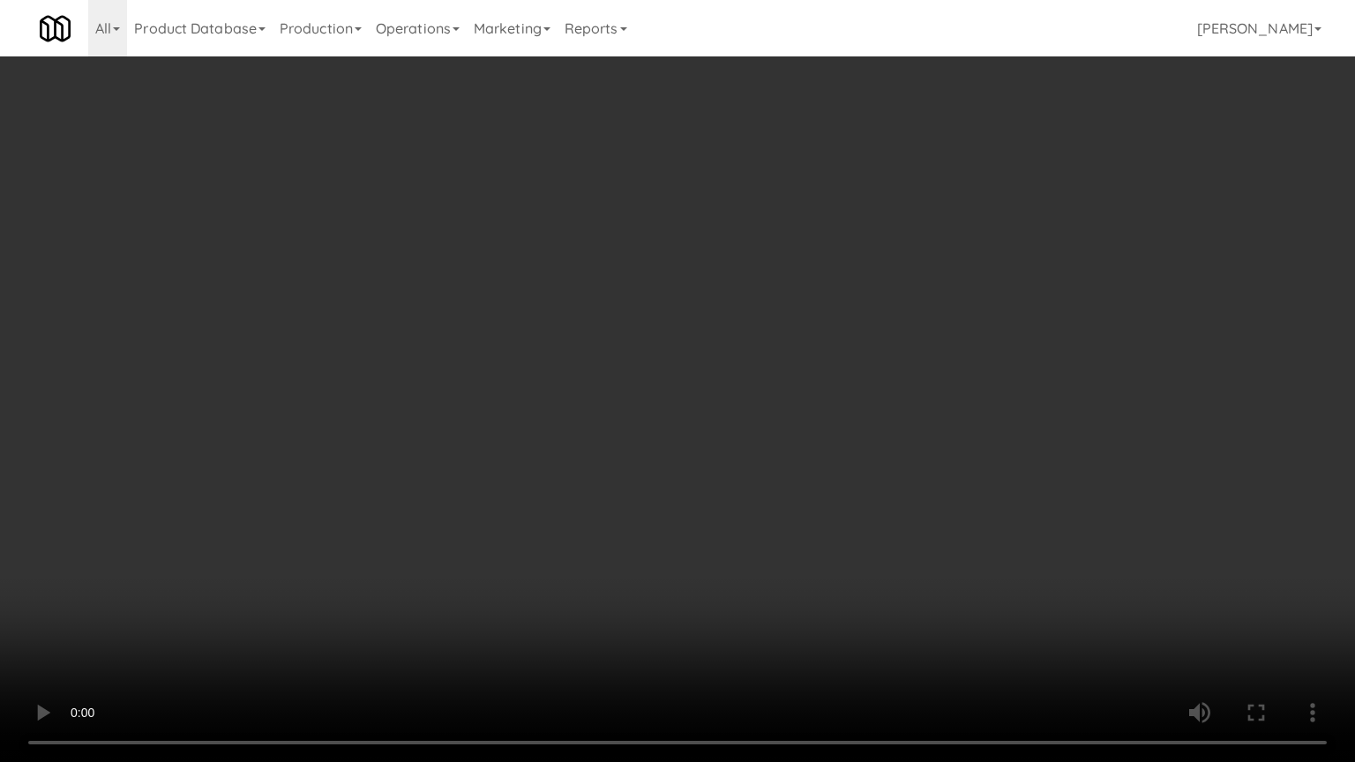
click at [804, 504] on video at bounding box center [677, 381] width 1355 height 762
click at [806, 477] on video at bounding box center [677, 381] width 1355 height 762
click at [807, 476] on video at bounding box center [677, 381] width 1355 height 762
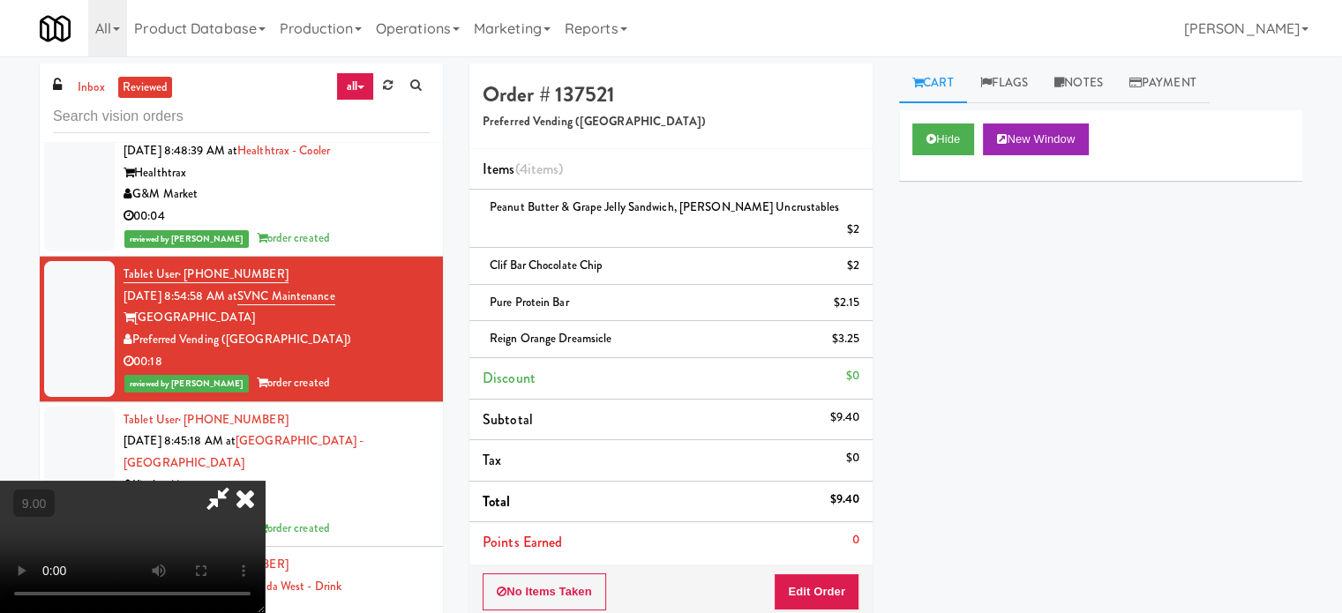
click at [265, 481] on icon at bounding box center [245, 498] width 39 height 35
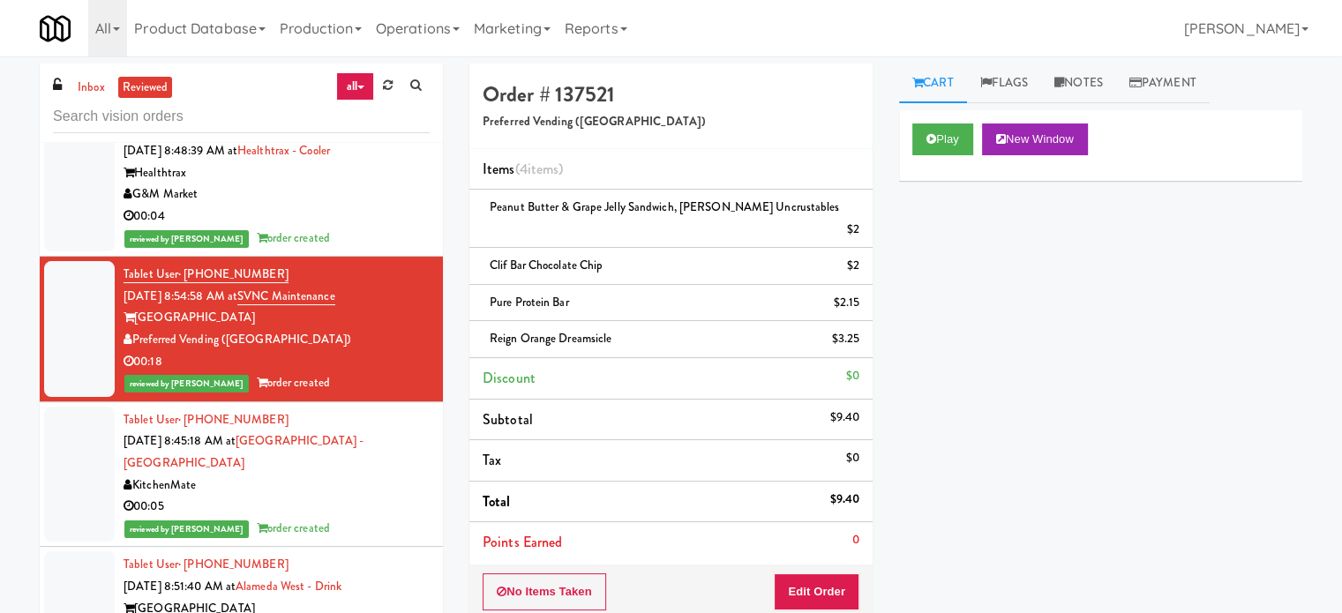
click at [357, 518] on div "00:05" at bounding box center [277, 507] width 306 height 22
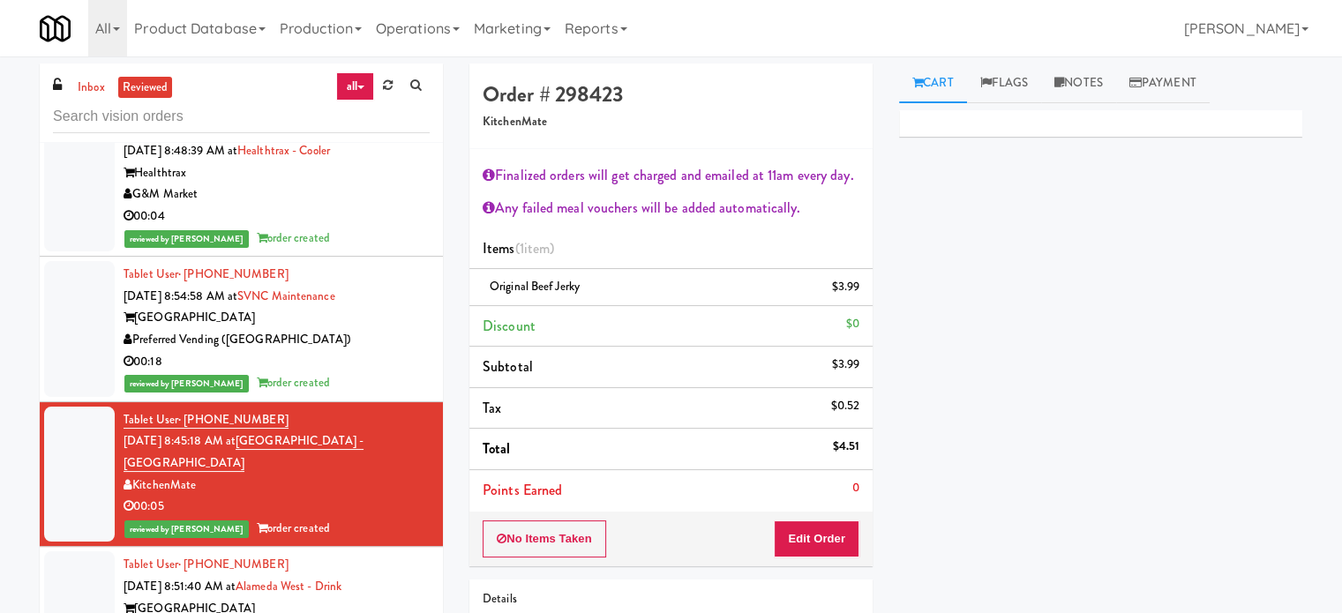
scroll to position [14753, 0]
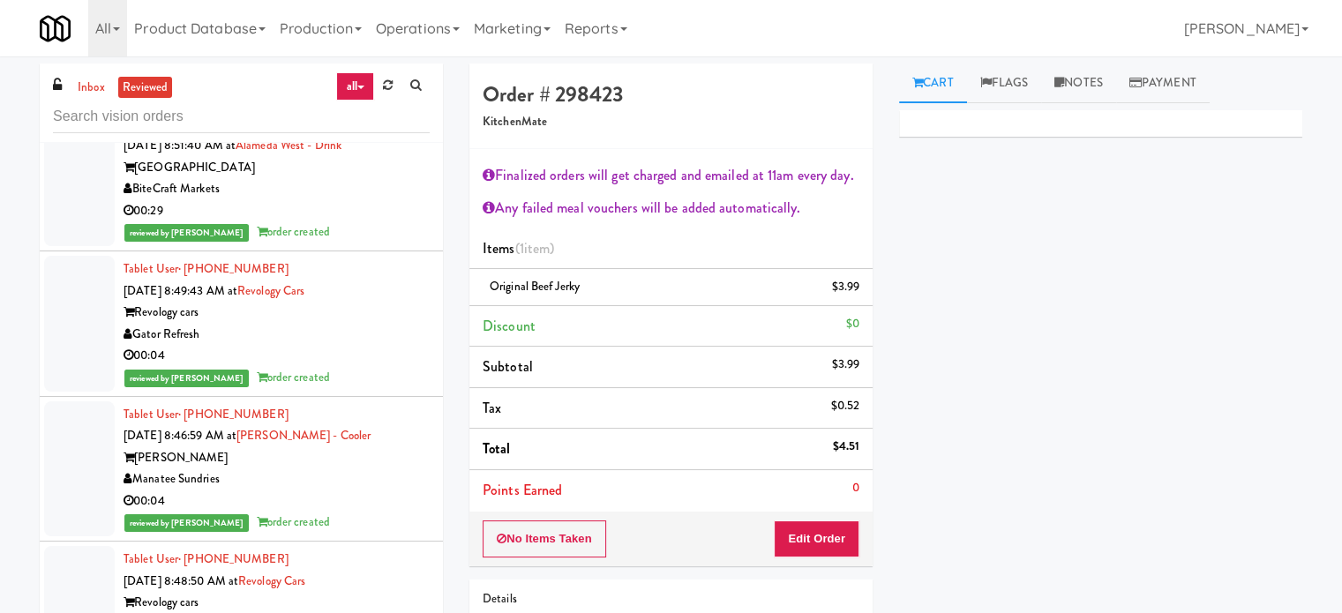
click at [381, 244] on div "reviewed by Frederick G order created" at bounding box center [277, 232] width 306 height 22
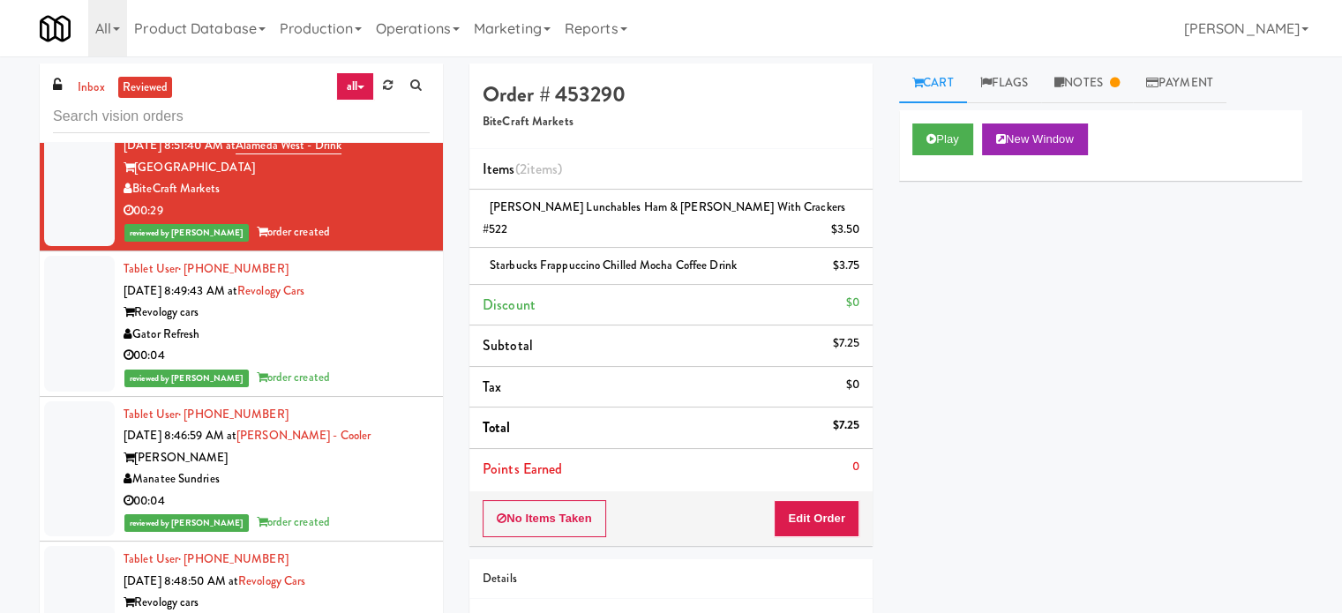
click at [378, 346] on div "Gator Refresh" at bounding box center [277, 335] width 306 height 22
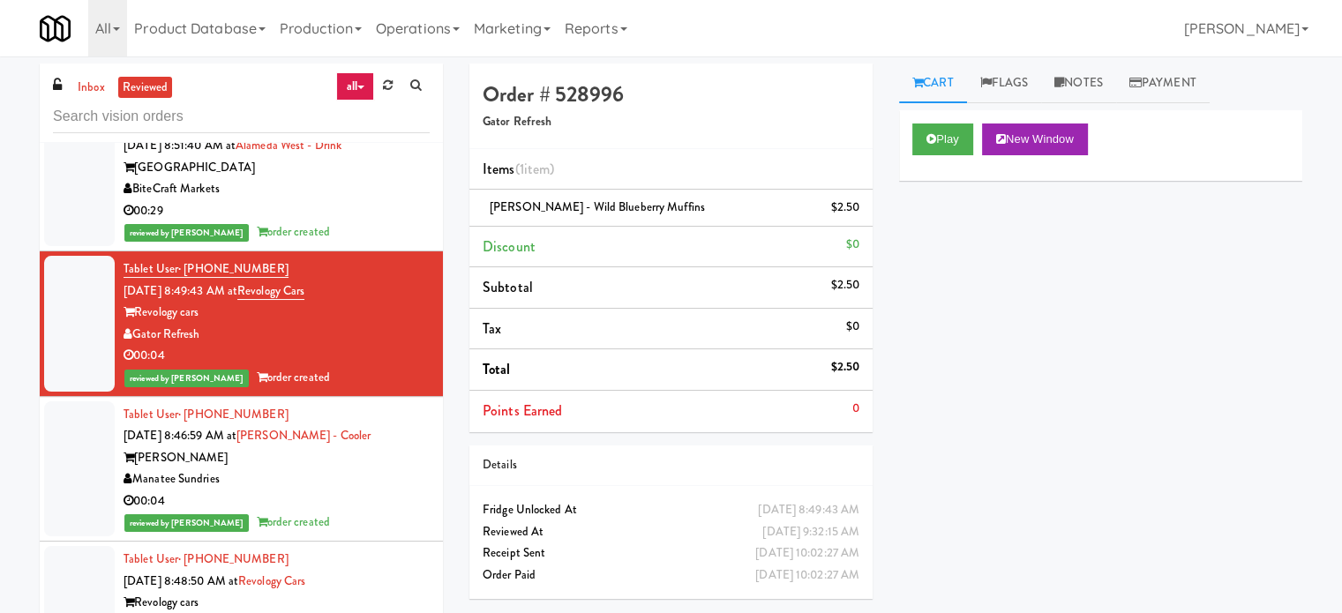
click at [399, 244] on div "reviewed by Frederick G order created" at bounding box center [277, 232] width 306 height 22
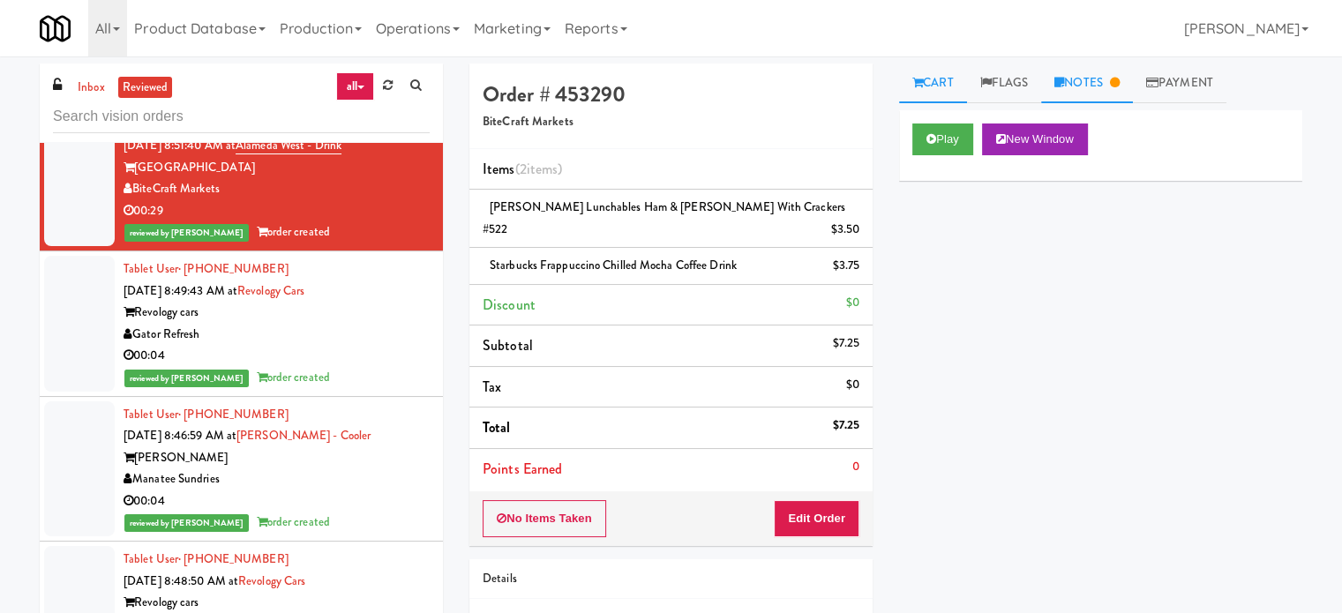
click at [1078, 85] on link "Notes" at bounding box center [1087, 84] width 92 height 40
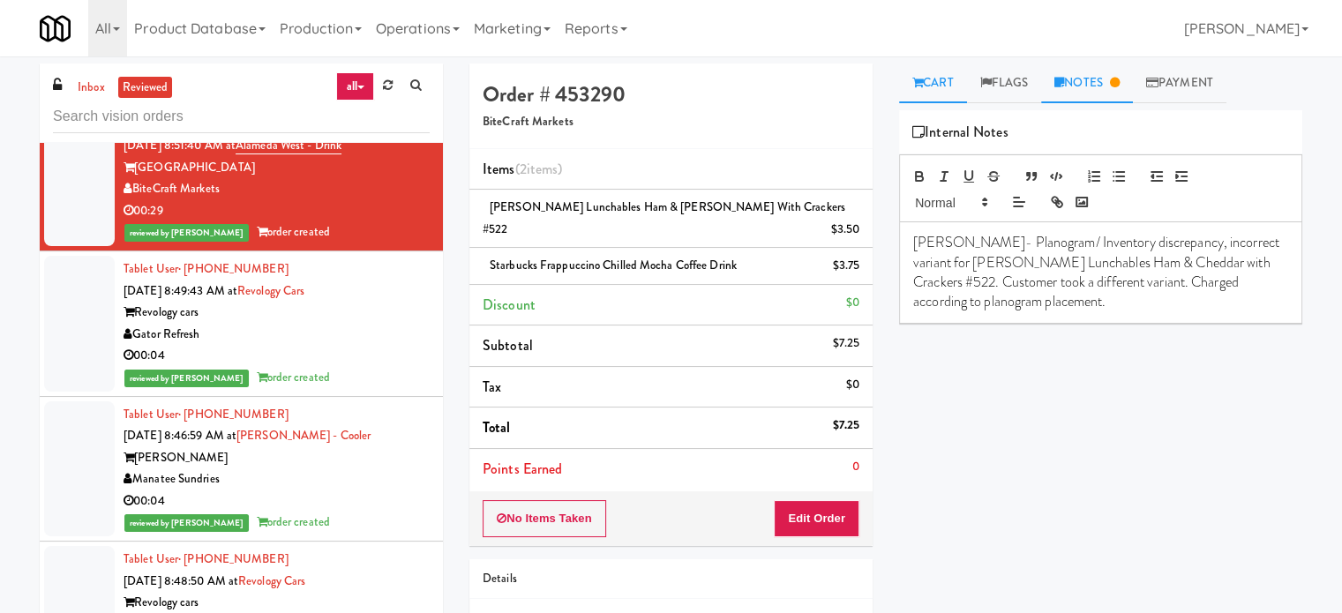
click at [933, 84] on link "Cart" at bounding box center [933, 84] width 68 height 40
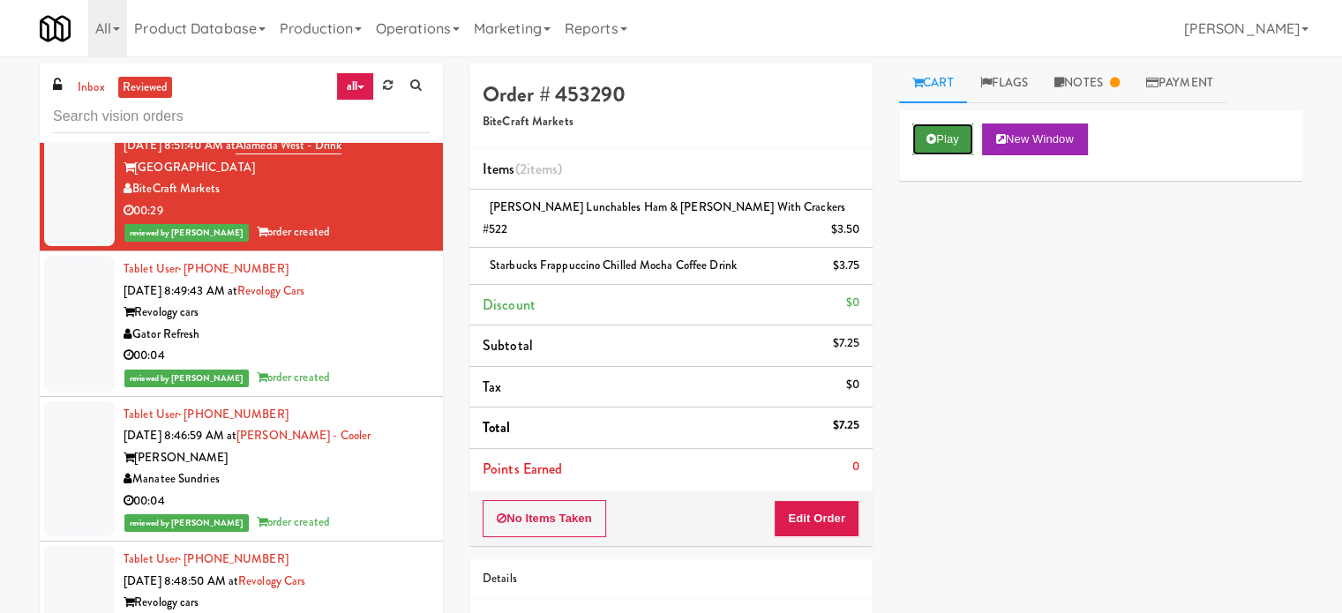
drag, startPoint x: 963, startPoint y: 143, endPoint x: 925, endPoint y: 146, distance: 38.1
click at [961, 144] on button "Play" at bounding box center [942, 140] width 61 height 32
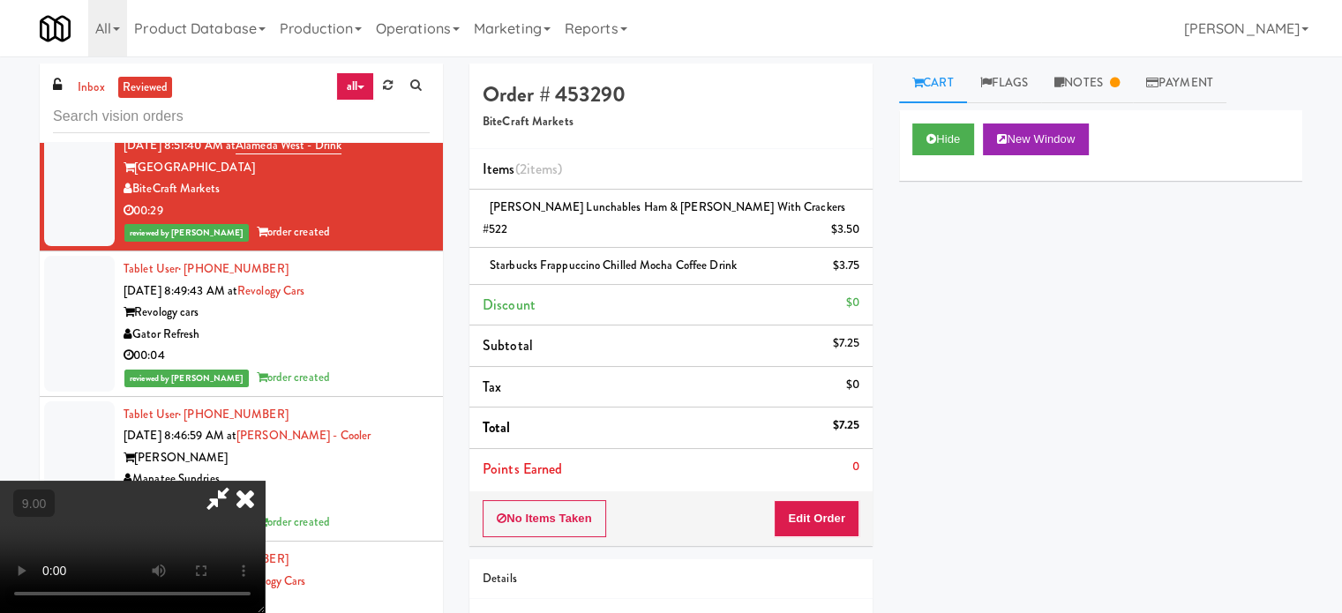
click at [265, 481] on video at bounding box center [132, 547] width 265 height 132
drag, startPoint x: 556, startPoint y: 444, endPoint x: 502, endPoint y: 357, distance: 101.8
click at [265, 481] on video at bounding box center [132, 547] width 265 height 132
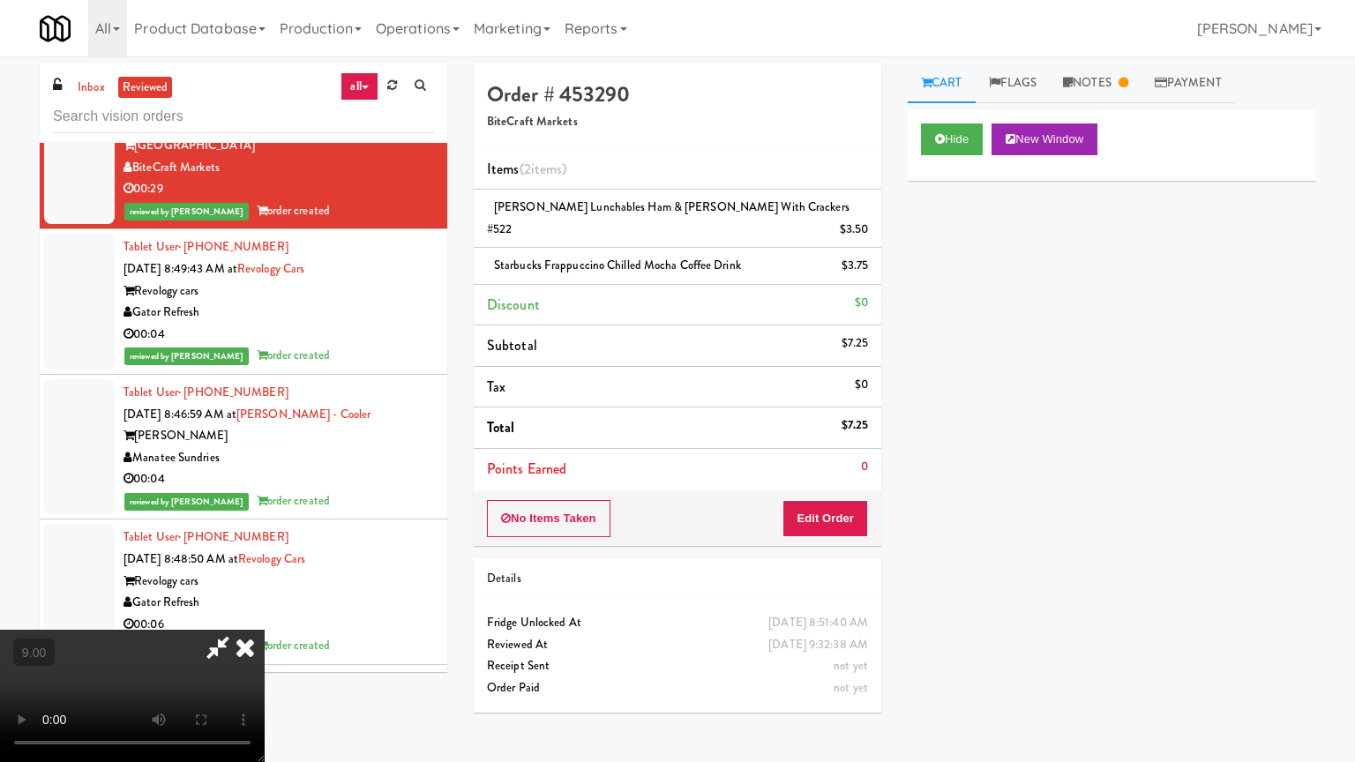
click at [265, 612] on video at bounding box center [132, 696] width 265 height 132
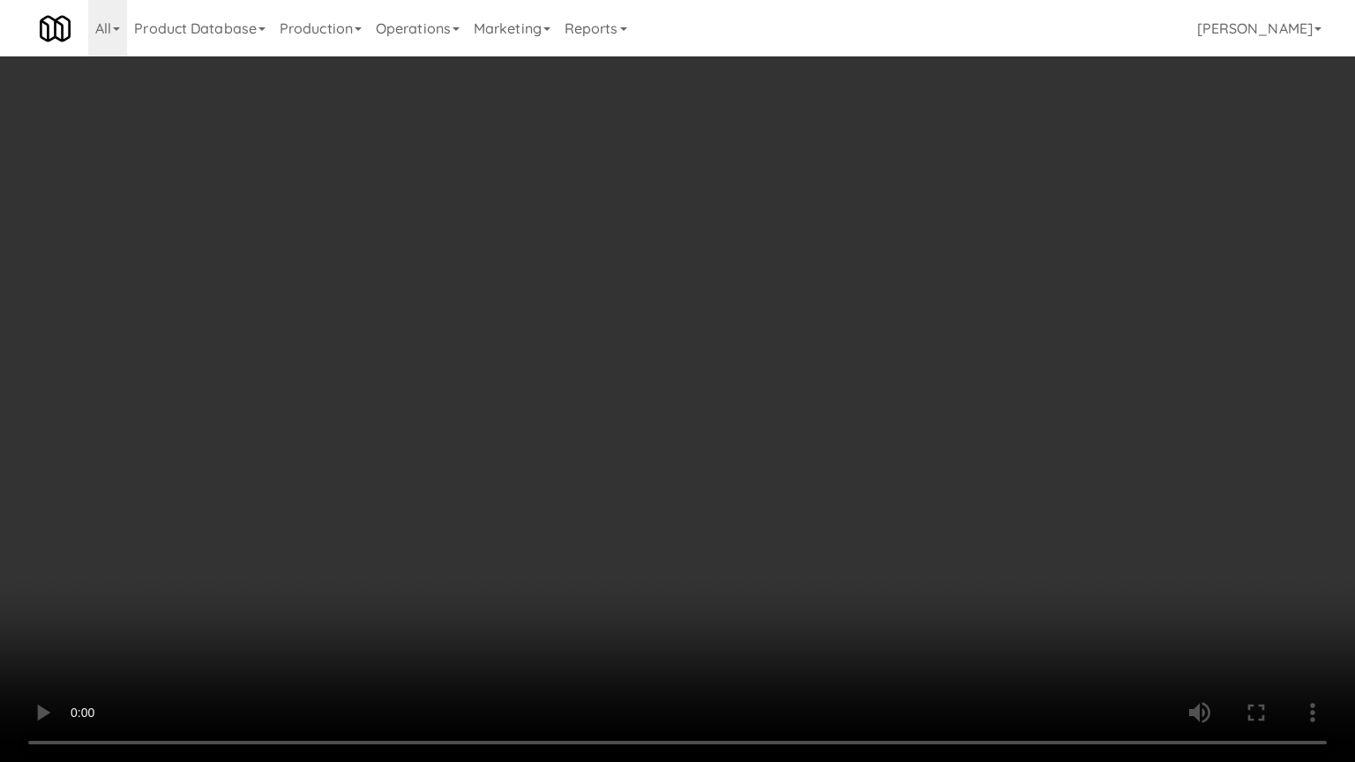
click at [554, 409] on video at bounding box center [677, 381] width 1355 height 762
click at [554, 408] on video at bounding box center [677, 381] width 1355 height 762
click at [607, 408] on video at bounding box center [677, 381] width 1355 height 762
click at [594, 413] on video at bounding box center [677, 381] width 1355 height 762
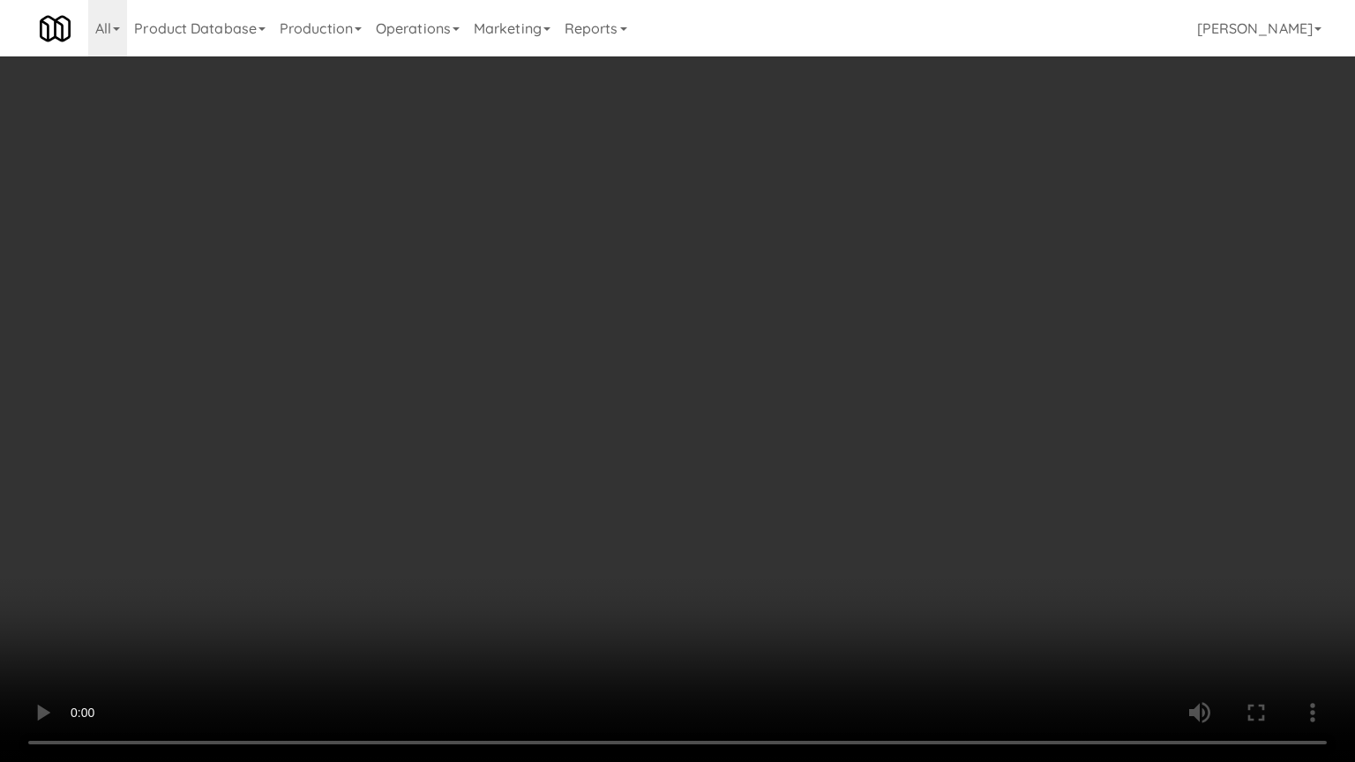
click at [685, 439] on video at bounding box center [677, 381] width 1355 height 762
click at [684, 440] on video at bounding box center [677, 381] width 1355 height 762
click at [743, 447] on video at bounding box center [677, 381] width 1355 height 762
click at [737, 447] on video at bounding box center [677, 381] width 1355 height 762
click at [726, 427] on video at bounding box center [677, 381] width 1355 height 762
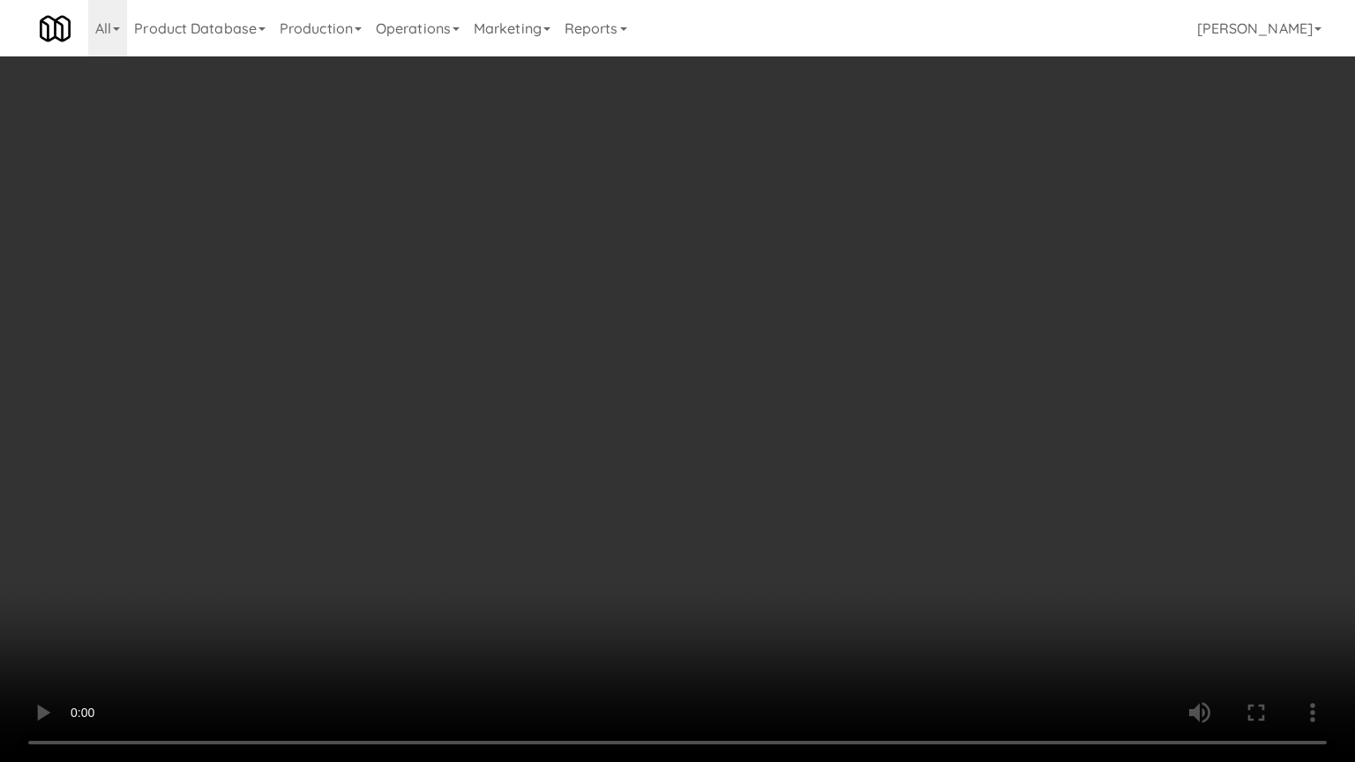
click at [723, 427] on video at bounding box center [677, 381] width 1355 height 762
click at [716, 416] on video at bounding box center [677, 381] width 1355 height 762
click at [708, 320] on video at bounding box center [677, 381] width 1355 height 762
click at [708, 321] on video at bounding box center [677, 381] width 1355 height 762
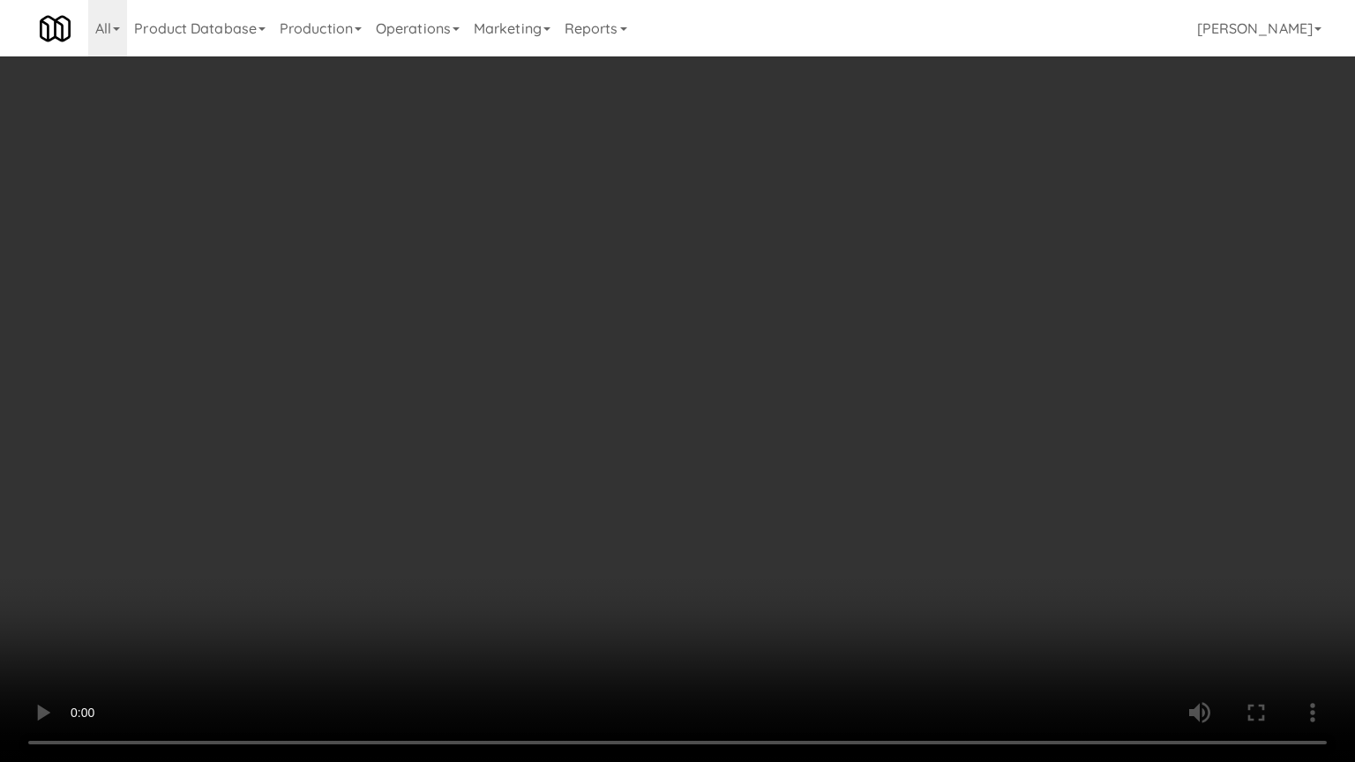
click at [734, 335] on video at bounding box center [677, 381] width 1355 height 762
drag, startPoint x: 741, startPoint y: 329, endPoint x: 828, endPoint y: 184, distance: 168.6
click at [742, 329] on video at bounding box center [677, 381] width 1355 height 762
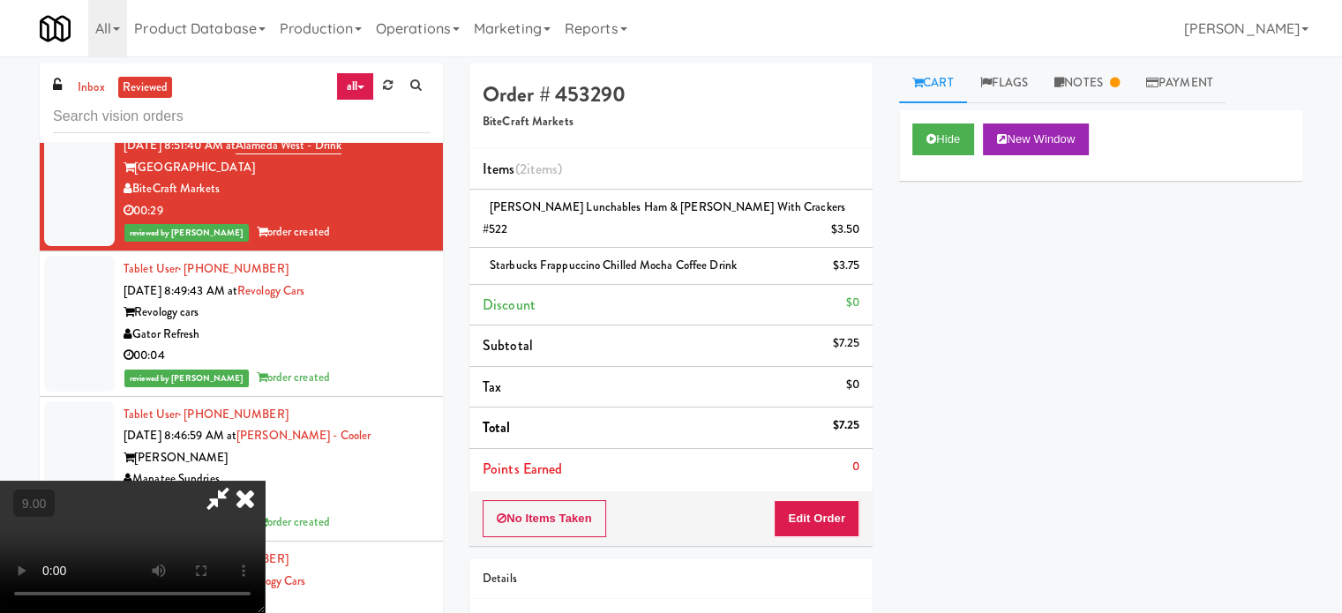
click at [265, 481] on icon at bounding box center [245, 498] width 39 height 35
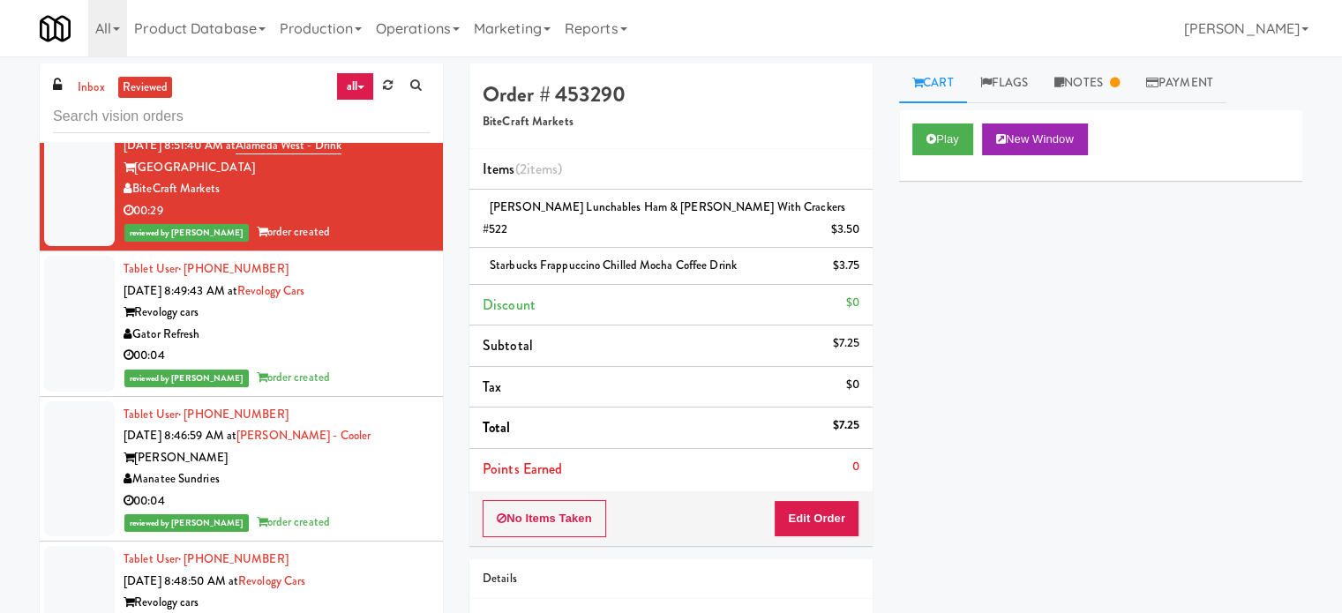
click at [314, 389] on div "reviewed by Gladys E order created" at bounding box center [277, 378] width 306 height 22
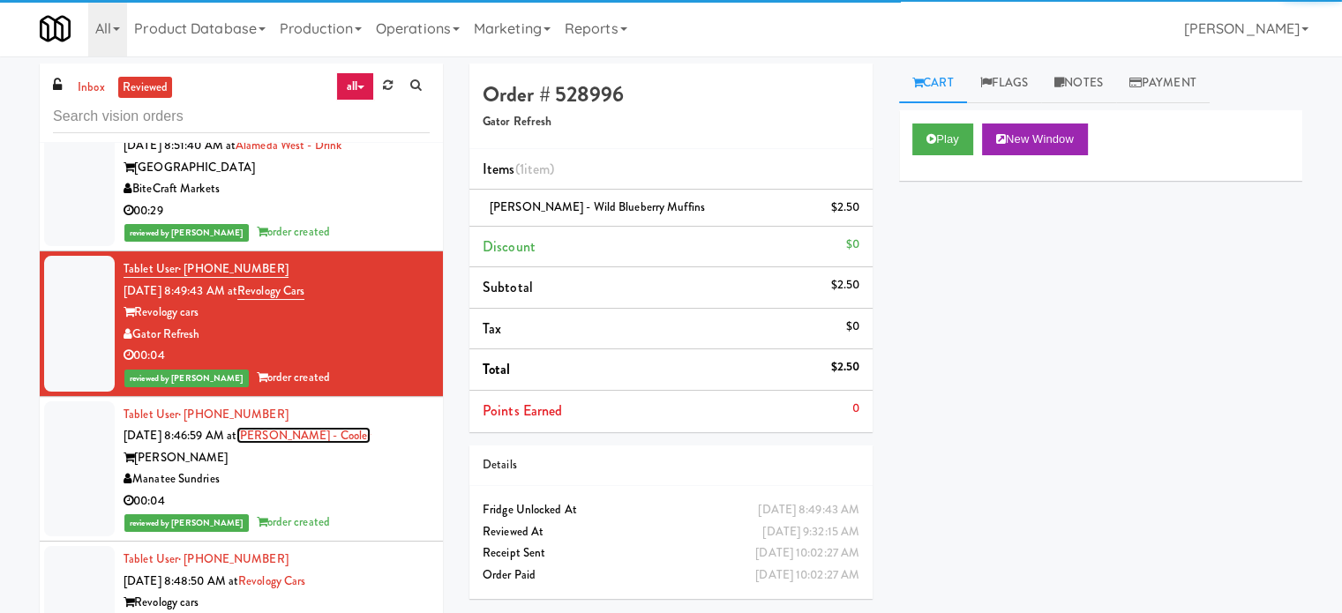
click at [331, 444] on link "Linder - Cooler" at bounding box center [303, 435] width 134 height 17
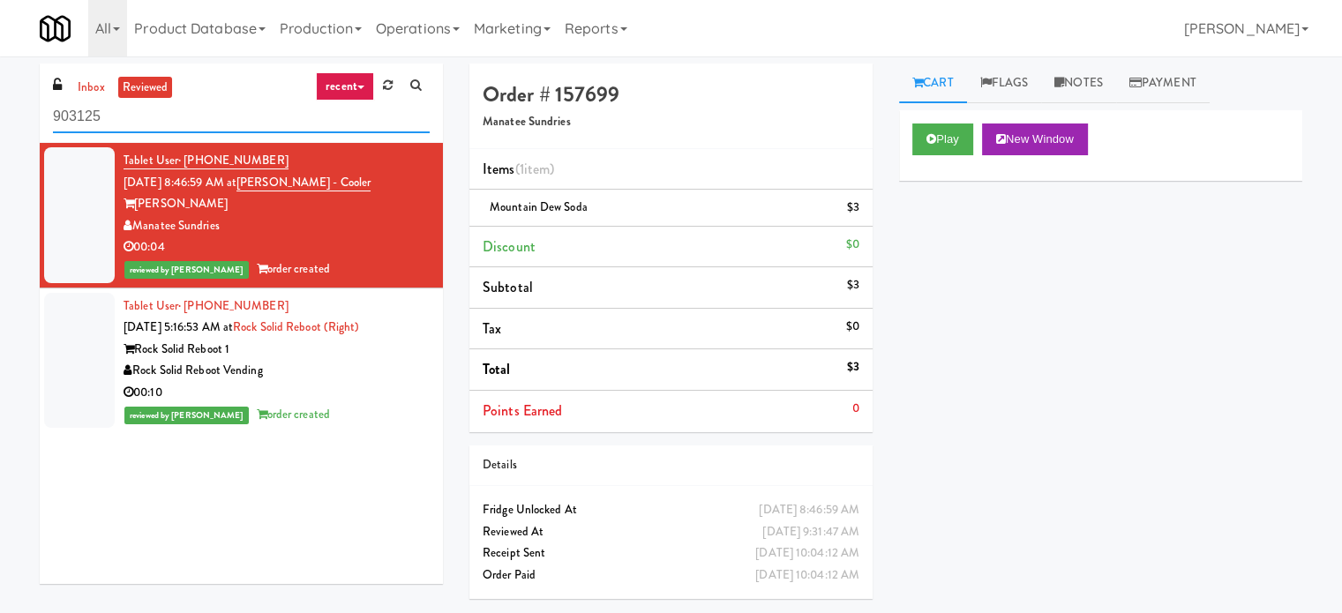
click at [112, 117] on input "903125" at bounding box center [241, 117] width 377 height 33
paste input "Vela - Cooler - Left"
click at [171, 59] on div "inbox reviewed recent all unclear take inventory issue suspicious failed recent…" at bounding box center [671, 334] width 1342 height 556
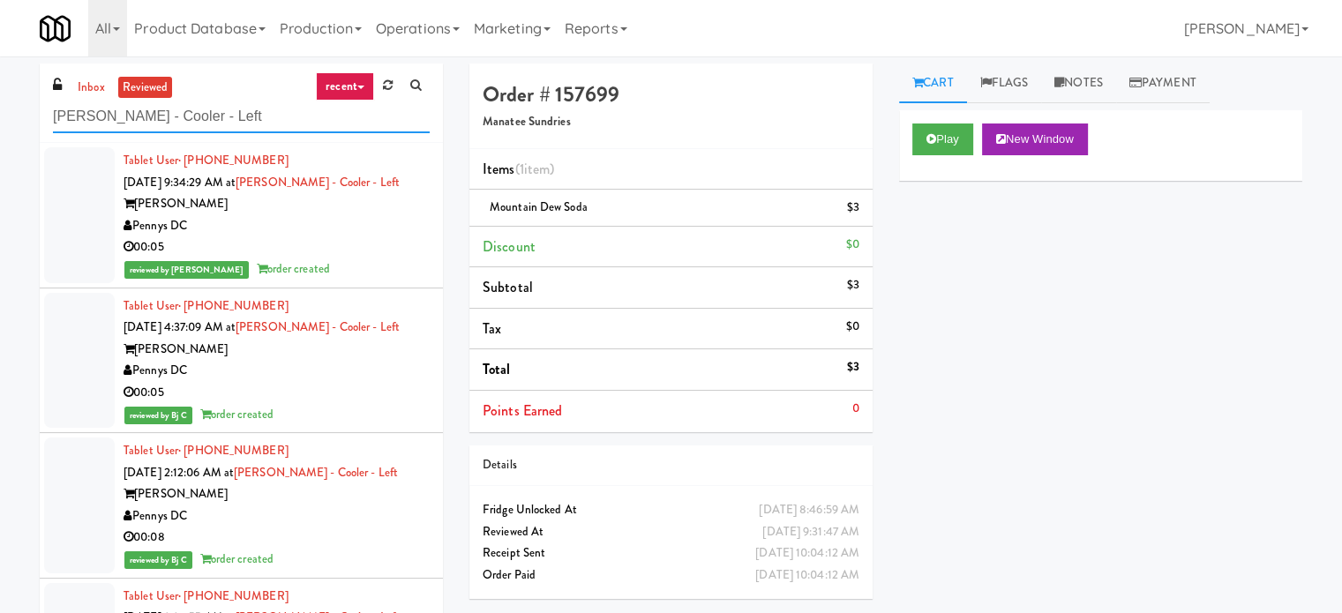
click at [235, 116] on input "Vela - Cooler - Left" at bounding box center [241, 117] width 377 height 33
click at [234, 116] on input "Vela - Cooler - Left" at bounding box center [241, 117] width 377 height 33
paste input "Phase II - Combo Cooler"
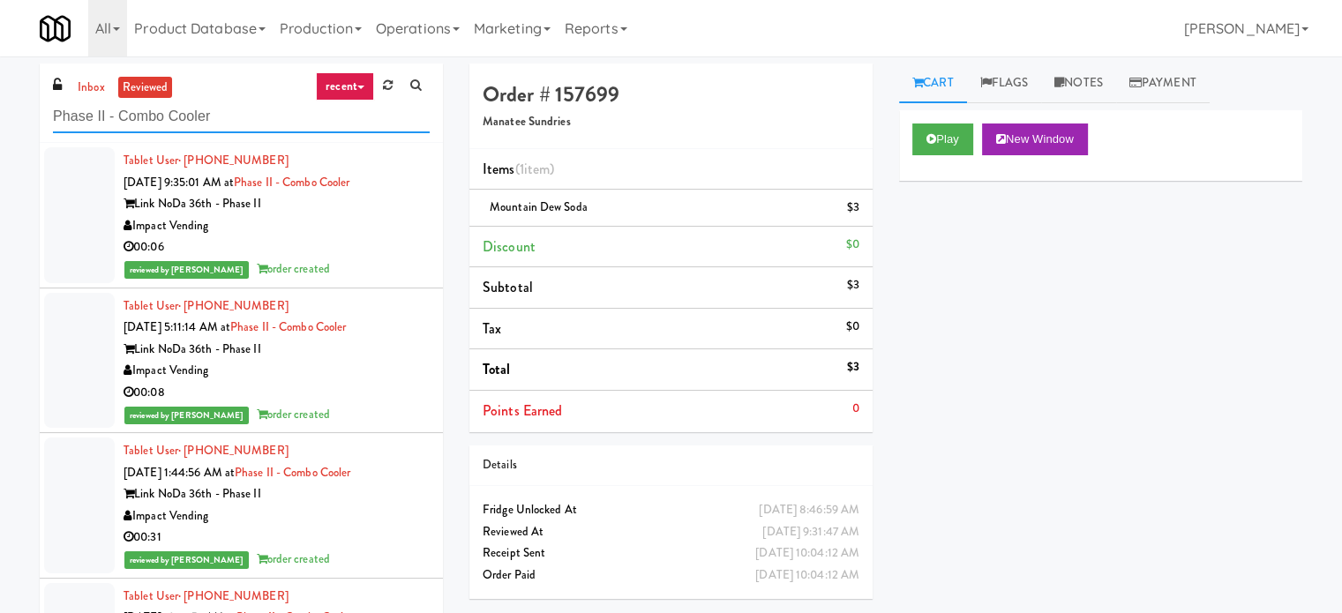
type input "Phase II - Combo Cooler"
click at [353, 229] on div "Impact Vending" at bounding box center [277, 226] width 306 height 22
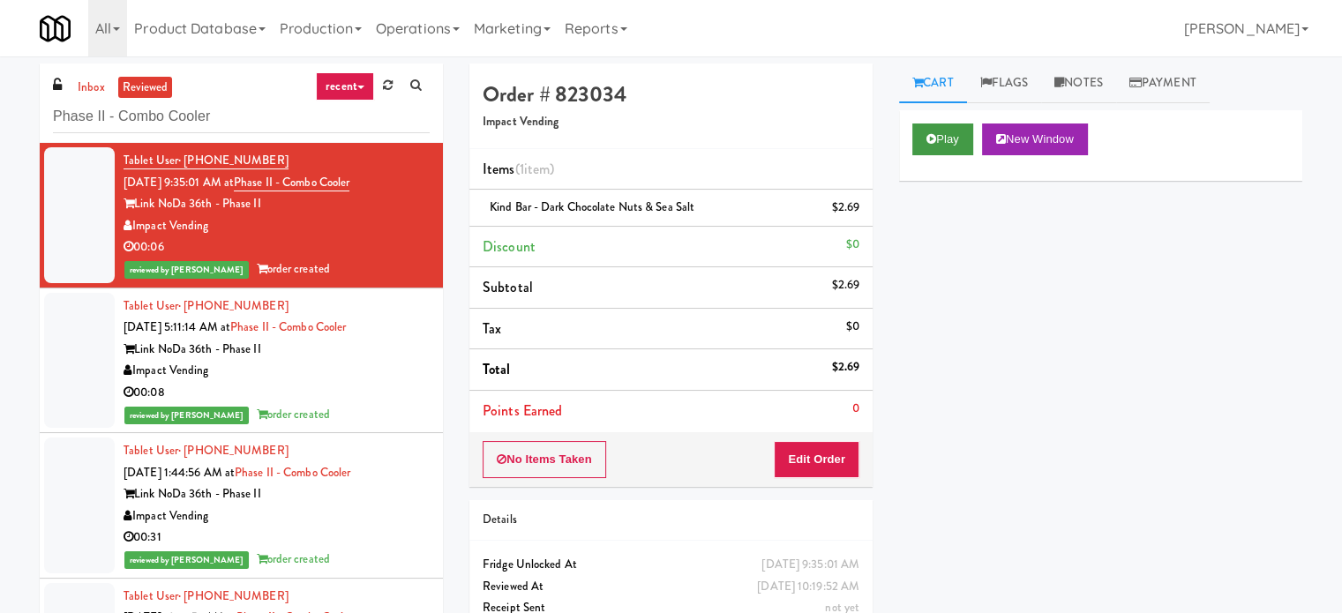
click at [945, 124] on div "Play New Window" at bounding box center [1100, 145] width 403 height 71
click at [944, 141] on button "Play" at bounding box center [942, 140] width 61 height 32
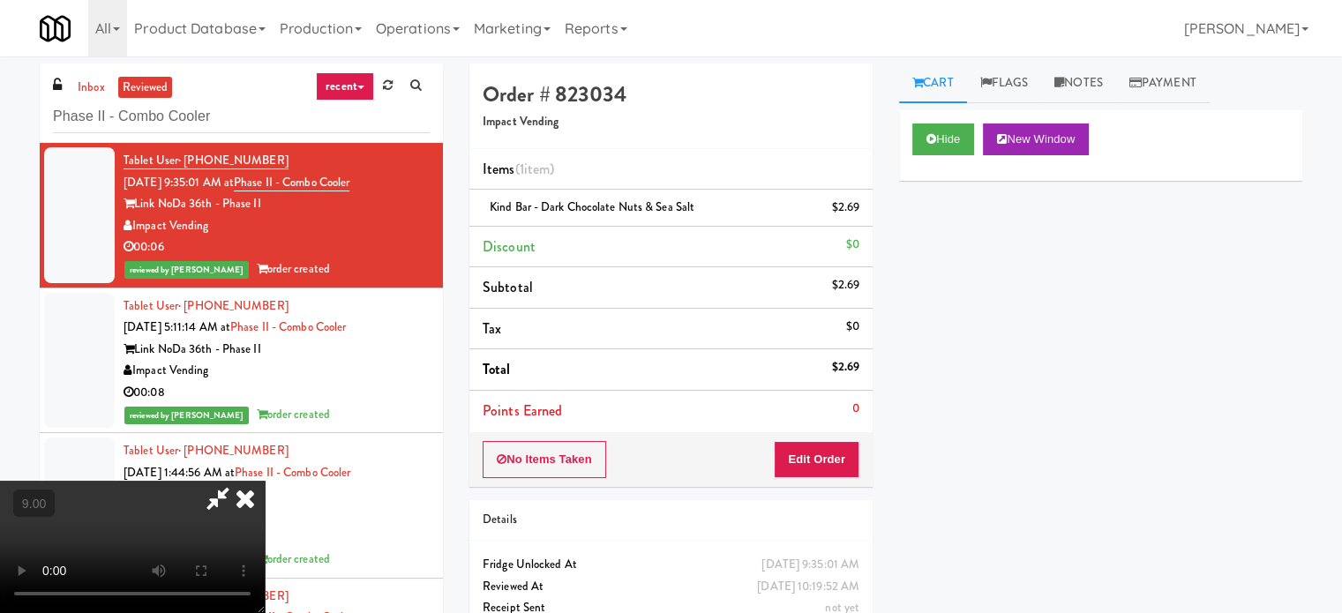
click at [265, 481] on video at bounding box center [132, 547] width 265 height 132
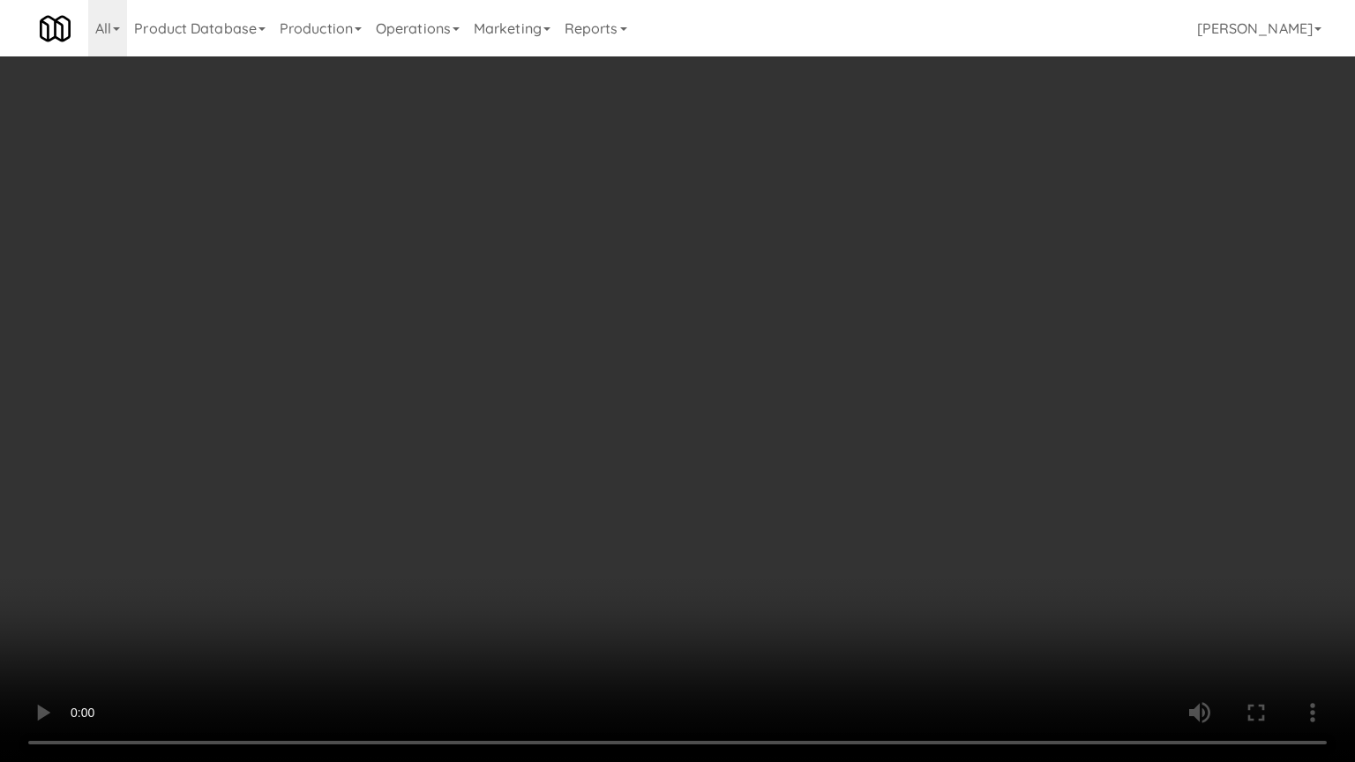
click at [516, 462] on video at bounding box center [677, 381] width 1355 height 762
click at [580, 478] on video at bounding box center [677, 381] width 1355 height 762
click at [559, 496] on video at bounding box center [677, 381] width 1355 height 762
click at [576, 487] on video at bounding box center [677, 381] width 1355 height 762
click at [578, 492] on video at bounding box center [677, 381] width 1355 height 762
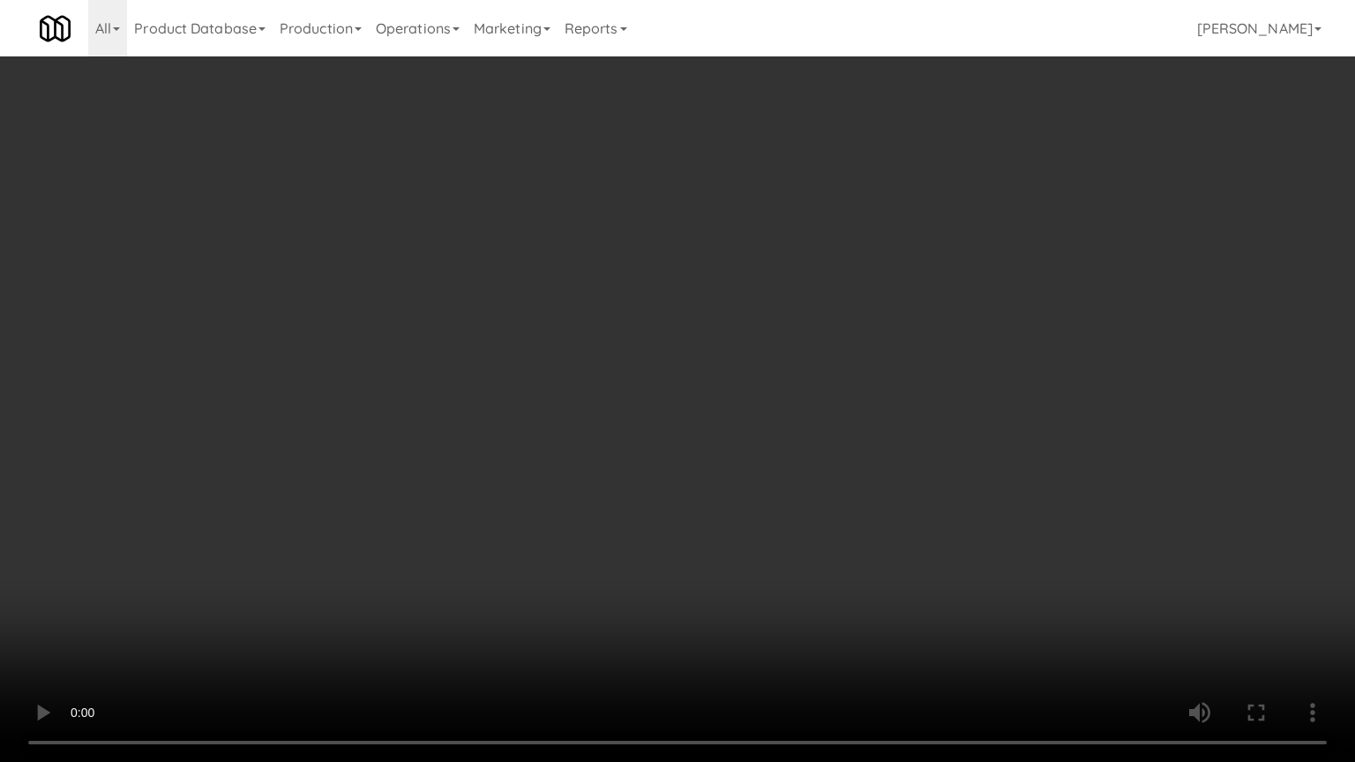
click at [606, 497] on video at bounding box center [677, 381] width 1355 height 762
click at [521, 424] on video at bounding box center [677, 381] width 1355 height 762
click at [587, 357] on video at bounding box center [677, 381] width 1355 height 762
click at [589, 364] on video at bounding box center [677, 381] width 1355 height 762
drag, startPoint x: 660, startPoint y: 317, endPoint x: 667, endPoint y: 204, distance: 113.2
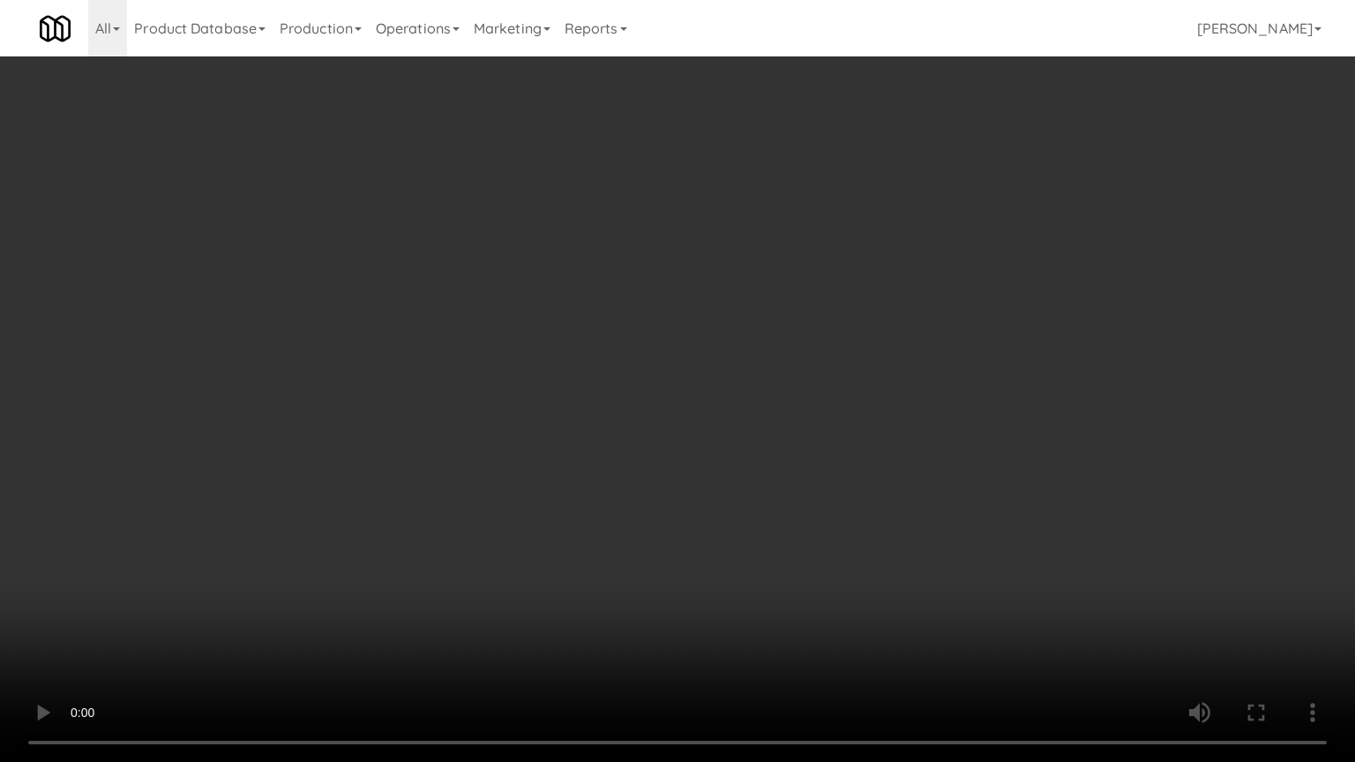
click at [662, 315] on video at bounding box center [677, 381] width 1355 height 762
click at [667, 204] on video at bounding box center [677, 381] width 1355 height 762
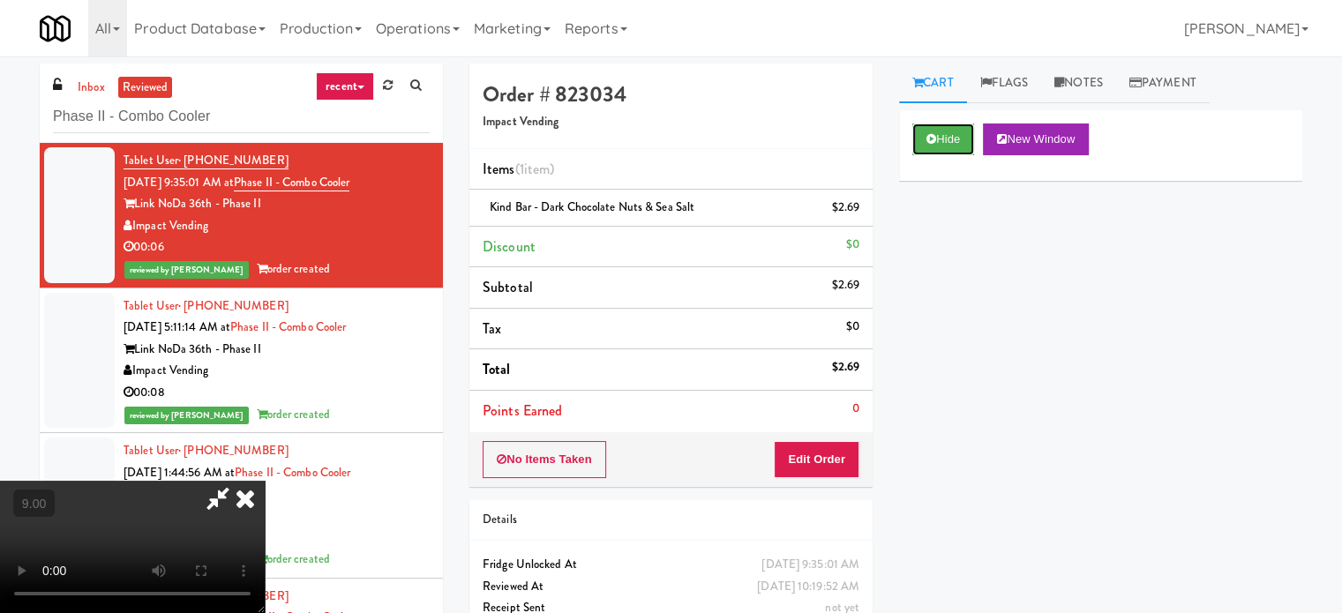
drag, startPoint x: 953, startPoint y: 147, endPoint x: 908, endPoint y: 291, distance: 150.7
click at [953, 151] on button "Hide" at bounding box center [943, 140] width 62 height 32
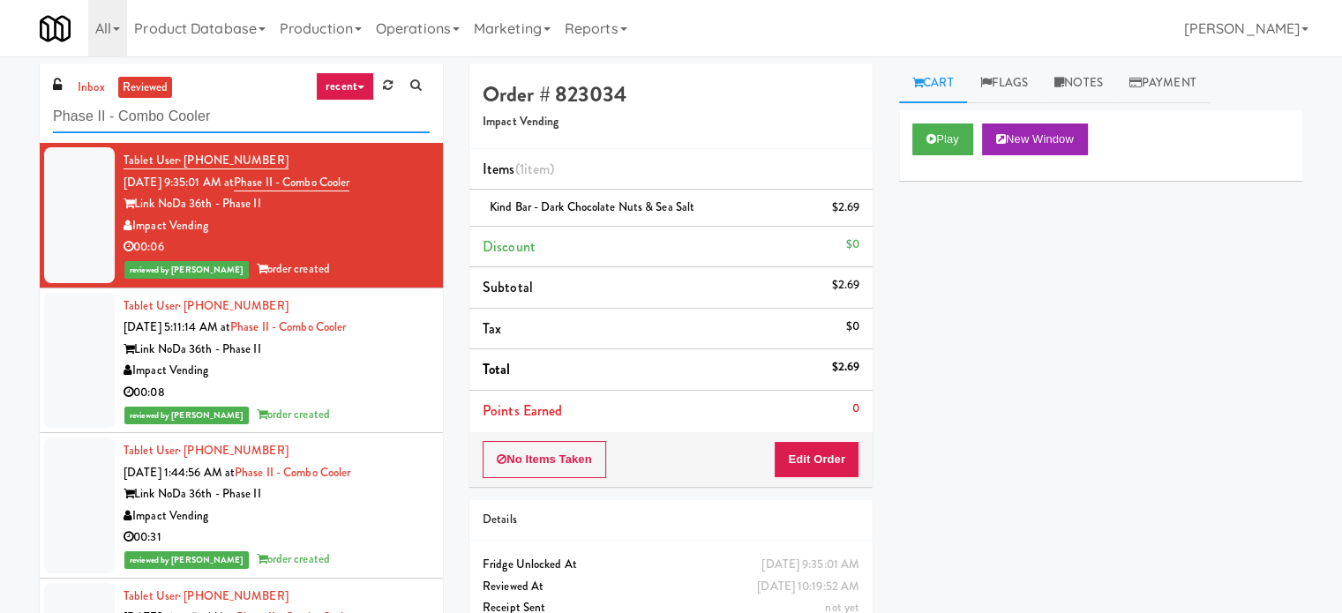
click at [229, 116] on input "Phase II - Combo Cooler" at bounding box center [241, 117] width 377 height 33
paste input "antry Left-Clark Nexsen"
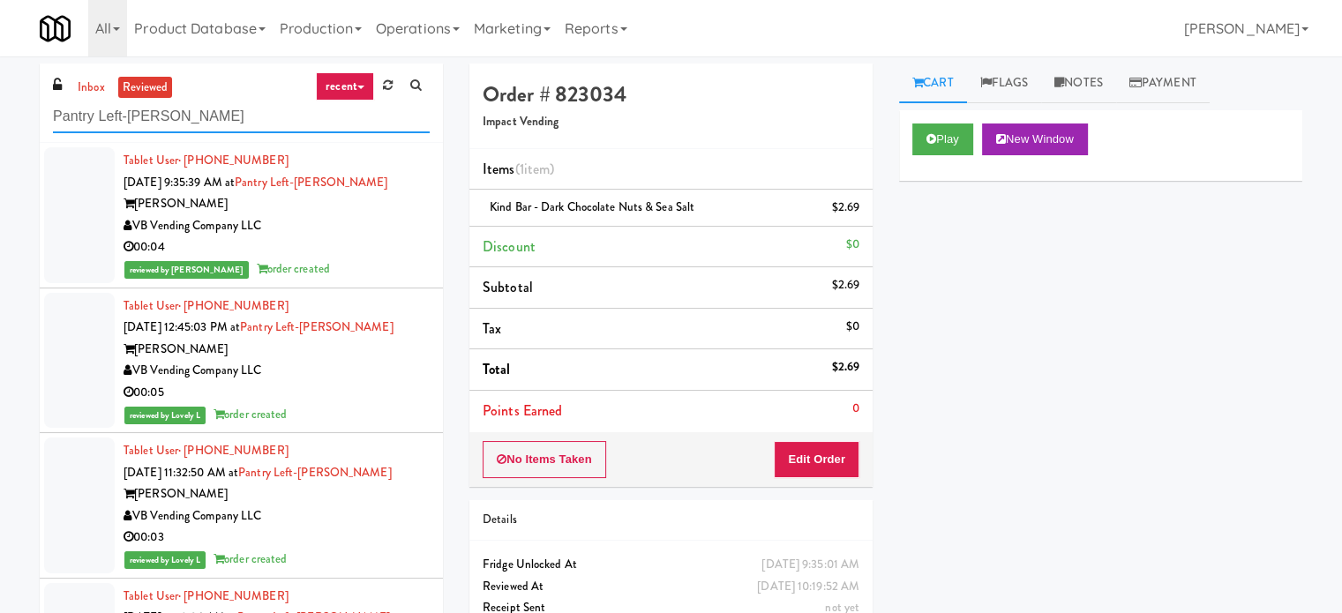
type input "Pantry Left-Clark Nexsen"
click at [389, 232] on div "VB Vending Company LLC" at bounding box center [277, 226] width 306 height 22
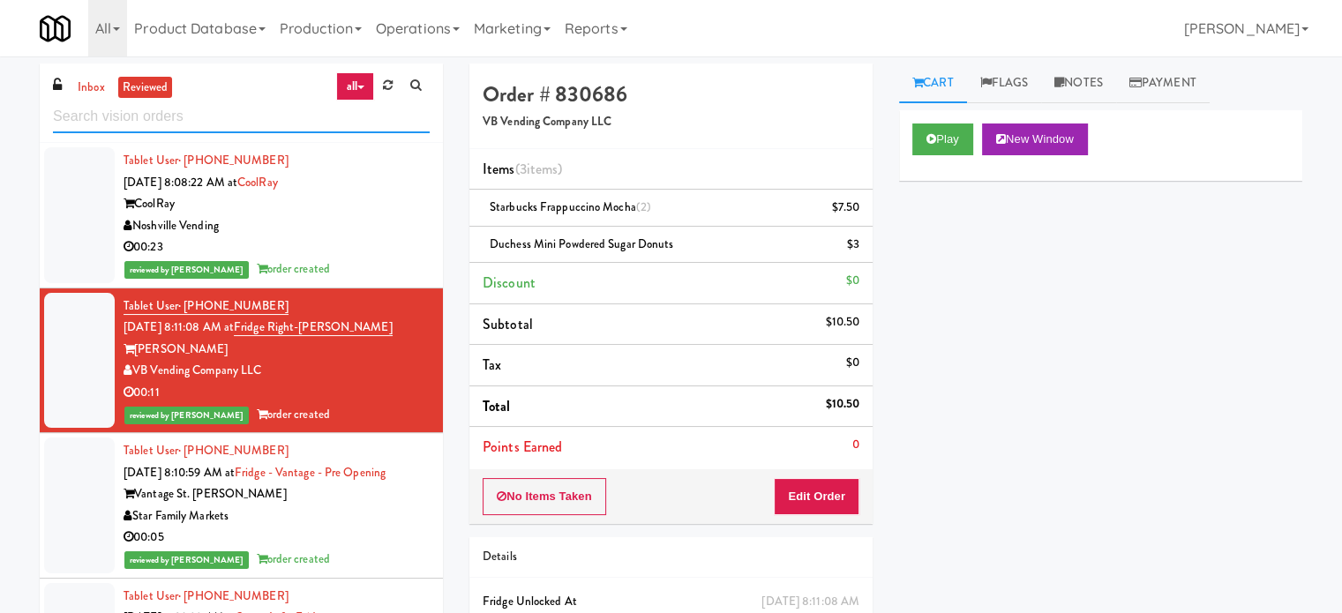
click at [261, 112] on input "text" at bounding box center [241, 117] width 377 height 33
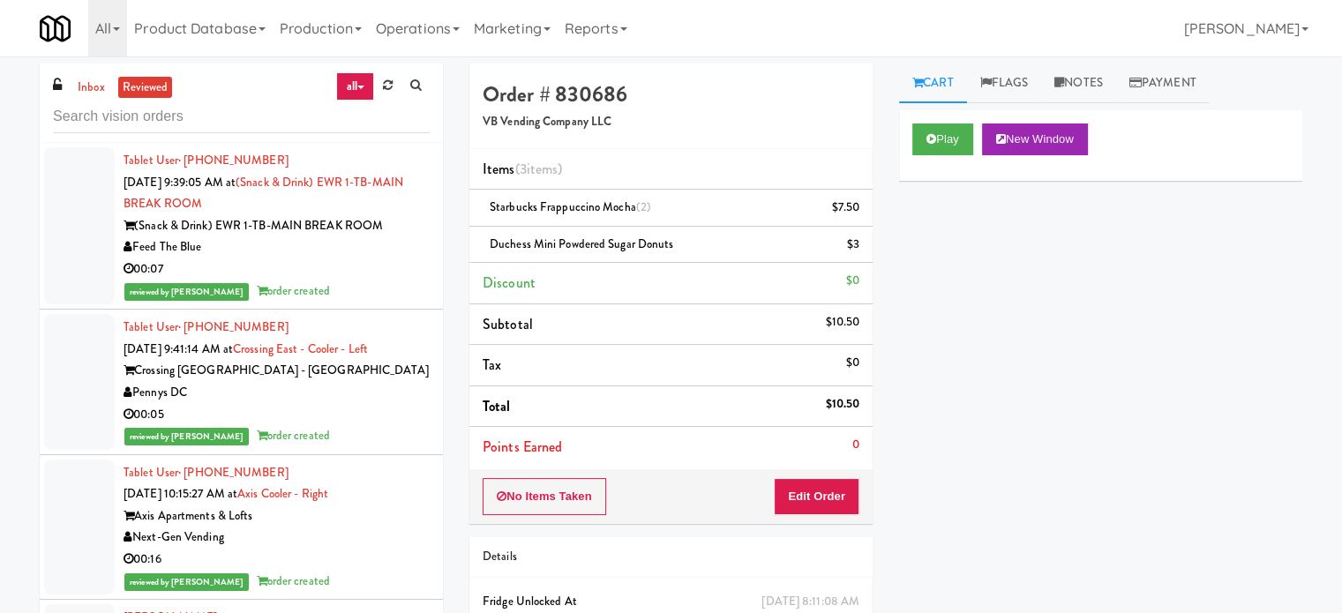
click at [379, 297] on div "reviewed by Paureen G order created" at bounding box center [277, 292] width 306 height 22
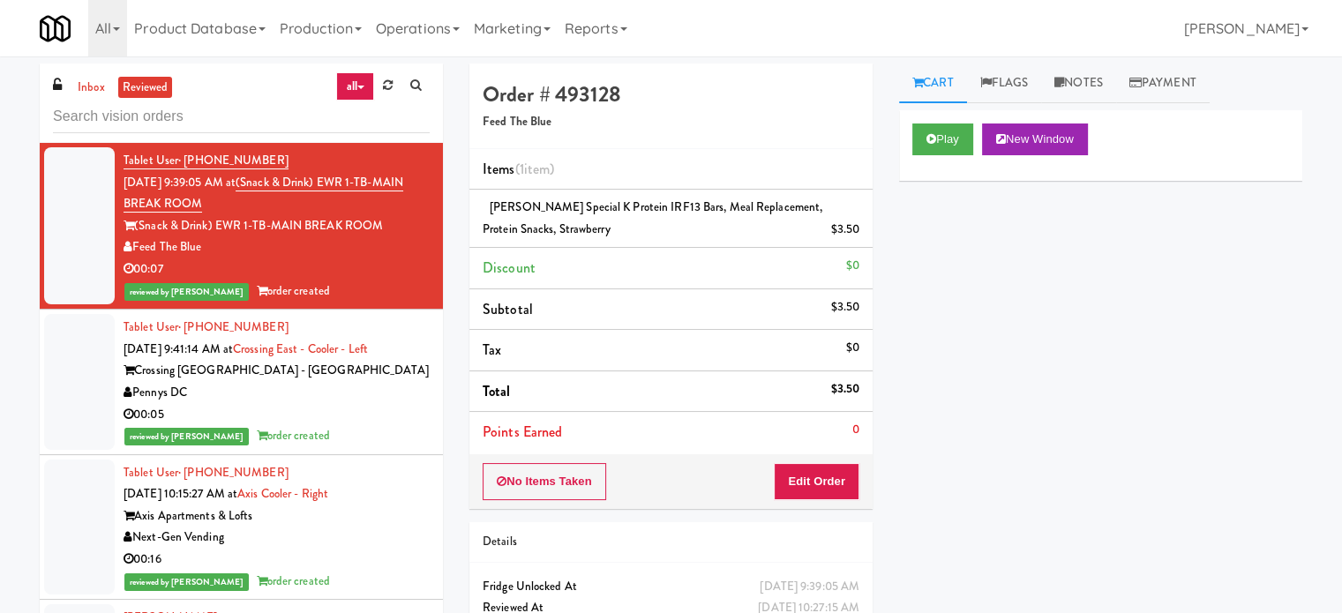
click at [385, 417] on div "00:05" at bounding box center [277, 415] width 306 height 22
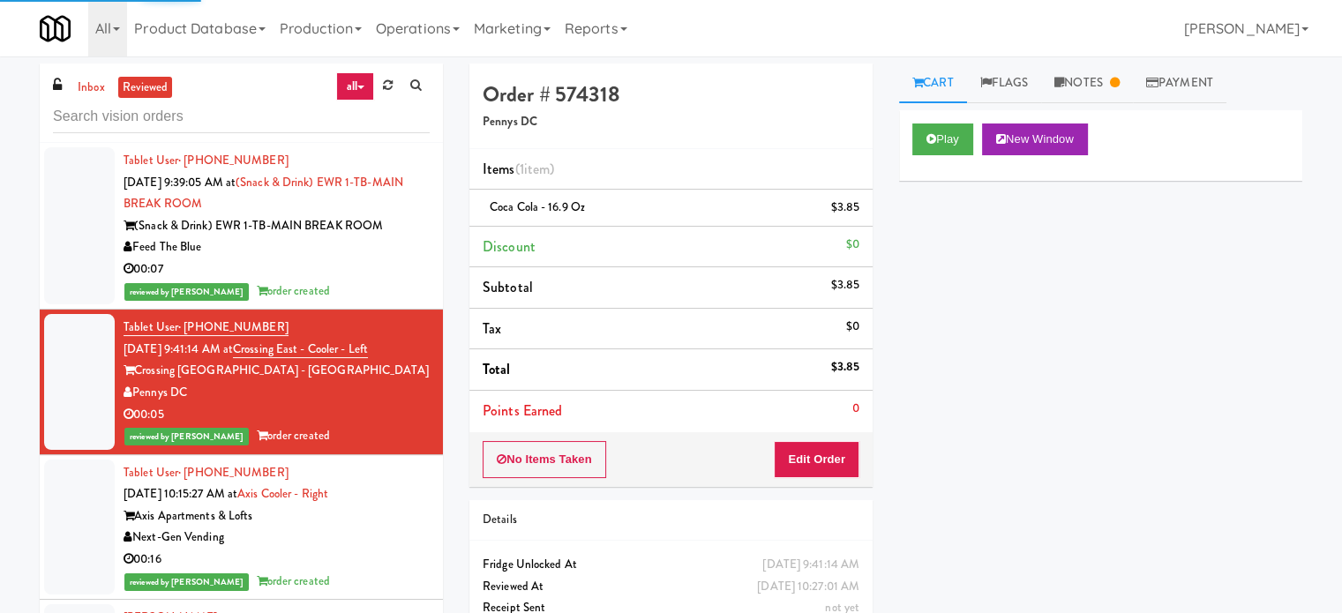
click at [406, 536] on div "Next-Gen Vending" at bounding box center [277, 538] width 306 height 22
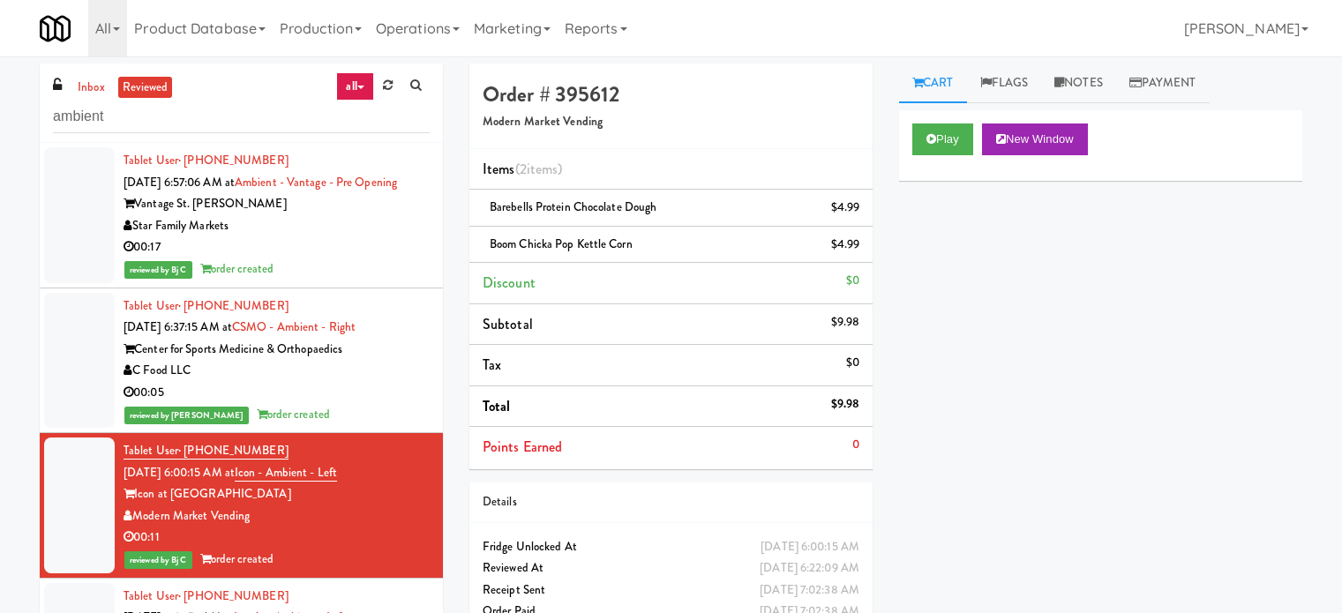
scroll to position [71, 0]
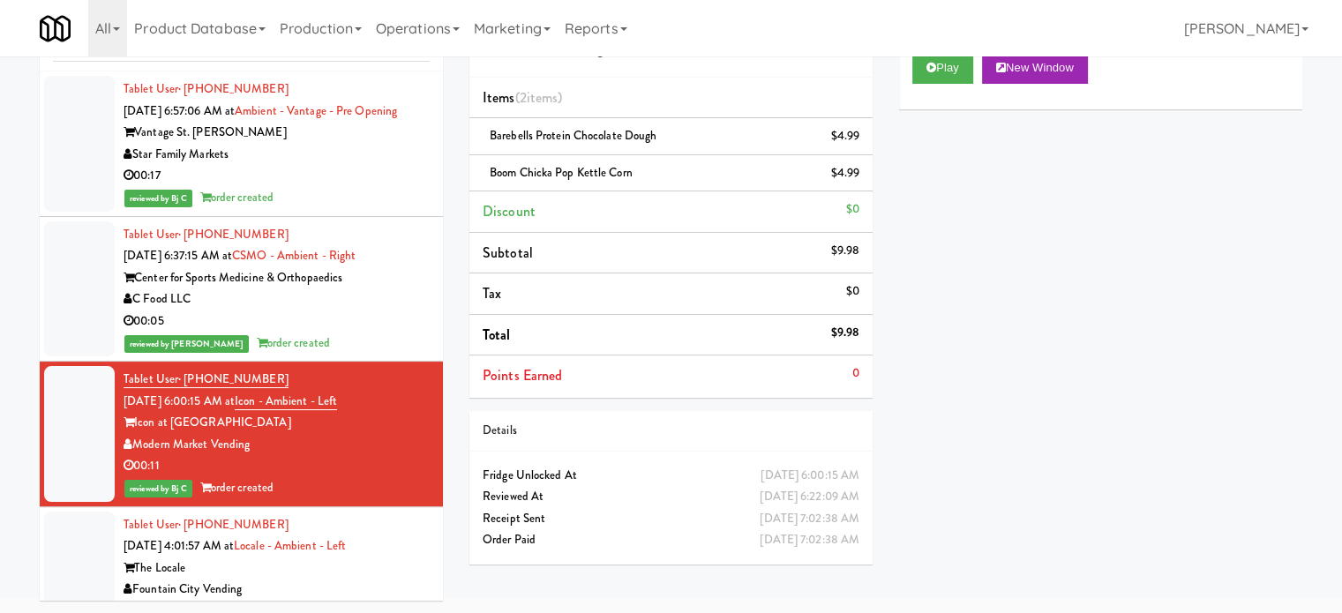
click at [368, 333] on div "00:05" at bounding box center [277, 322] width 306 height 22
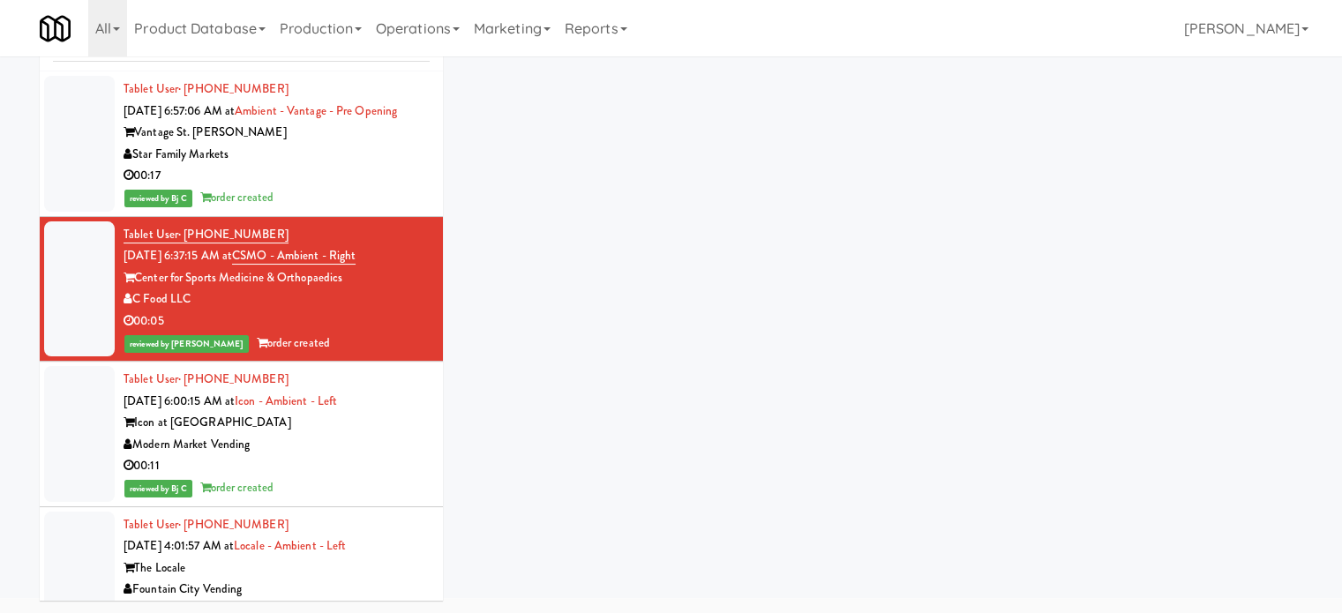
scroll to position [71, 0]
click at [373, 456] on div "Modern Market Vending" at bounding box center [277, 445] width 306 height 22
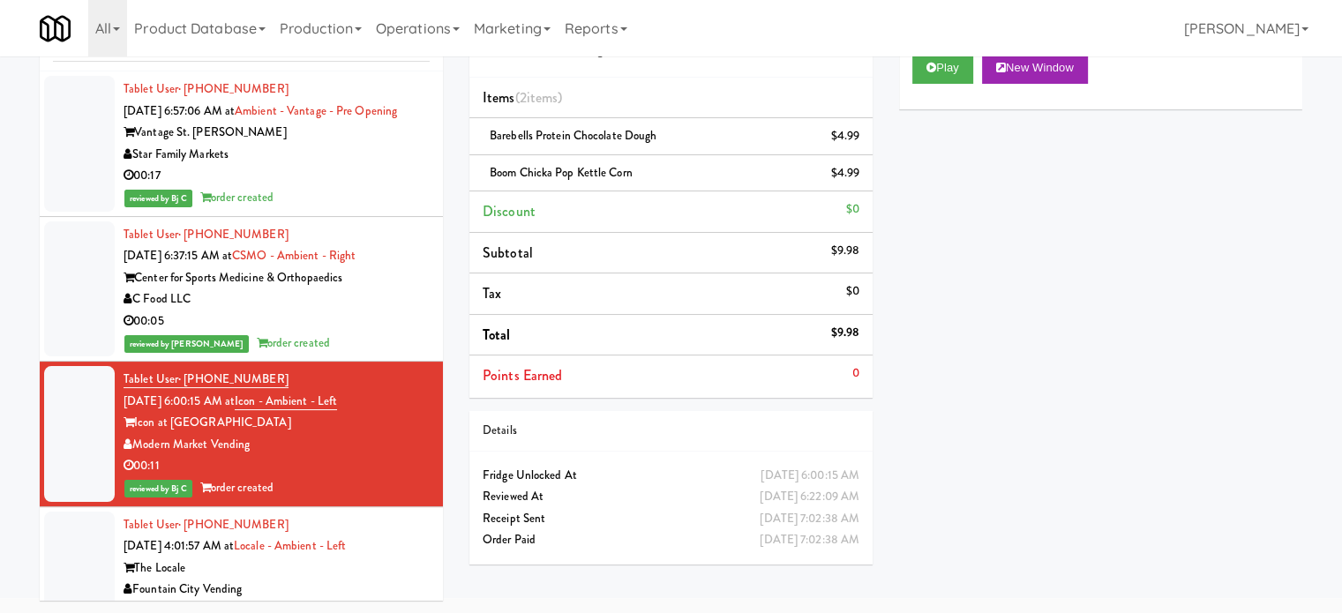
click at [258, 166] on div "Star Family Markets" at bounding box center [277, 155] width 306 height 22
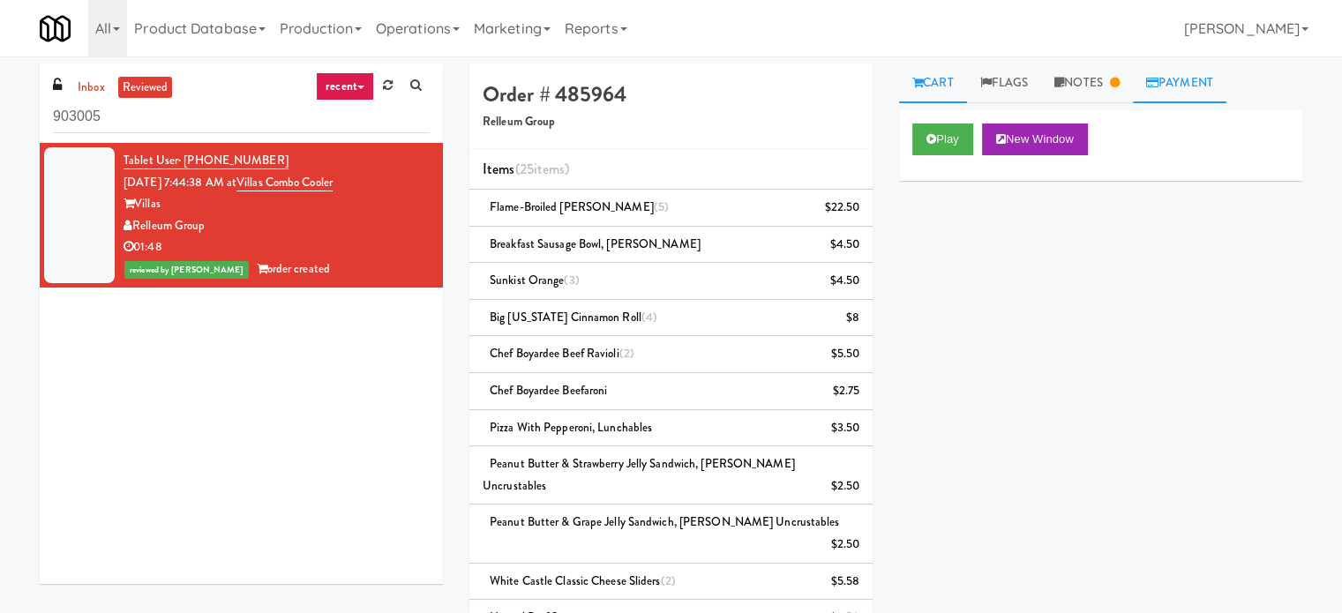
click at [1189, 87] on link "Payment" at bounding box center [1180, 84] width 94 height 40
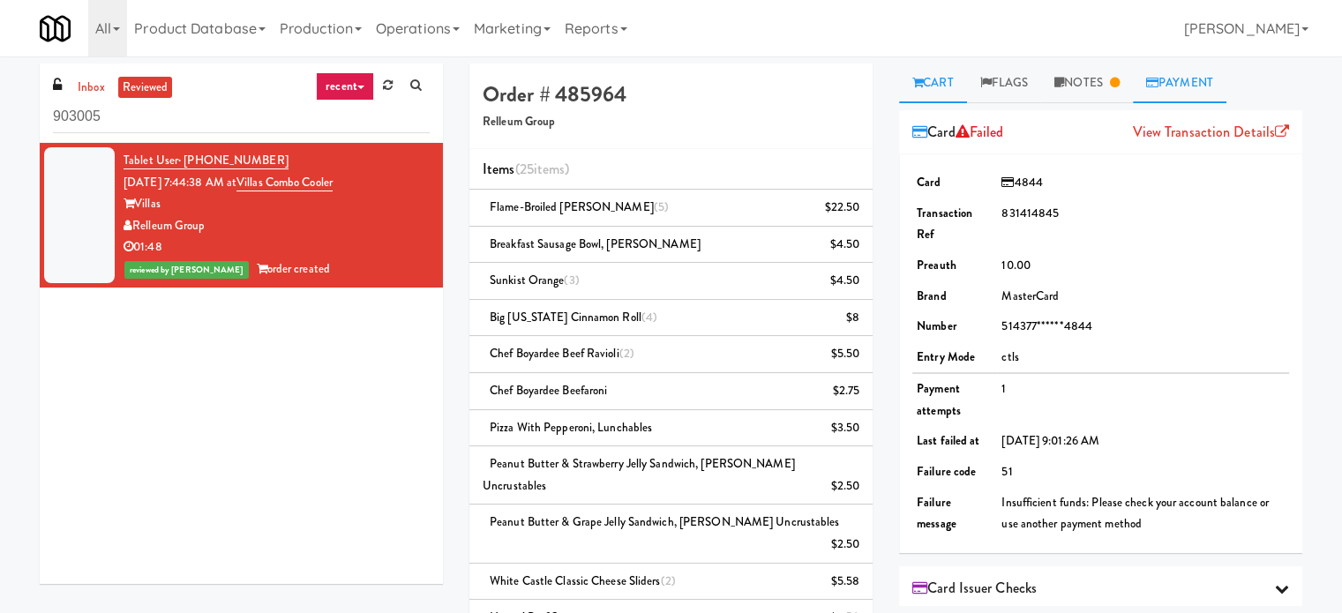
click at [942, 79] on link "Cart" at bounding box center [933, 84] width 68 height 40
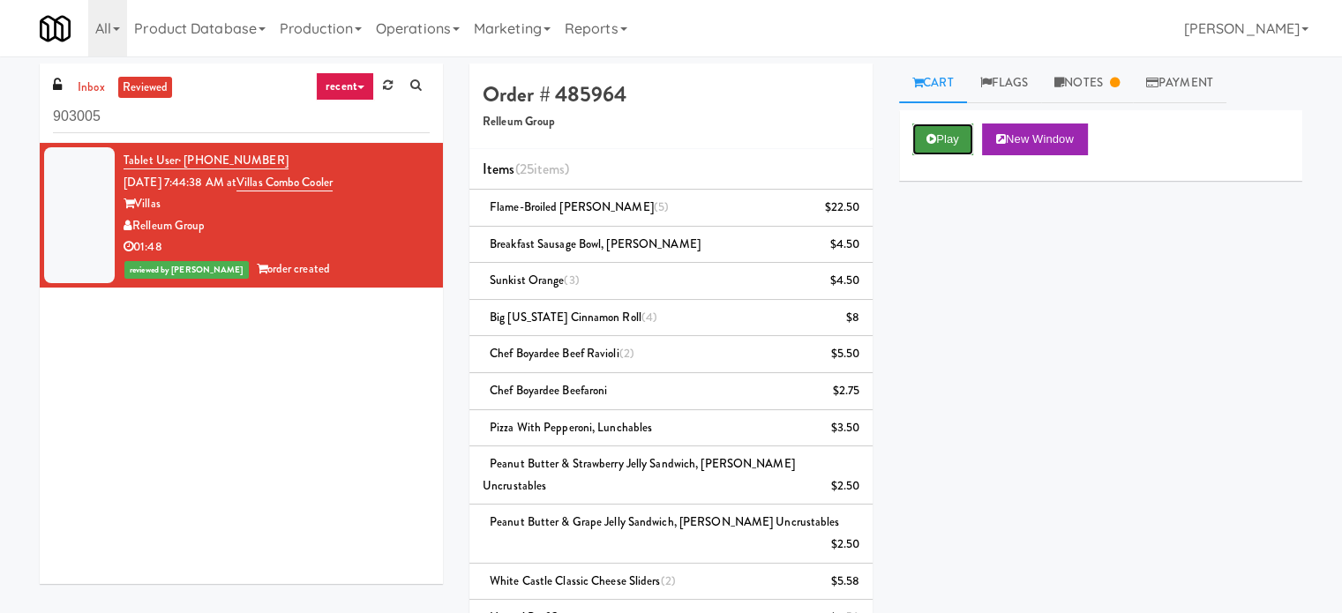
click at [949, 141] on button "Play" at bounding box center [942, 140] width 61 height 32
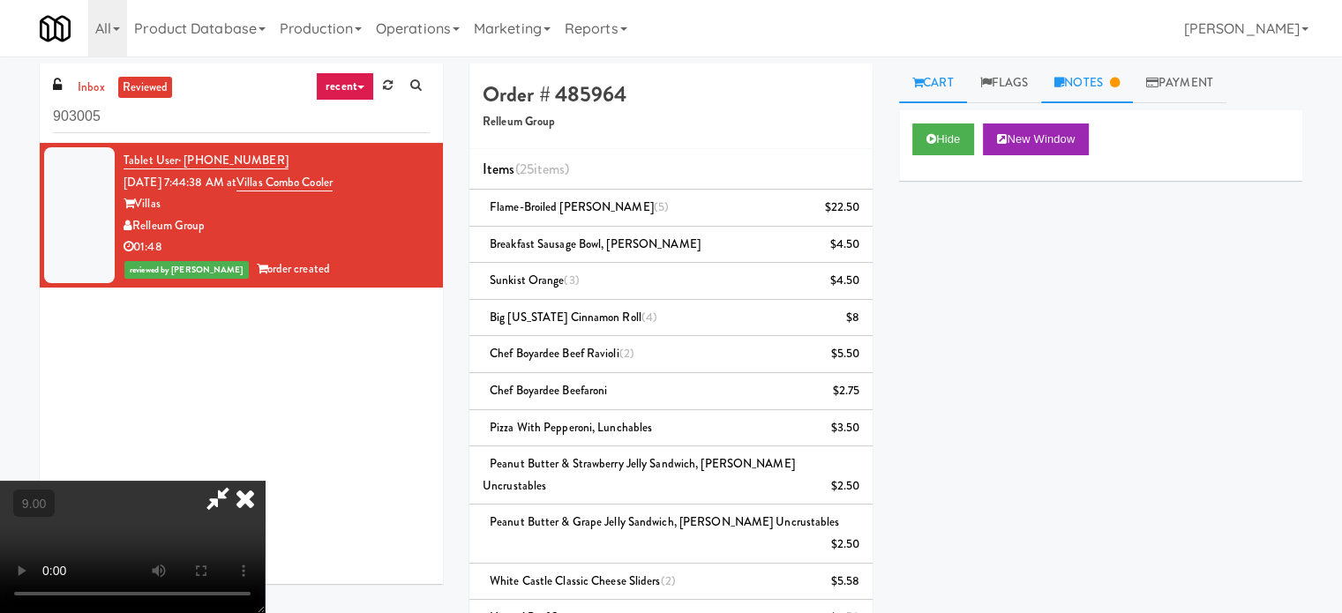
click at [1064, 87] on icon at bounding box center [1059, 82] width 10 height 11
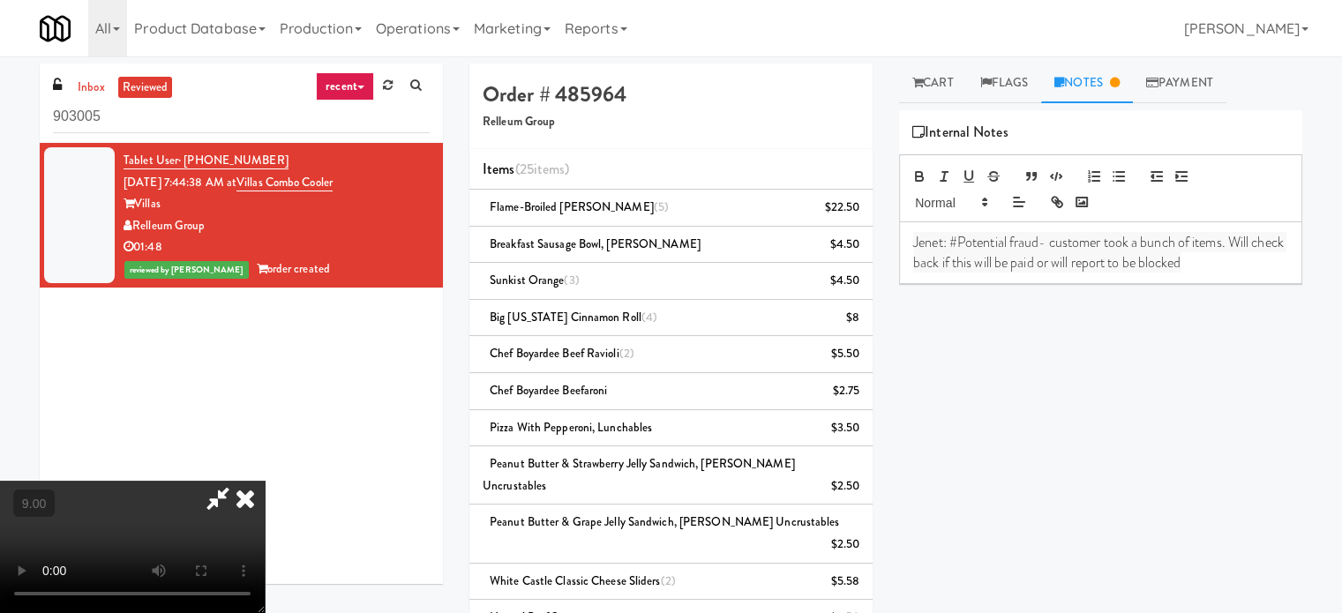
click at [265, 481] on icon at bounding box center [245, 498] width 39 height 35
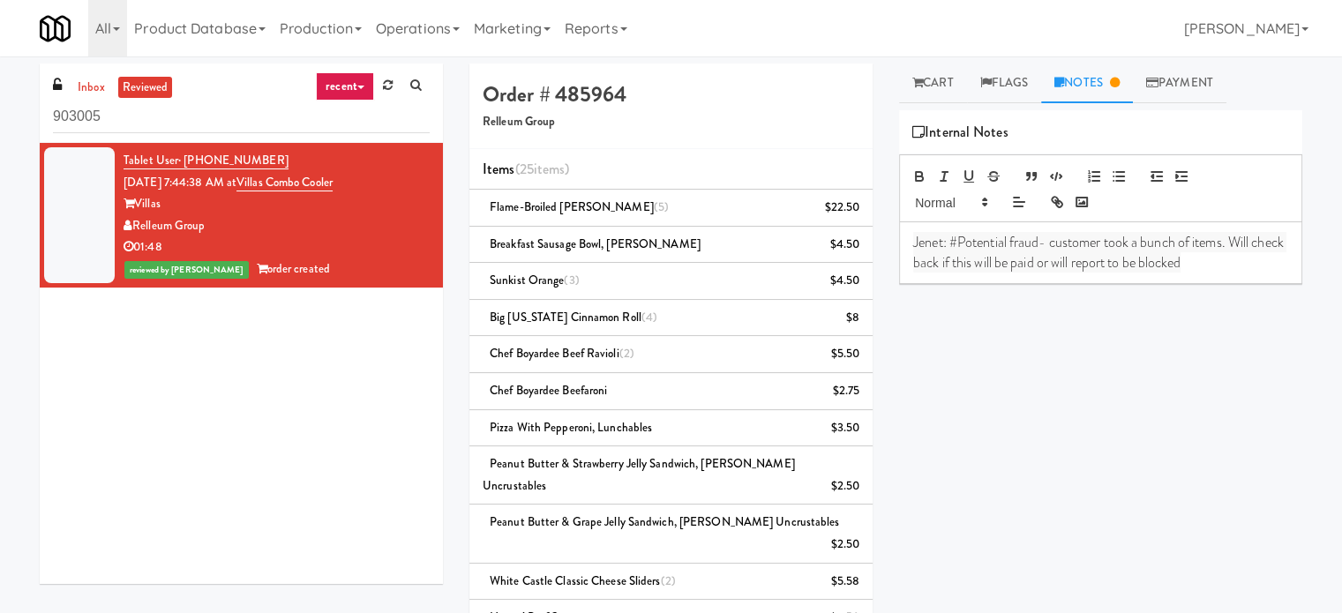
drag, startPoint x: 1226, startPoint y: 267, endPoint x: 1244, endPoint y: 270, distance: 18.7
click at [1228, 268] on p "Jenet: #Potential fraud- customer took a bunch of items. Will check back if thi…" at bounding box center [1100, 253] width 375 height 40
